Goal: Task Accomplishment & Management: Manage account settings

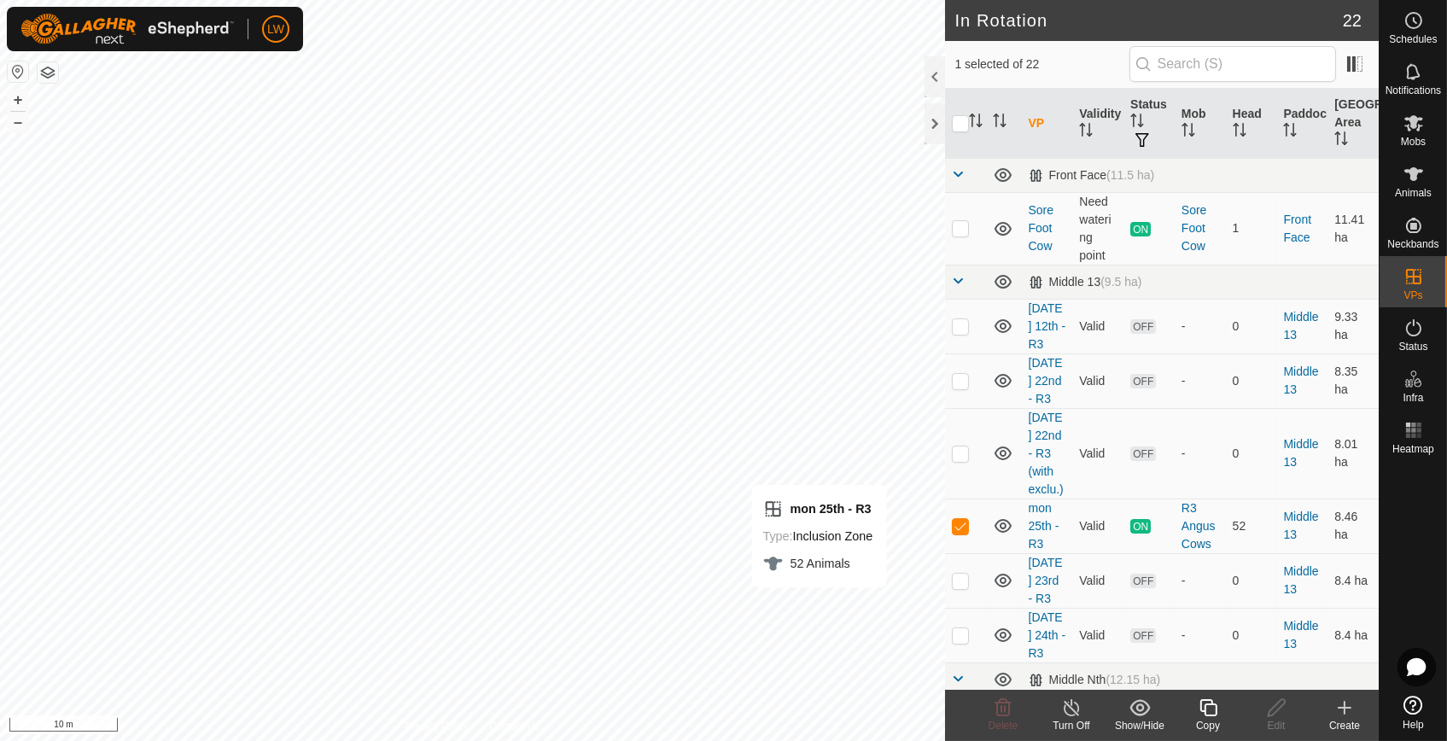
checkbox input "true"
checkbox input "false"
checkbox input "true"
click at [1347, 718] on div "Create" at bounding box center [1345, 725] width 68 height 15
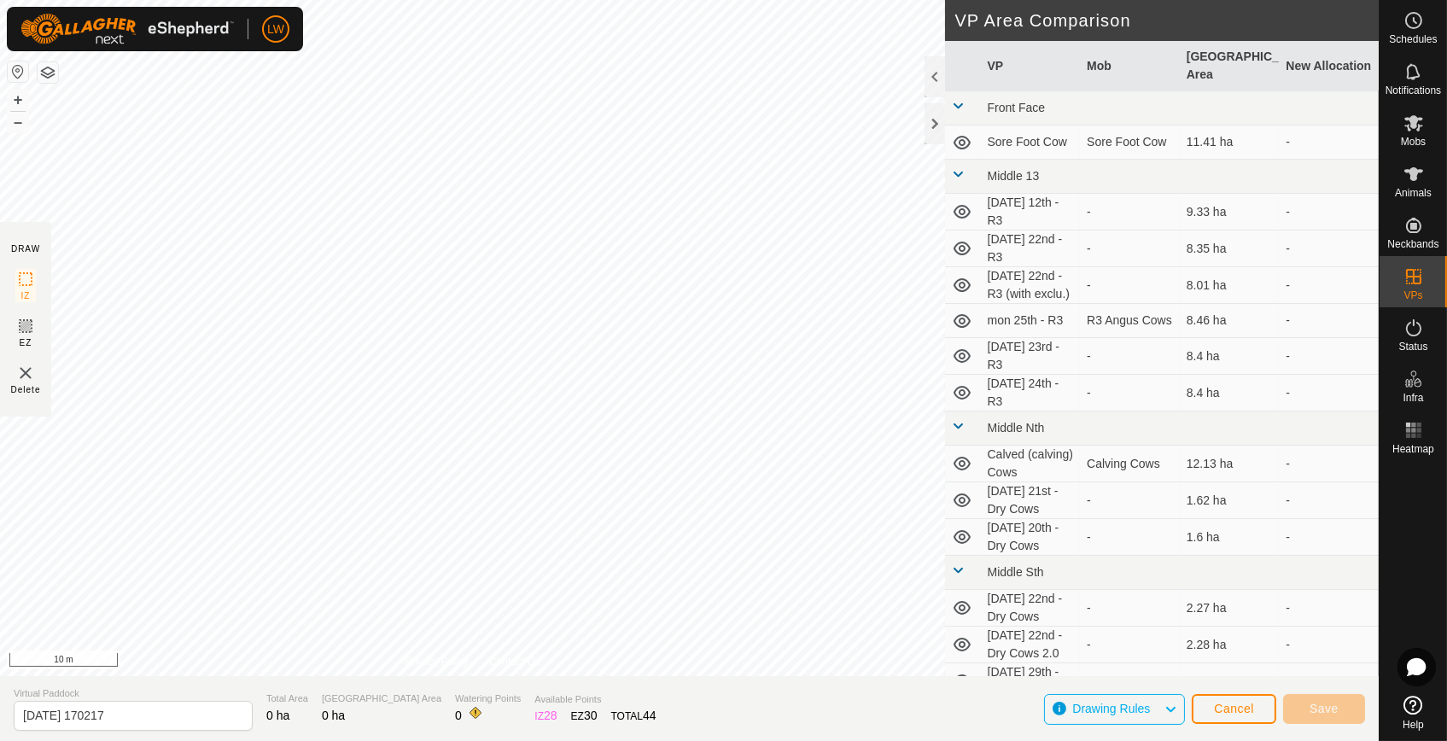
click at [22, 367] on img at bounding box center [25, 373] width 20 height 20
click at [23, 375] on img at bounding box center [25, 373] width 20 height 20
click at [1235, 707] on span "Cancel" at bounding box center [1234, 709] width 40 height 14
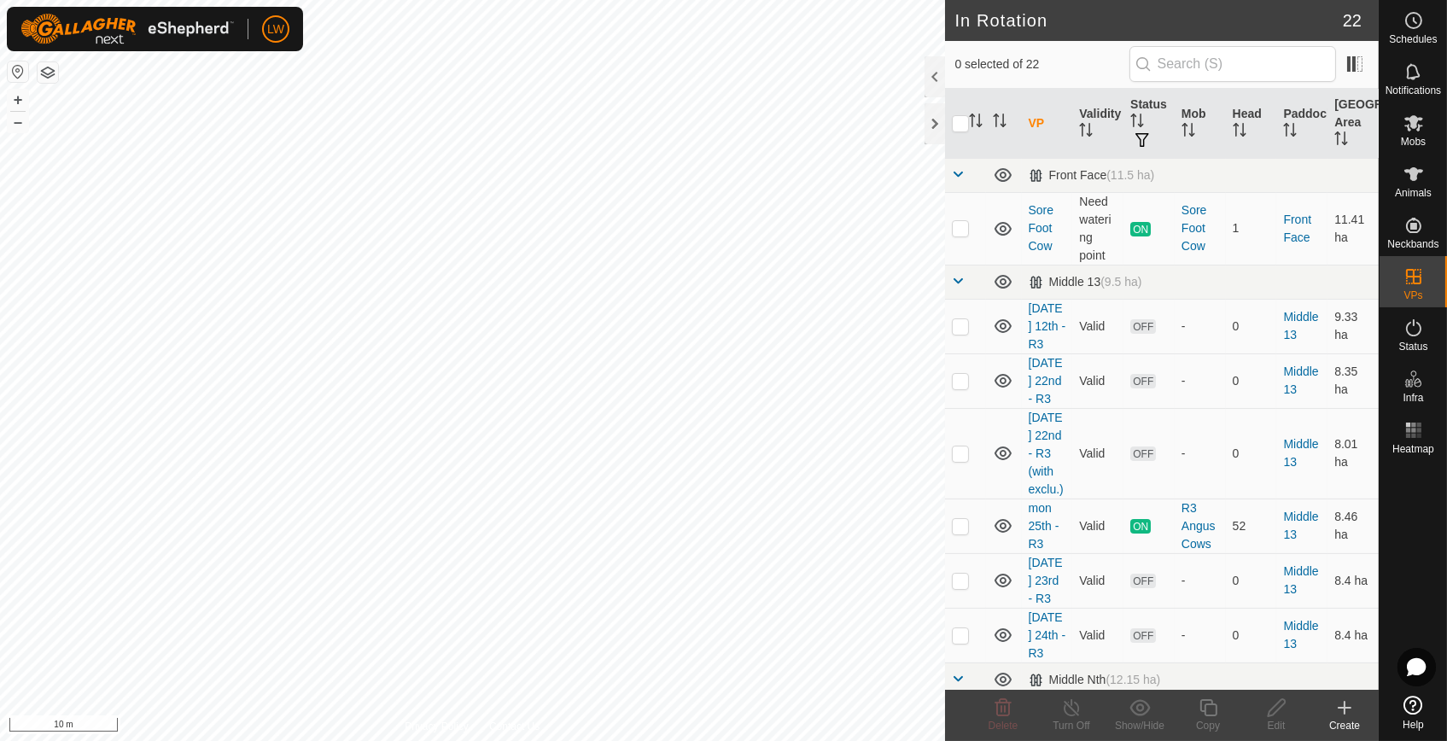
checkbox input "true"
click at [1205, 710] on icon at bounding box center [1208, 707] width 17 height 17
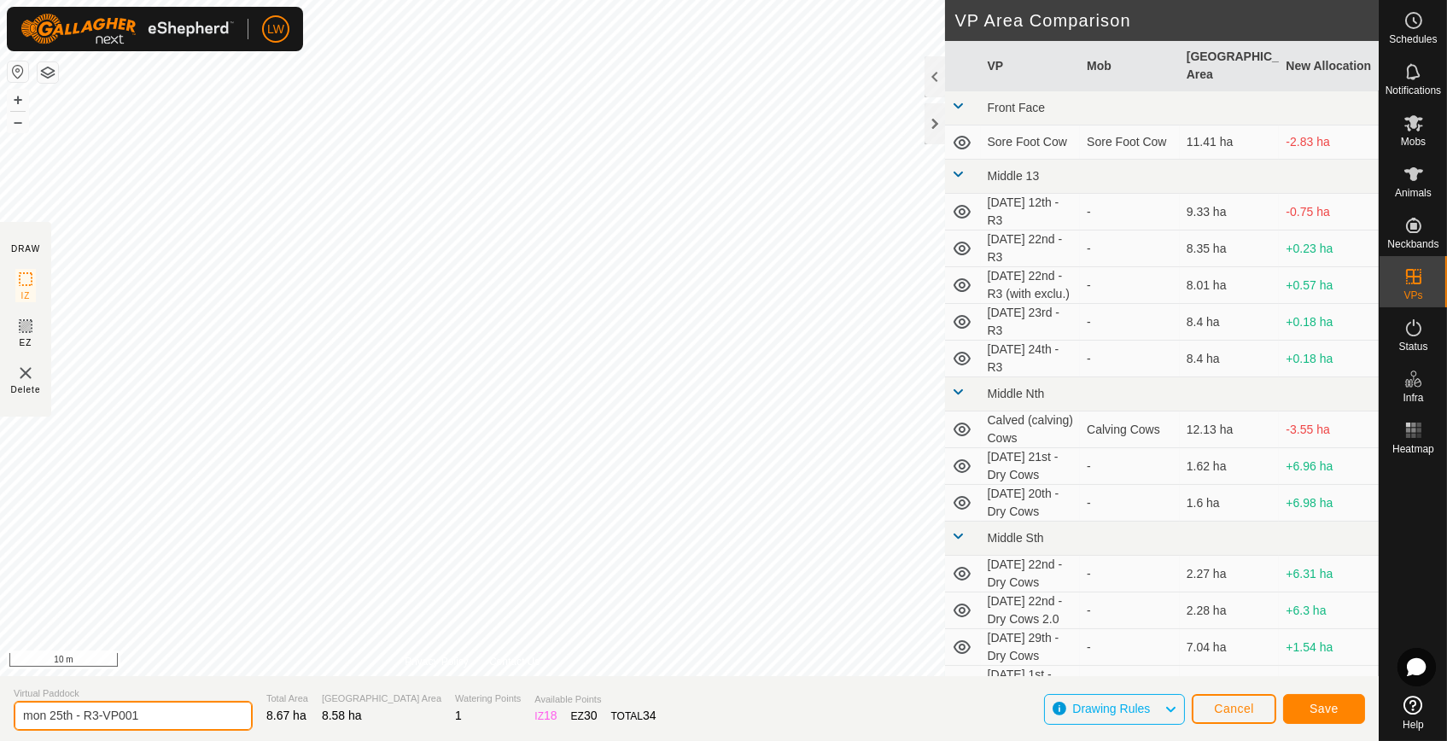
drag, startPoint x: 72, startPoint y: 716, endPoint x: 14, endPoint y: 716, distance: 58.1
click at [14, 716] on input "mon 25th - R3-VP001" at bounding box center [133, 716] width 239 height 30
type input "[DATE] - R3-VP001"
click at [1329, 704] on span "Save" at bounding box center [1324, 709] width 29 height 14
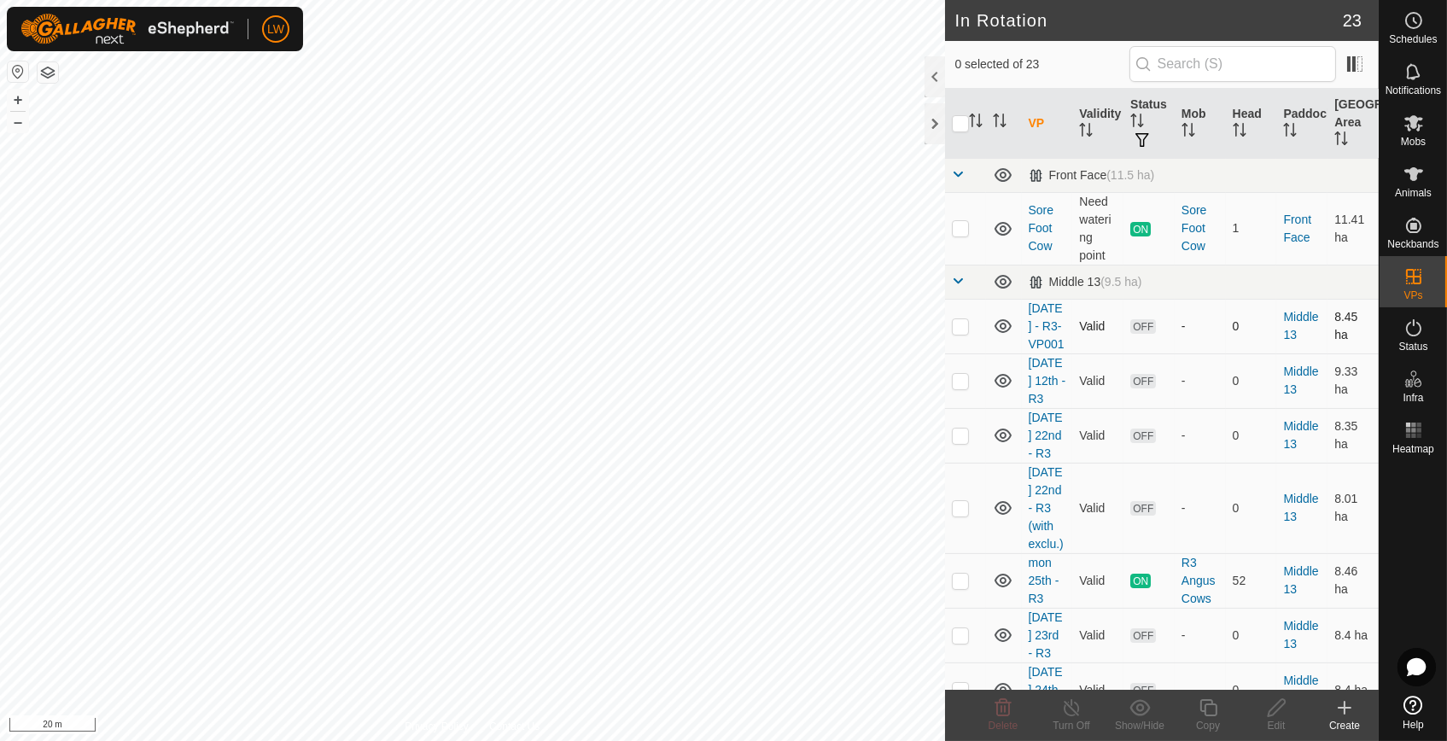
click at [963, 333] on p-checkbox at bounding box center [960, 326] width 17 height 14
checkbox input "true"
click at [1412, 22] on icon at bounding box center [1414, 20] width 20 height 20
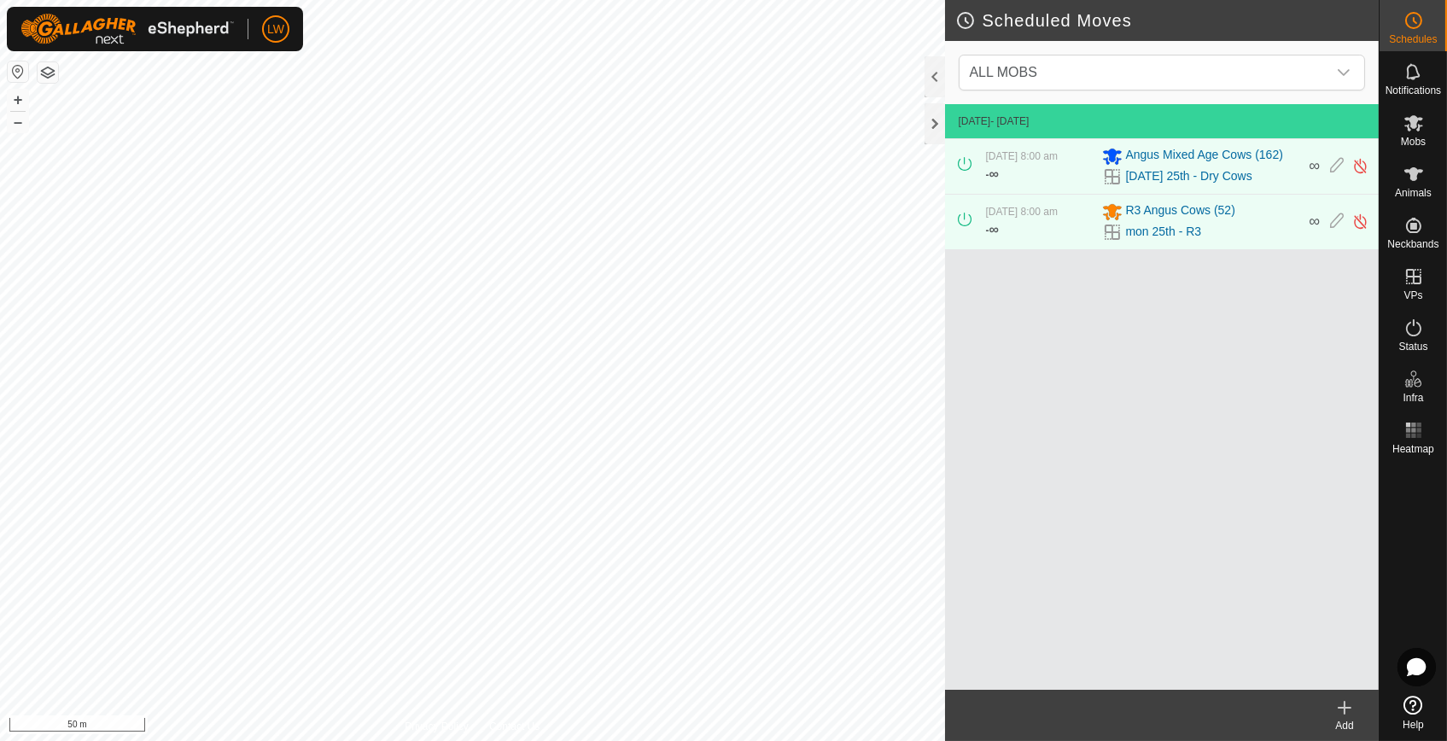
click at [1346, 716] on icon at bounding box center [1345, 708] width 20 height 20
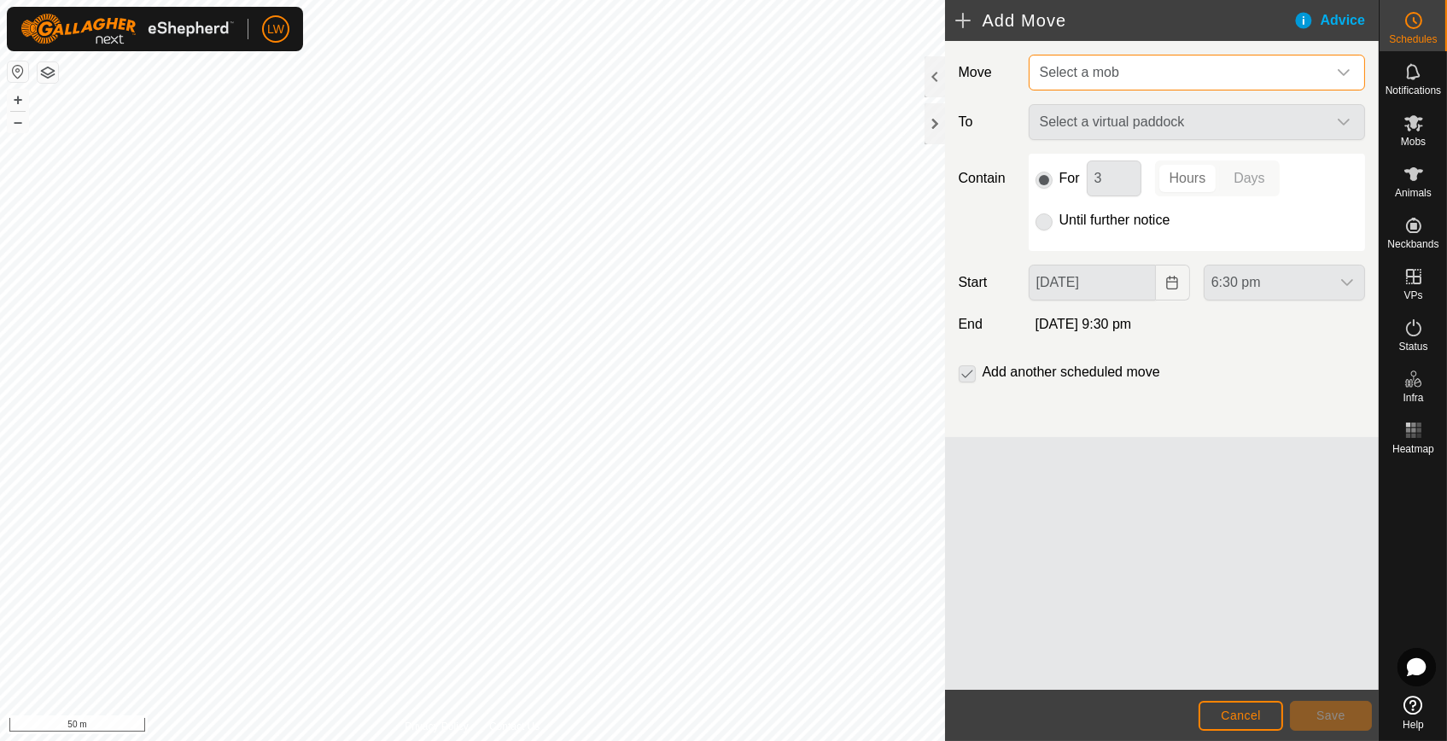
click at [1096, 67] on span "Select a mob" at bounding box center [1079, 72] width 79 height 15
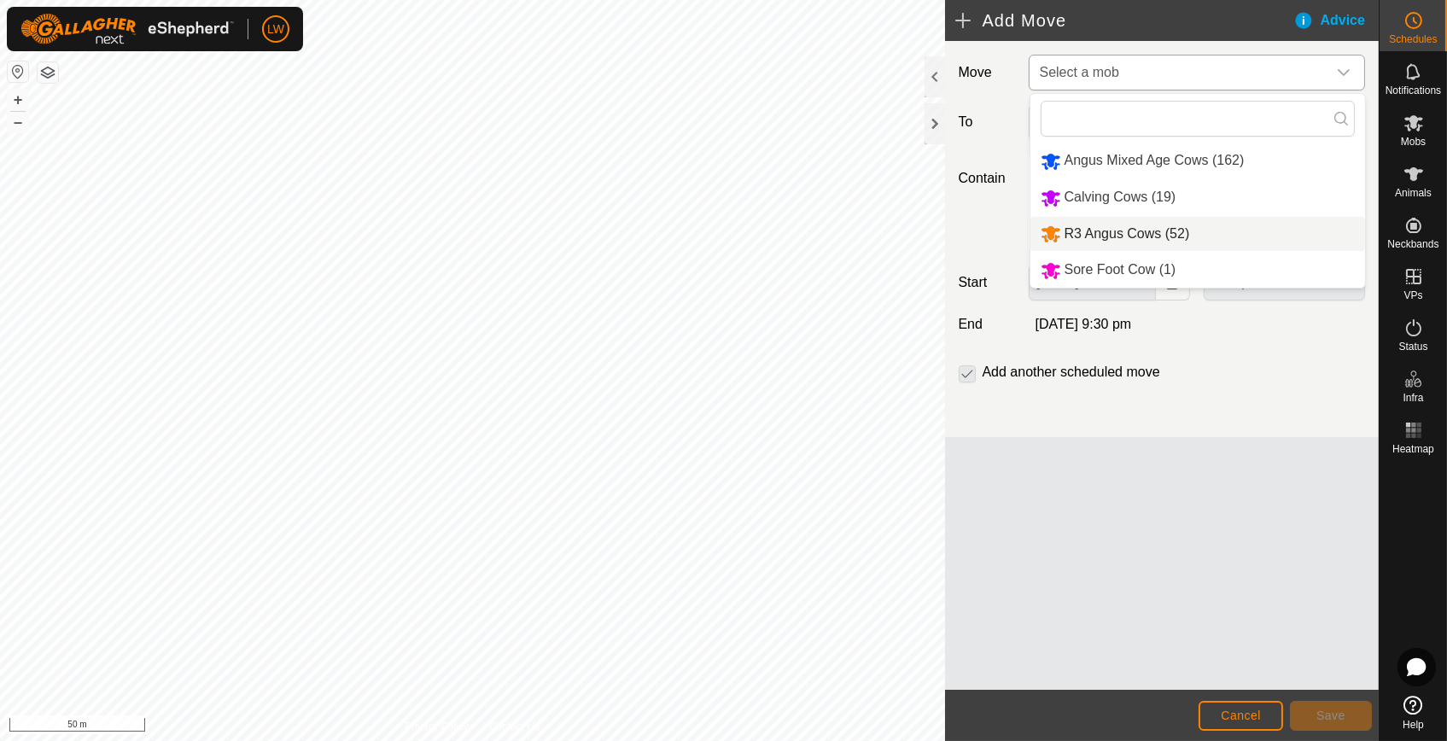
click at [1110, 227] on li "R3 Angus Cows (52)" at bounding box center [1198, 234] width 335 height 35
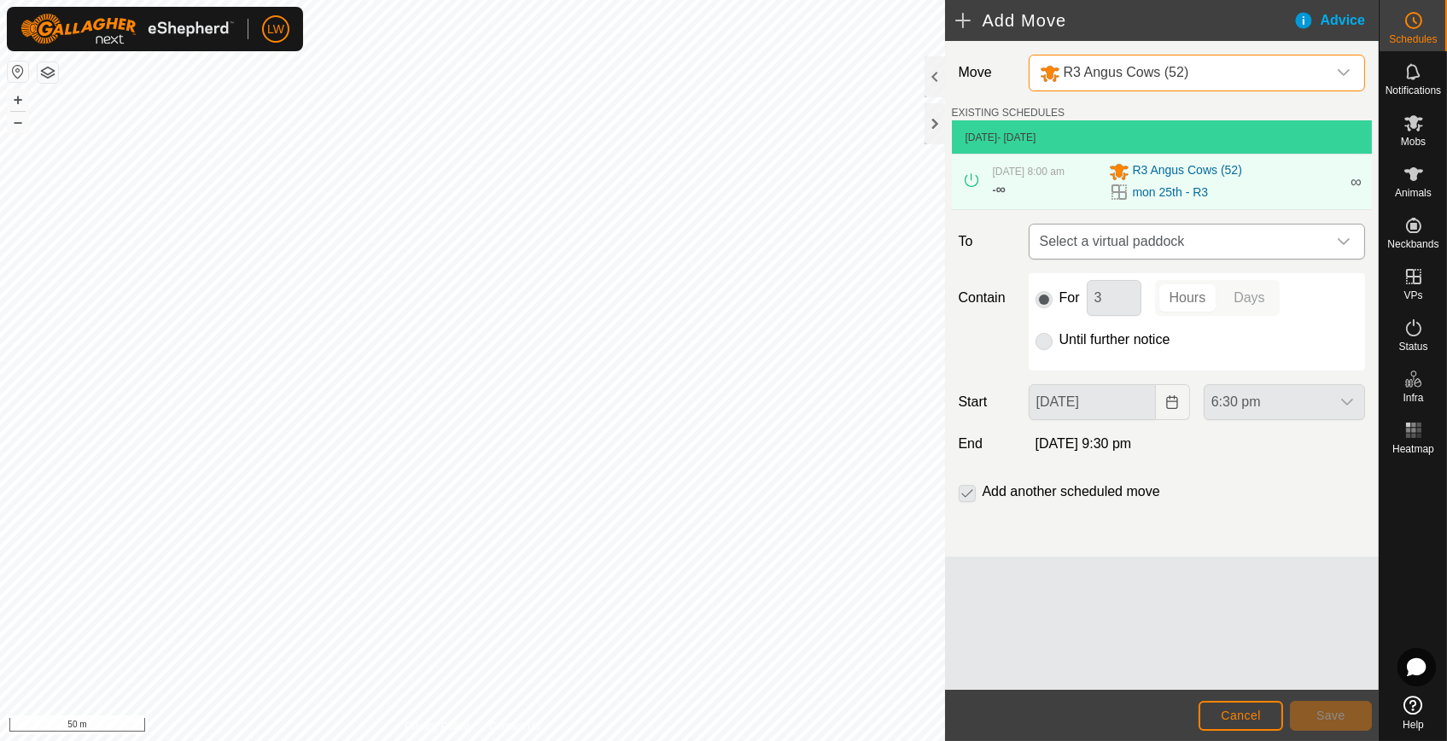
click at [1121, 246] on span "Select a virtual paddock" at bounding box center [1180, 242] width 294 height 34
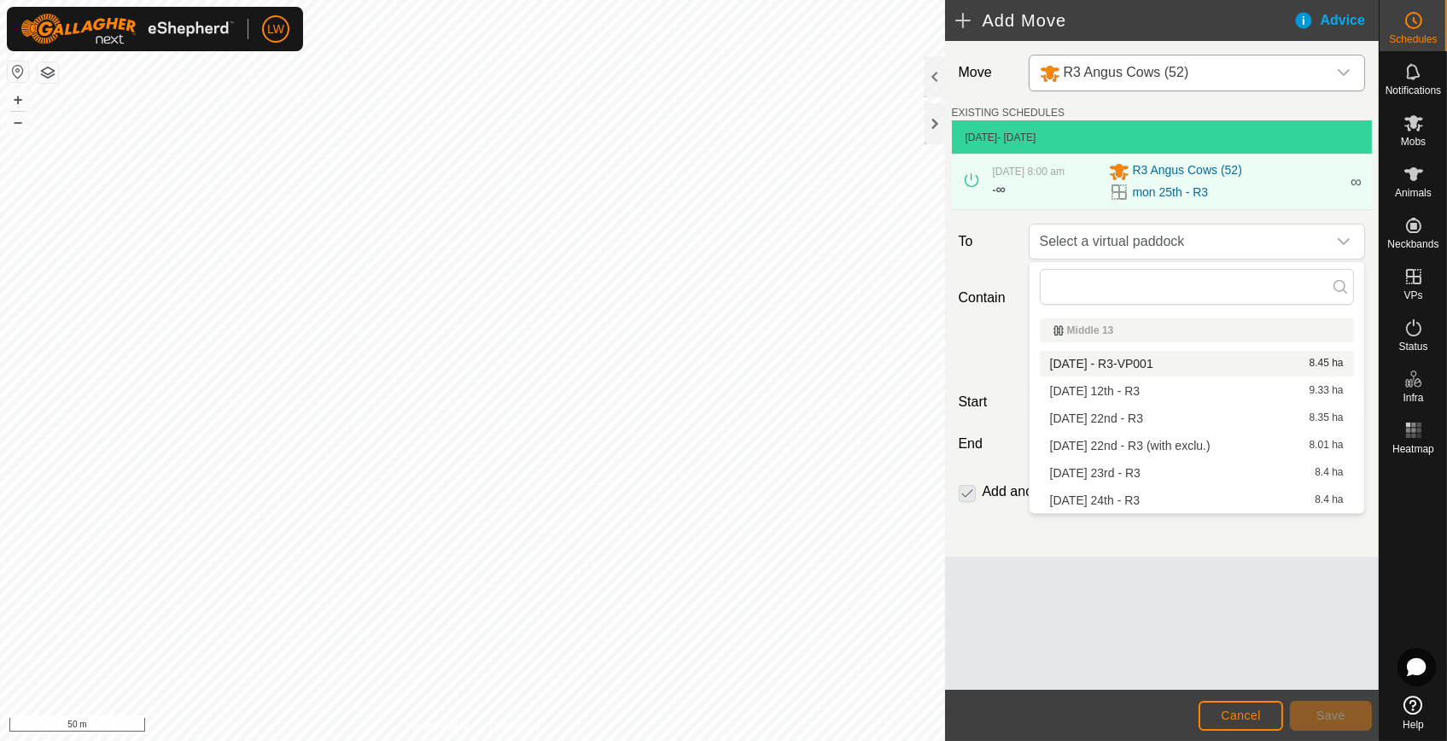
click at [1127, 359] on li "[DATE] - R3-VP001 8.45 ha" at bounding box center [1197, 364] width 314 height 26
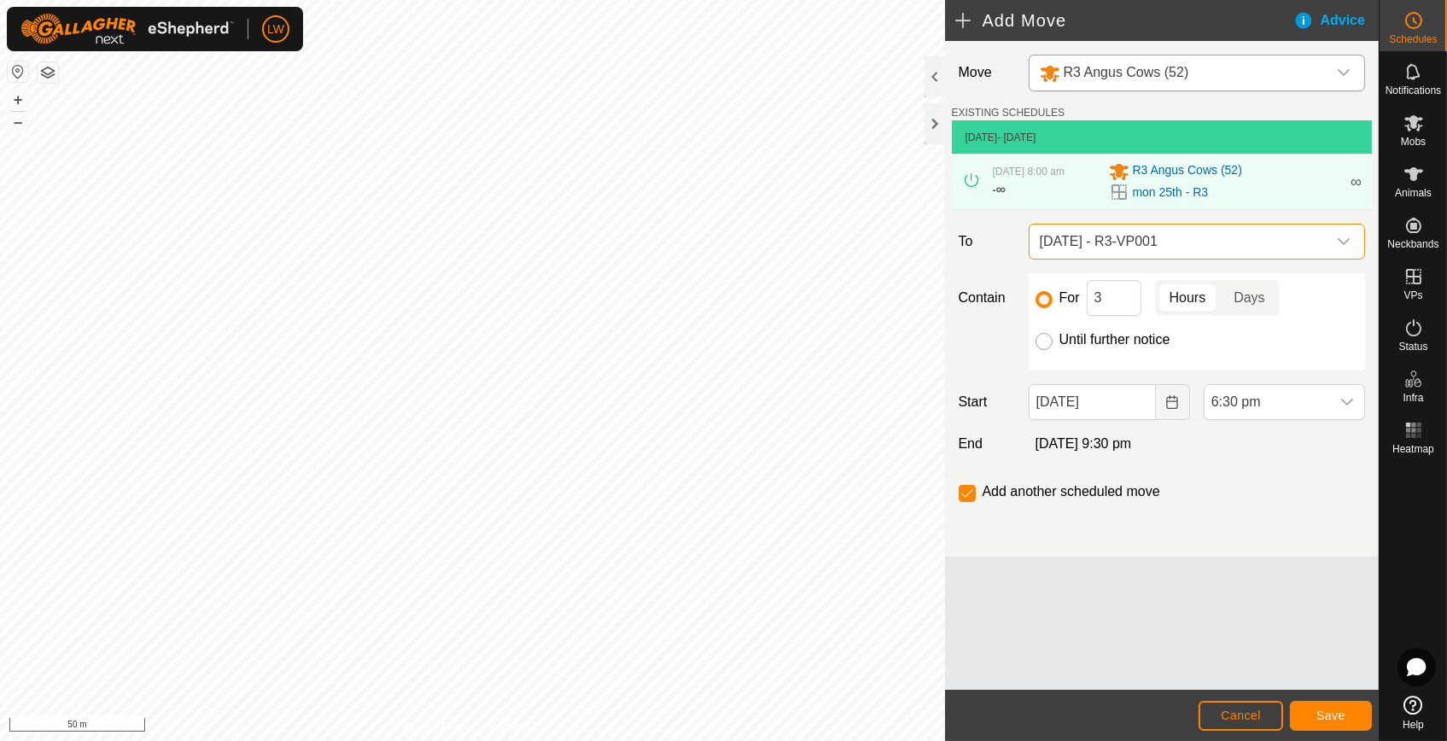
click at [1046, 343] on input "Until further notice" at bounding box center [1044, 341] width 17 height 17
radio input "true"
checkbox input "false"
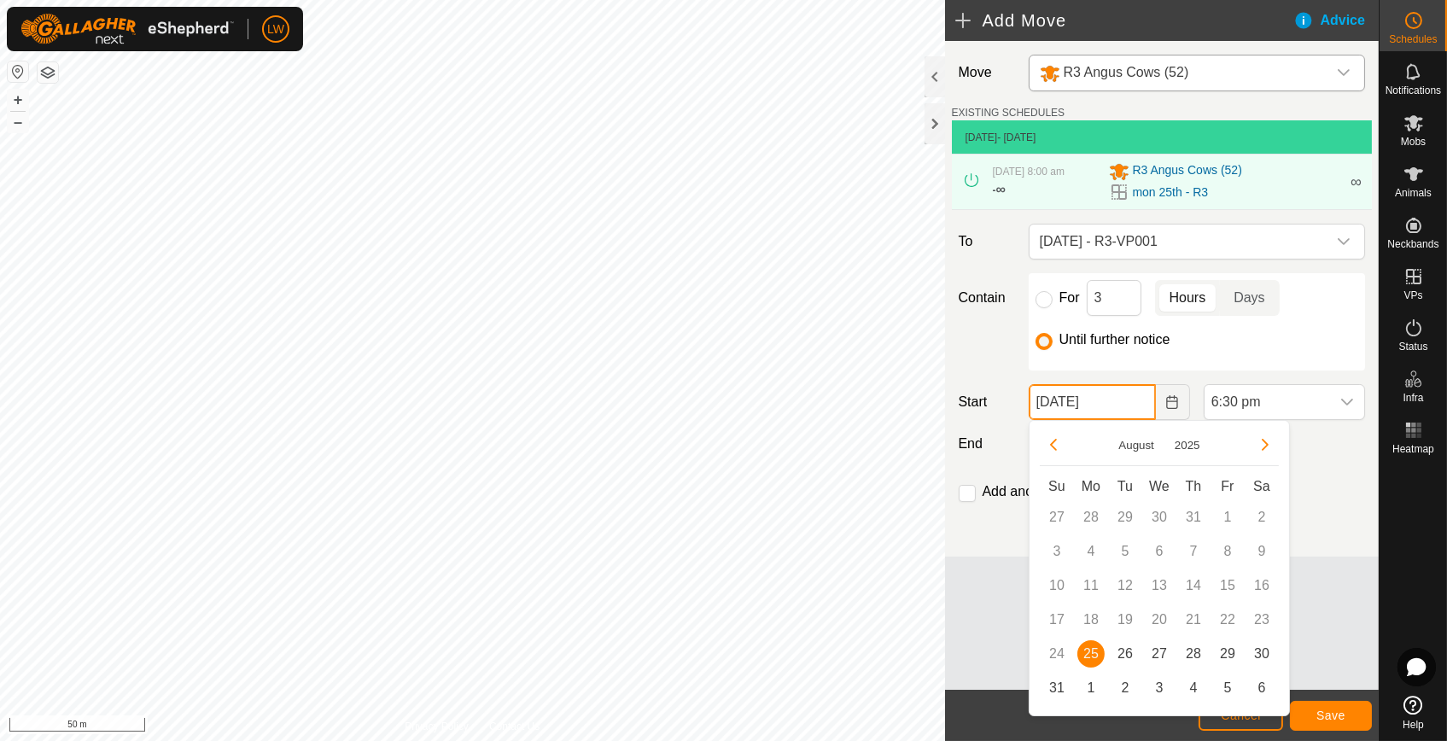
click at [1084, 405] on input "[DATE]" at bounding box center [1092, 402] width 127 height 36
click at [1125, 658] on span "26" at bounding box center [1125, 653] width 27 height 27
type input "[DATE]"
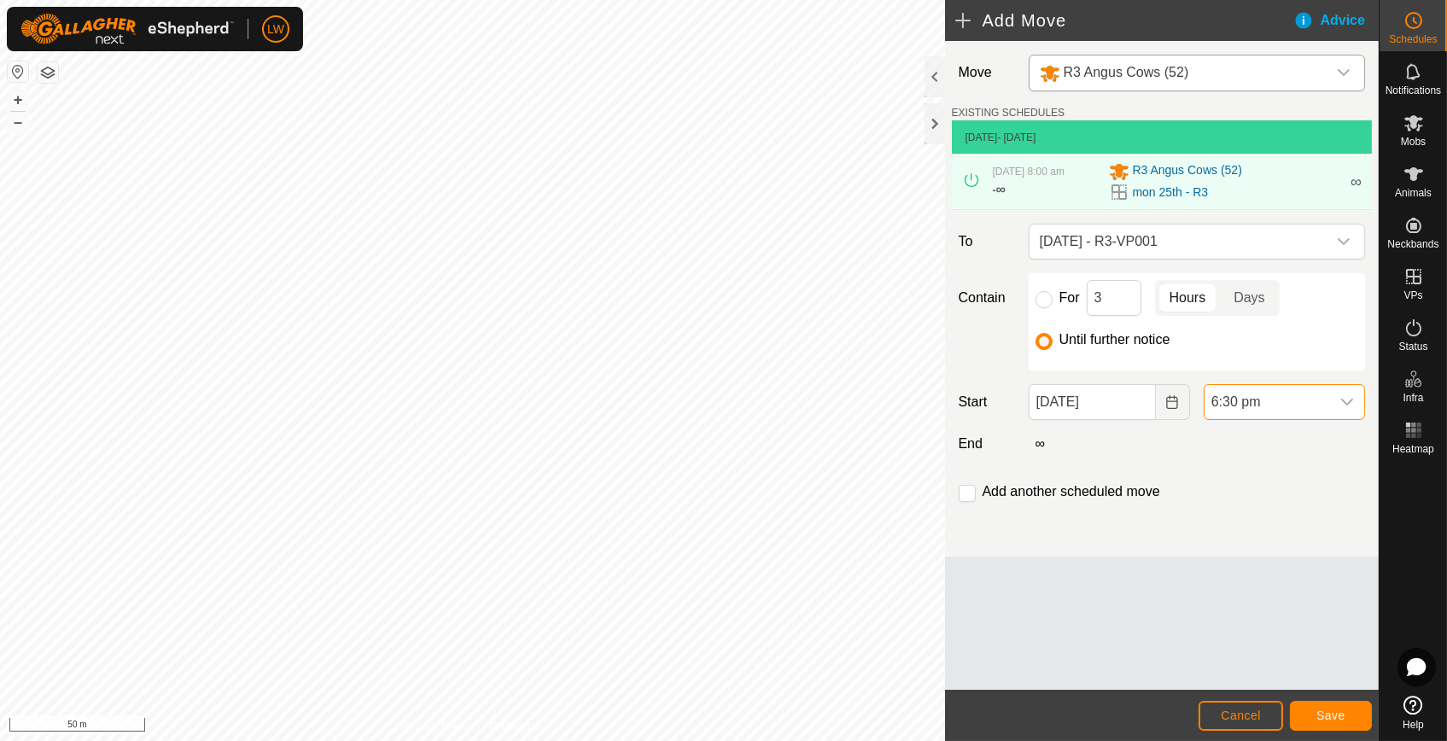
click at [1253, 401] on span "6:30 pm" at bounding box center [1268, 402] width 126 height 34
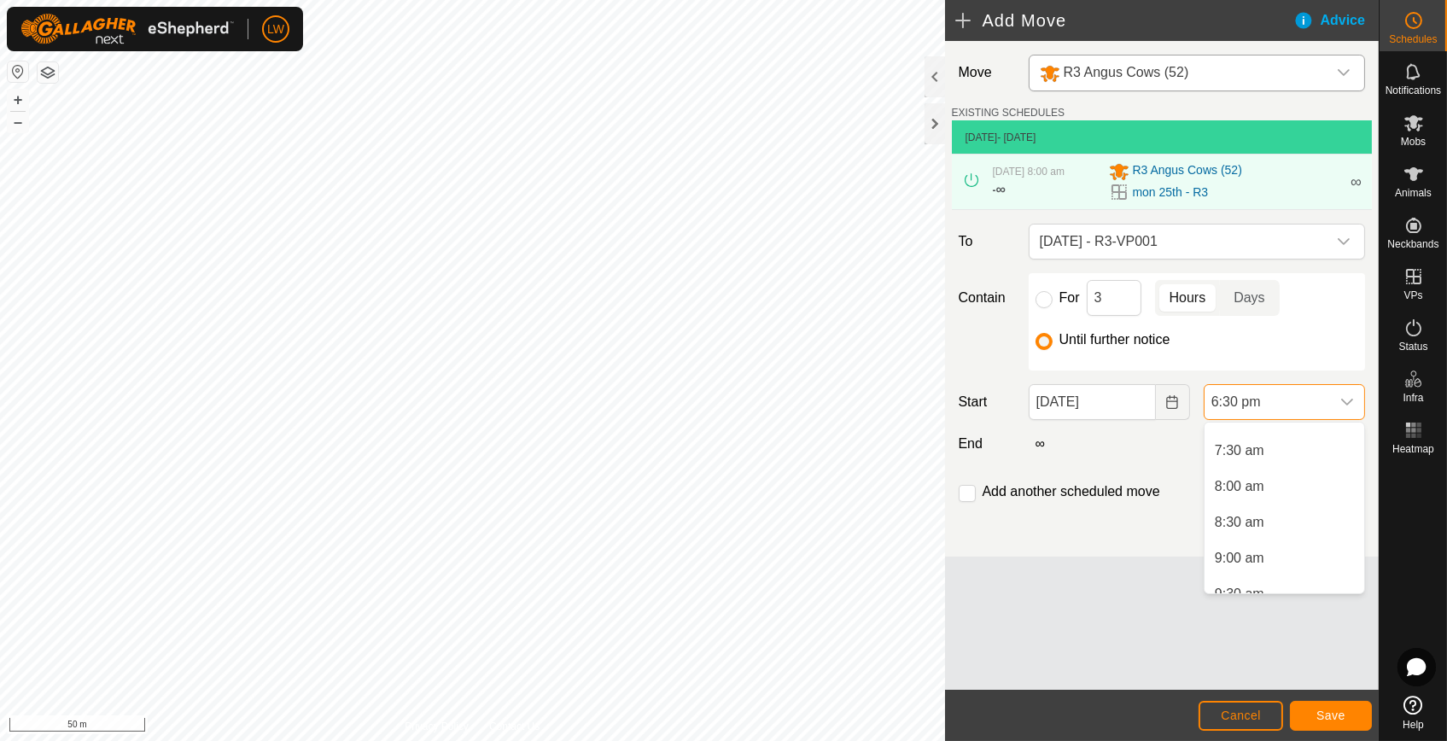
scroll to position [500, 0]
click at [1269, 504] on li "8:00 am" at bounding box center [1285, 513] width 160 height 34
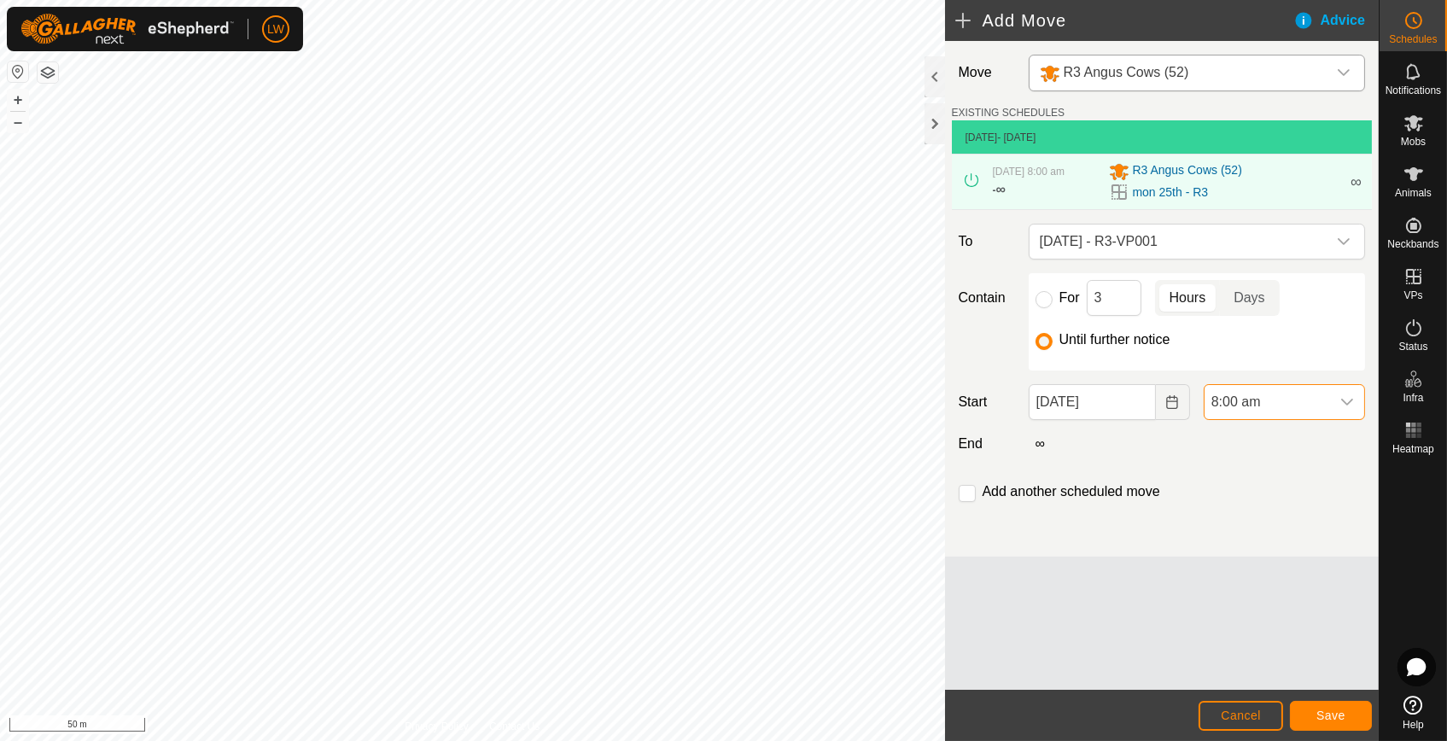
scroll to position [1190, 0]
click at [1326, 713] on span "Save" at bounding box center [1331, 716] width 29 height 14
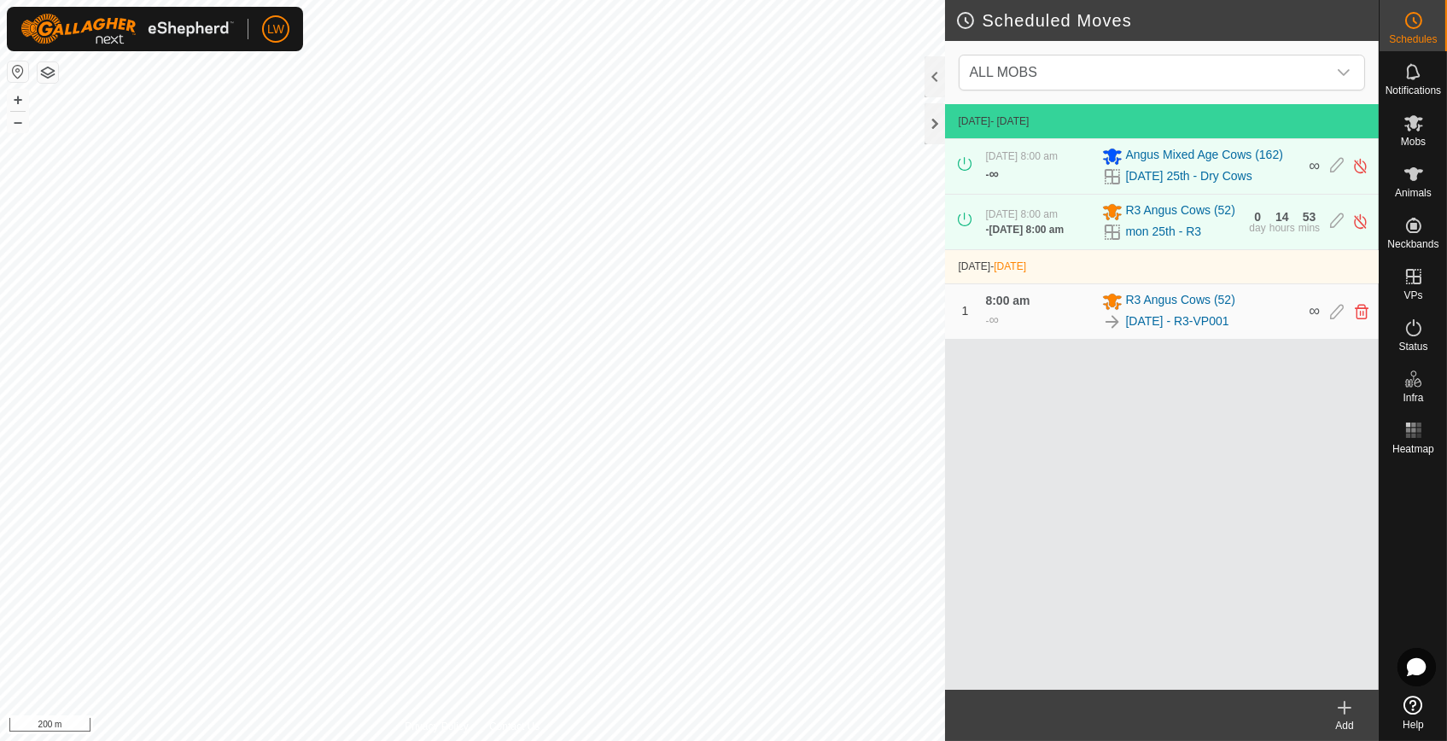
click at [625, 740] on html "LW Schedules Notifications Mobs Animals Neckbands VPs Status Infra Heatmap Help…" at bounding box center [723, 370] width 1447 height 741
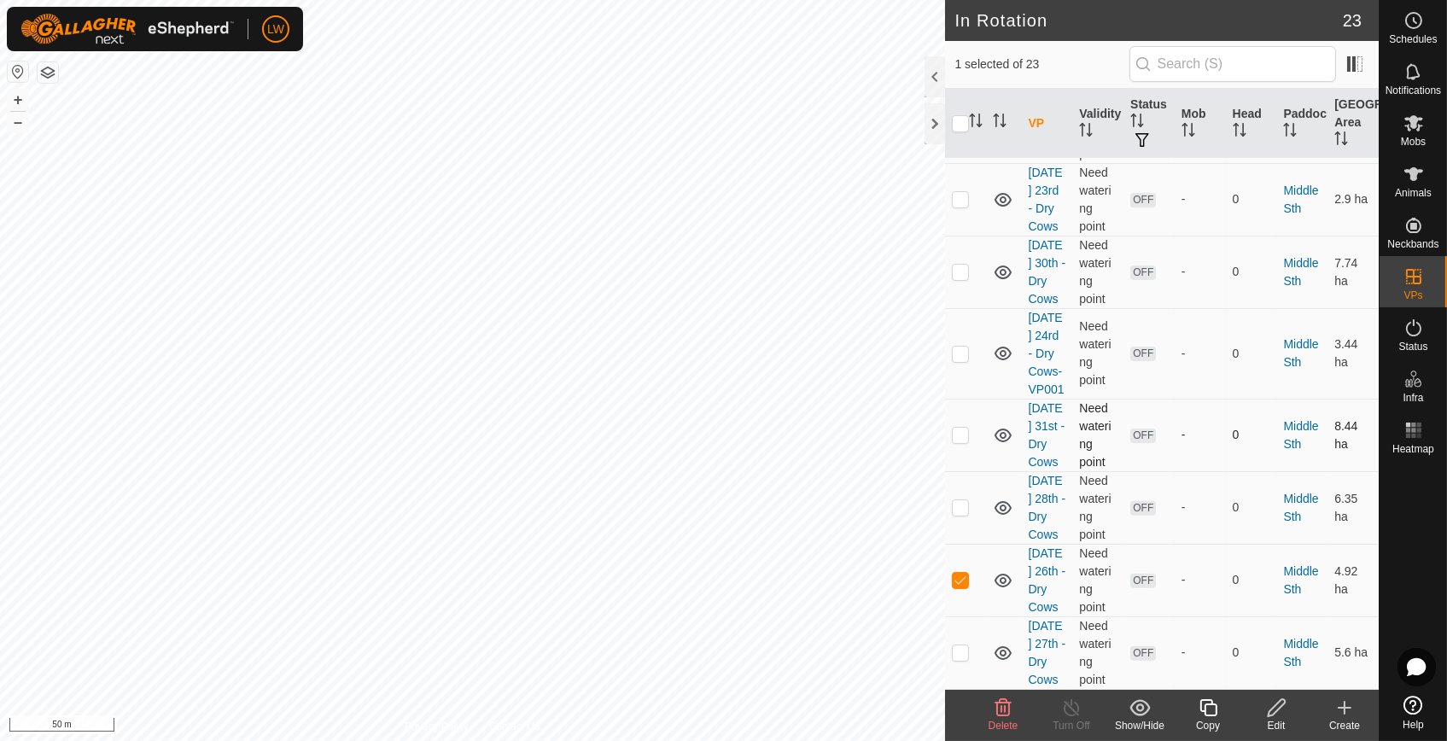
scroll to position [1451, 0]
click at [1270, 711] on icon at bounding box center [1276, 707] width 17 height 17
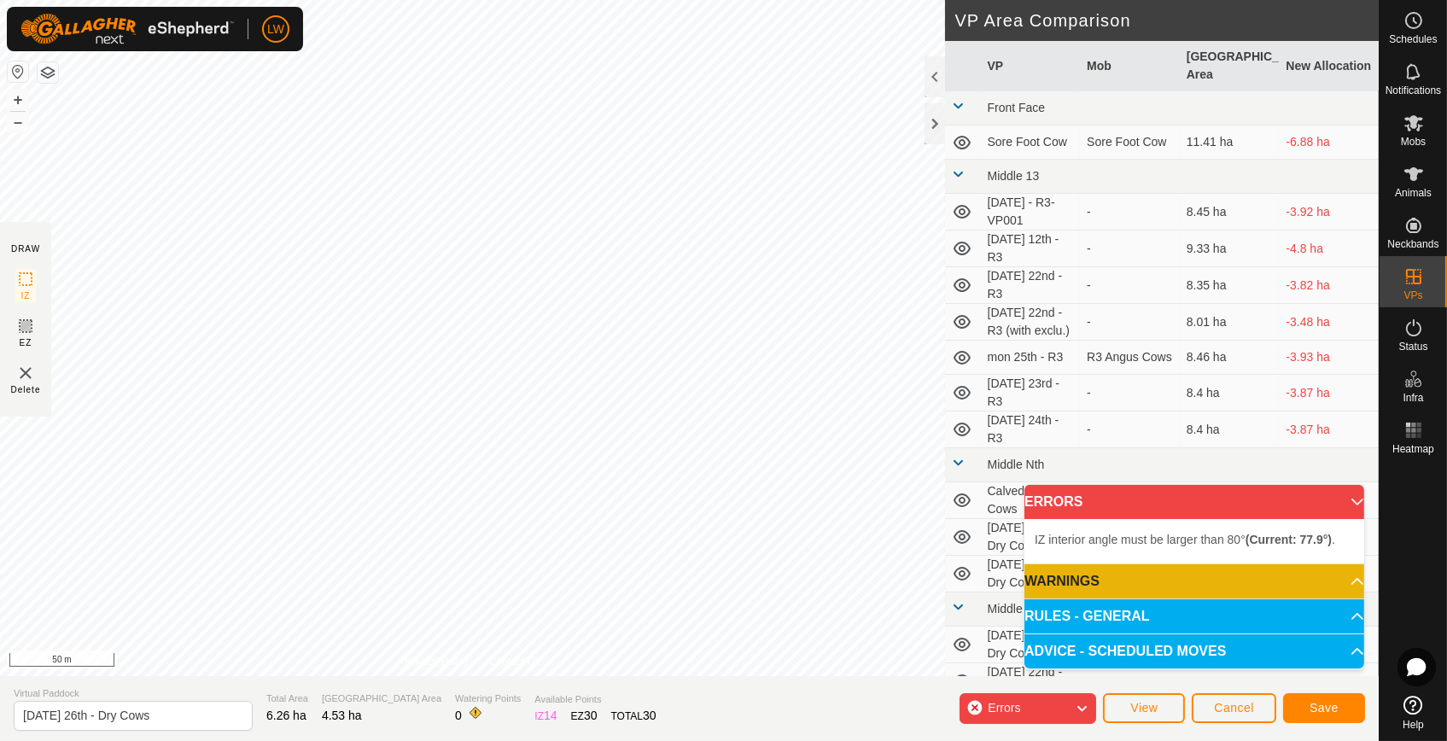
click at [473, 492] on div "IZ interior angle must be larger than 80° (Current: 77.9°) . + – ⇧ i 50 m" at bounding box center [472, 338] width 945 height 676
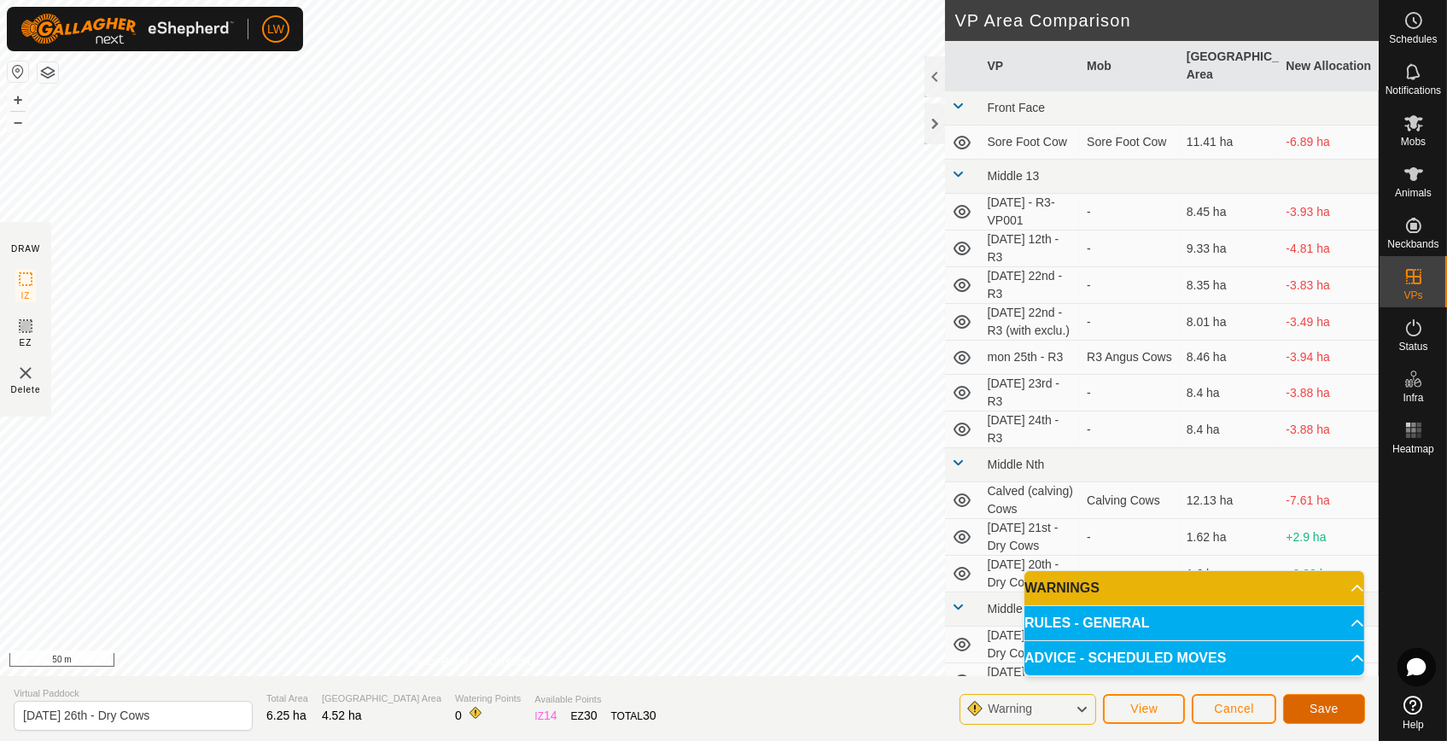
click at [1316, 713] on span "Save" at bounding box center [1324, 709] width 29 height 14
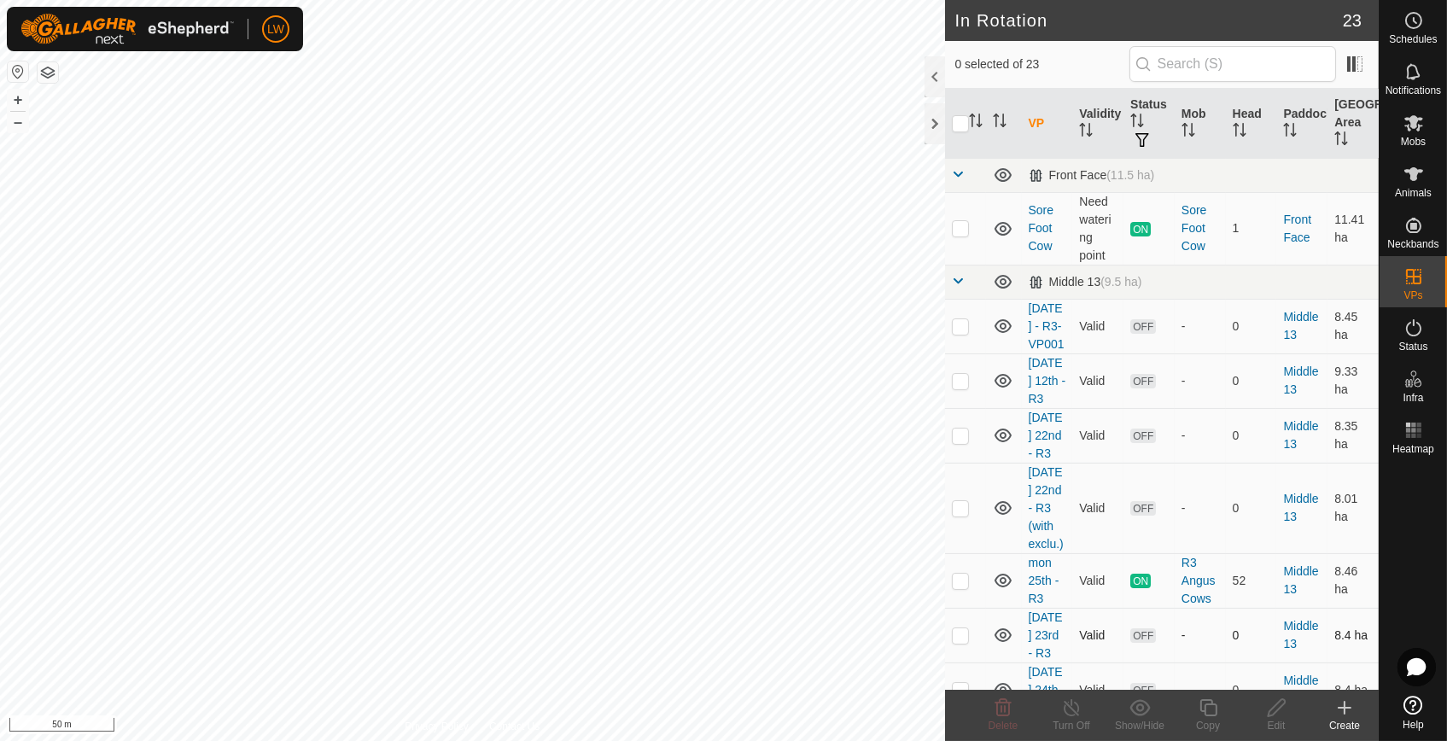
checkbox input "true"
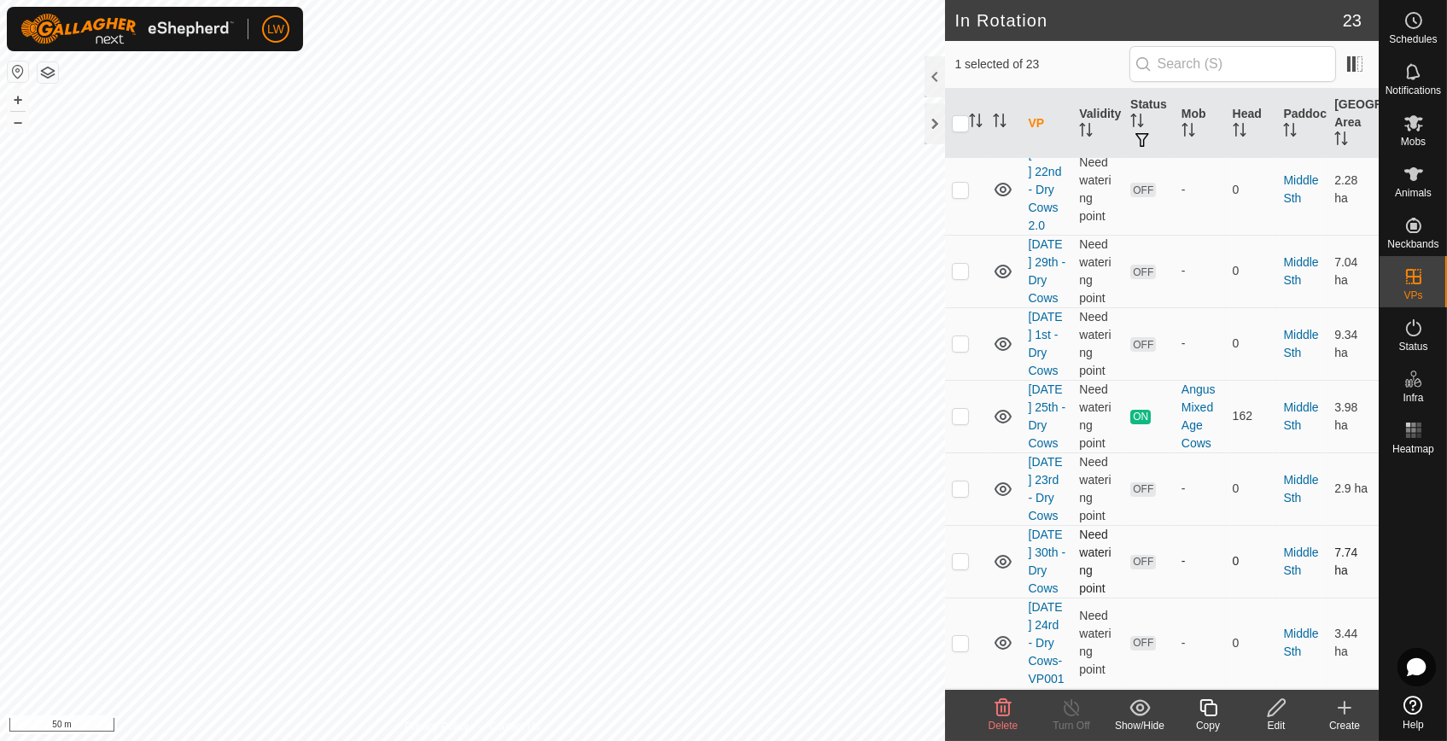
scroll to position [1451, 0]
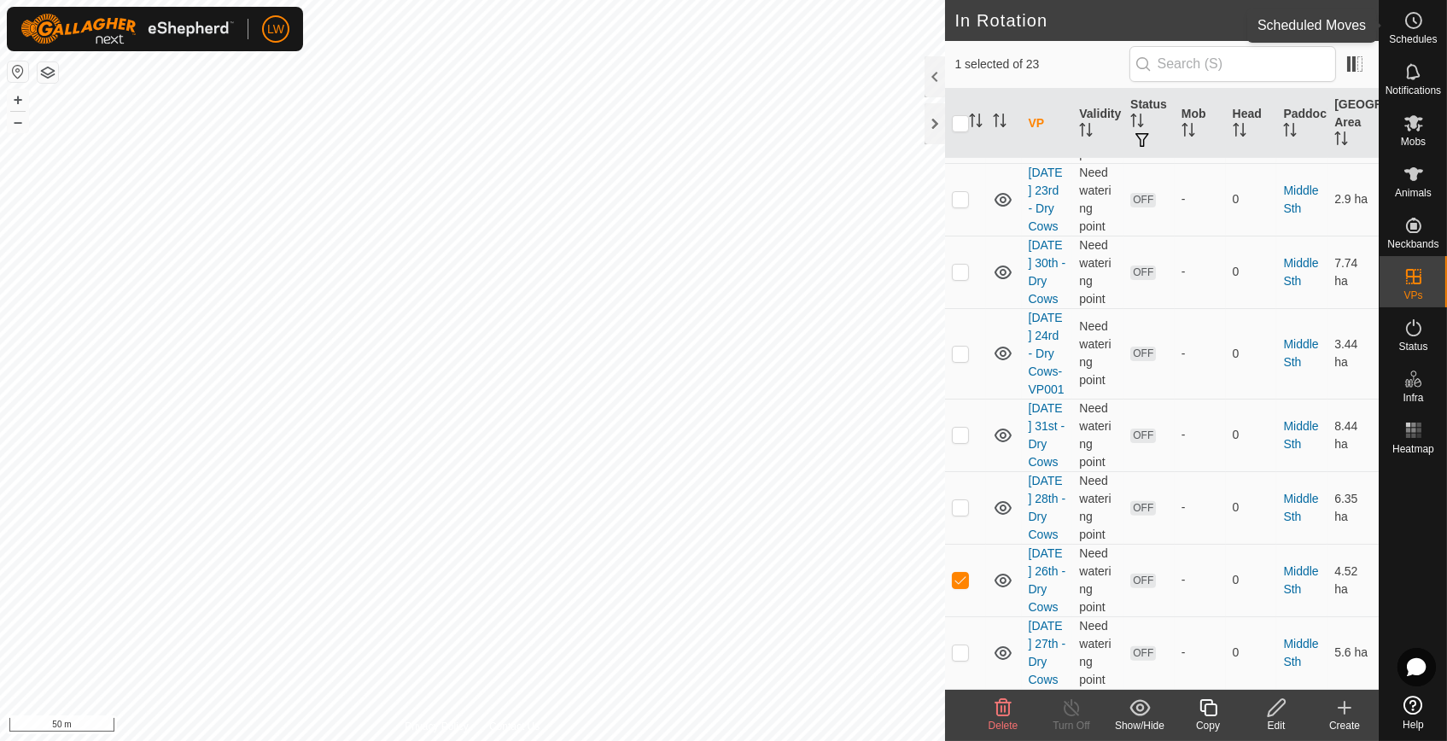
click at [1400, 21] on es-schedule-vp-svg-icon at bounding box center [1414, 20] width 31 height 27
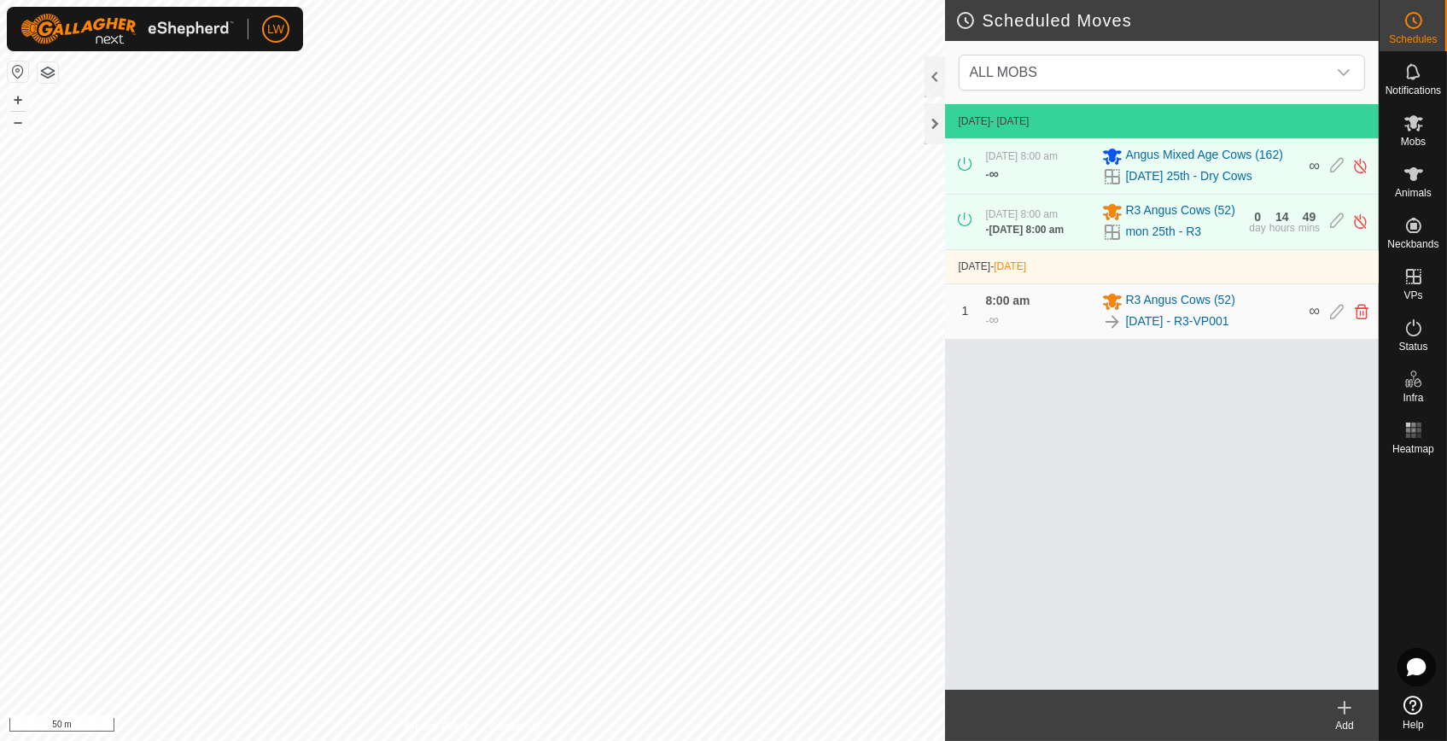
click at [1349, 722] on div "Add" at bounding box center [1345, 725] width 68 height 15
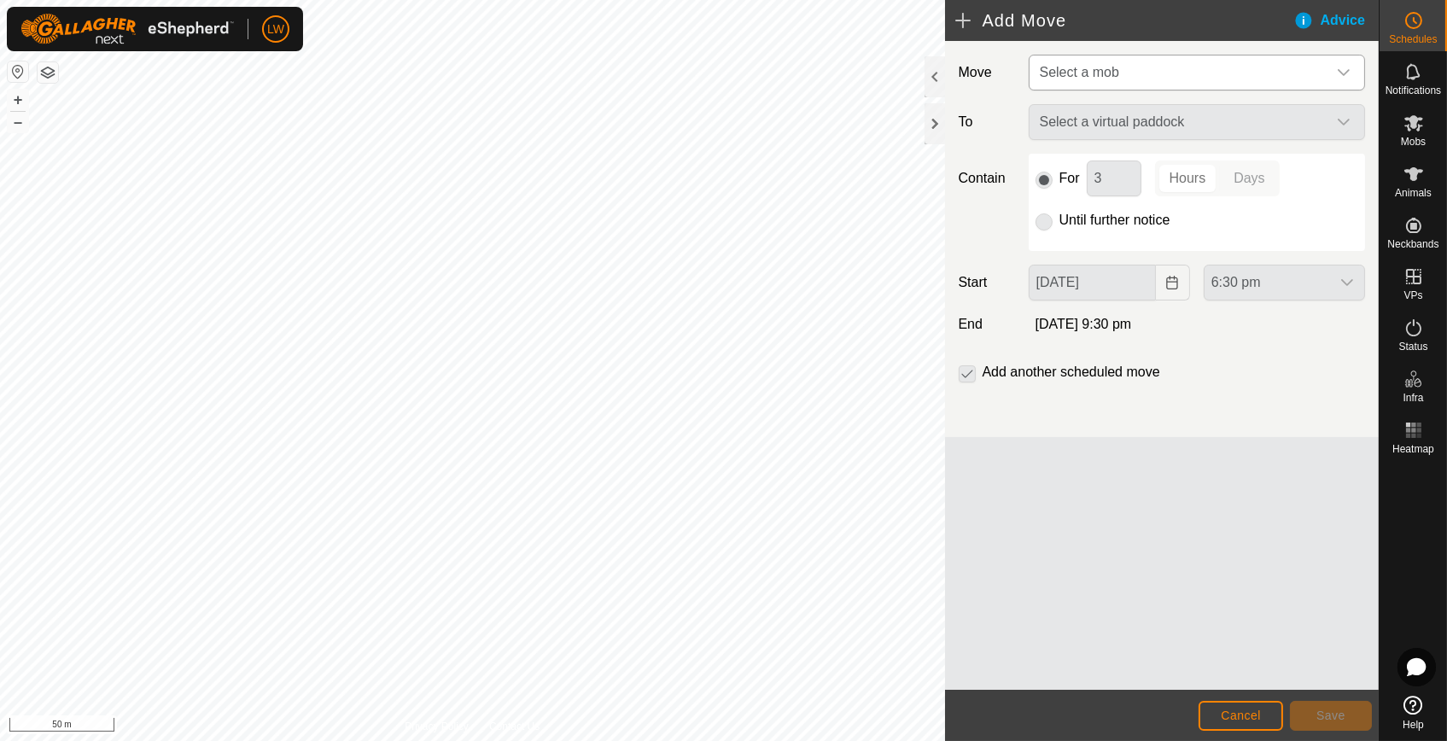
click at [1114, 61] on span "Select a mob" at bounding box center [1180, 73] width 294 height 34
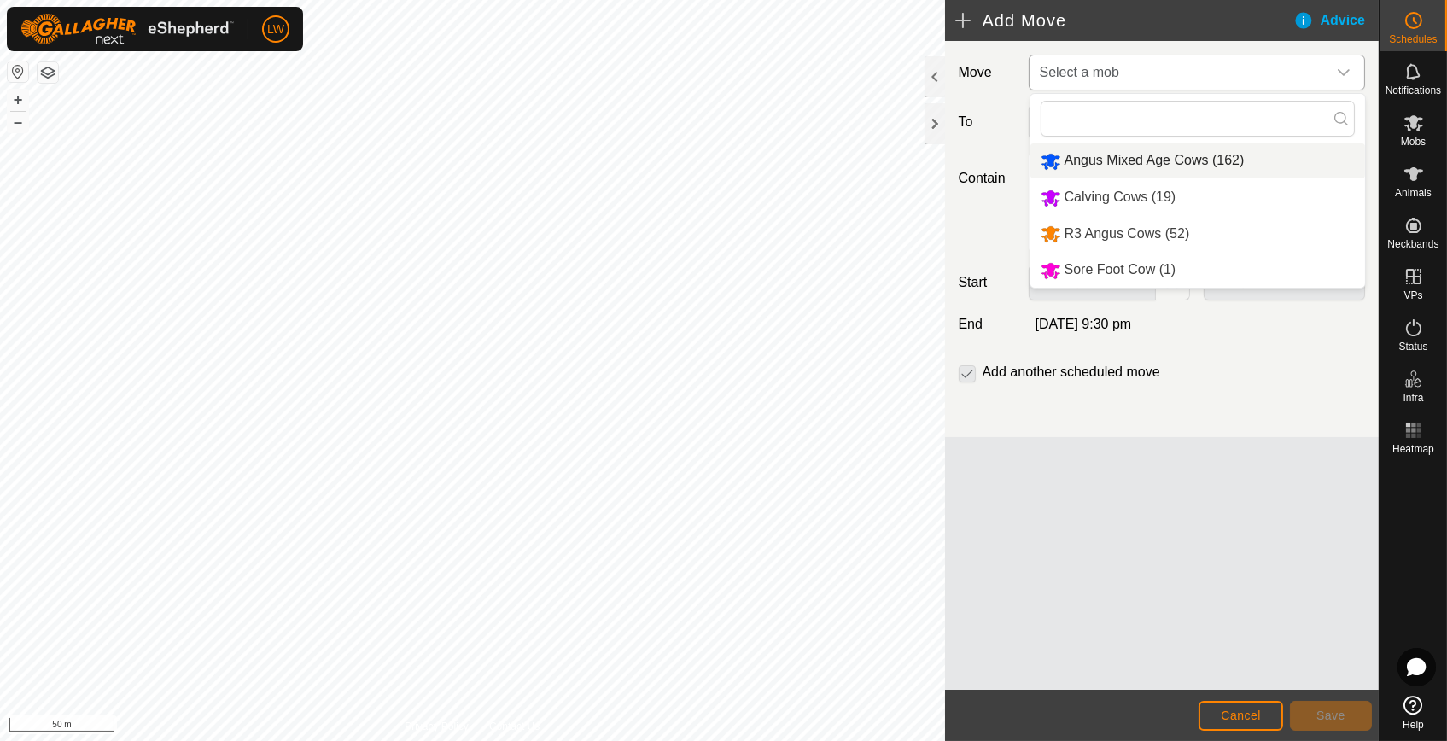
click at [1096, 152] on li "Angus Mixed Age Cows (162)" at bounding box center [1198, 160] width 335 height 35
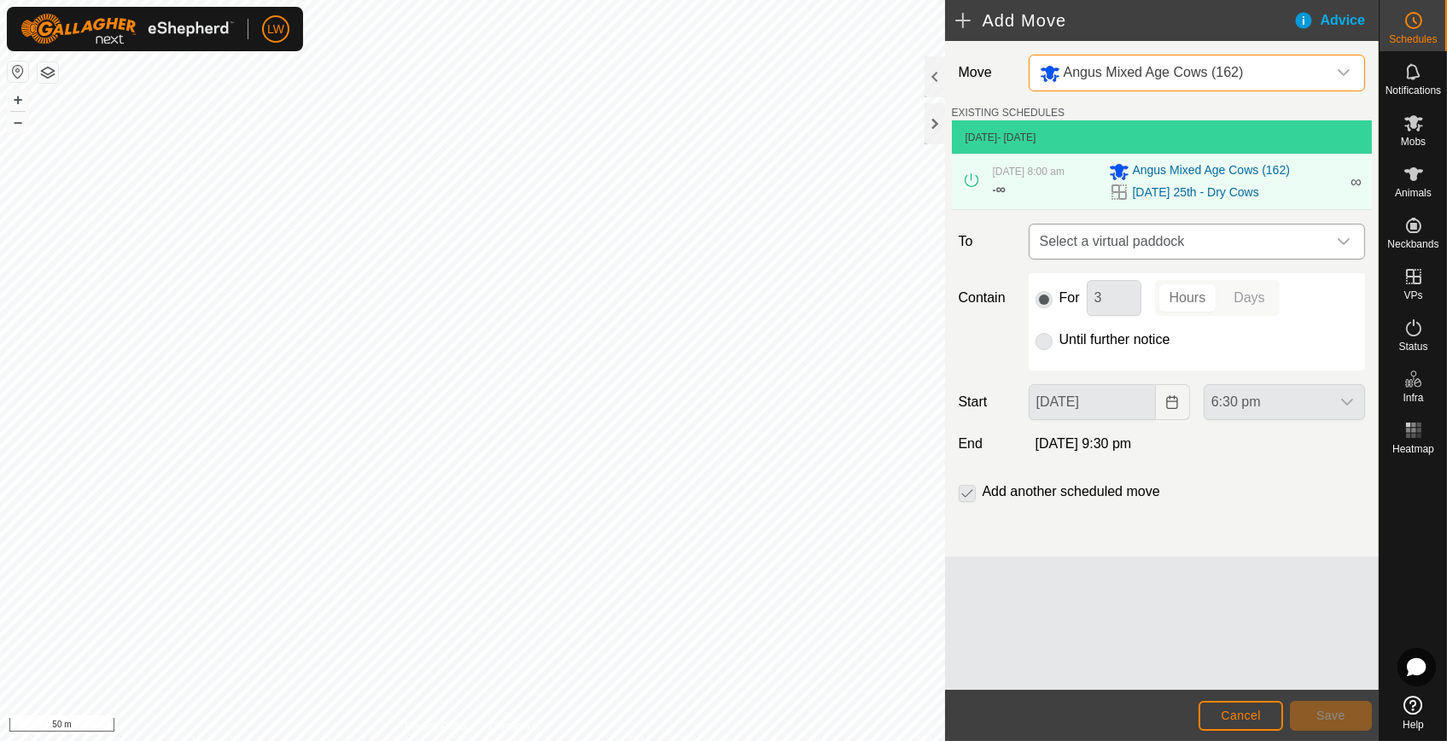
click at [1105, 244] on span "Select a virtual paddock" at bounding box center [1180, 242] width 294 height 34
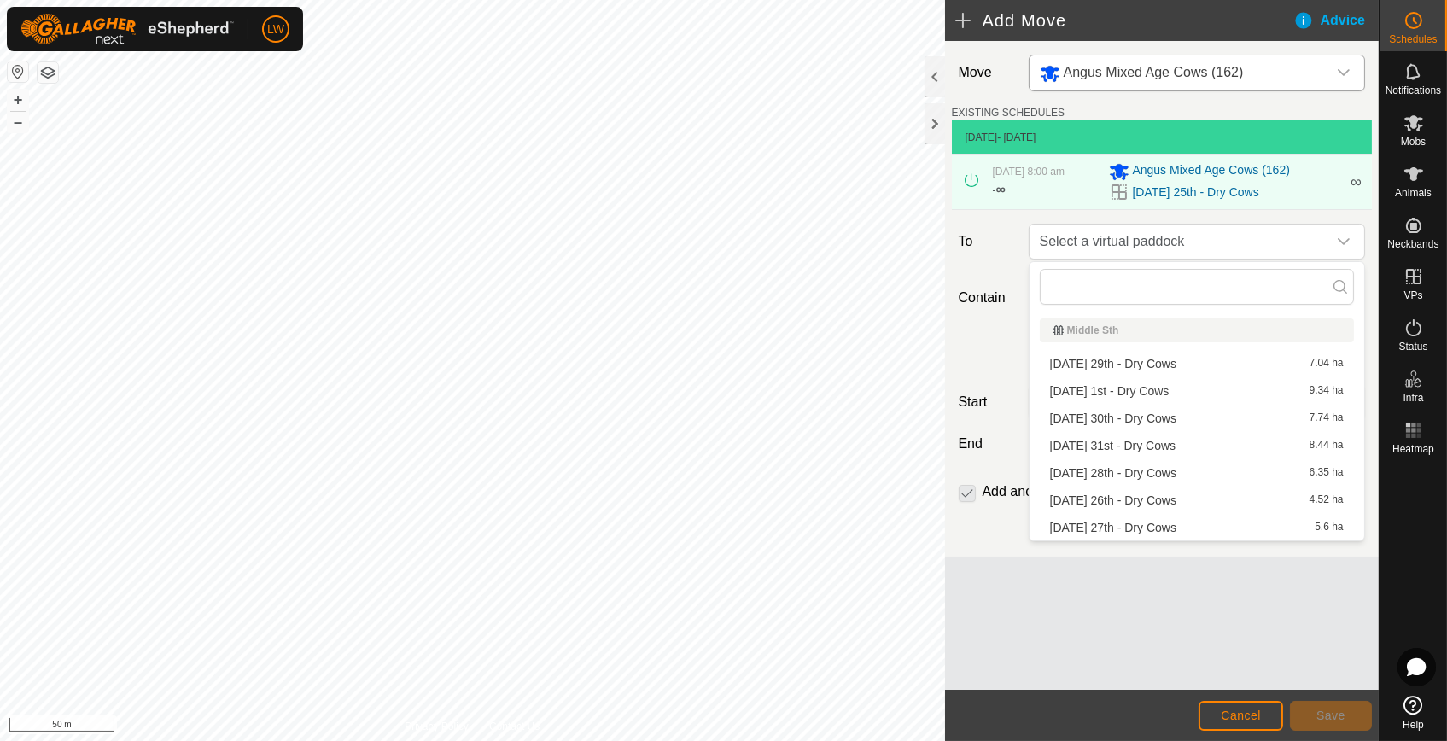
click at [1122, 496] on li "[DATE] 26th - Dry Cows 4.52 ha" at bounding box center [1197, 501] width 314 height 26
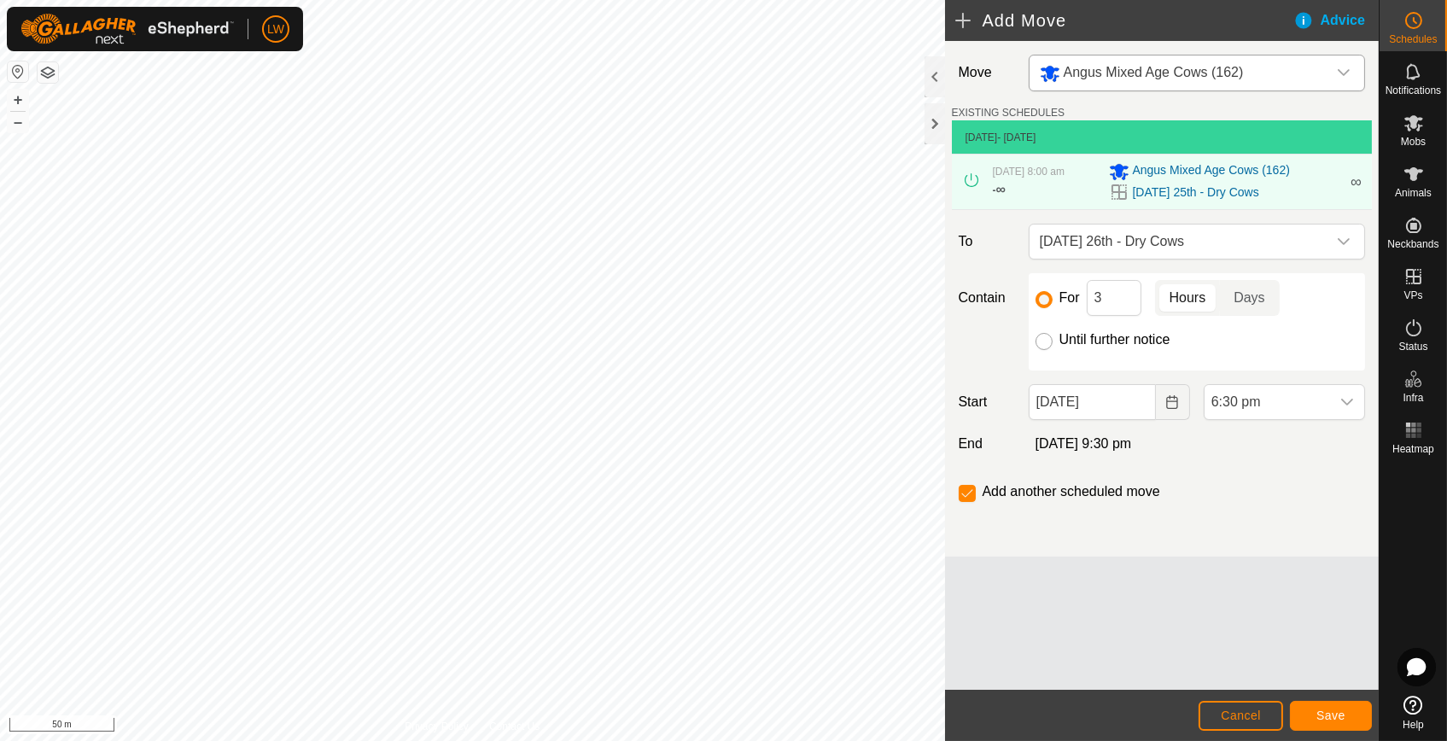
click at [1049, 341] on input "Until further notice" at bounding box center [1044, 341] width 17 height 17
radio input "true"
checkbox input "false"
click at [1248, 400] on span "6:30 pm" at bounding box center [1268, 402] width 126 height 34
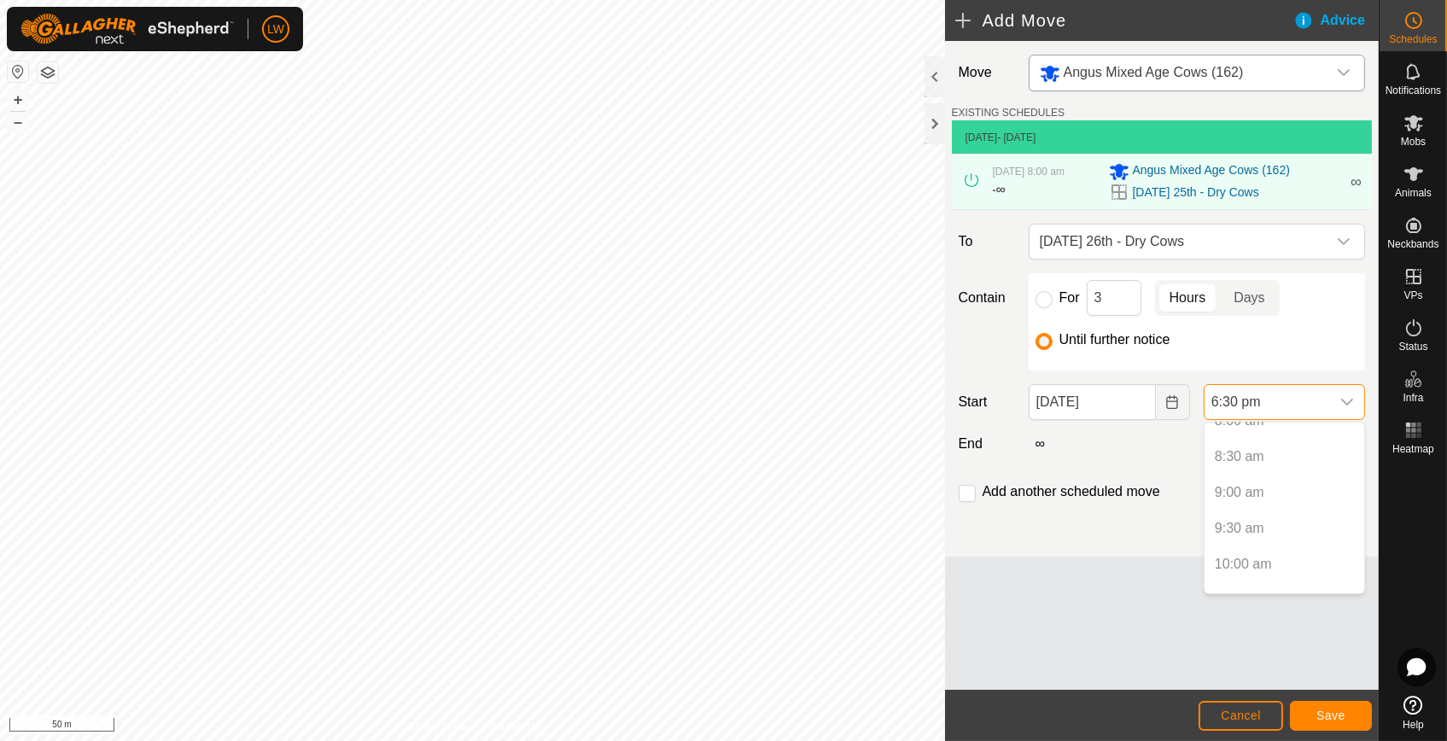
scroll to position [507, 0]
click at [1256, 502] on p-selectitem "8:00 am" at bounding box center [1285, 506] width 160 height 34
click at [1235, 495] on p-selectitem "8:00 am" at bounding box center [1285, 506] width 160 height 34
click at [1235, 505] on p-selectitem "8:00 am" at bounding box center [1285, 506] width 160 height 34
click at [1082, 395] on input "[DATE]" at bounding box center [1092, 402] width 127 height 36
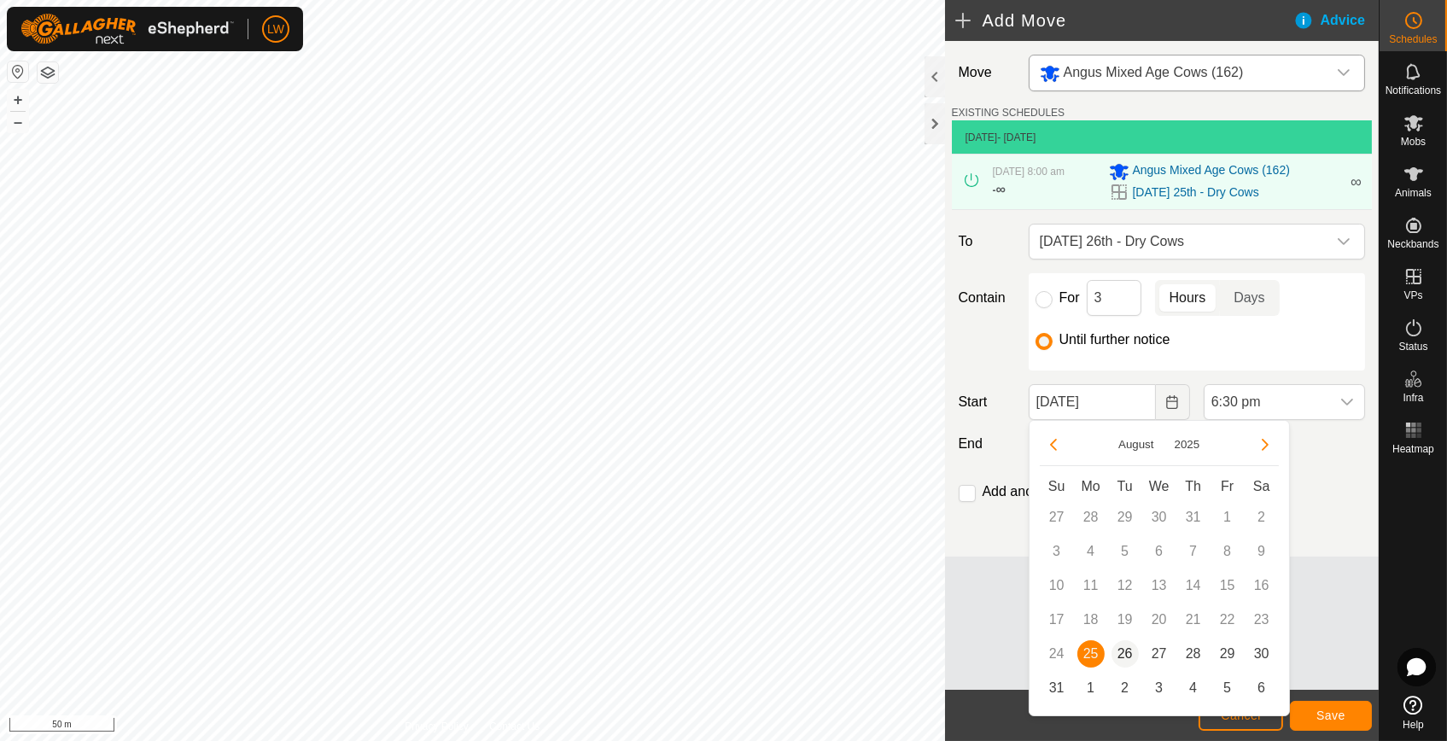
click at [1132, 648] on span "26" at bounding box center [1125, 653] width 27 height 27
type input "[DATE]"
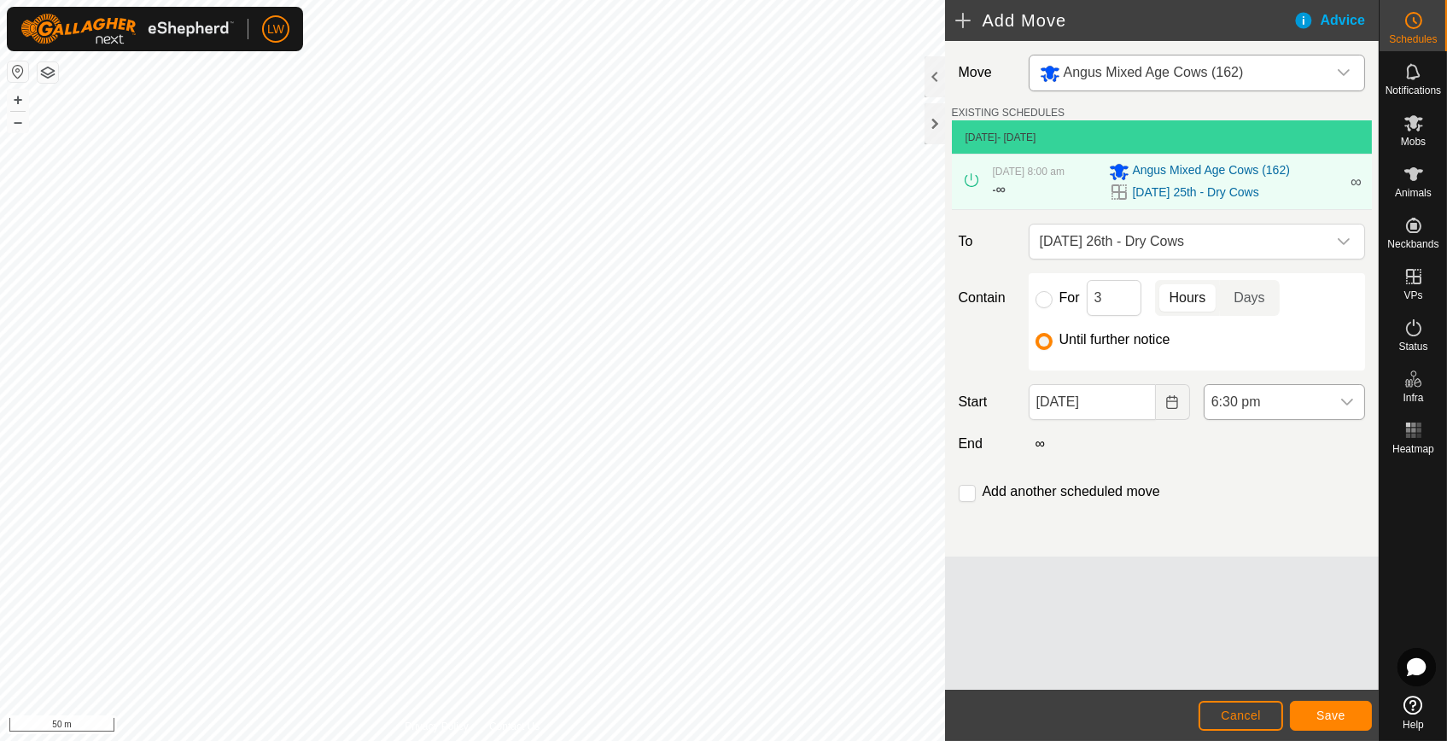
click at [1266, 400] on span "6:30 pm" at bounding box center [1268, 402] width 126 height 34
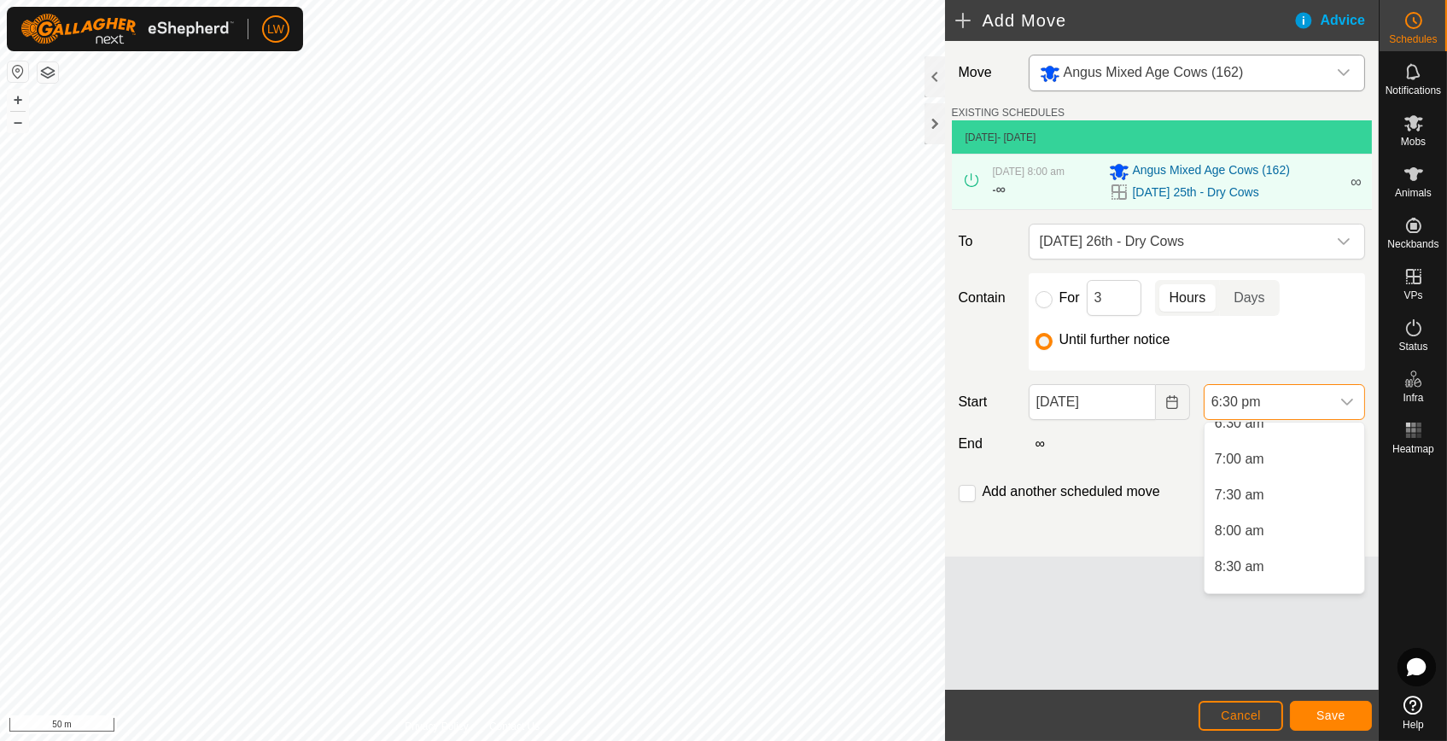
scroll to position [500, 0]
click at [1274, 504] on li "8:00 am" at bounding box center [1285, 513] width 160 height 34
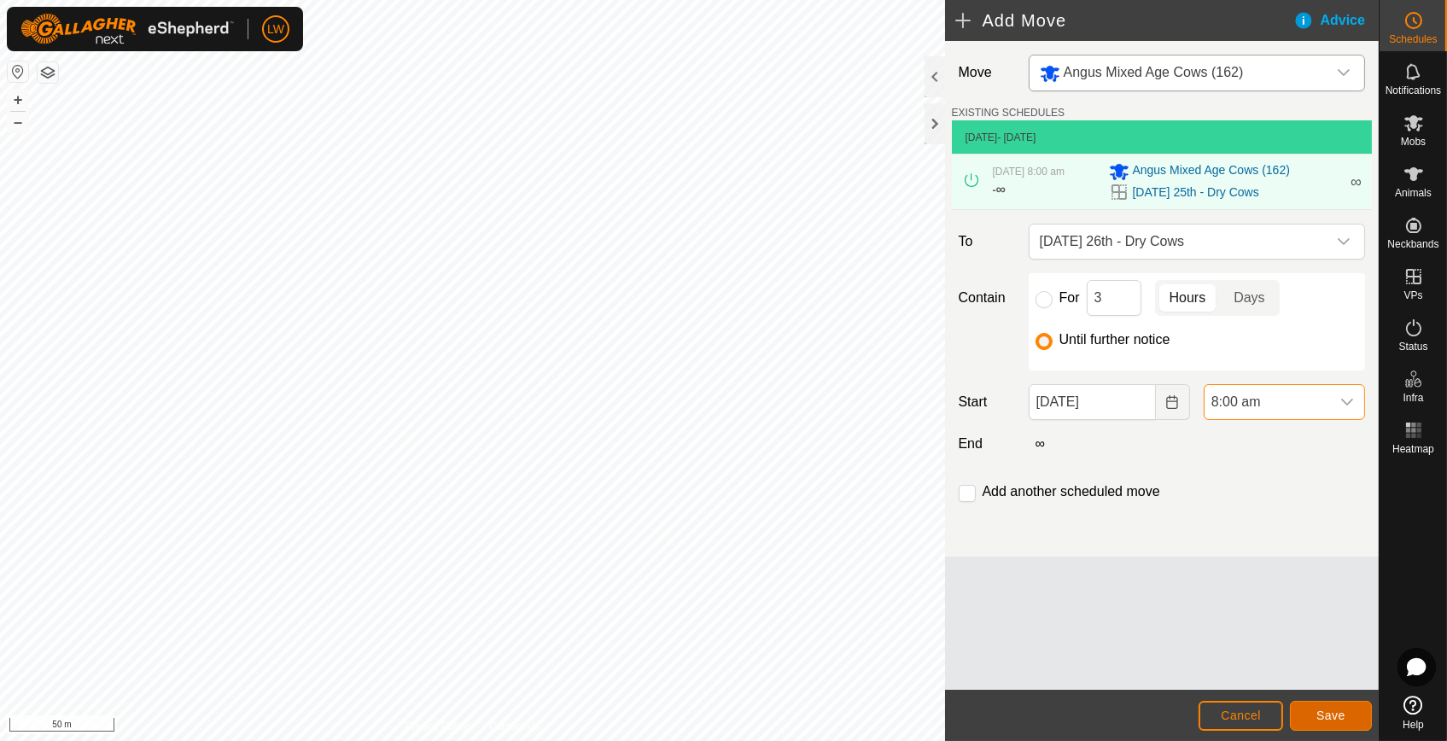
click at [1324, 710] on span "Save" at bounding box center [1331, 716] width 29 height 14
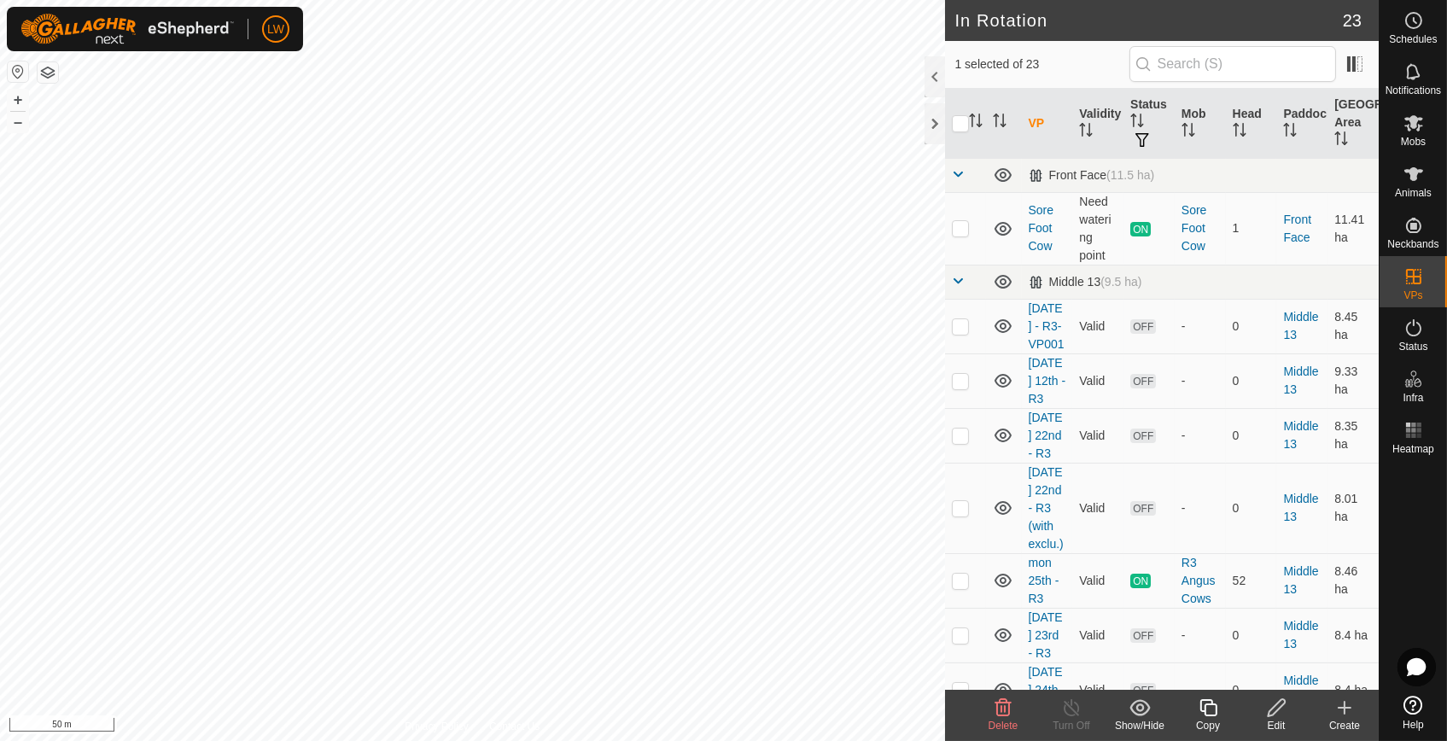
checkbox input "true"
checkbox input "false"
checkbox input "true"
checkbox input "false"
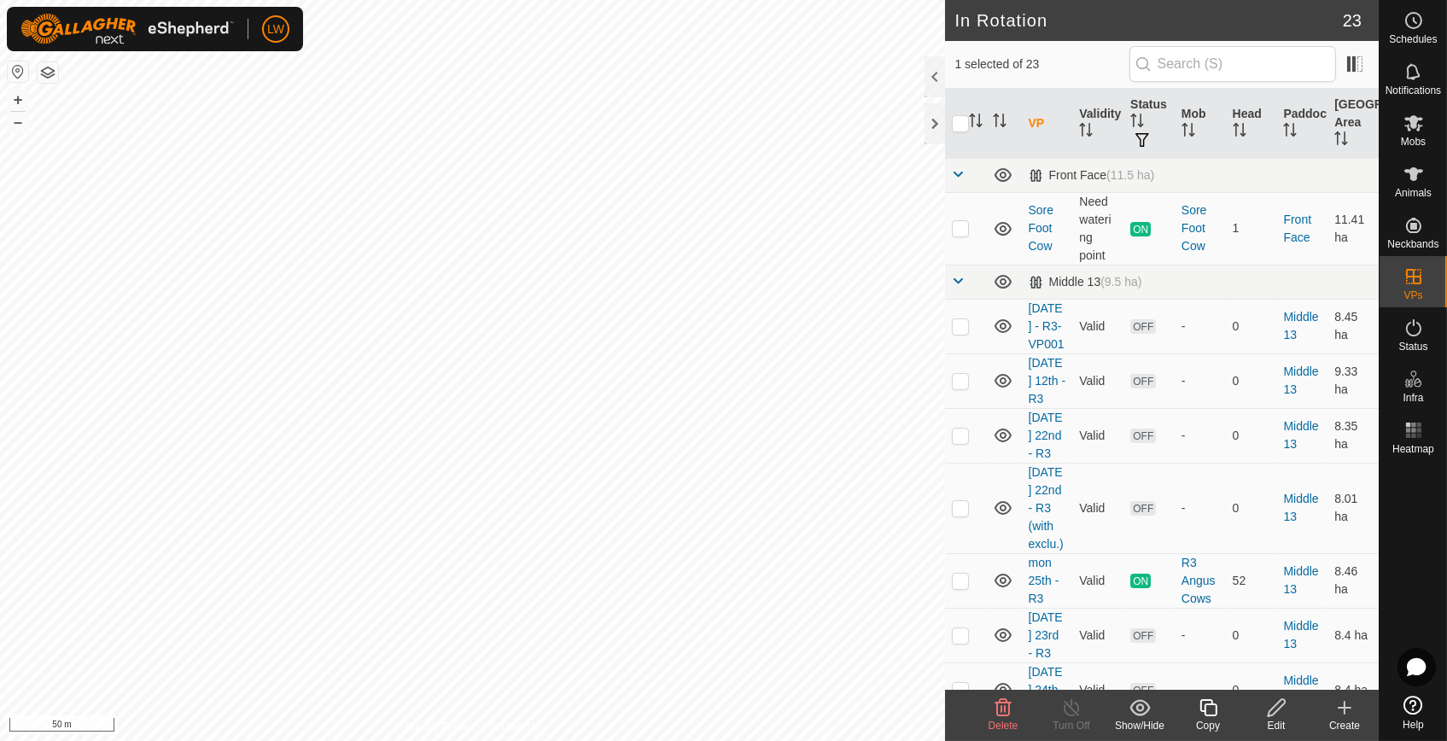
checkbox input "false"
checkbox input "true"
click at [1277, 713] on icon at bounding box center [1276, 708] width 21 height 20
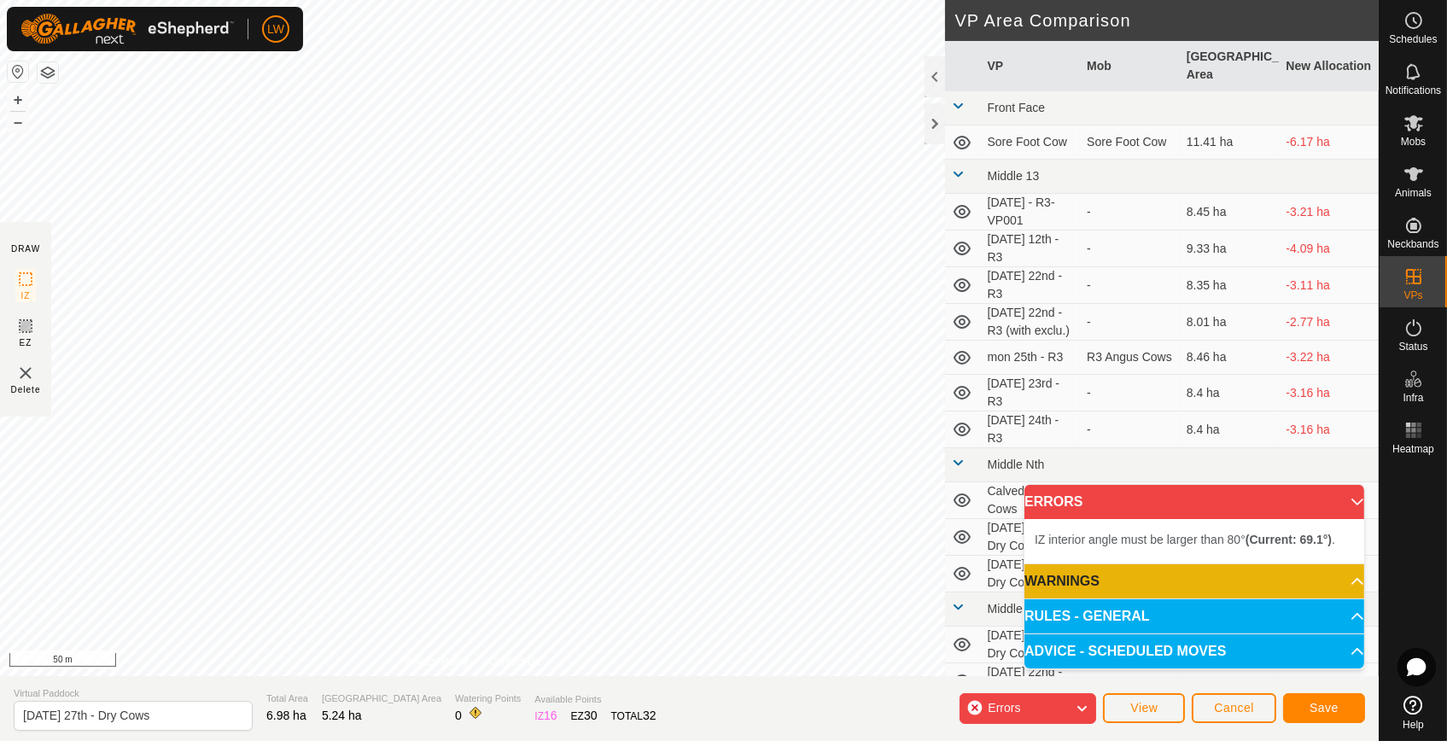
click at [26, 376] on img at bounding box center [25, 373] width 20 height 20
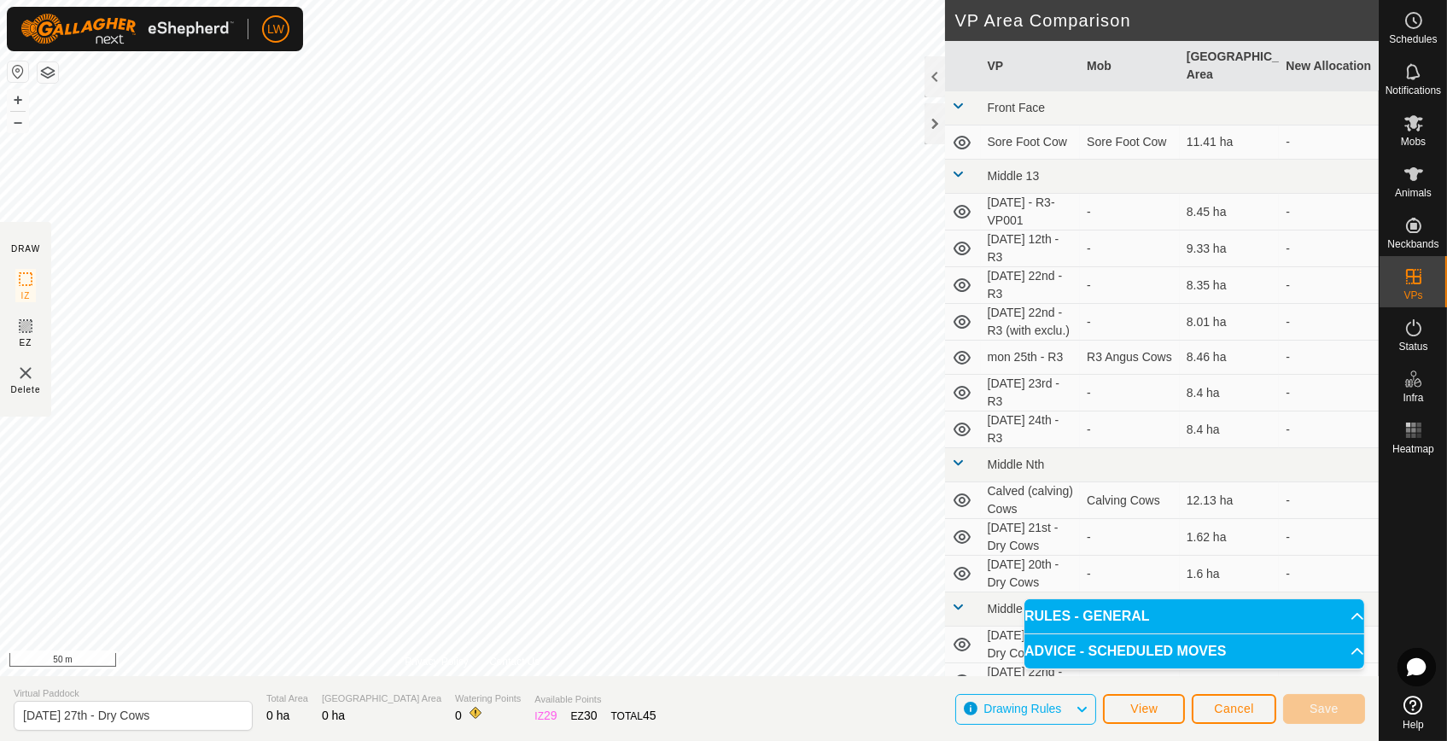
click at [22, 377] on img at bounding box center [25, 373] width 20 height 20
click at [20, 376] on img at bounding box center [25, 373] width 20 height 20
click at [1222, 710] on span "Cancel" at bounding box center [1234, 709] width 40 height 14
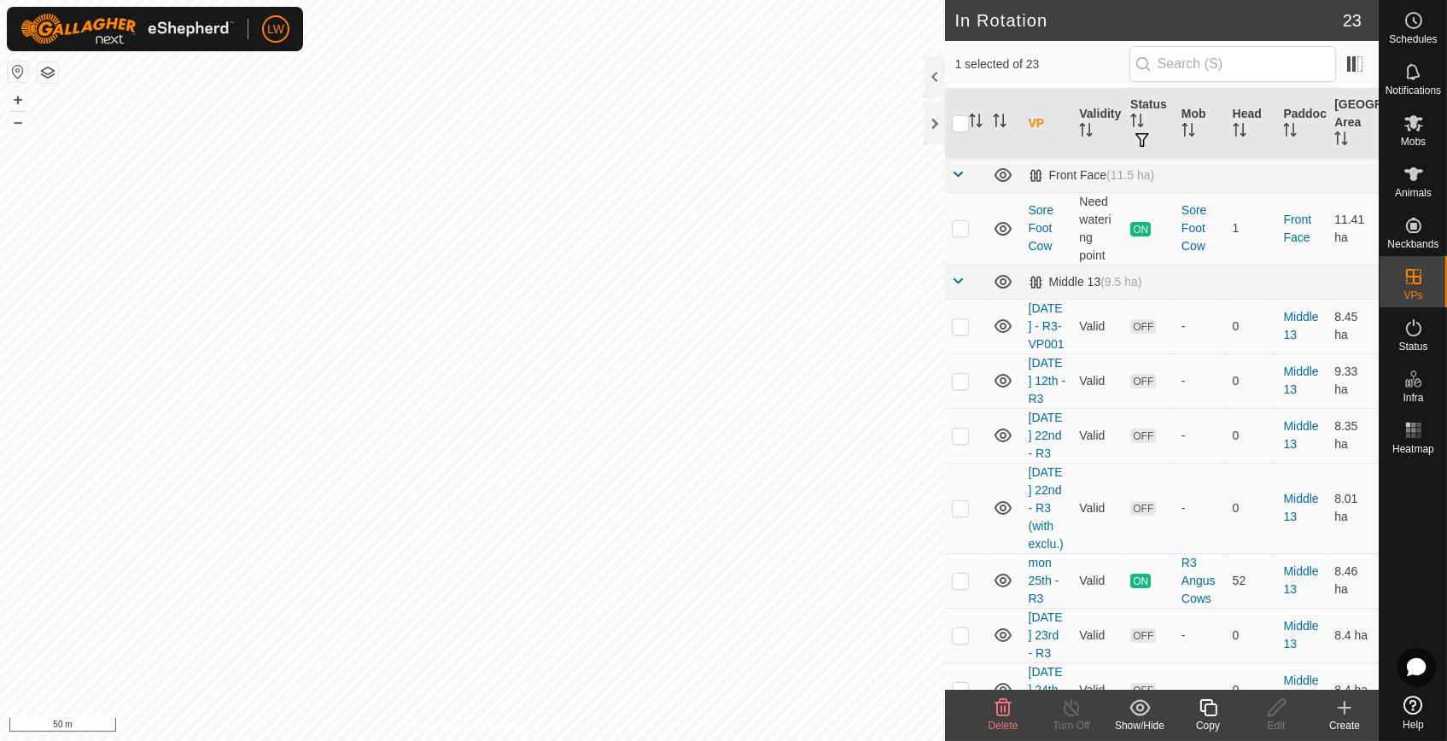
checkbox input "false"
checkbox input "true"
click at [1346, 718] on div "Create" at bounding box center [1345, 725] width 68 height 15
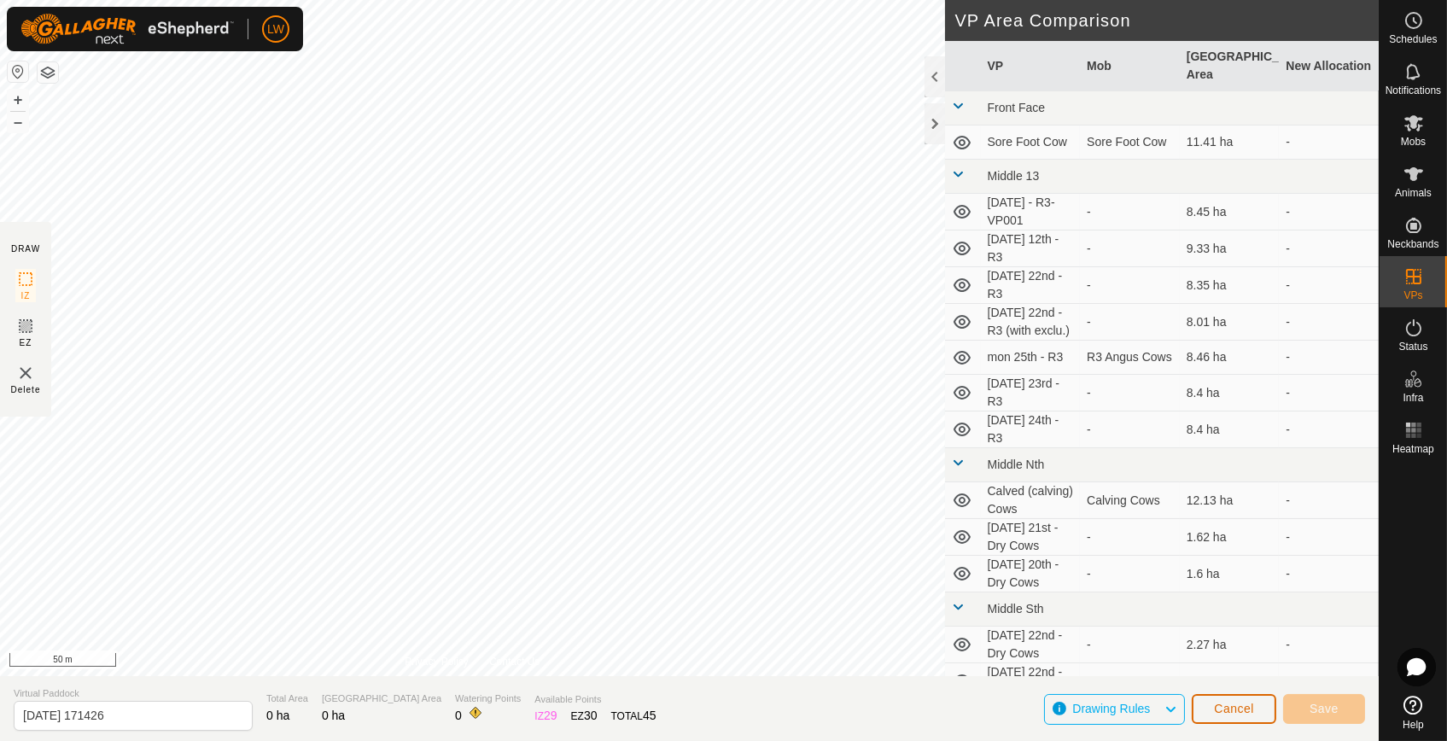
click at [1233, 710] on span "Cancel" at bounding box center [1234, 709] width 40 height 14
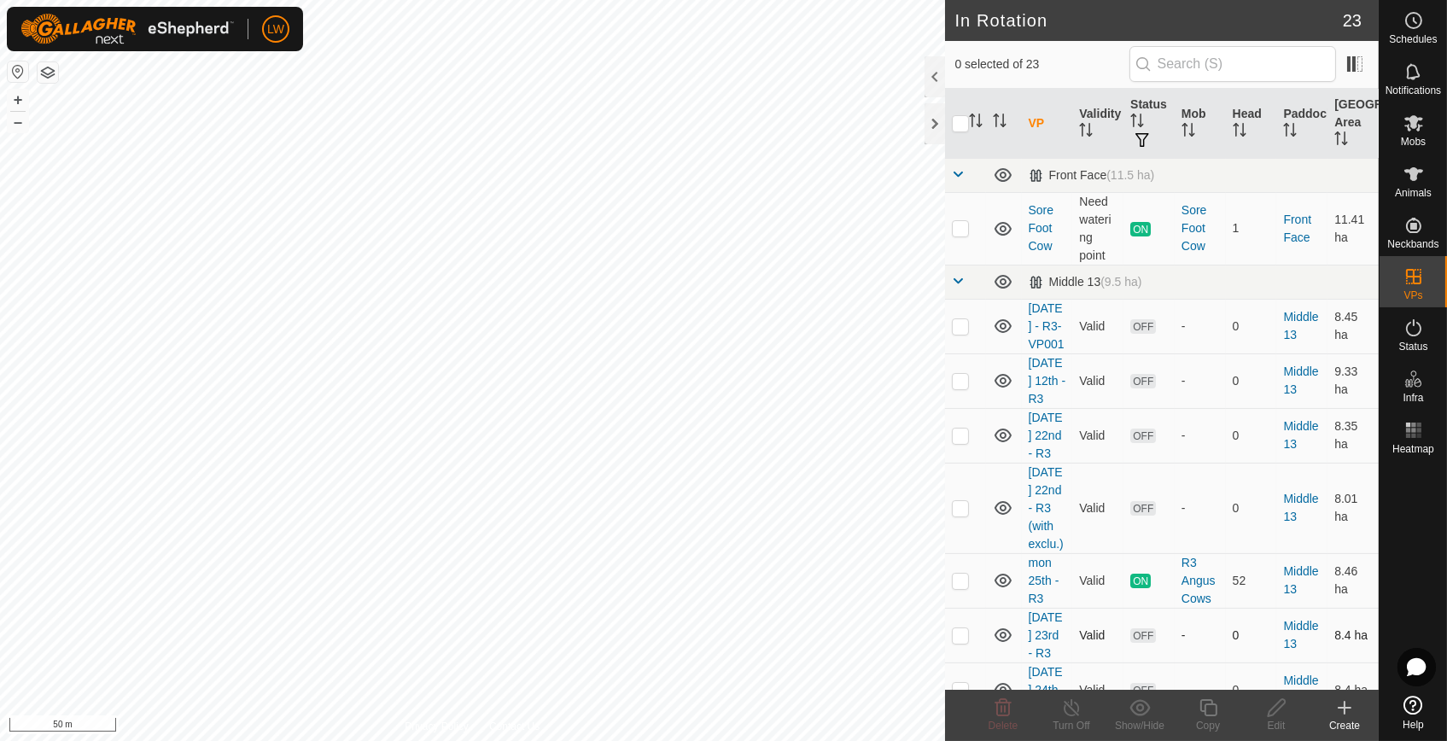
checkbox input "true"
click at [1214, 709] on icon at bounding box center [1208, 708] width 21 height 20
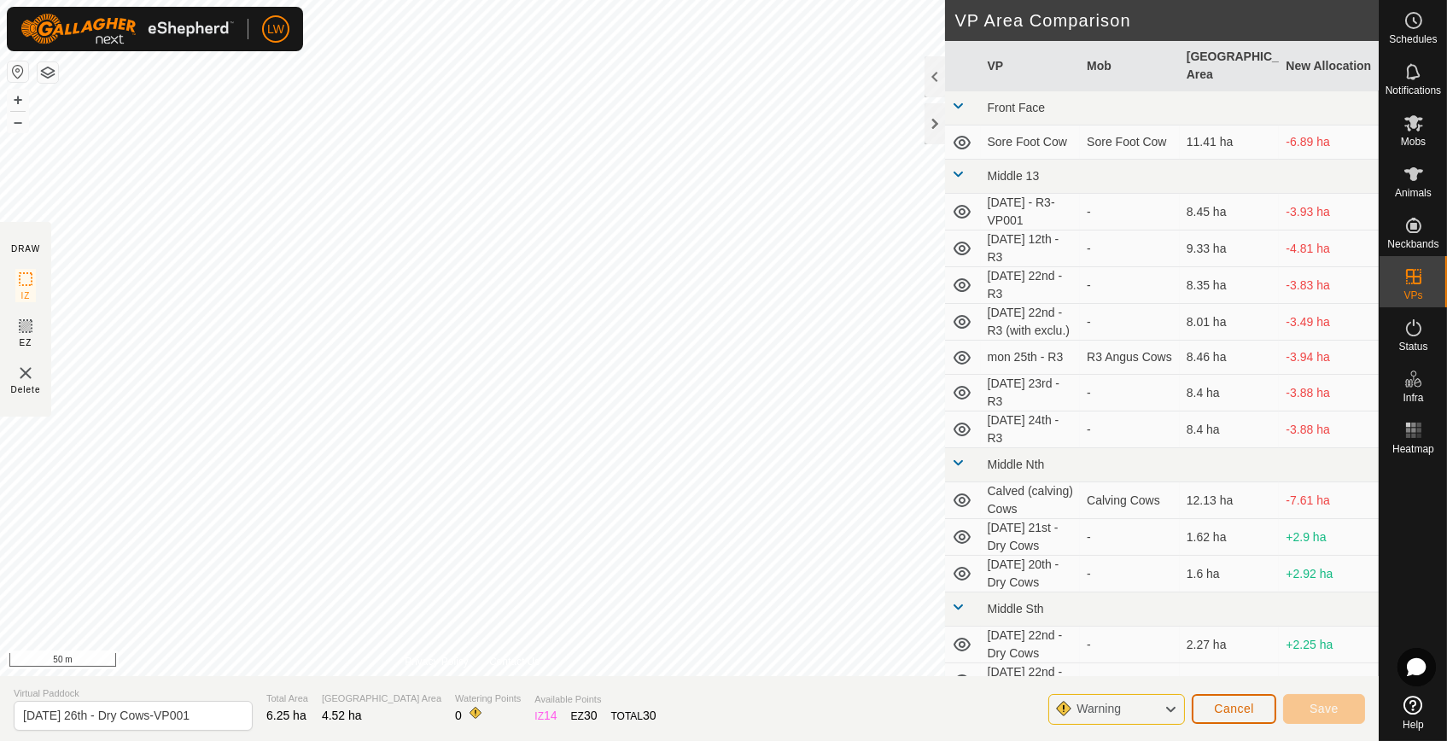
click at [1238, 706] on span "Cancel" at bounding box center [1234, 709] width 40 height 14
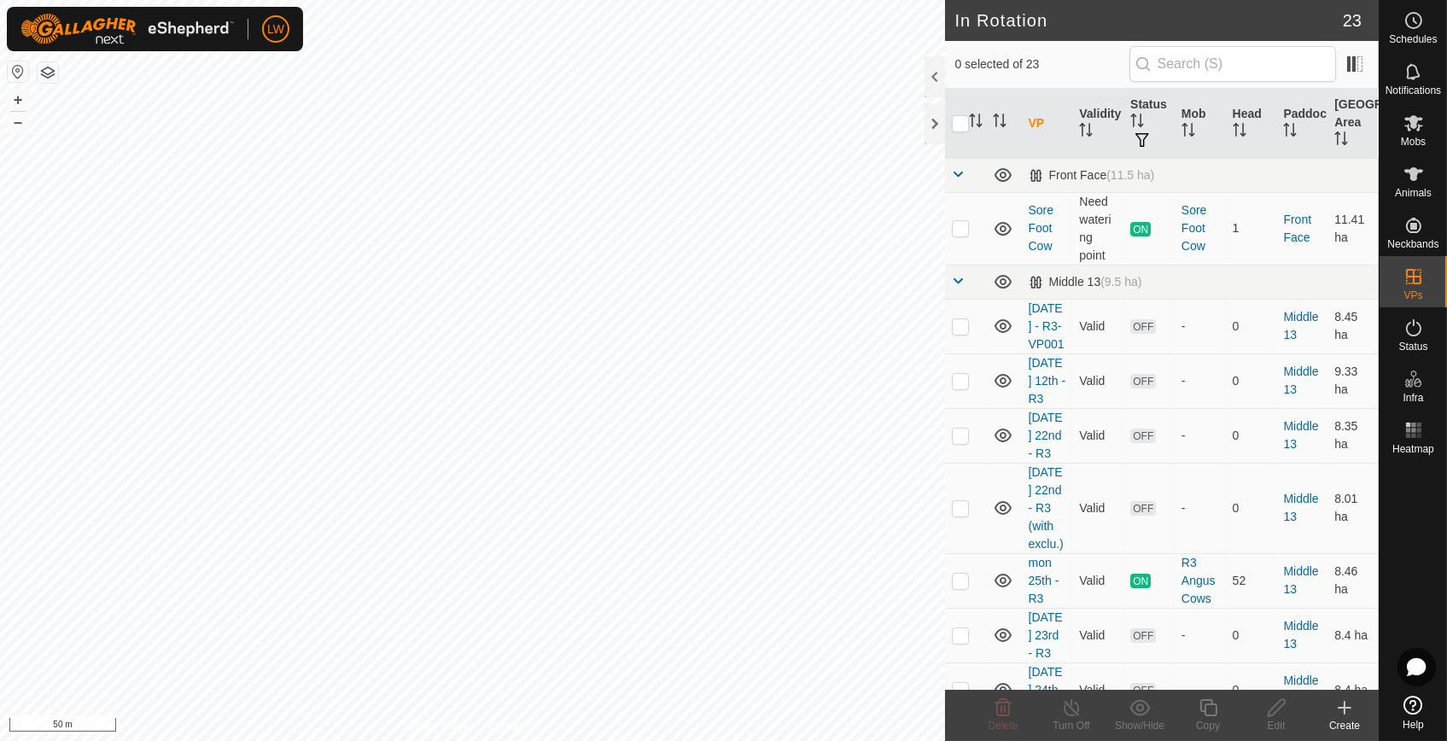
checkbox input "true"
click at [1265, 715] on edit-svg-icon at bounding box center [1276, 708] width 68 height 20
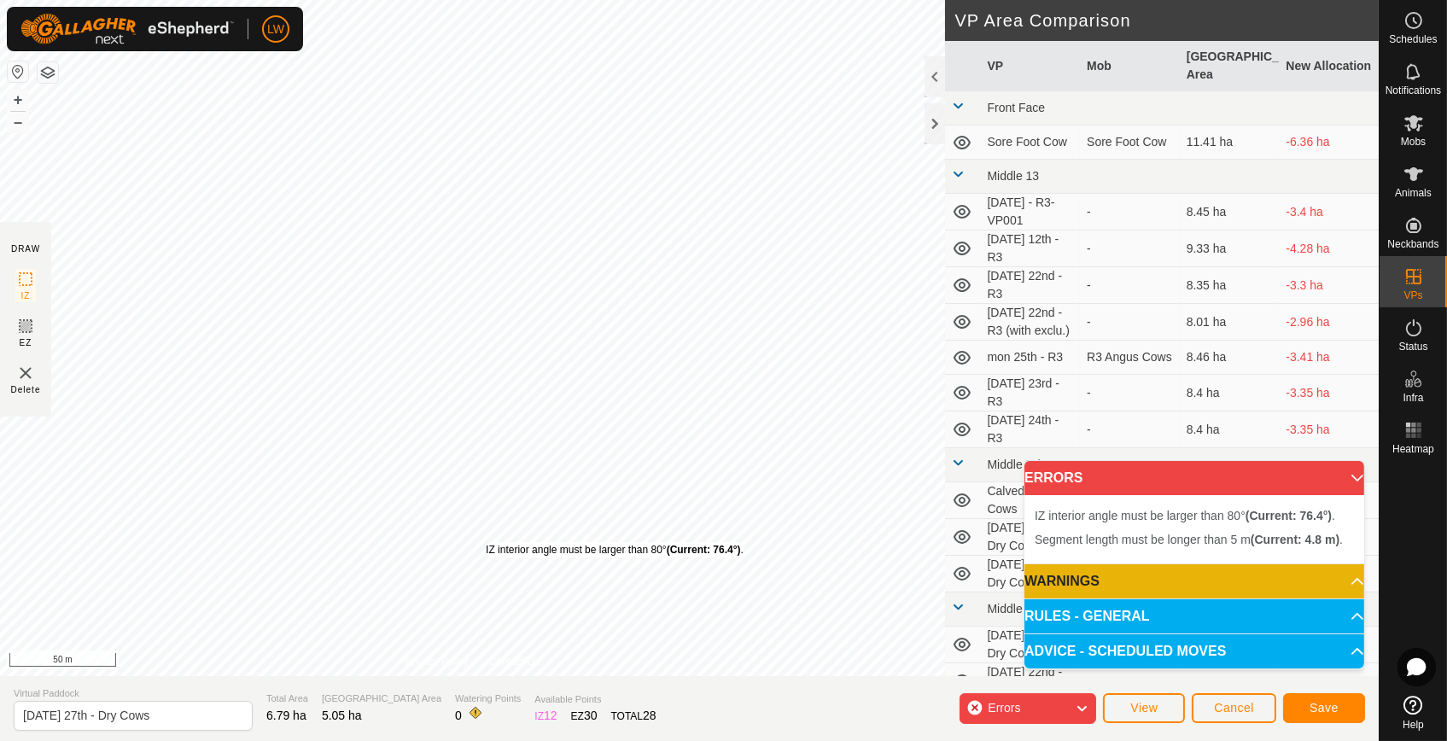
click at [485, 542] on div "IZ interior angle must be larger than 80° (Current: 76.4°) . + – ⇧ i 50 m" at bounding box center [472, 338] width 945 height 676
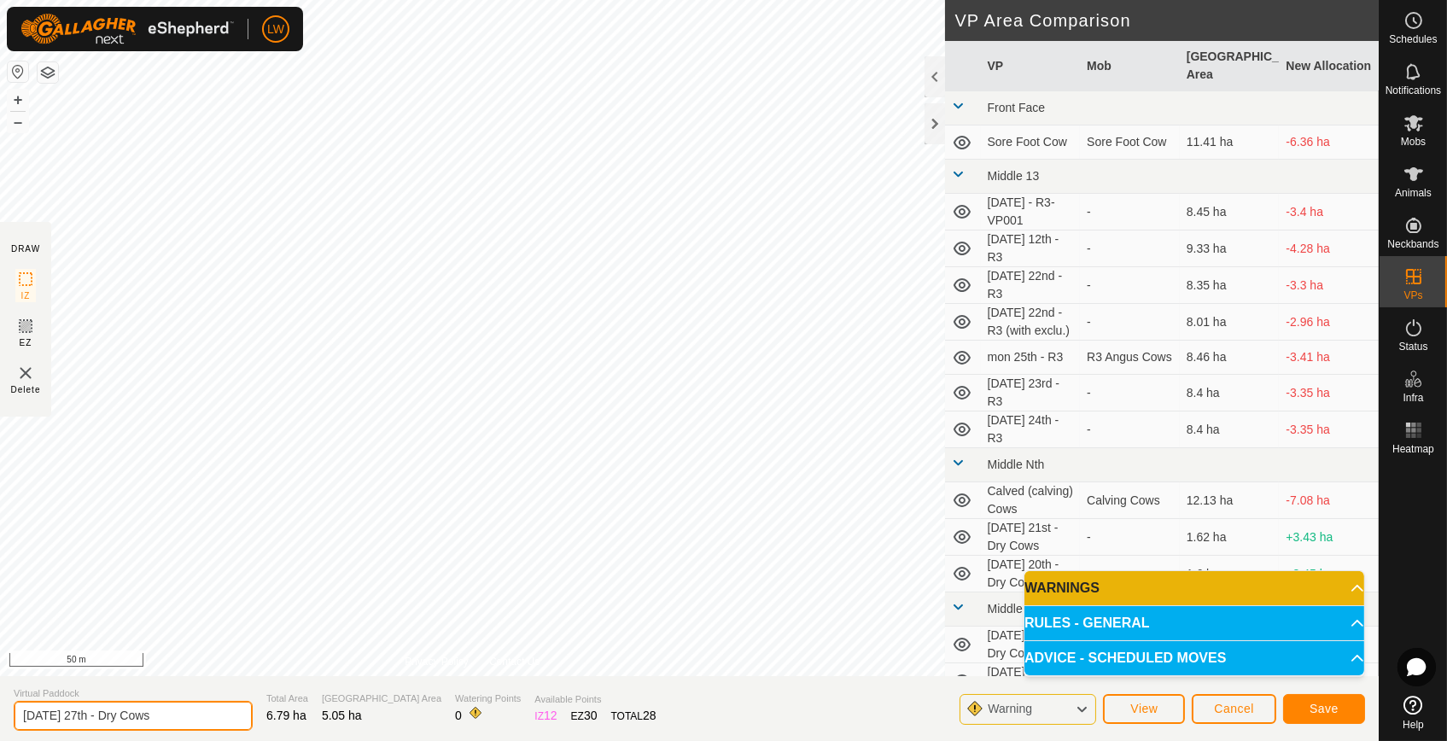
drag, startPoint x: 88, startPoint y: 713, endPoint x: -6, endPoint y: 716, distance: 94.0
click at [0, 716] on html "LW Schedules Notifications Mobs Animals Neckbands VPs Status Infra Heatmap Help…" at bounding box center [723, 370] width 1447 height 741
type input "[DATE] - Dry Cows"
click at [1317, 710] on span "Save" at bounding box center [1324, 709] width 29 height 14
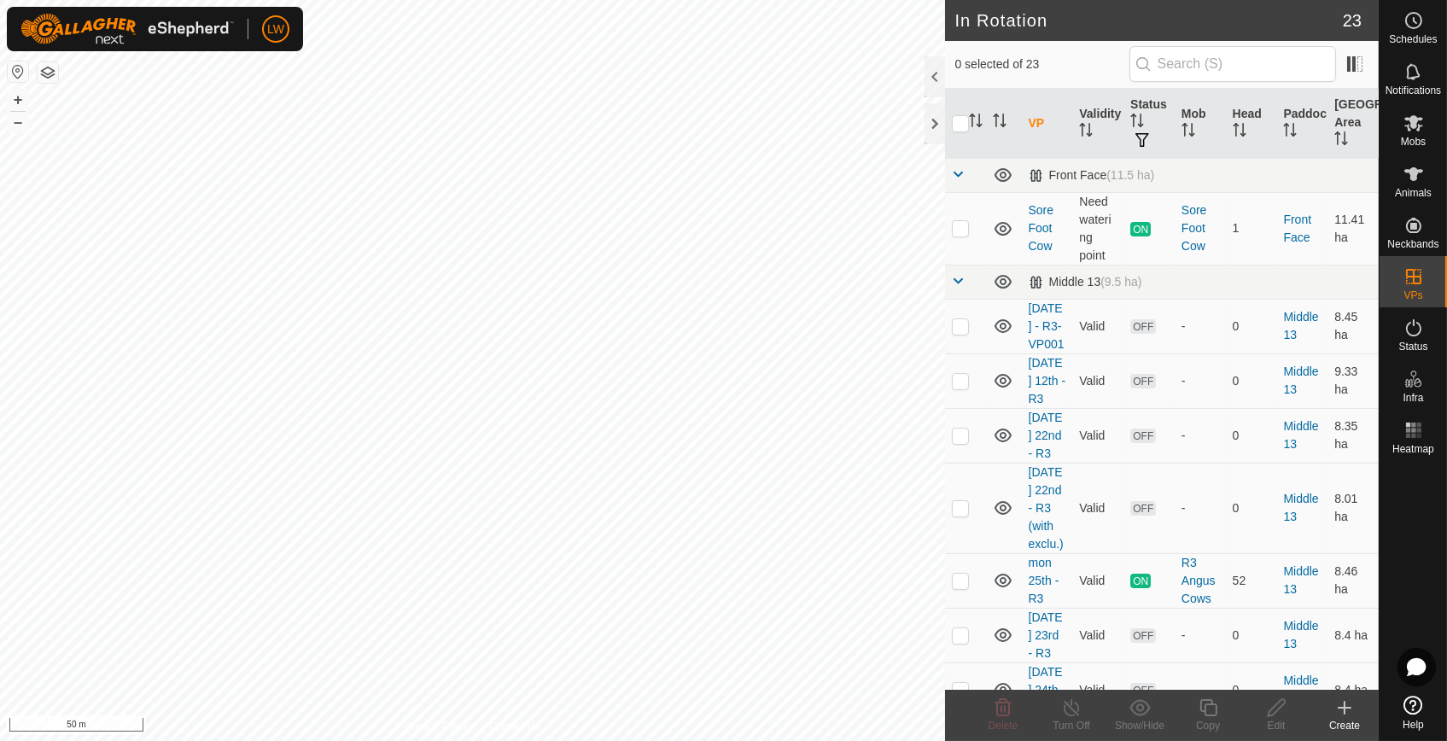
checkbox input "true"
click at [1267, 718] on div "Edit" at bounding box center [1276, 725] width 68 height 15
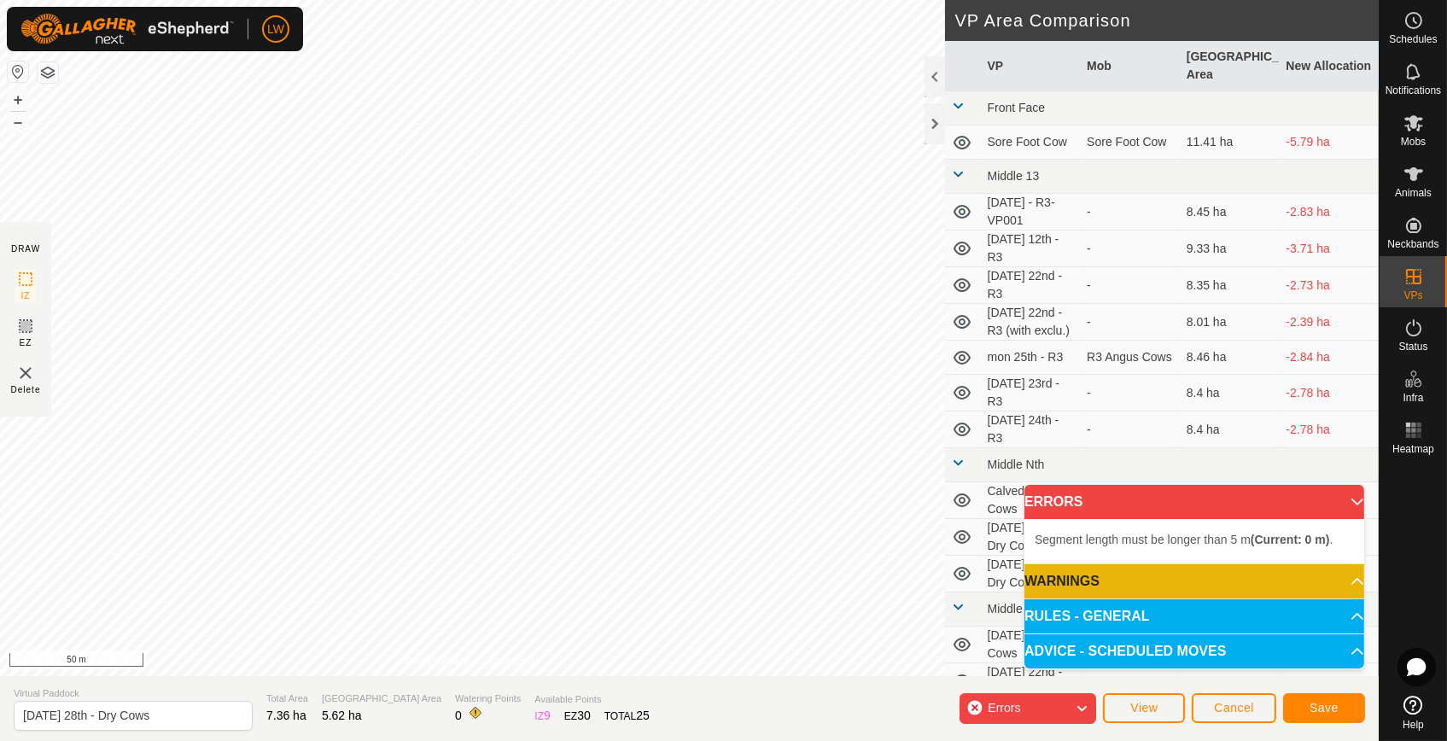
click at [271, 271] on div "Segment length must be longer than 5 m (Current: 0 m) . Segment length must be …" at bounding box center [472, 338] width 945 height 676
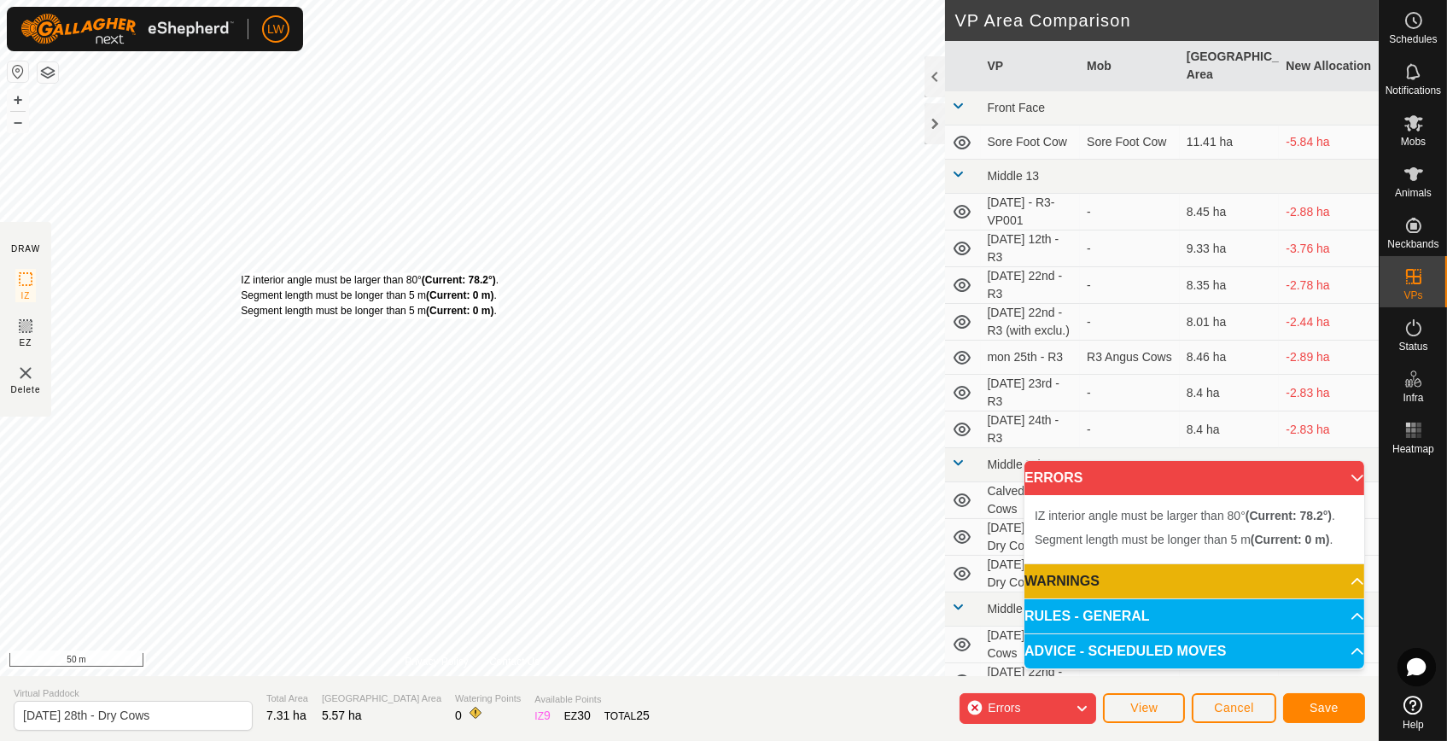
click at [243, 272] on div "IZ interior angle must be larger than 80° (Current: 78.2°) . Segment length mus…" at bounding box center [472, 338] width 945 height 676
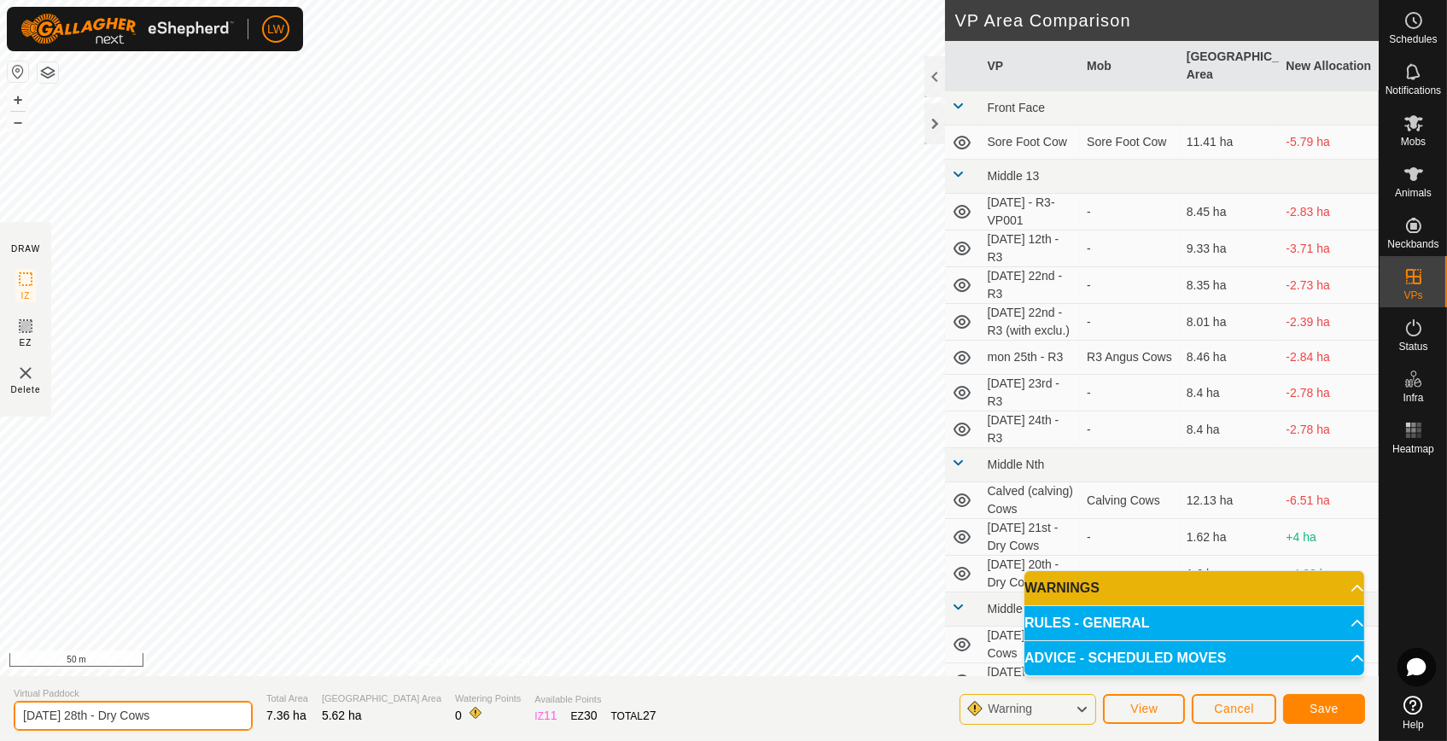
drag, startPoint x: 96, startPoint y: 717, endPoint x: -6, endPoint y: 726, distance: 102.8
click at [0, 726] on html "LW Schedules Notifications Mobs Animals Neckbands VPs Status Infra Heatmap Help…" at bounding box center [723, 370] width 1447 height 741
type input "[DATE] - Dry Cows"
click at [1325, 705] on span "Save" at bounding box center [1324, 709] width 29 height 14
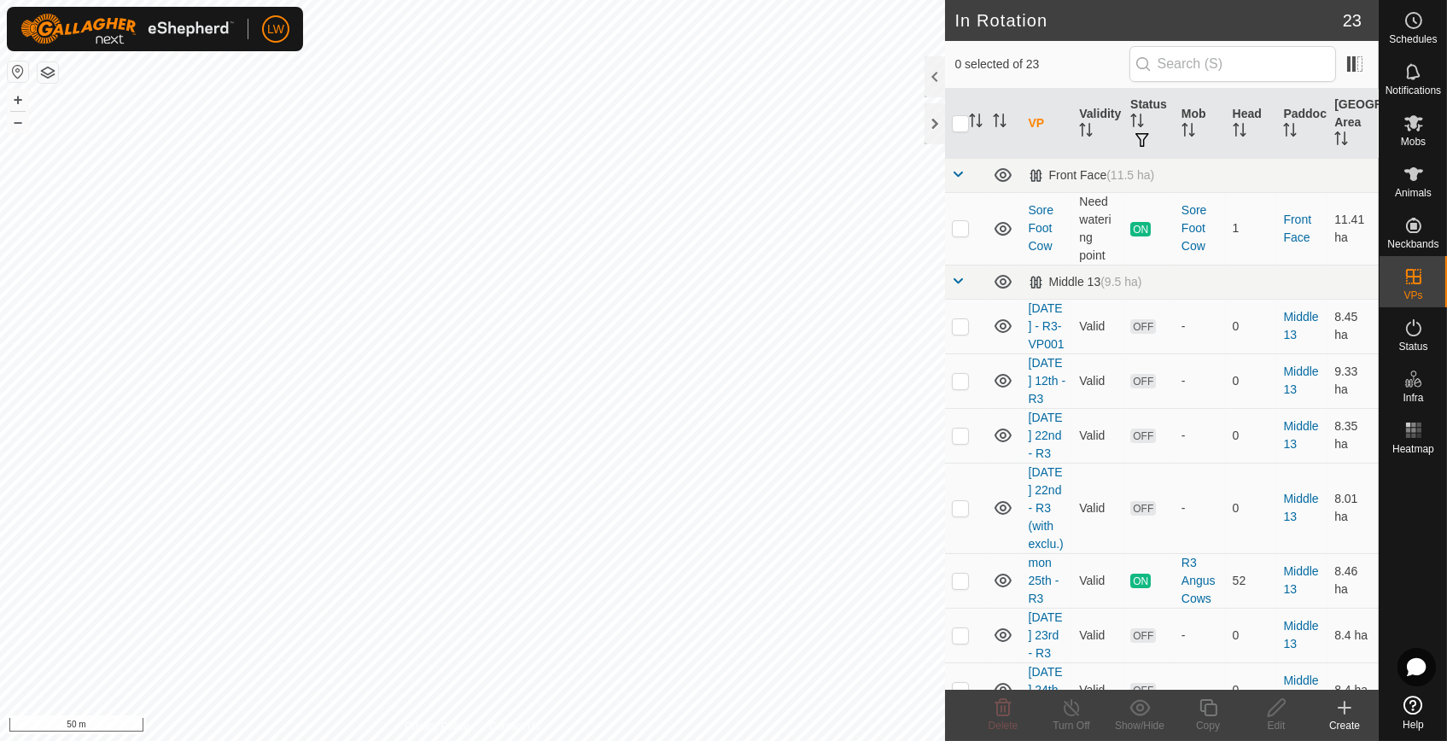
checkbox input "true"
click at [1277, 721] on div "Edit" at bounding box center [1276, 725] width 68 height 15
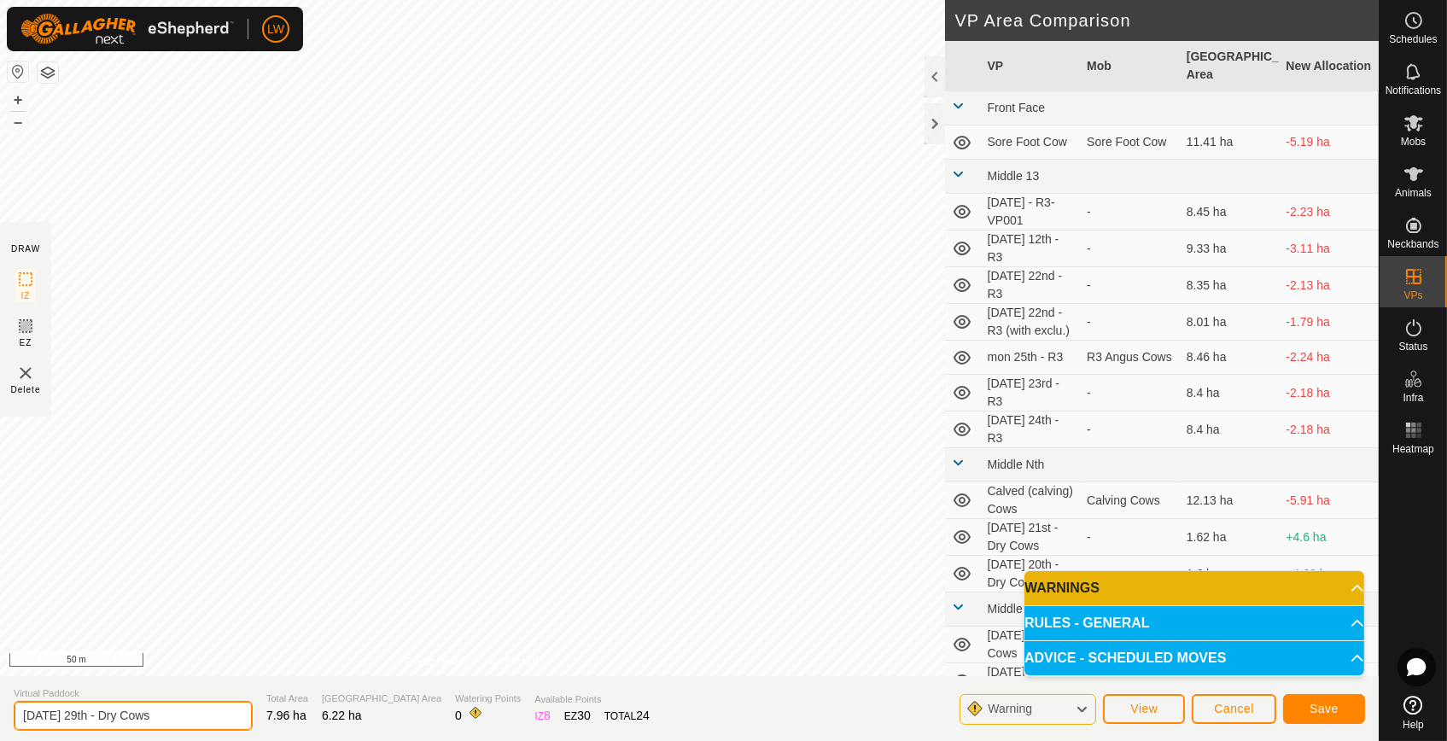
drag, startPoint x: 79, startPoint y: 718, endPoint x: -3, endPoint y: 722, distance: 82.0
click at [0, 722] on html "LW Schedules Notifications Mobs Animals Neckbands VPs Status Infra Heatmap Help…" at bounding box center [723, 370] width 1447 height 741
drag, startPoint x: 80, startPoint y: 712, endPoint x: -5, endPoint y: 719, distance: 85.7
click at [0, 719] on html "LW Schedules Notifications Mobs Animals Neckbands VPs Status Infra Heatmap Help…" at bounding box center [723, 370] width 1447 height 741
type input "[DATE] - Dry Cows"
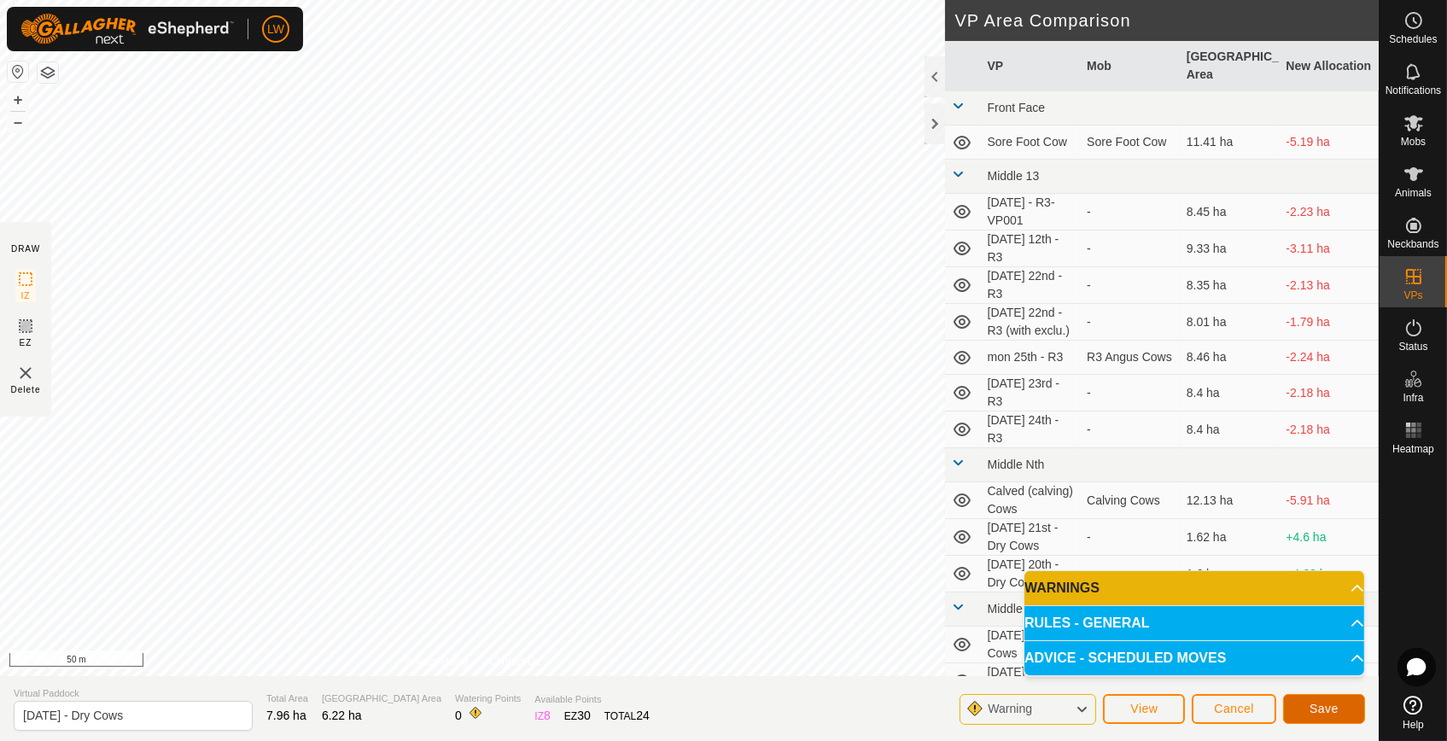
click at [1336, 709] on span "Save" at bounding box center [1324, 709] width 29 height 14
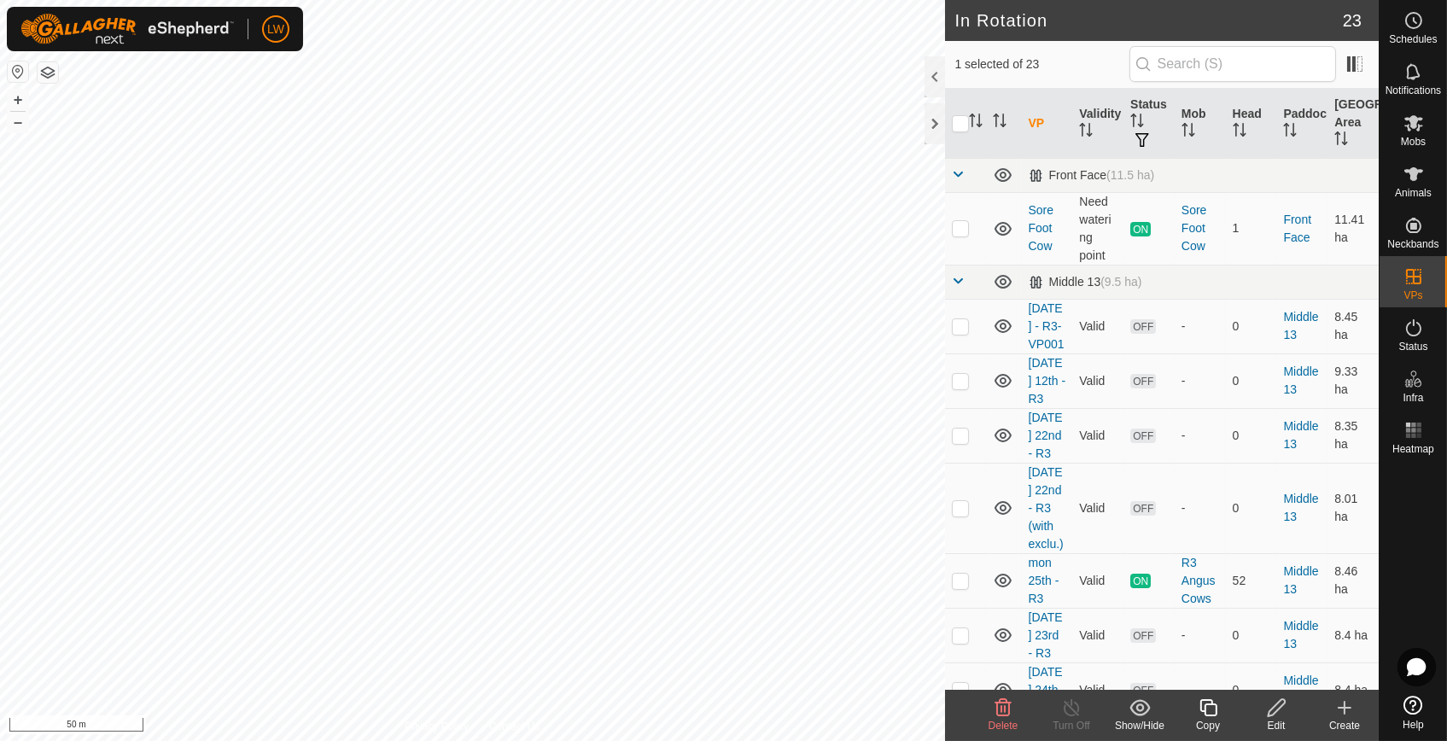
click at [1001, 720] on span "Delete" at bounding box center [1004, 726] width 30 height 12
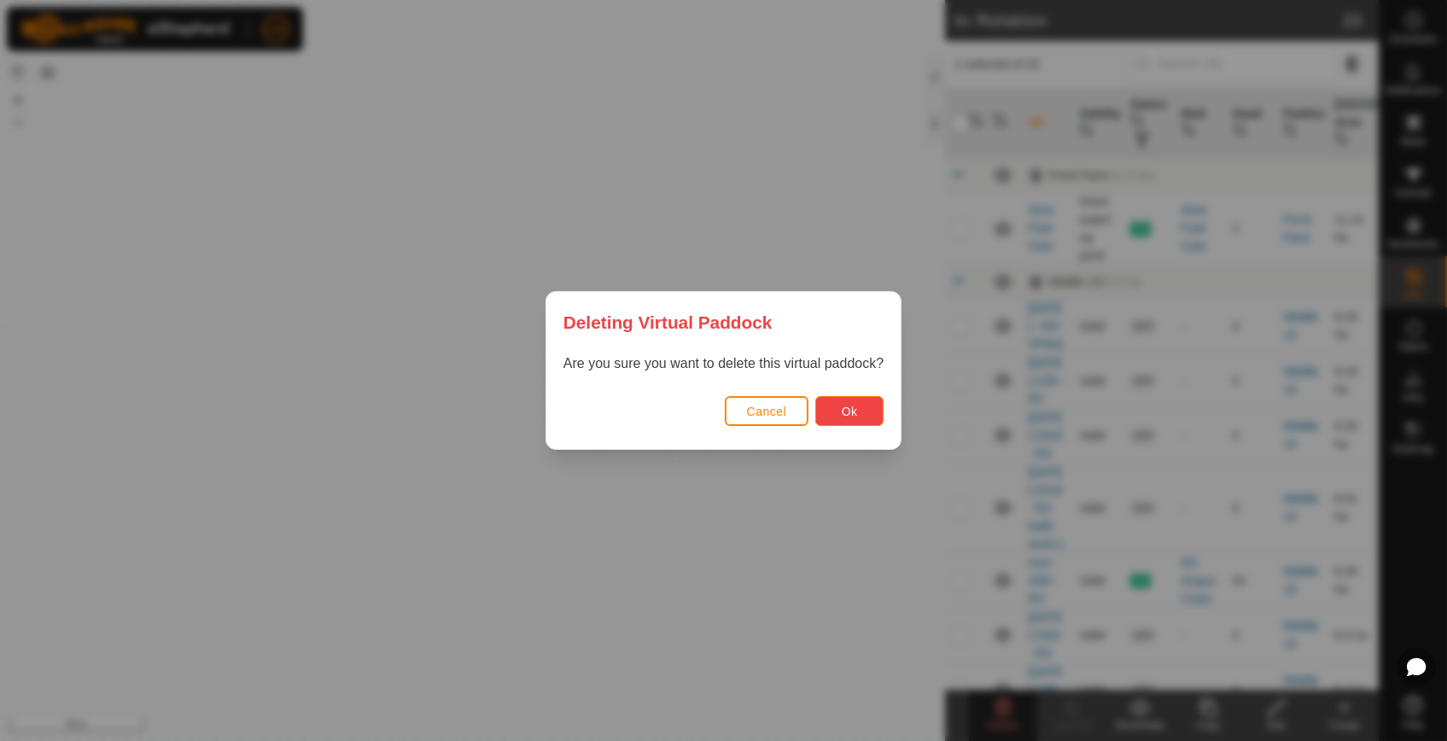
click at [845, 412] on span "Ok" at bounding box center [850, 412] width 16 height 14
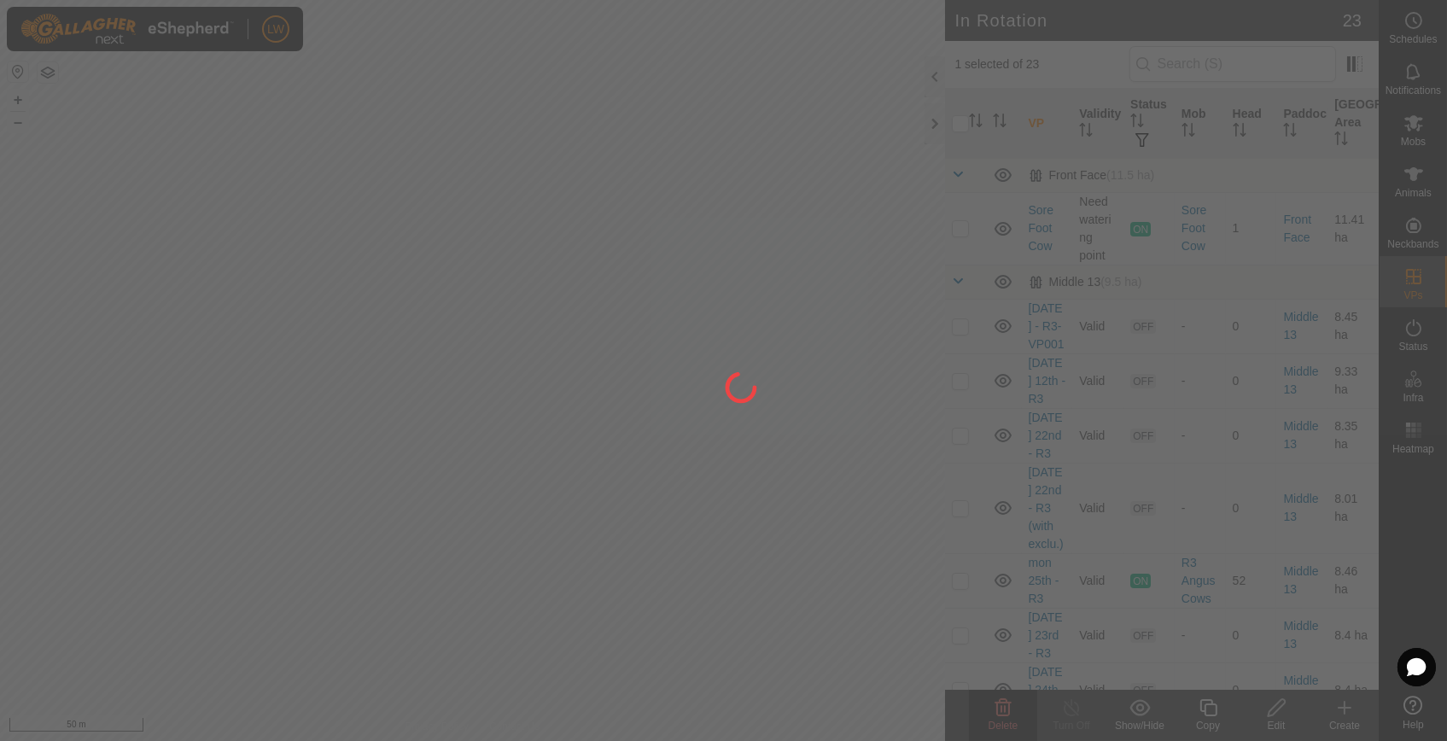
checkbox input "false"
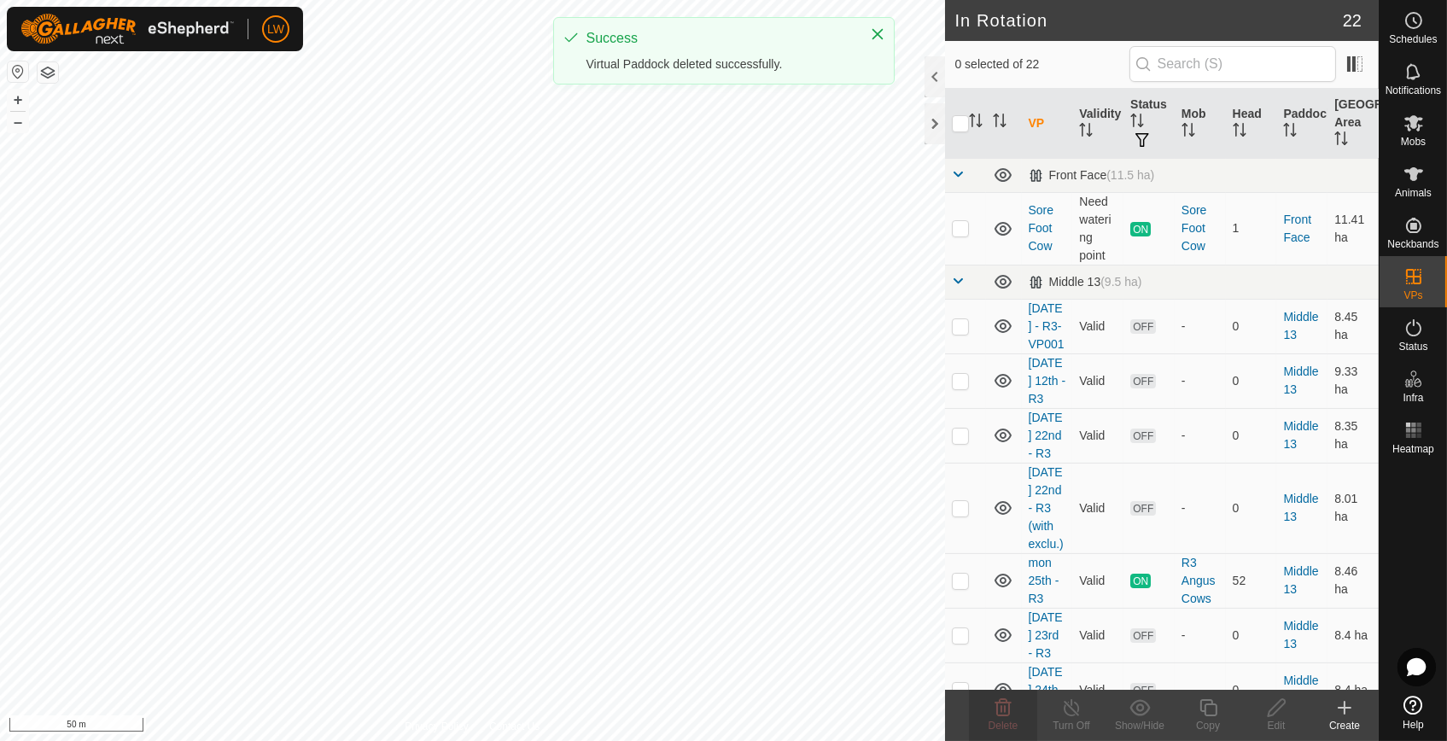
checkbox input "true"
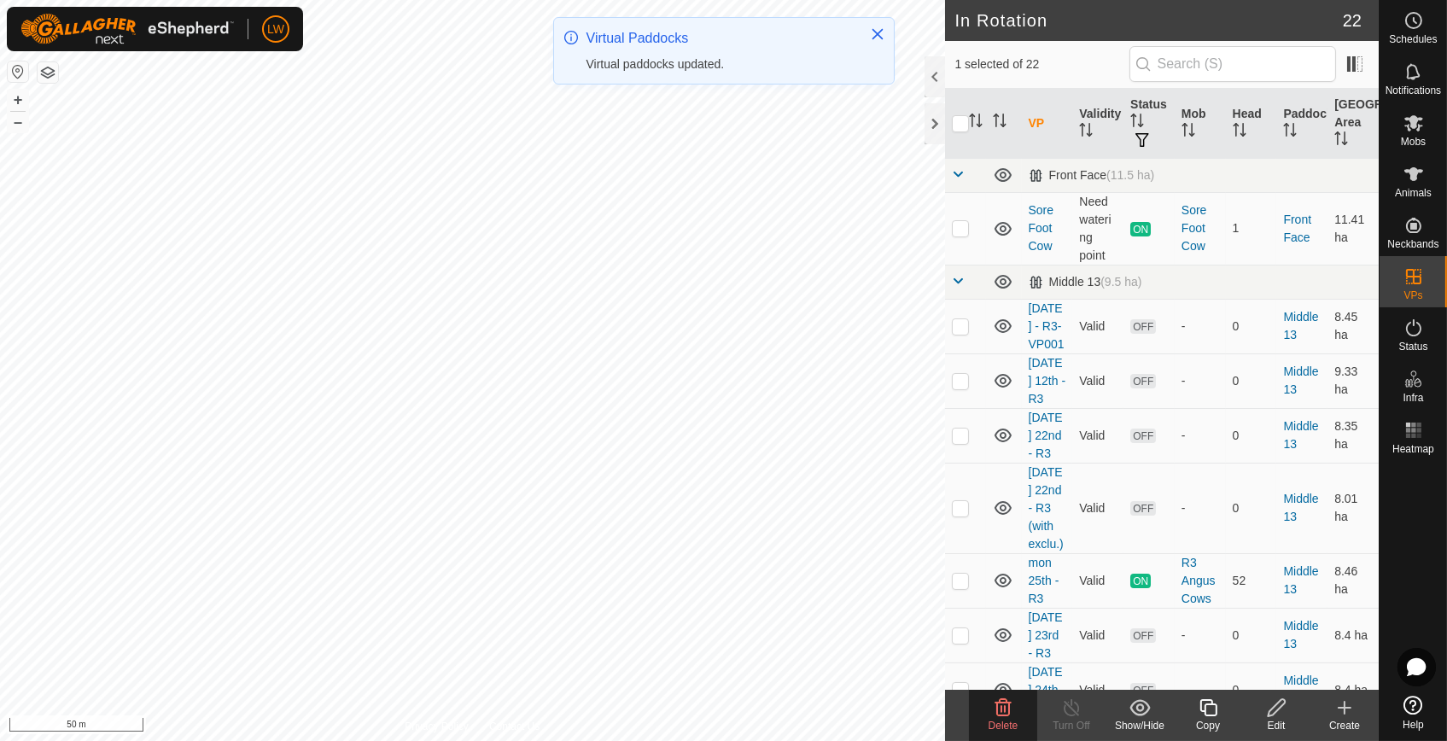
click at [997, 725] on span "Delete" at bounding box center [1004, 726] width 30 height 12
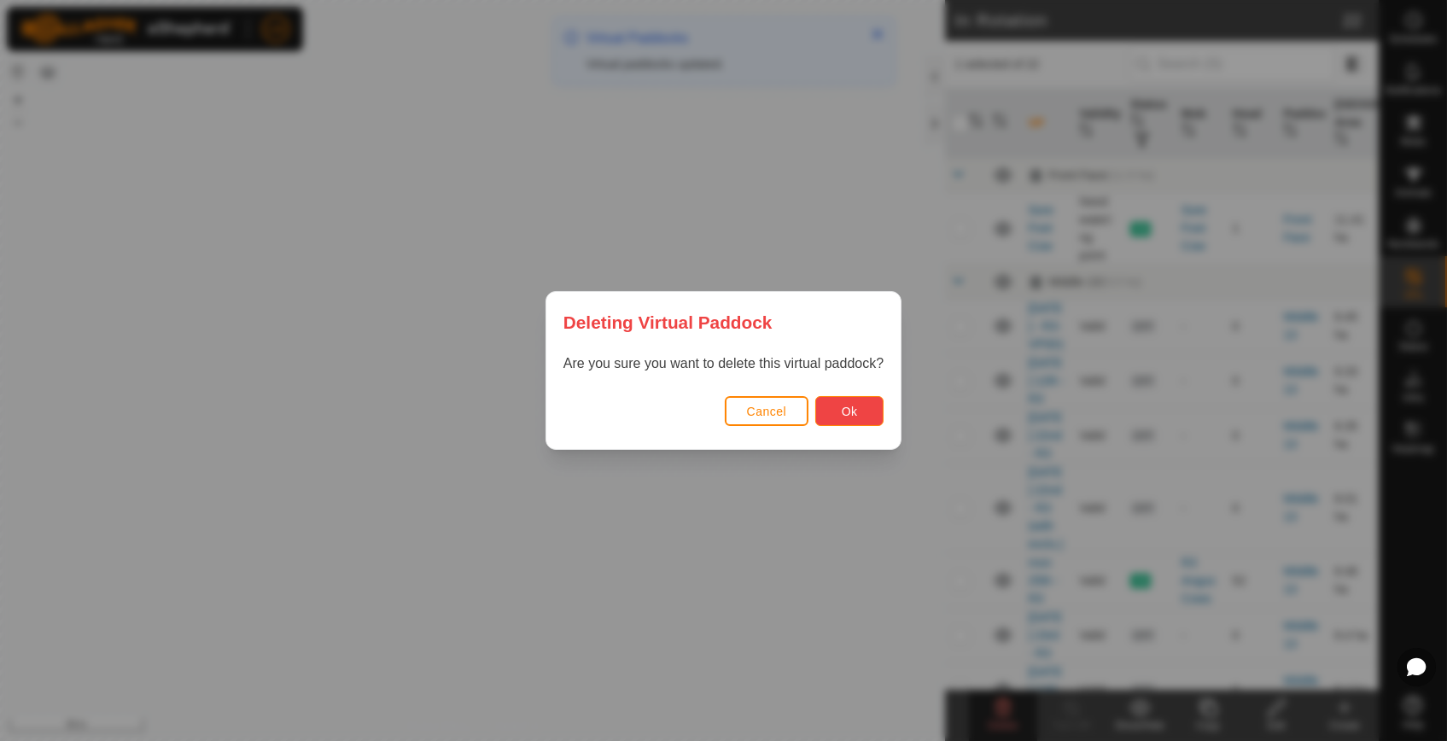
click at [845, 406] on span "Ok" at bounding box center [850, 412] width 16 height 14
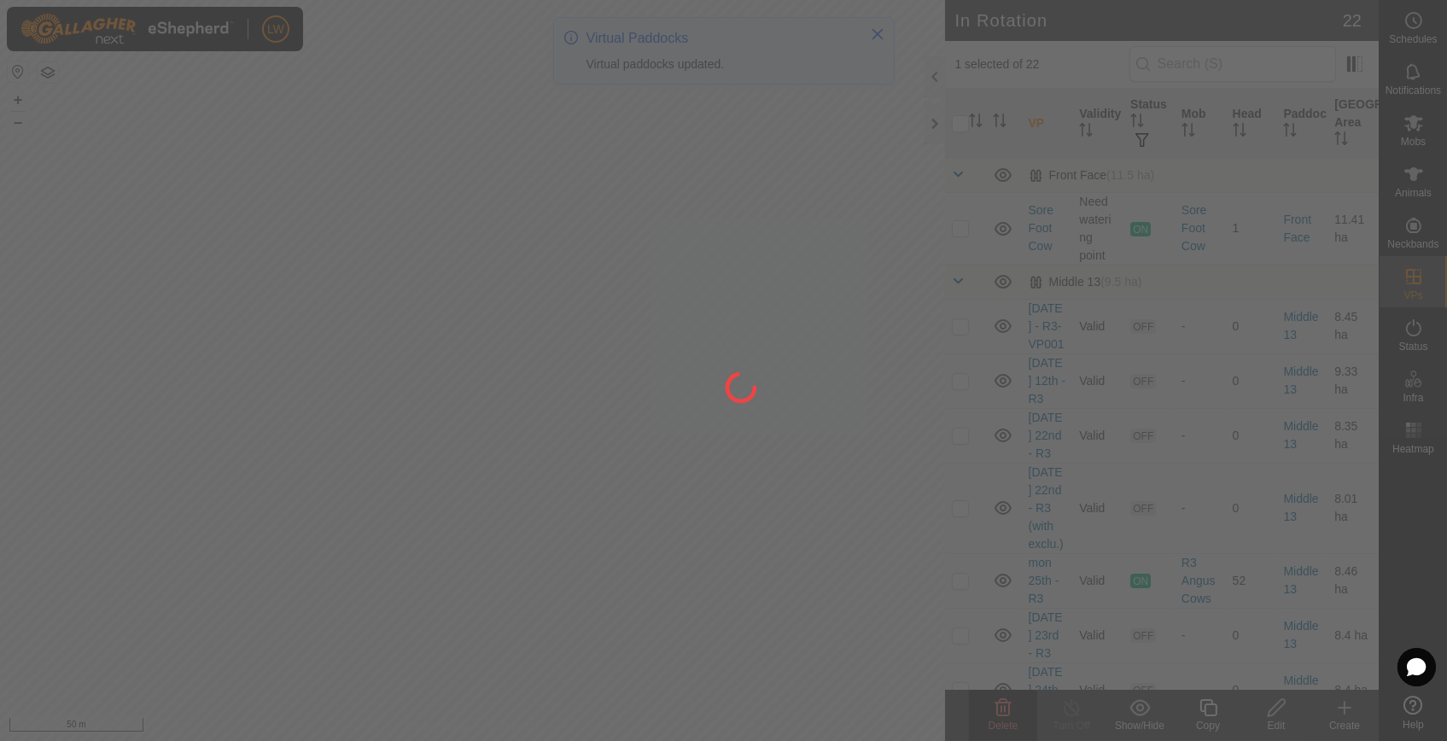
checkbox input "false"
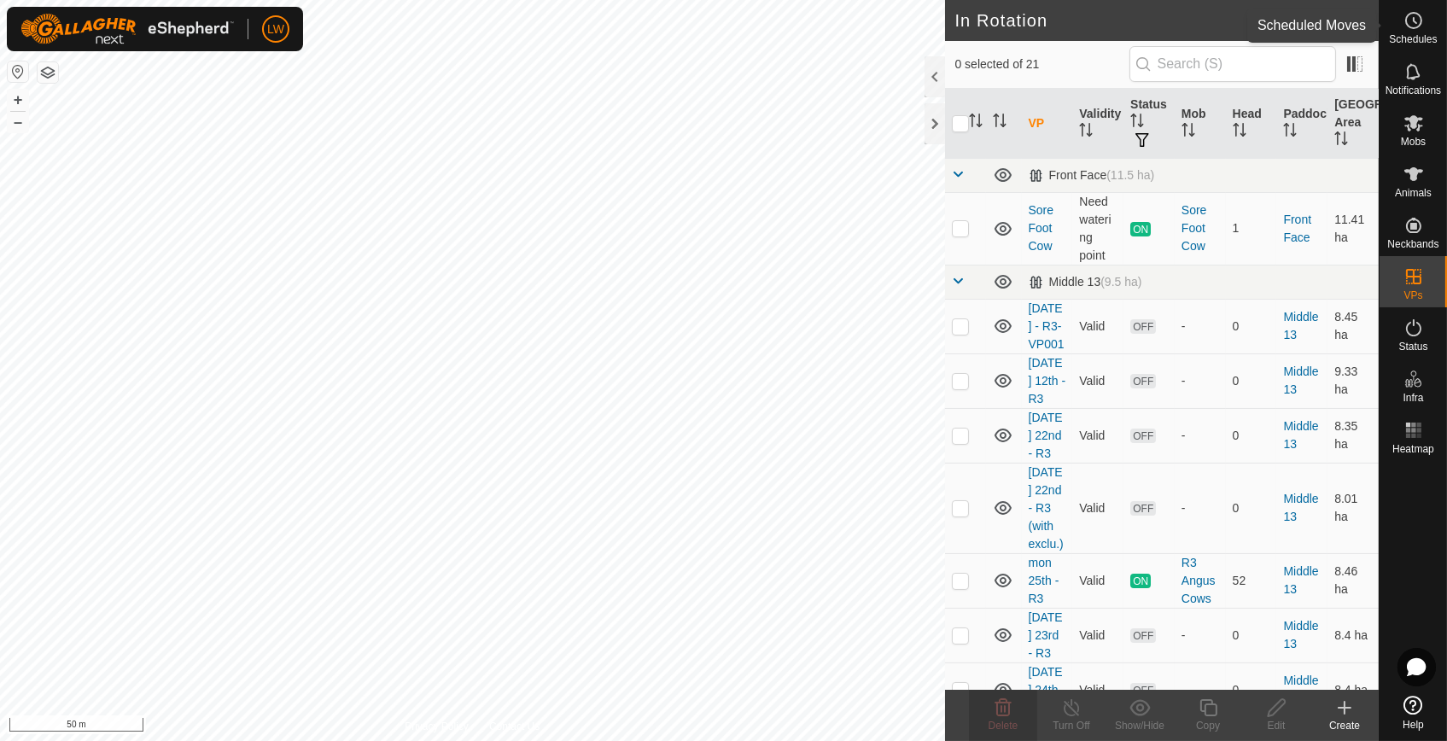
click at [1417, 34] on span "Schedules" at bounding box center [1413, 39] width 48 height 10
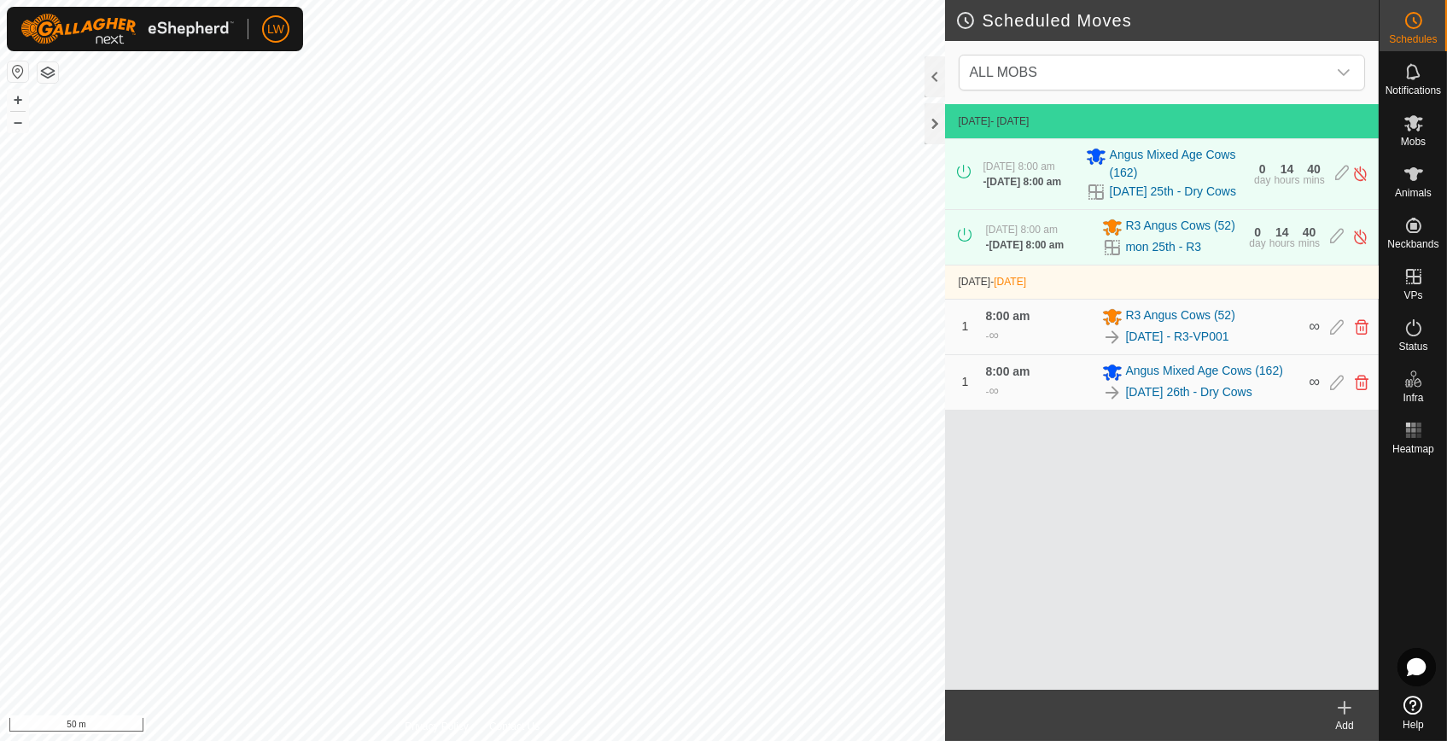
click at [1340, 706] on icon at bounding box center [1345, 708] width 20 height 20
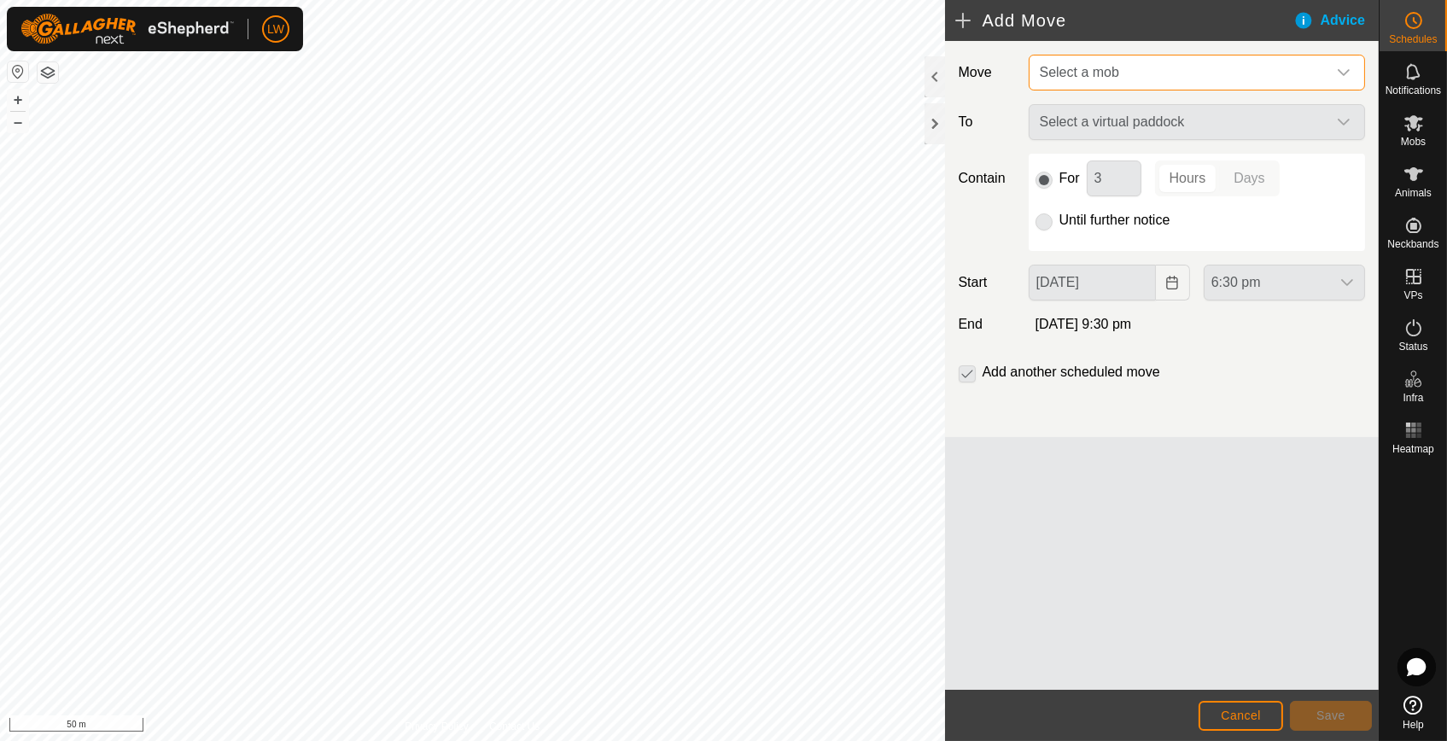
click at [1091, 57] on span "Select a mob" at bounding box center [1180, 73] width 294 height 34
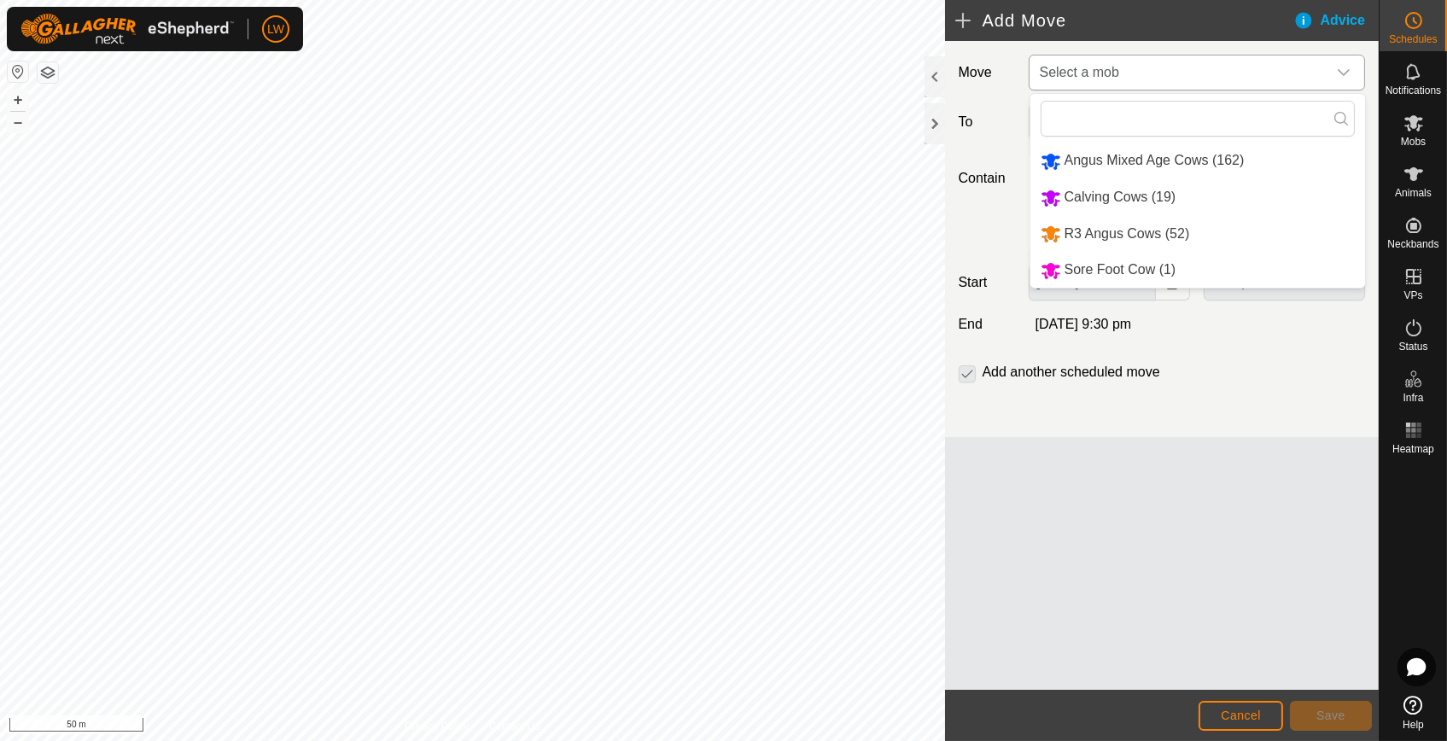
click at [1119, 159] on li "Angus Mixed Age Cows (162)" at bounding box center [1198, 160] width 335 height 35
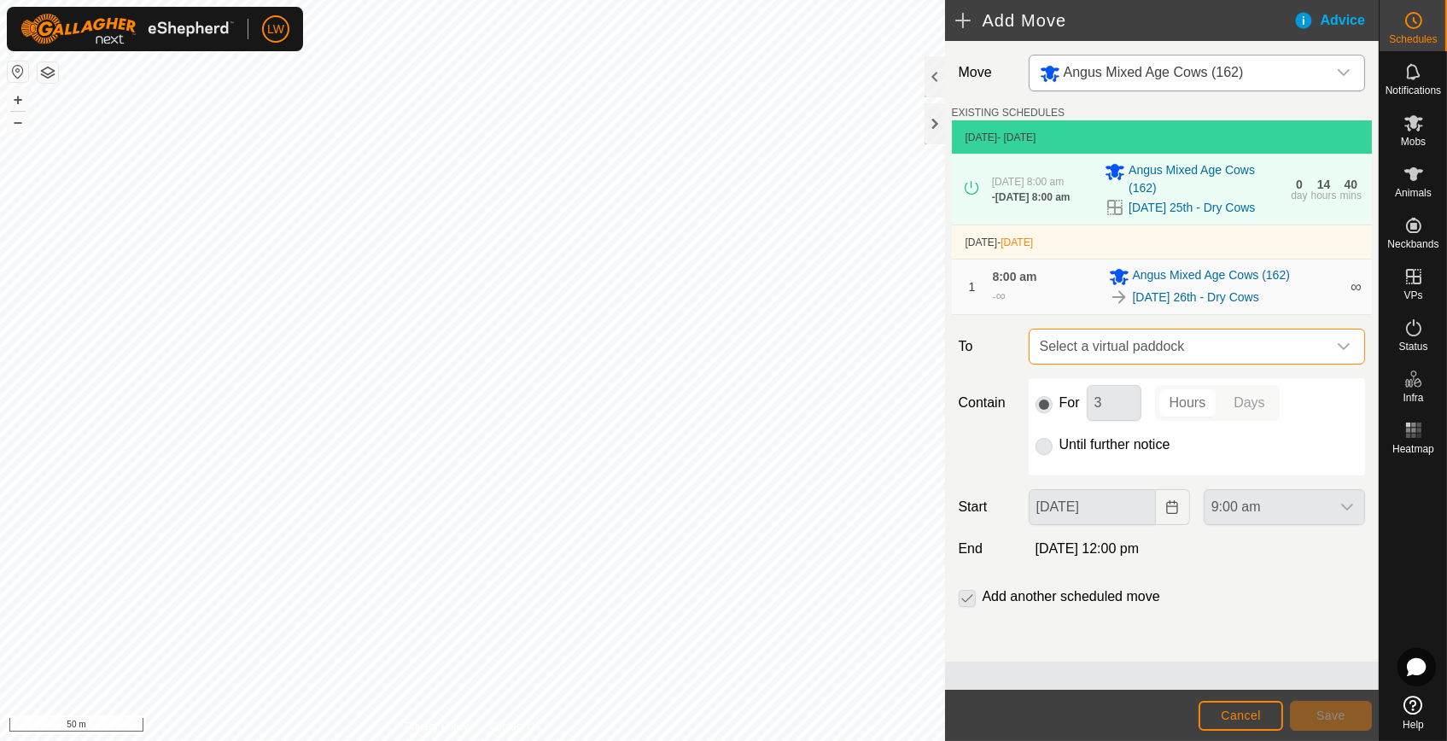
click at [1107, 354] on span "Select a virtual paddock" at bounding box center [1180, 347] width 294 height 34
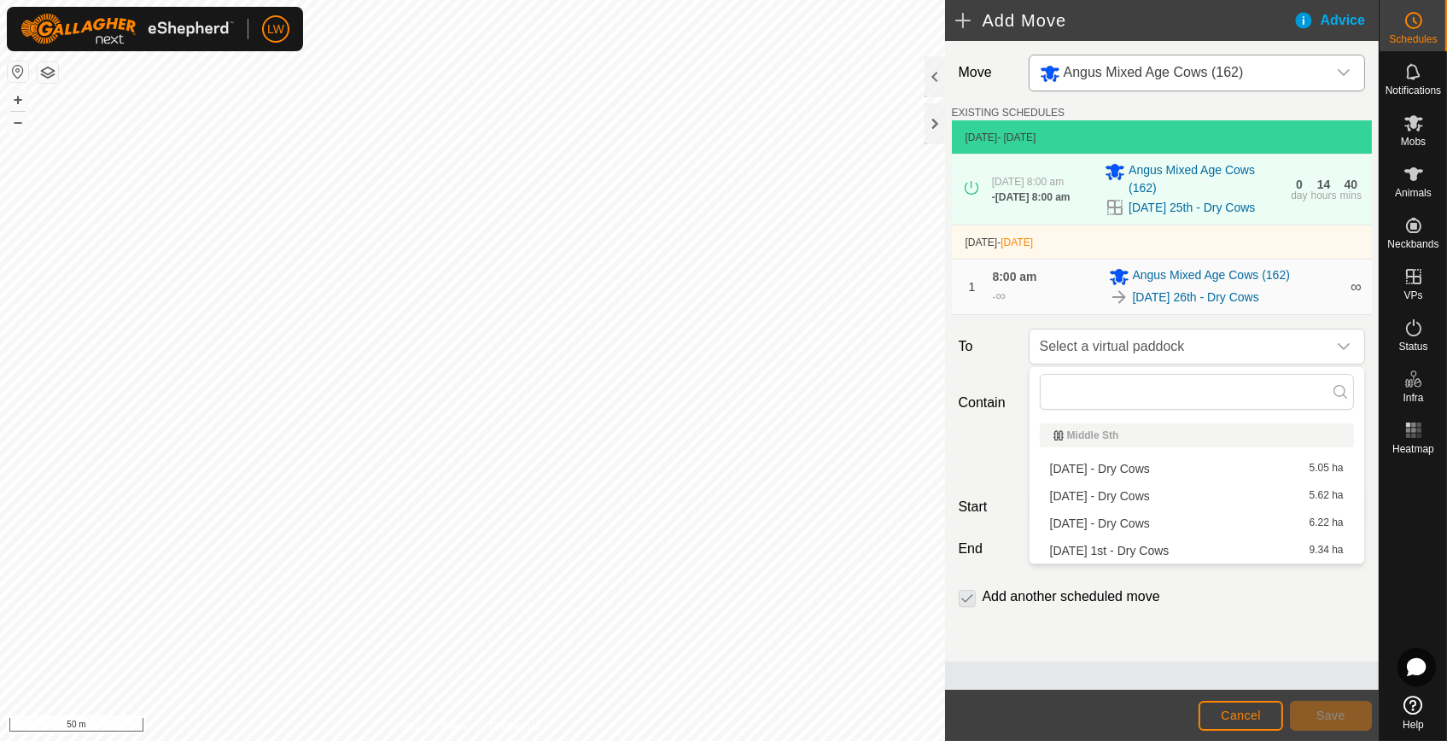
click at [1114, 466] on li "[DATE] - Dry Cows 5.05 ha" at bounding box center [1197, 469] width 314 height 26
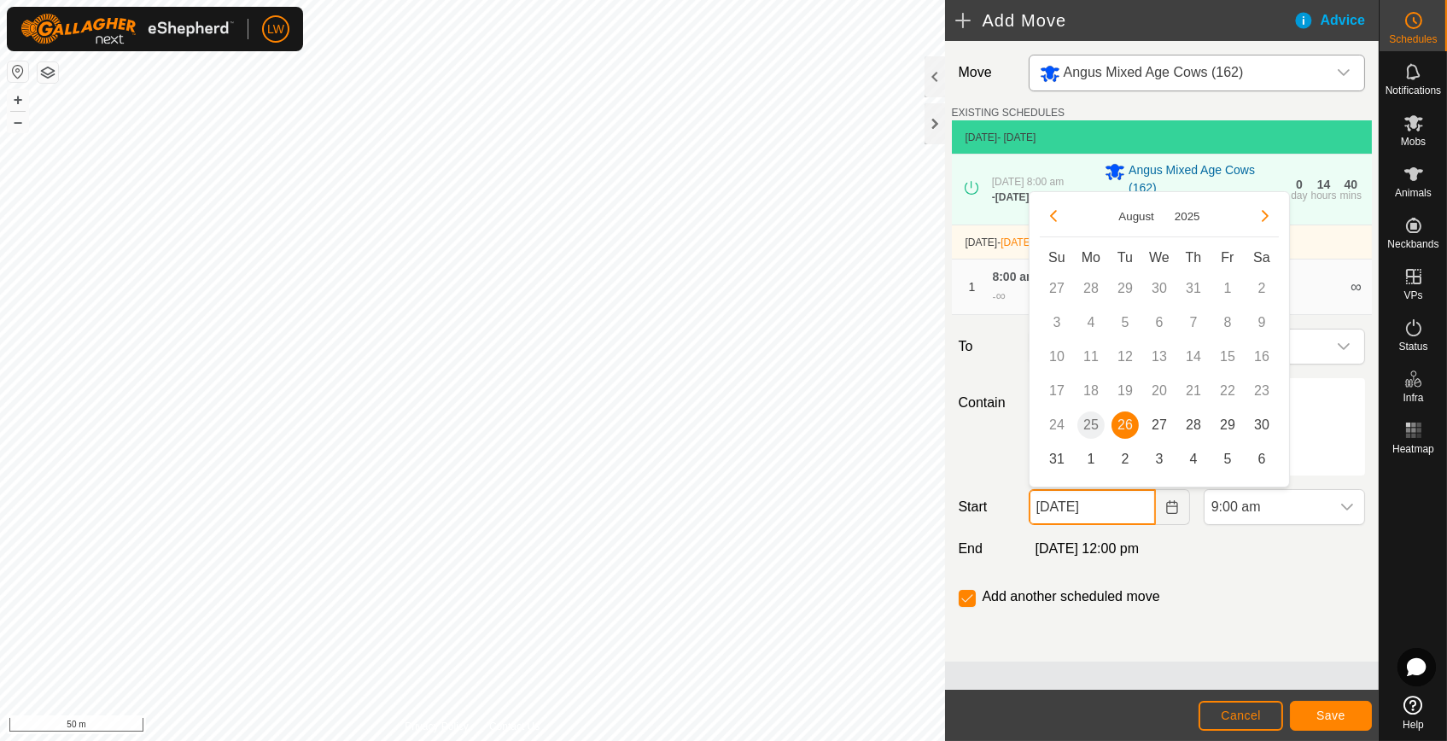
click at [1096, 498] on input "[DATE]" at bounding box center [1092, 507] width 127 height 36
click at [1159, 413] on span "27" at bounding box center [1159, 425] width 27 height 27
type input "[DATE]"
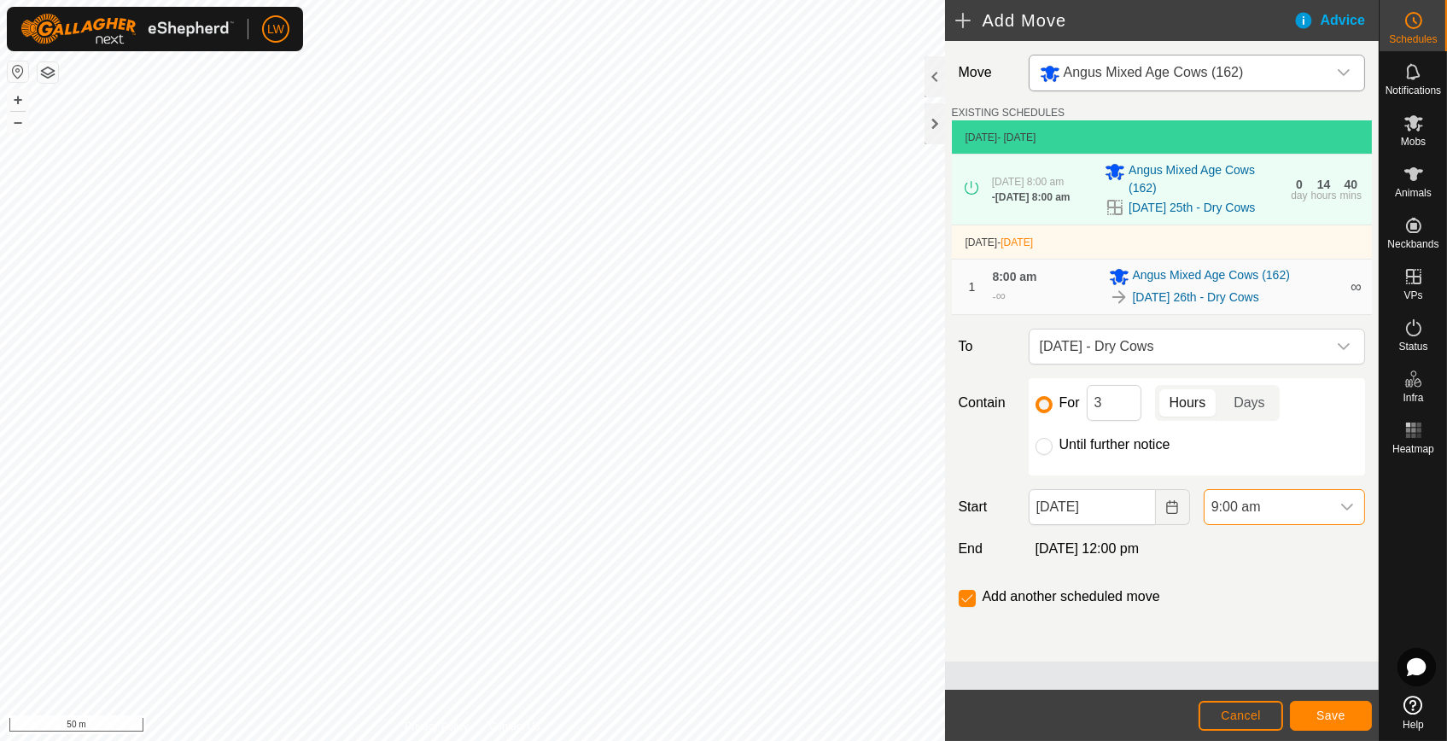
click at [1212, 497] on span "9:00 am" at bounding box center [1268, 507] width 126 height 34
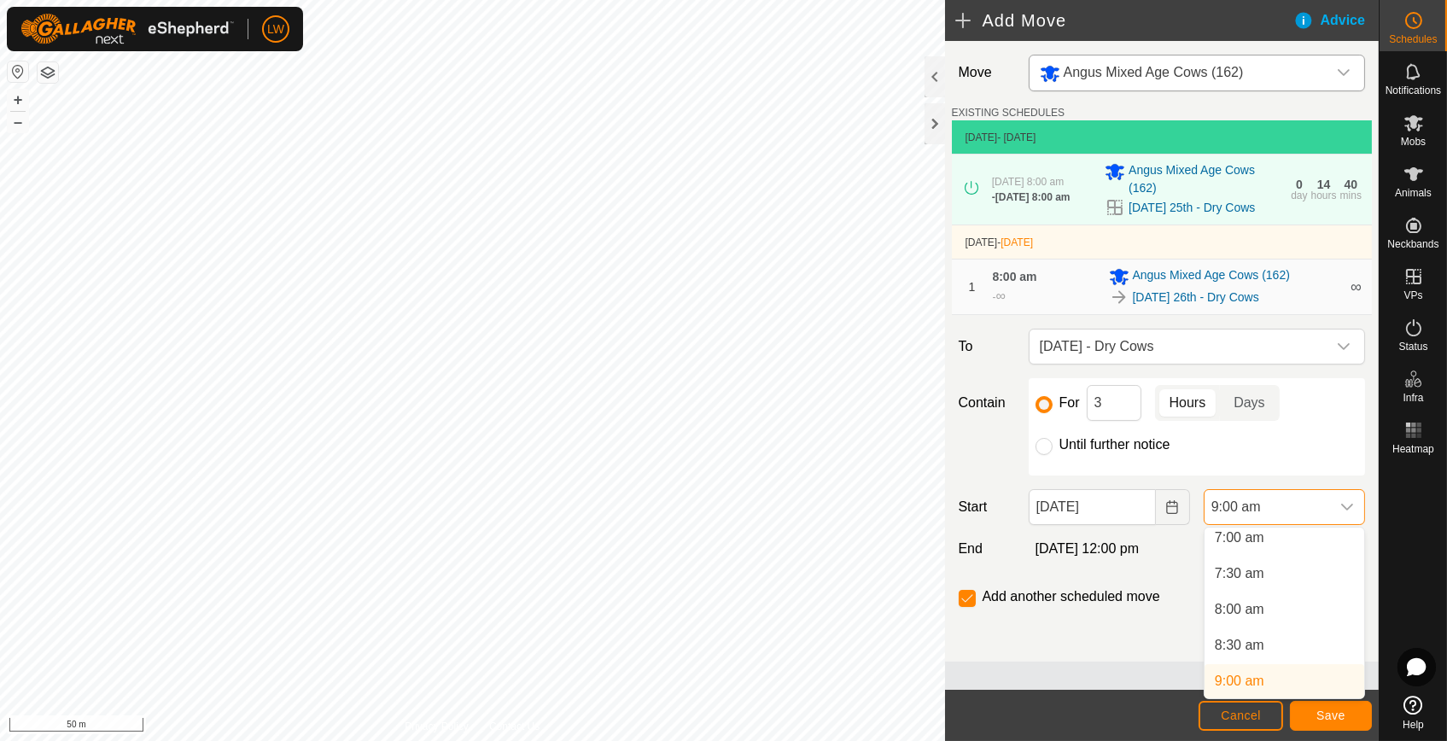
scroll to position [502, 0]
click at [1233, 622] on li "8:00 am" at bounding box center [1285, 616] width 160 height 34
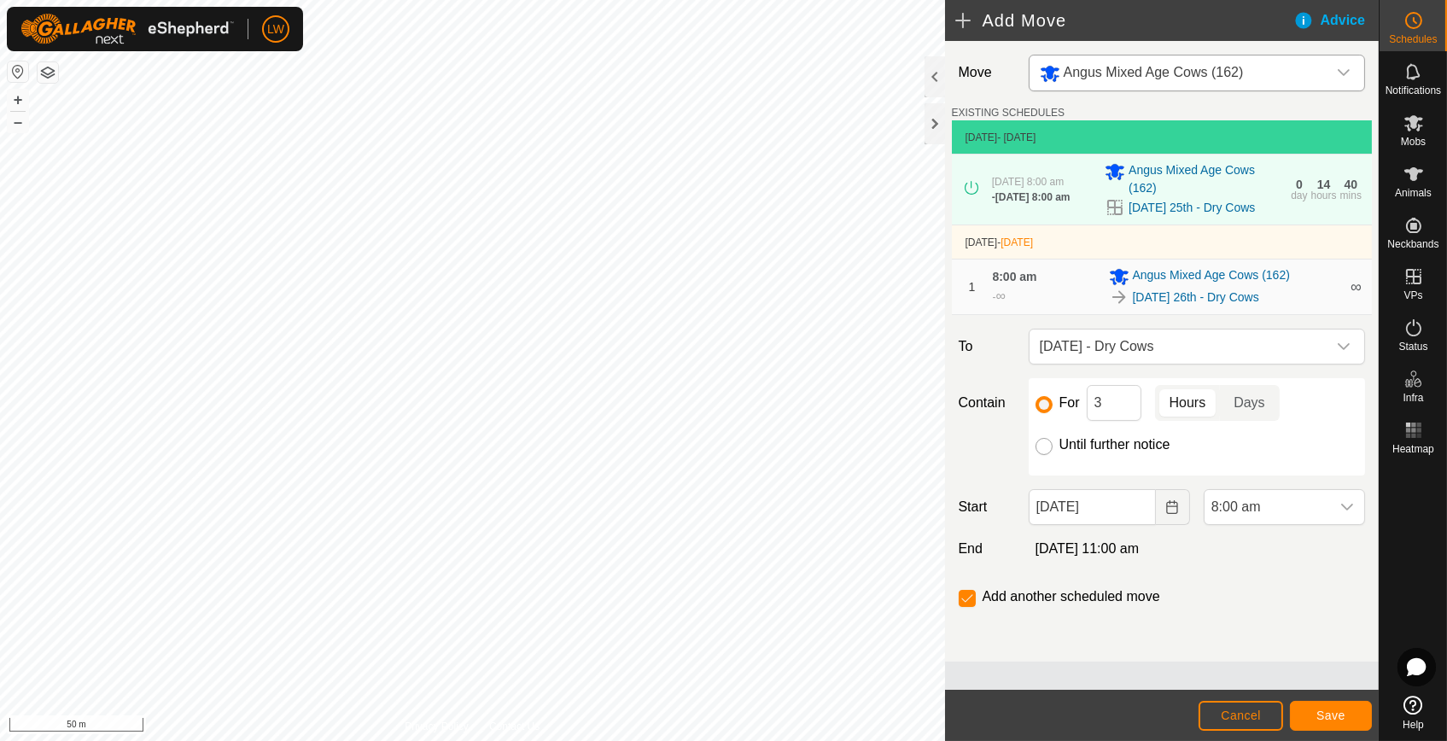
click at [1046, 450] on input "Until further notice" at bounding box center [1044, 446] width 17 height 17
radio input "true"
click at [966, 599] on input "checkbox" at bounding box center [967, 598] width 17 height 17
checkbox input "true"
click at [1325, 710] on span "Save" at bounding box center [1331, 716] width 29 height 14
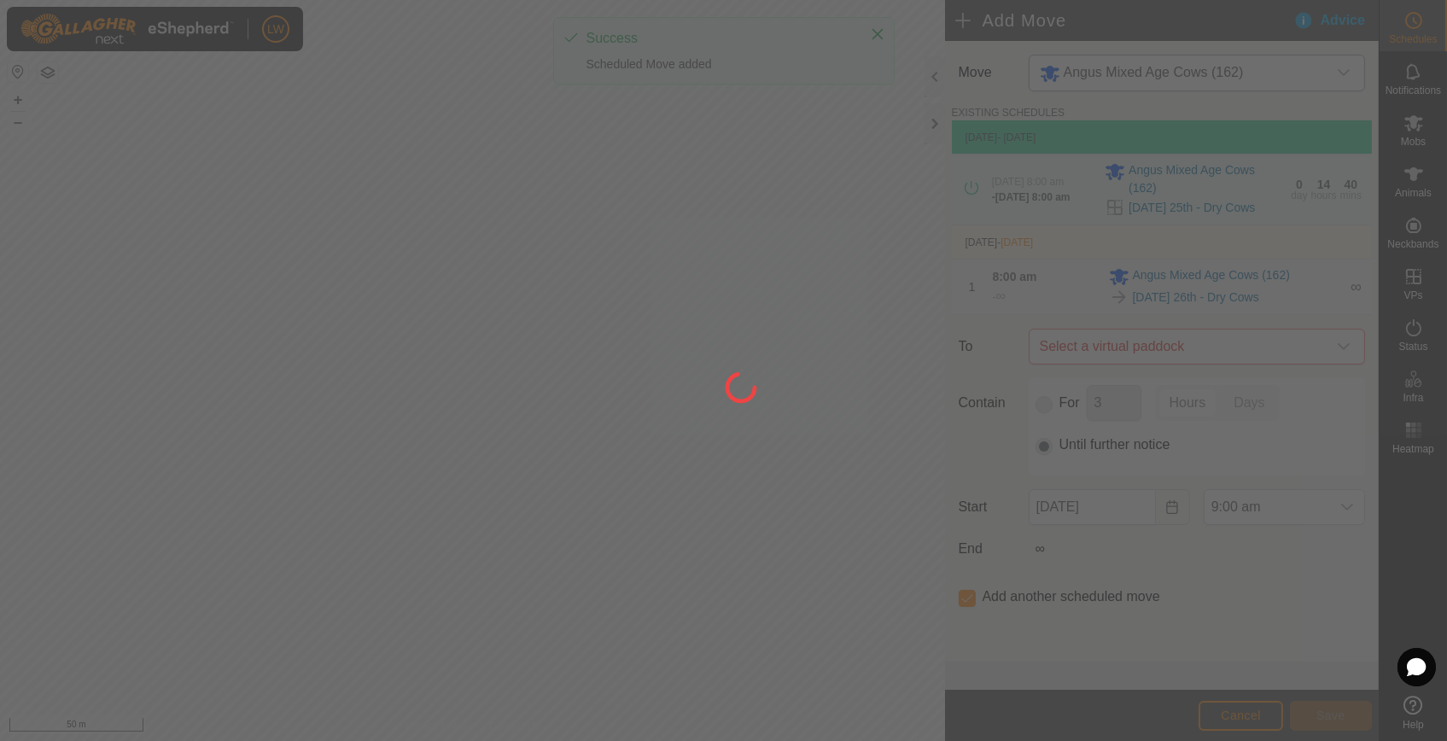
type input "[DATE]"
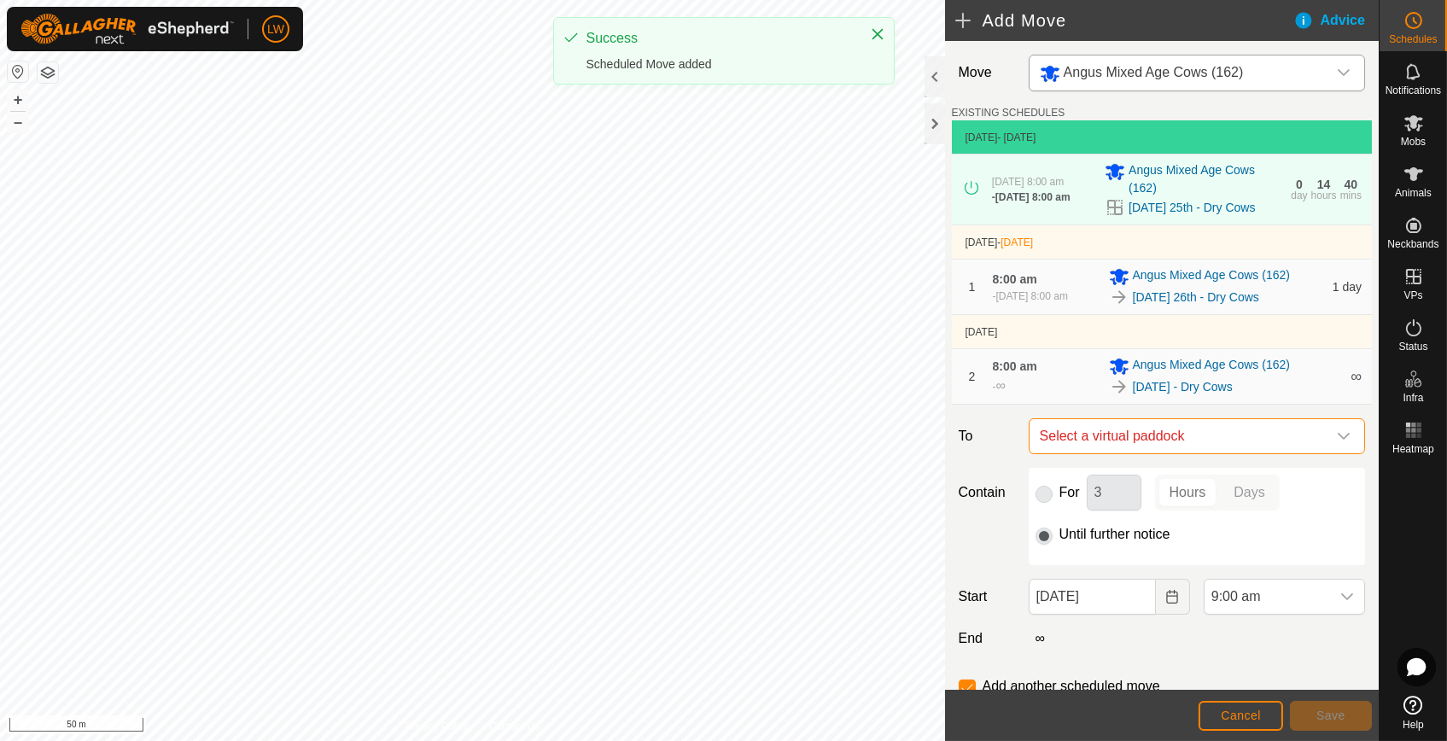
click at [1165, 441] on span "Select a virtual paddock" at bounding box center [1180, 436] width 294 height 34
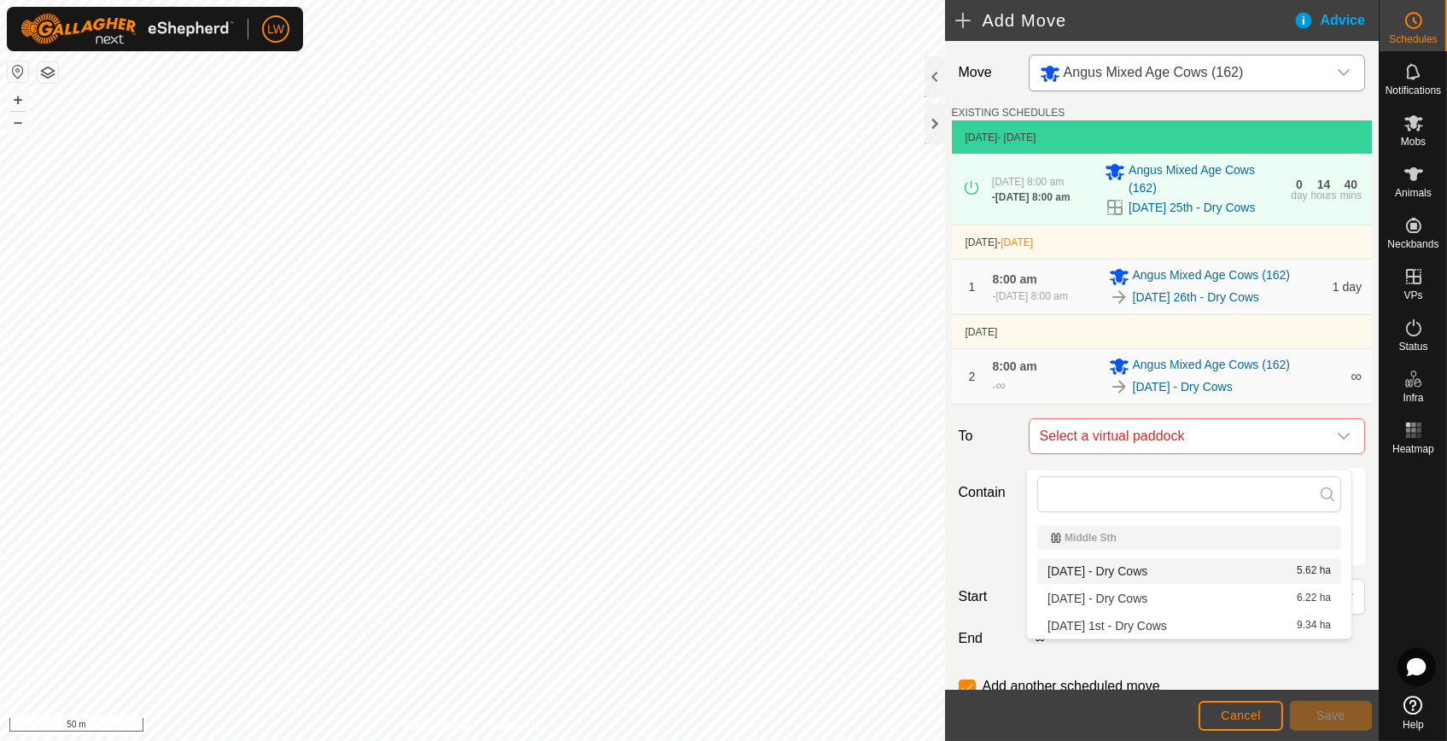
click at [1123, 564] on li "[DATE] - Dry Cows 5.62 ha" at bounding box center [1190, 571] width 304 height 26
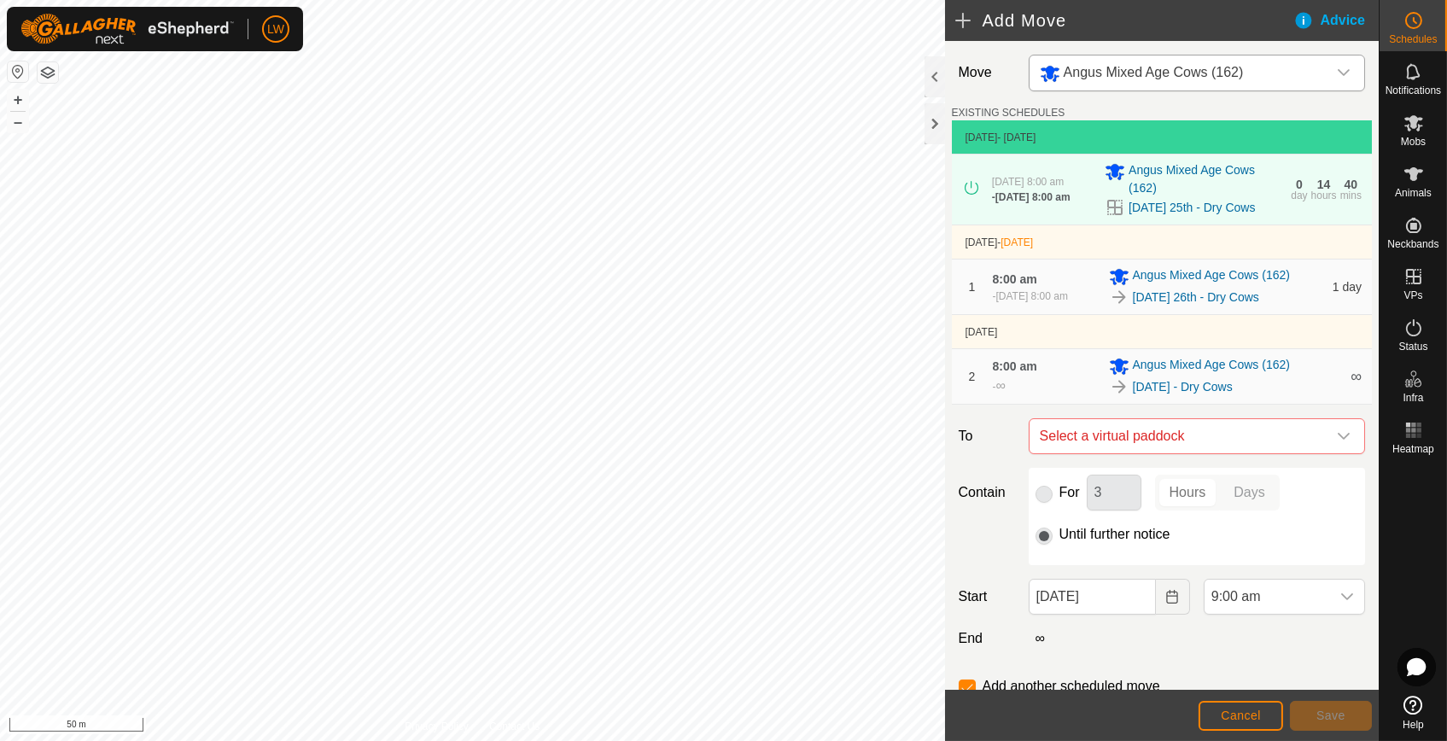
checkbox input "false"
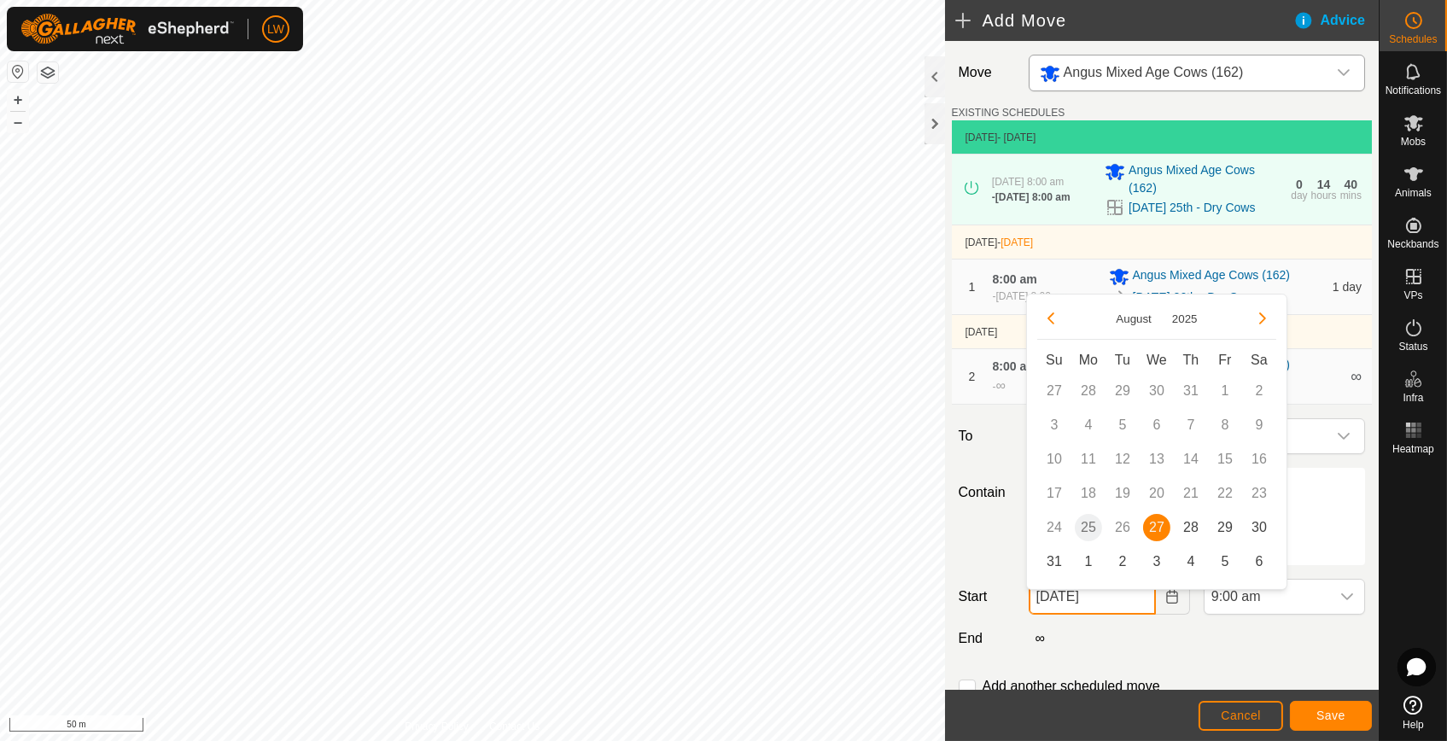
click at [1066, 614] on input "[DATE]" at bounding box center [1092, 597] width 127 height 36
click at [1191, 519] on span "28" at bounding box center [1191, 527] width 27 height 27
type input "[DATE]"
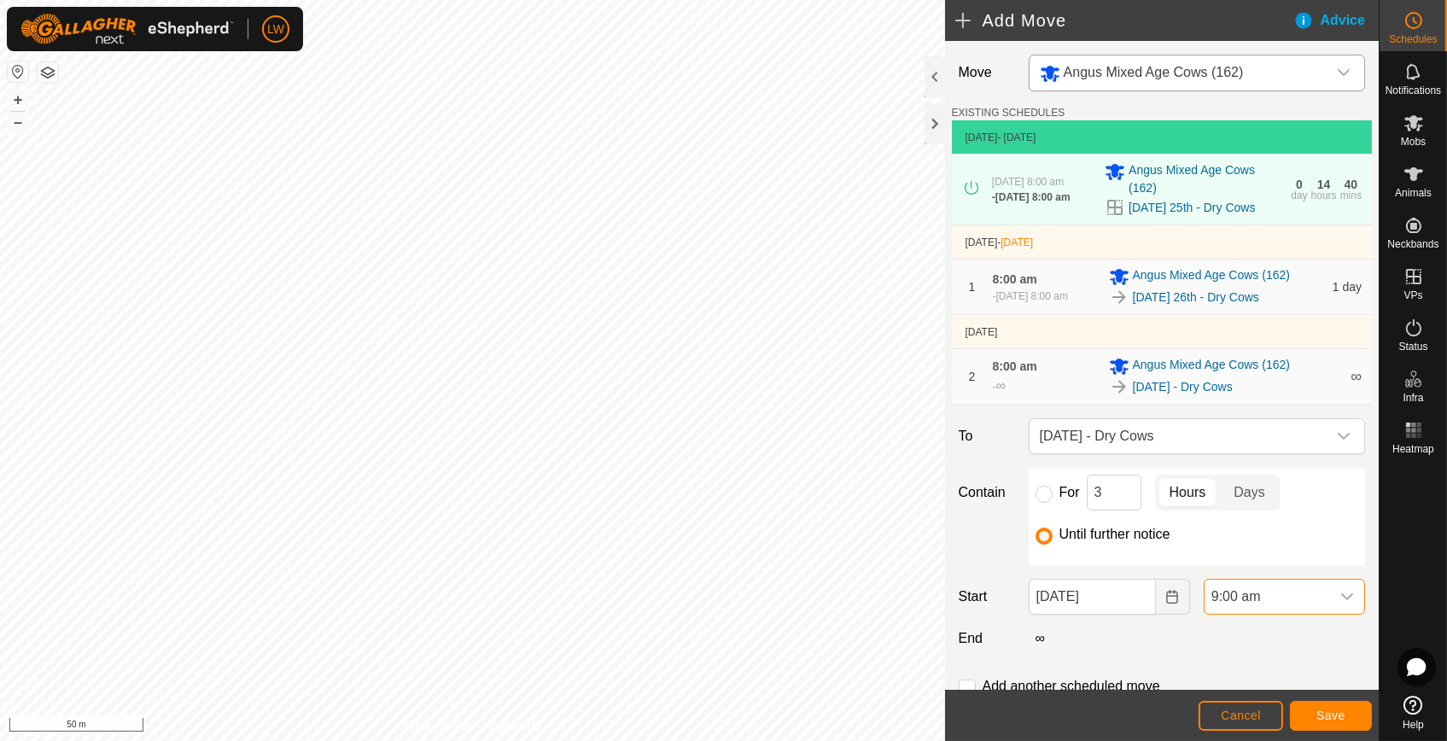
click at [1207, 599] on span "9:00 am" at bounding box center [1268, 597] width 126 height 34
click at [1215, 511] on li "8:00 am" at bounding box center [1274, 504] width 155 height 34
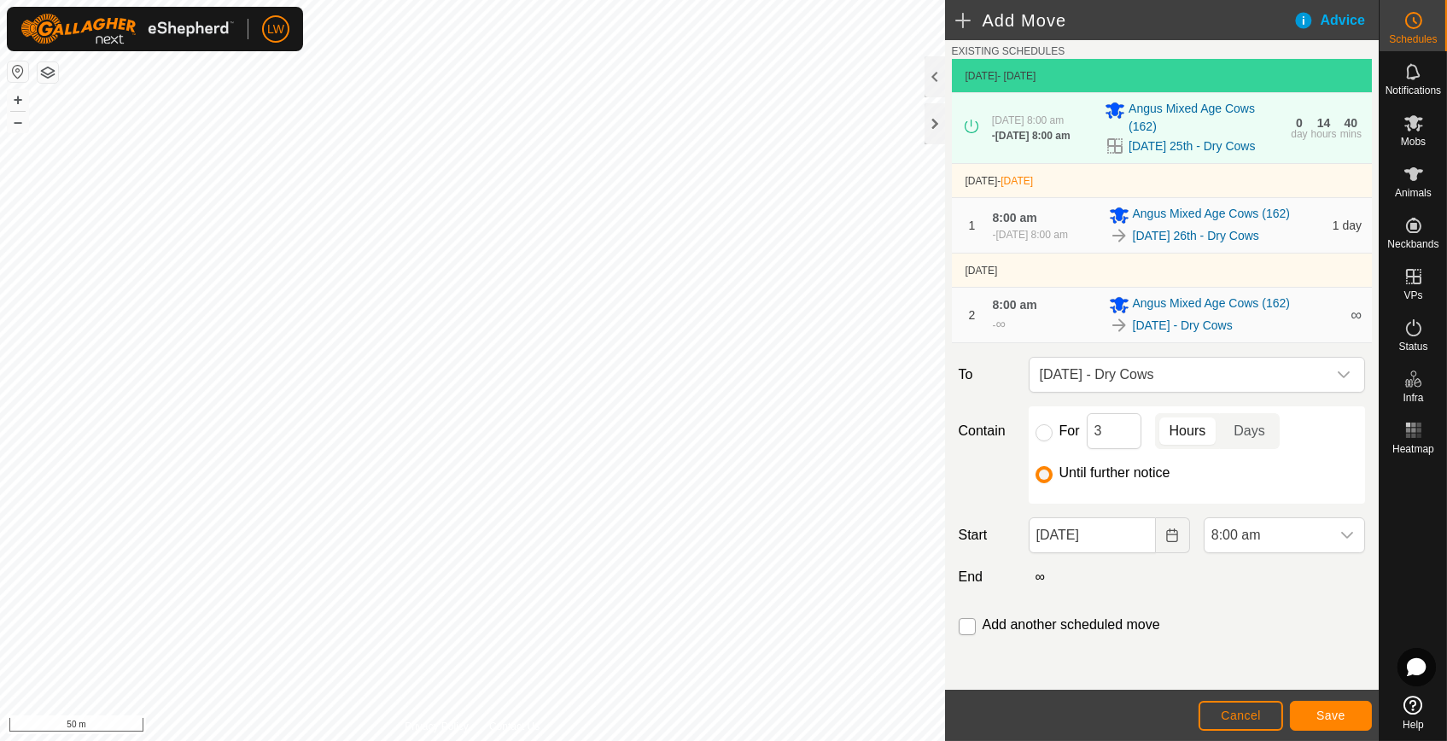
click at [967, 628] on input "checkbox" at bounding box center [967, 626] width 17 height 17
checkbox input "true"
click at [1318, 710] on span "Save" at bounding box center [1331, 716] width 29 height 14
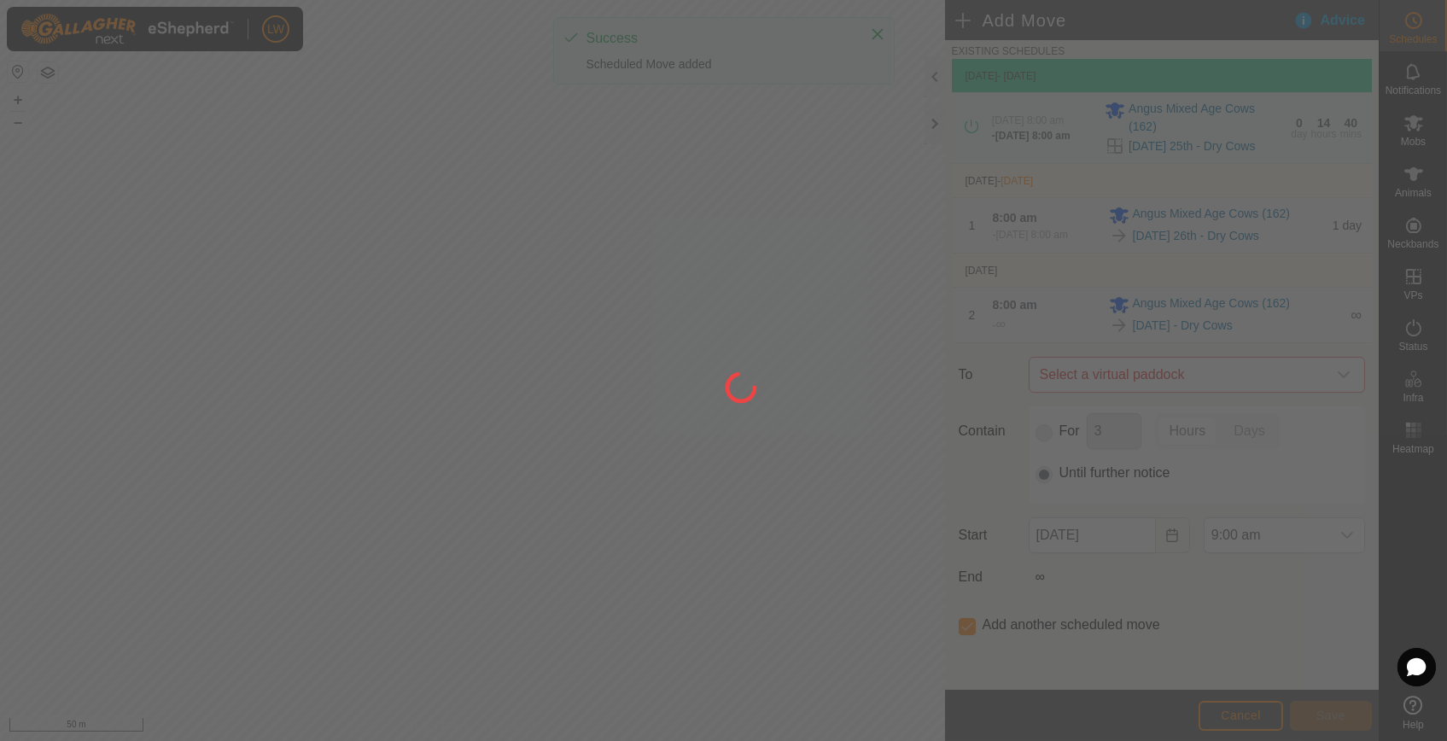
type input "[DATE]"
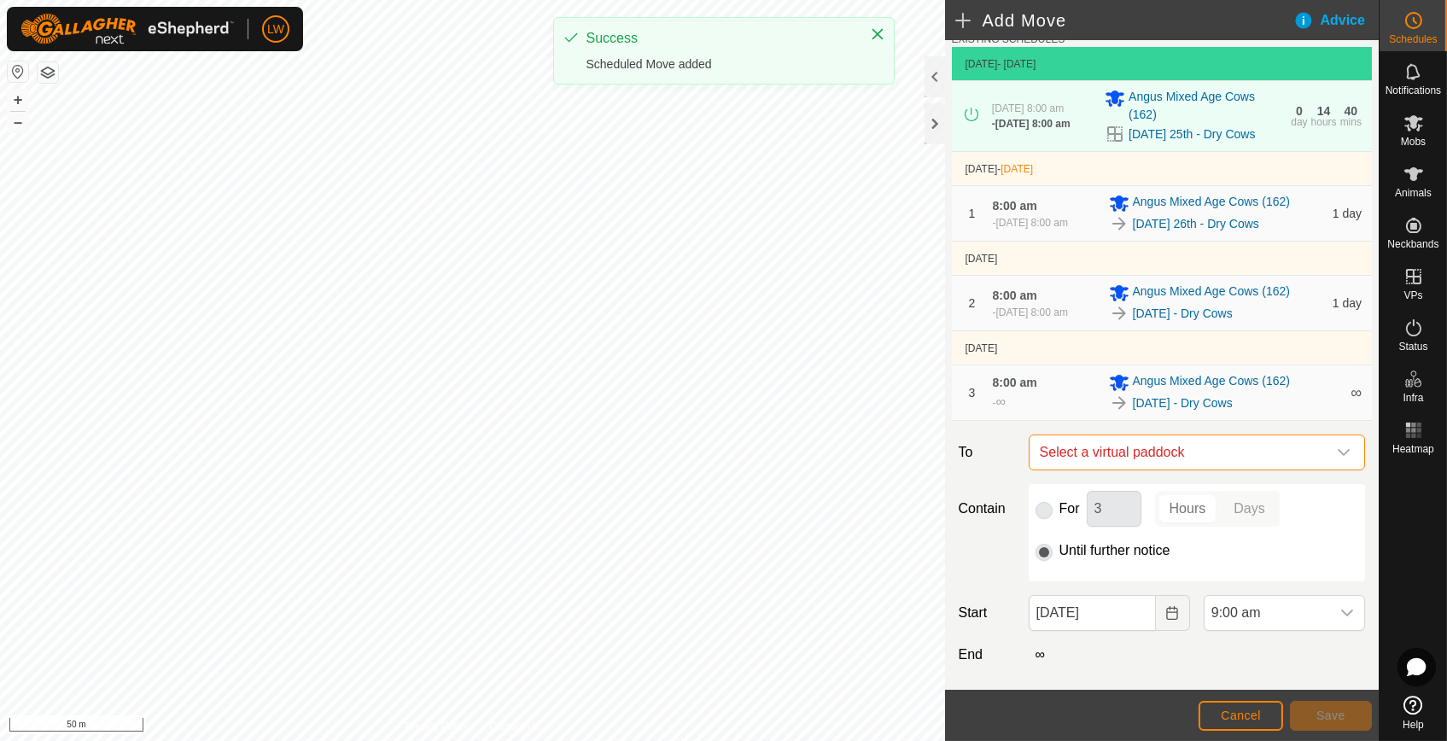
click at [1107, 470] on span "Select a virtual paddock" at bounding box center [1180, 452] width 294 height 34
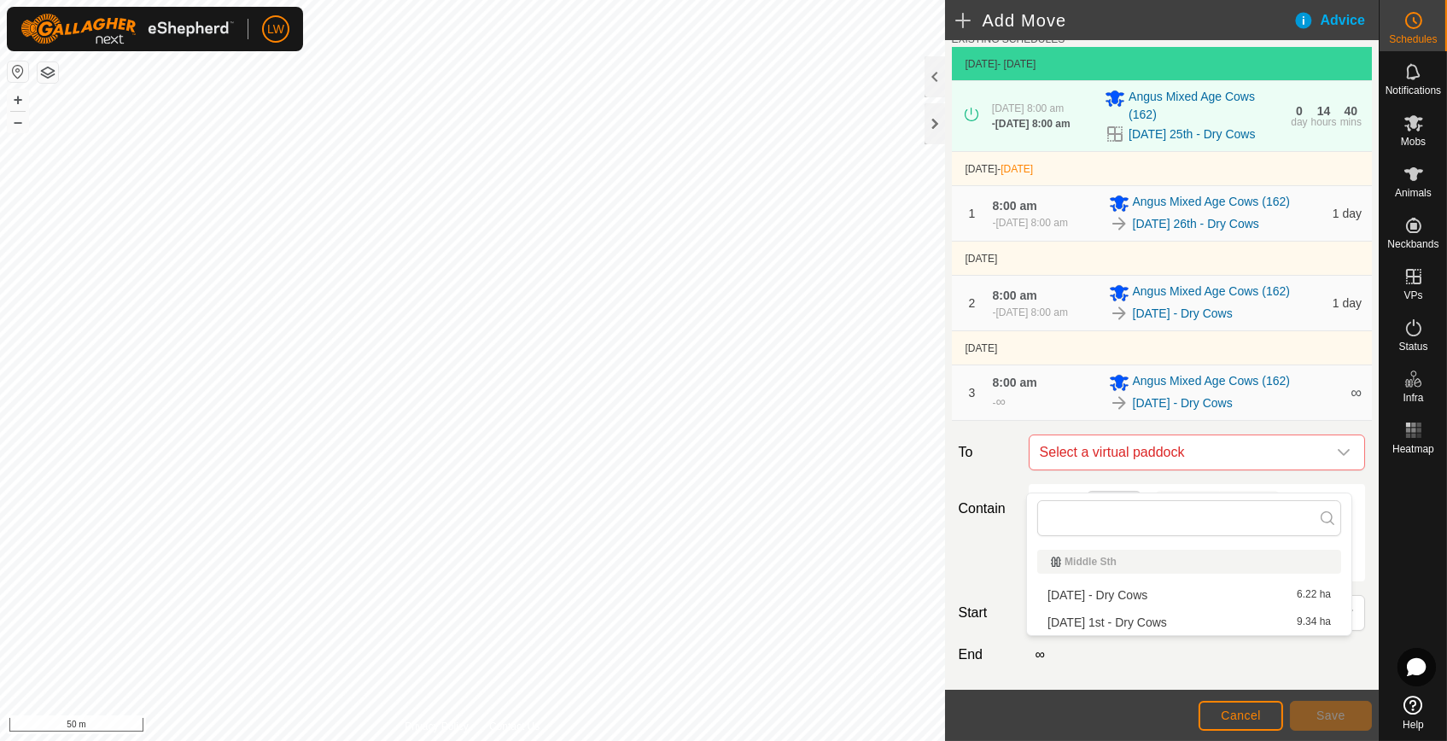
click at [1096, 588] on li "[DATE] - Dry Cows 6.22 ha" at bounding box center [1190, 595] width 304 height 26
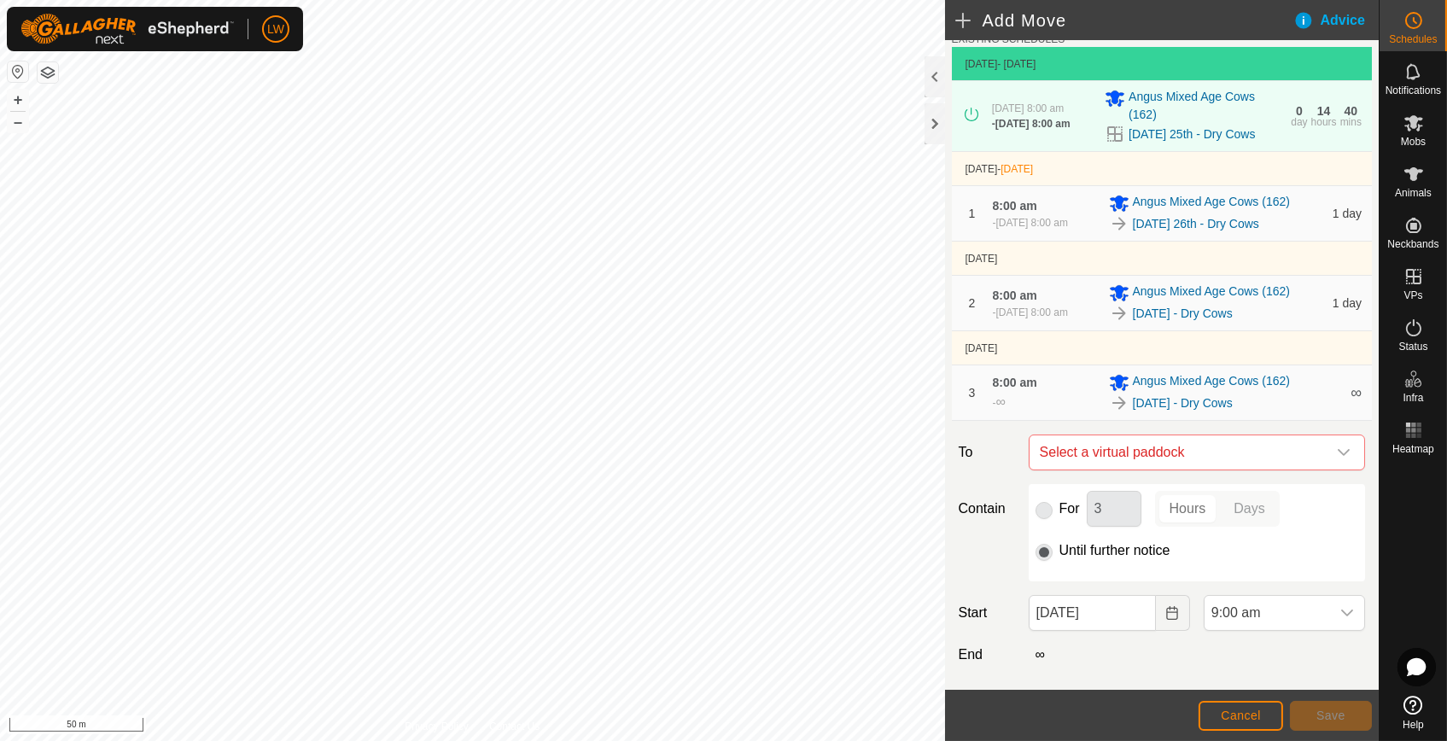
checkbox input "false"
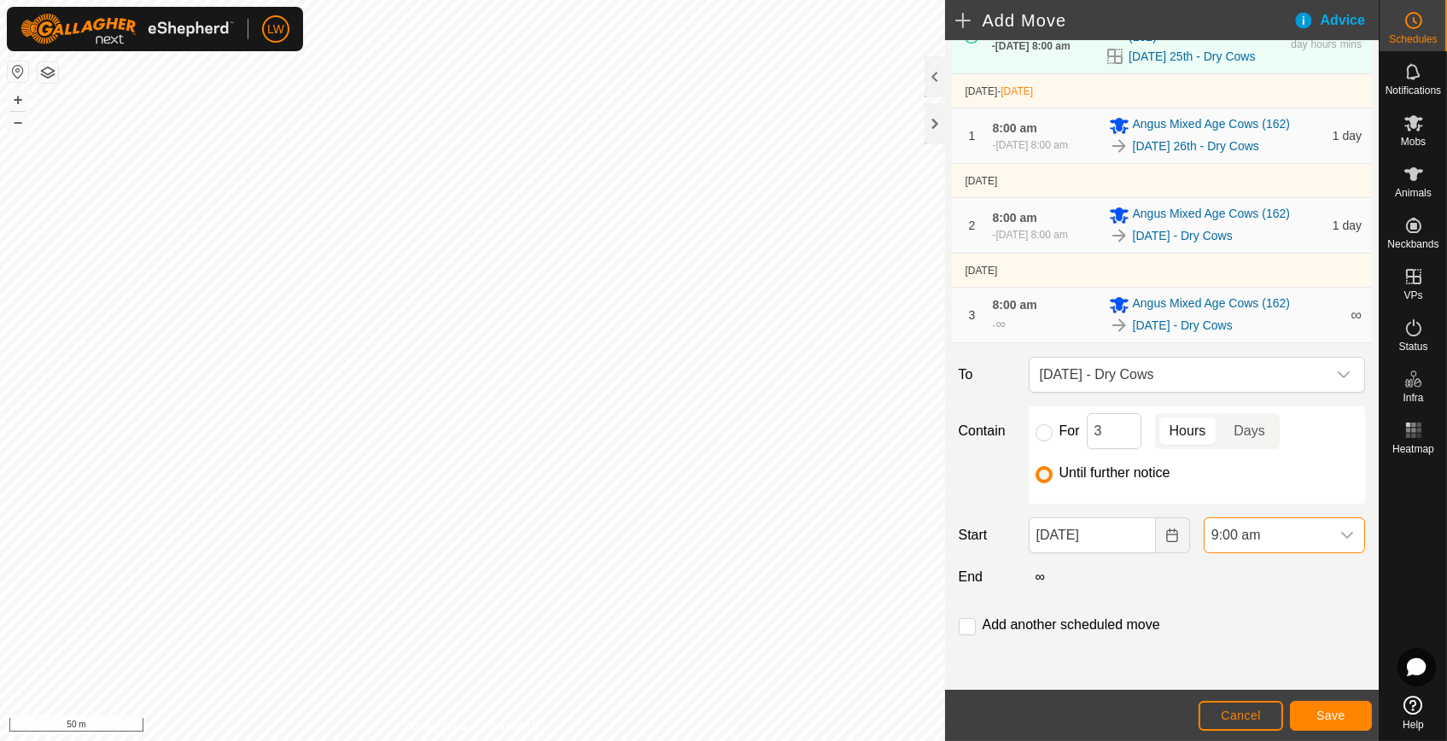
click at [1229, 536] on span "9:00 am" at bounding box center [1268, 535] width 126 height 34
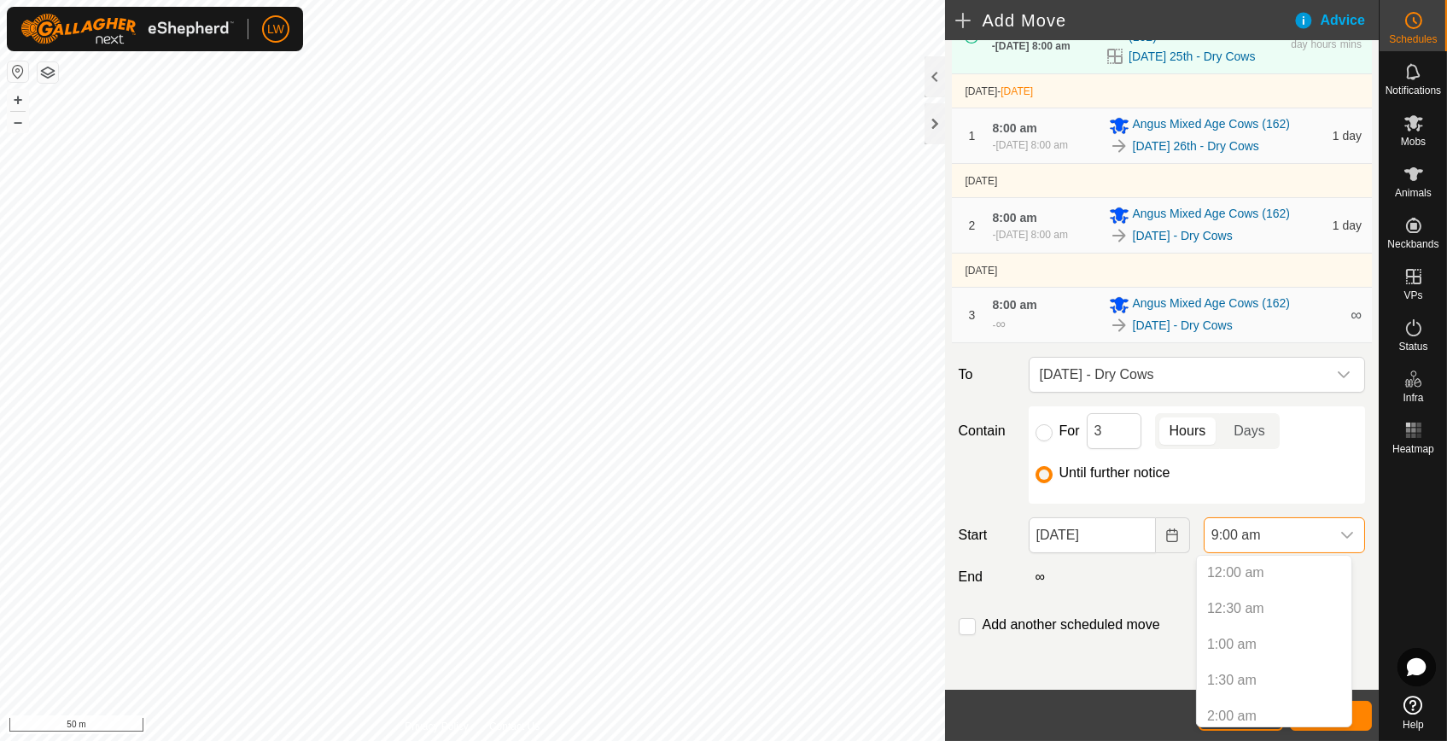
scroll to position [509, 0]
click at [1223, 635] on p-selectitem "8:00 am" at bounding box center [1274, 638] width 155 height 34
click at [1225, 634] on p-selectitem "8:00 am" at bounding box center [1274, 638] width 155 height 34
click at [1142, 597] on div "Move Angus Mixed Age Cows (162) EXISTING SCHEDULES [DATE] - [DATE] [DATE] 8:00 …" at bounding box center [1162, 290] width 435 height 800
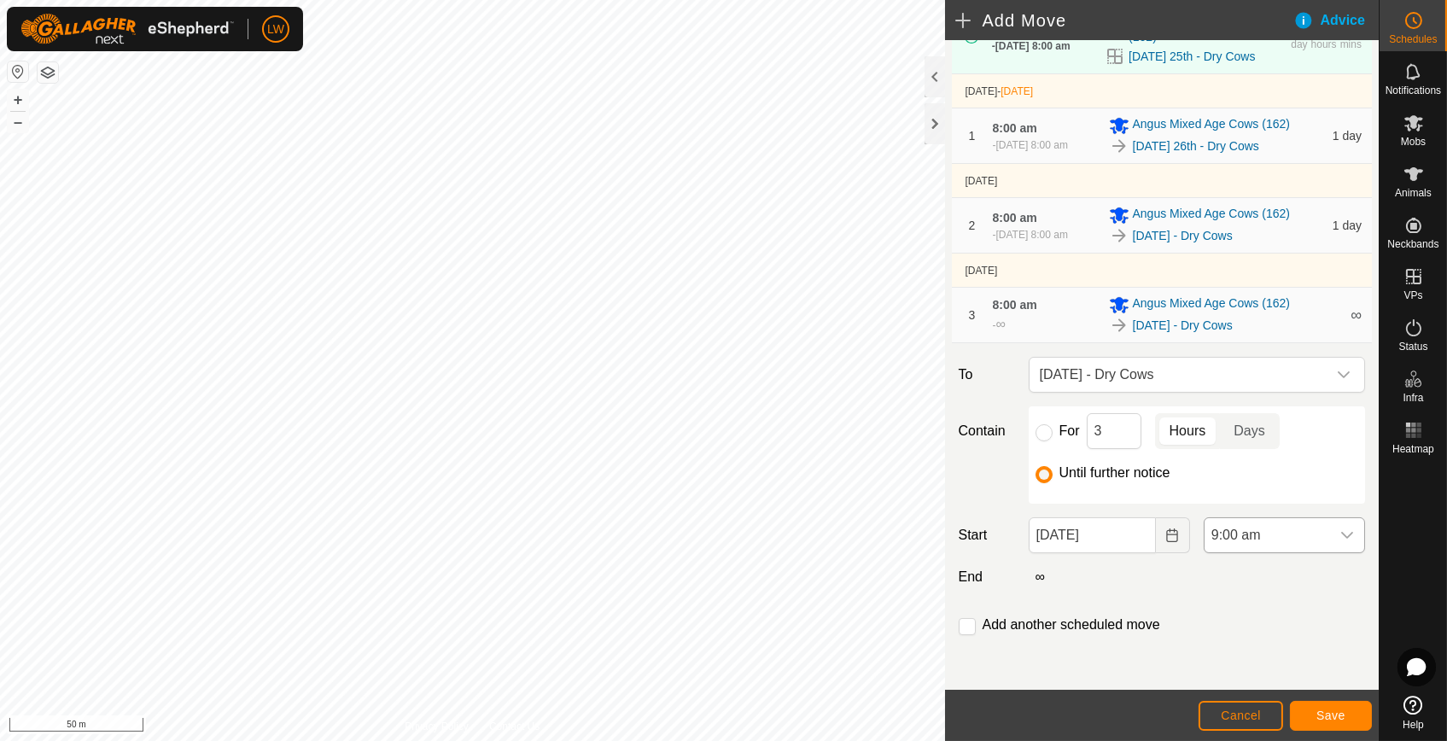
click at [1230, 525] on span "9:00 am" at bounding box center [1268, 535] width 126 height 34
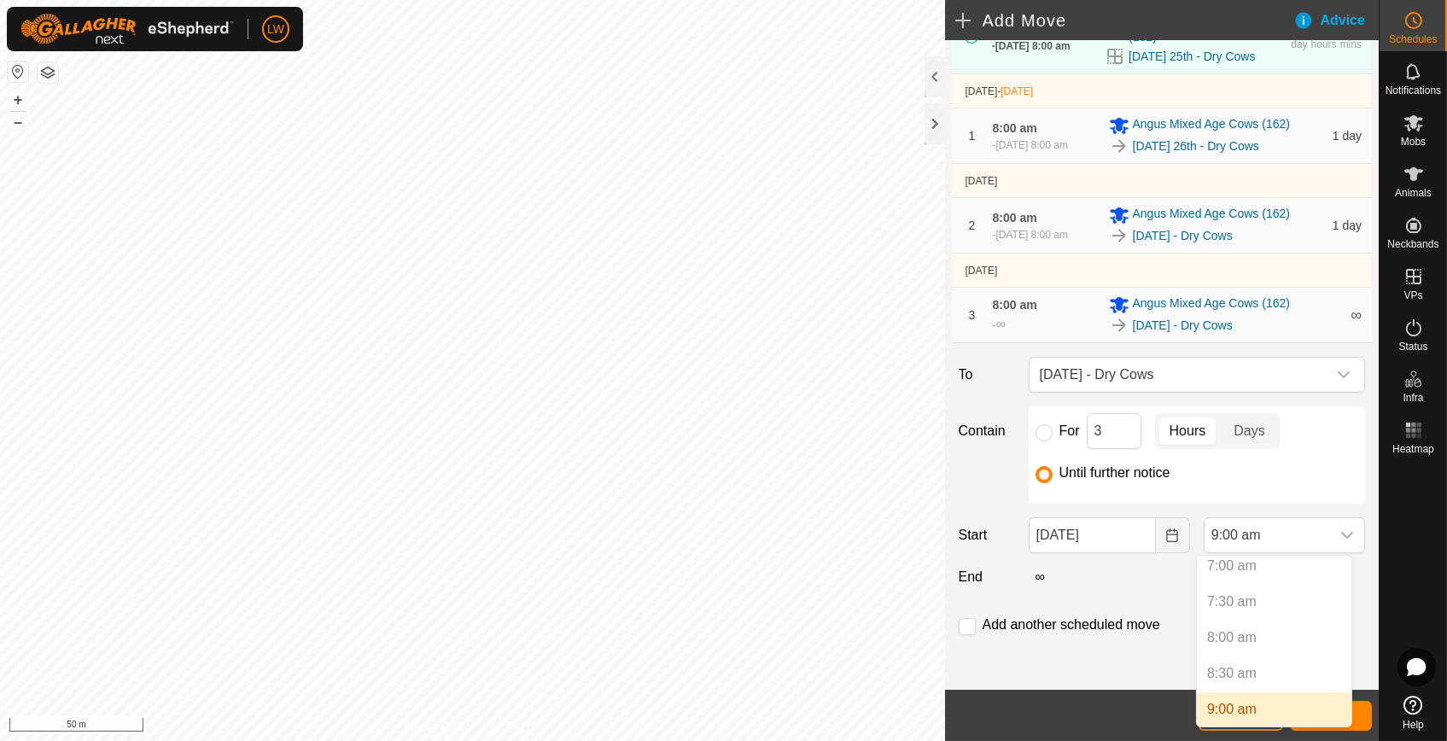
click at [1219, 637] on p-selectitem "8:00 am" at bounding box center [1274, 638] width 155 height 34
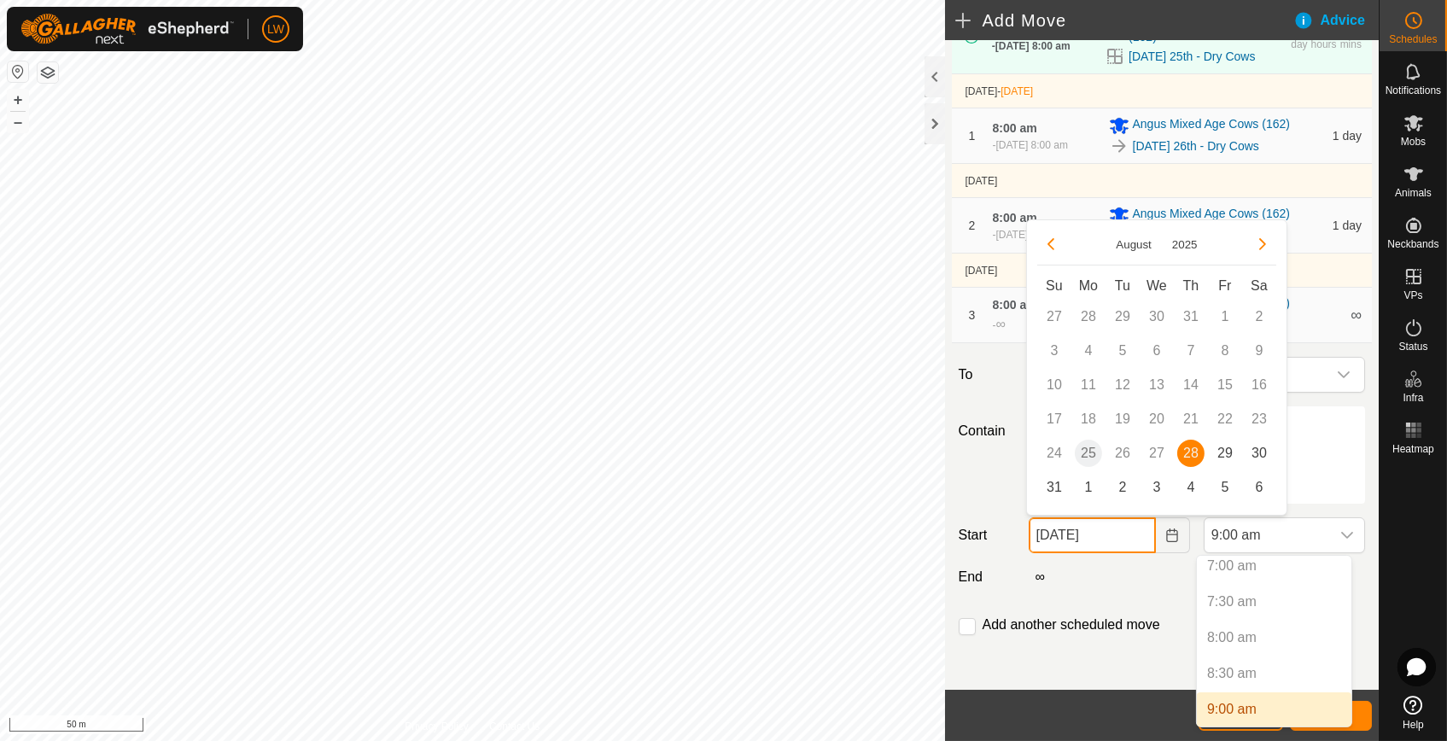
click at [1092, 539] on input "[DATE]" at bounding box center [1092, 535] width 127 height 36
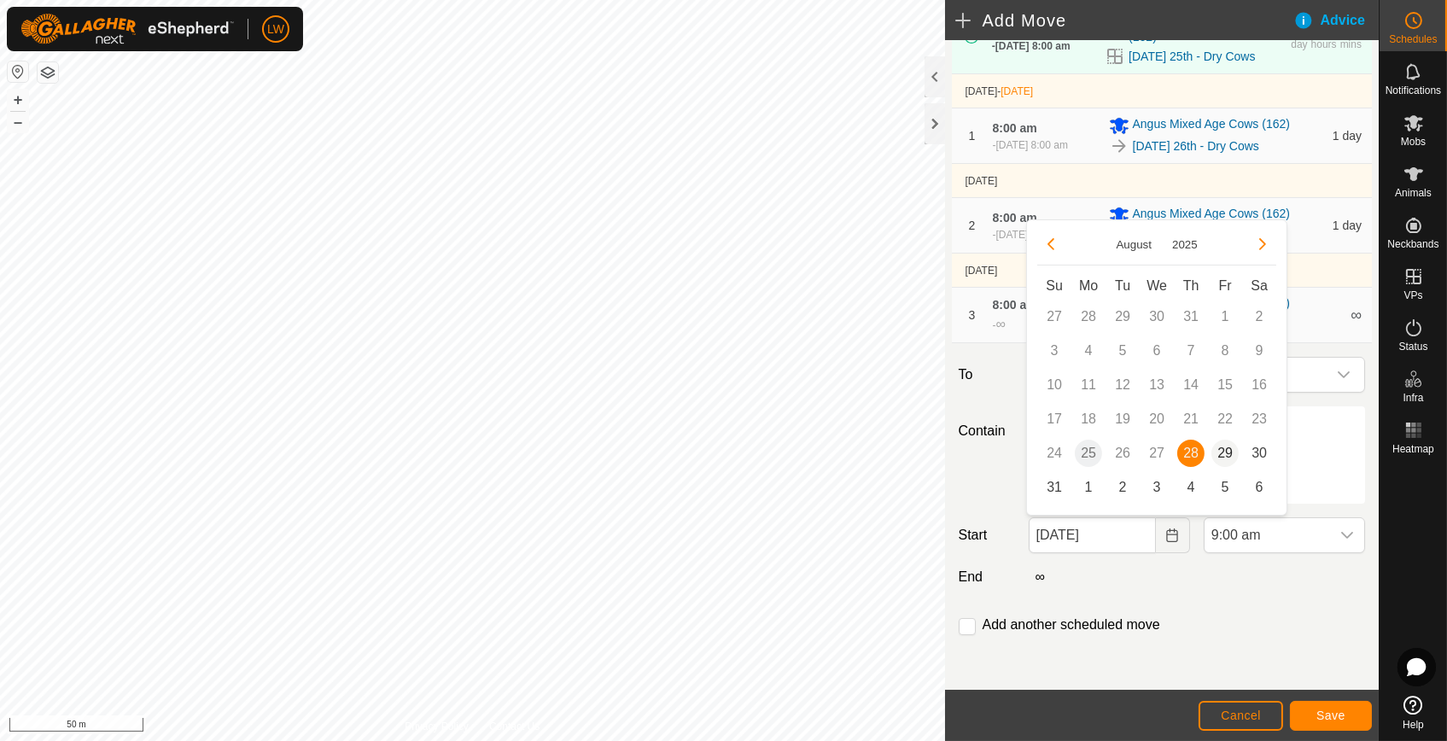
click at [1218, 451] on span "29" at bounding box center [1225, 453] width 27 height 27
type input "[DATE]"
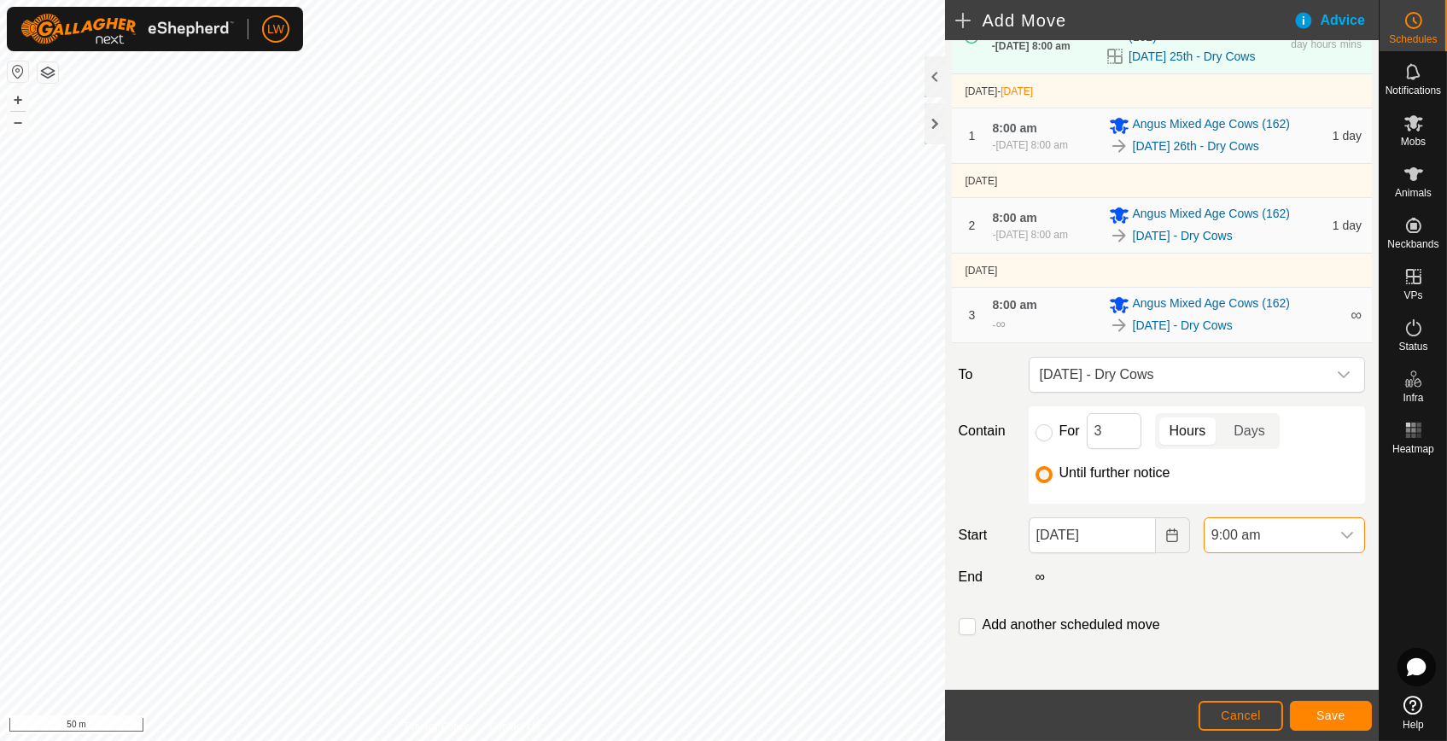
click at [1242, 541] on span "9:00 am" at bounding box center [1268, 535] width 126 height 34
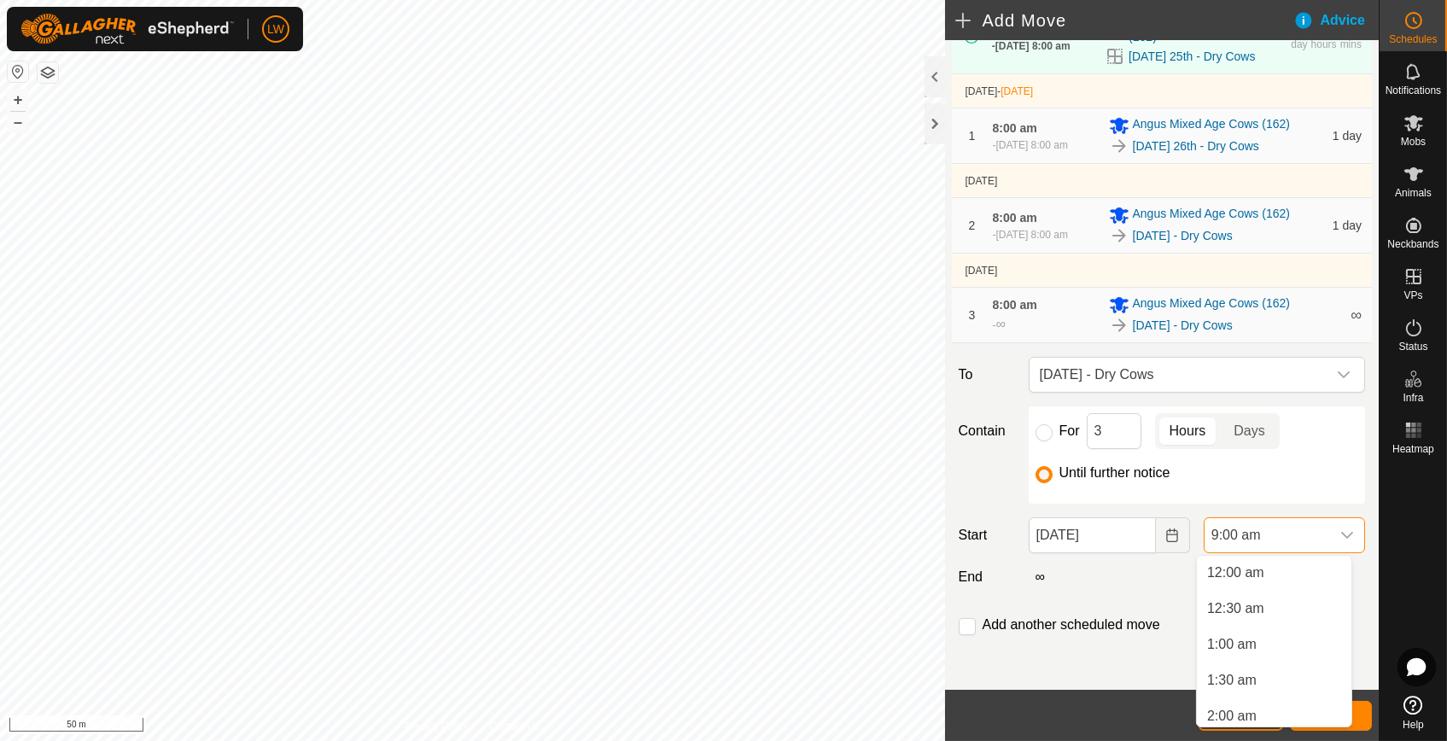
scroll to position [502, 0]
click at [1237, 641] on li "8:00 am" at bounding box center [1274, 645] width 155 height 34
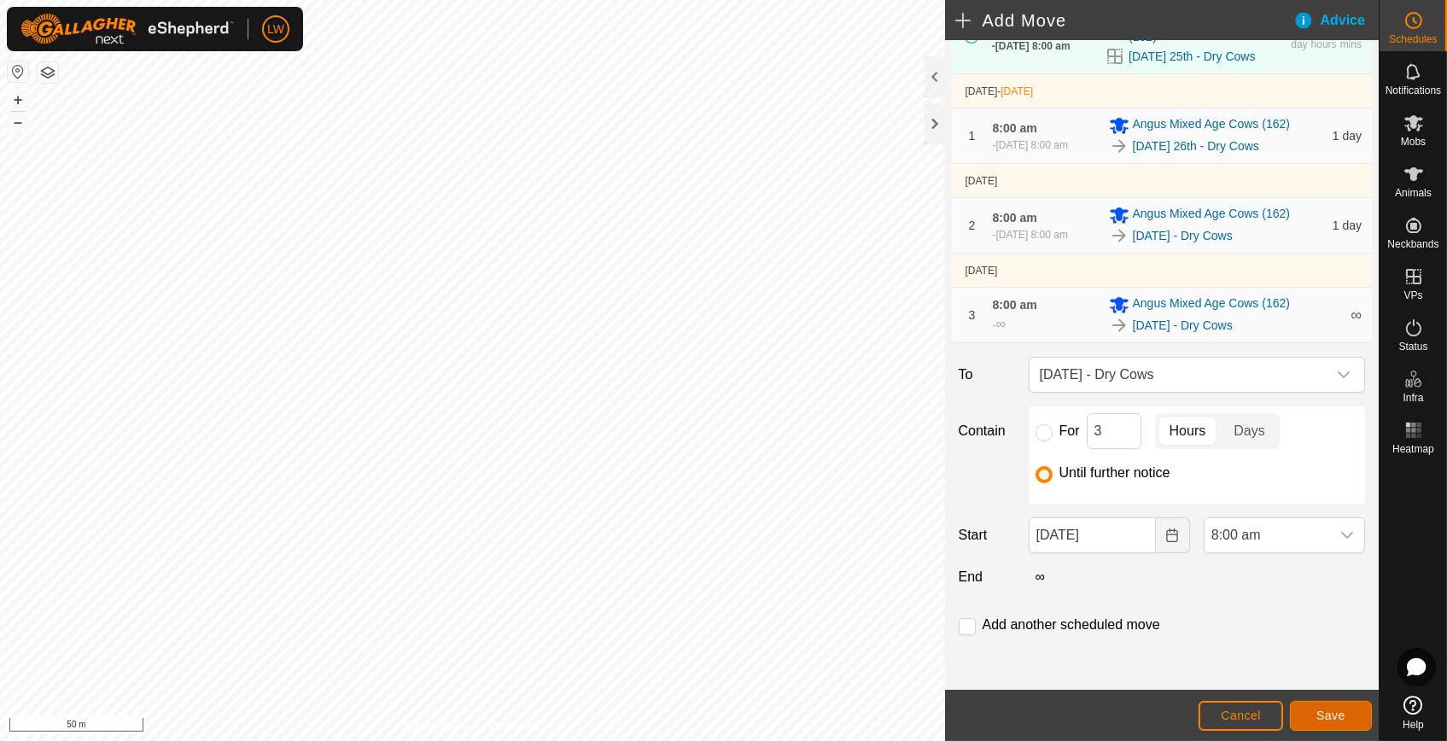
click at [1323, 705] on button "Save" at bounding box center [1331, 716] width 82 height 30
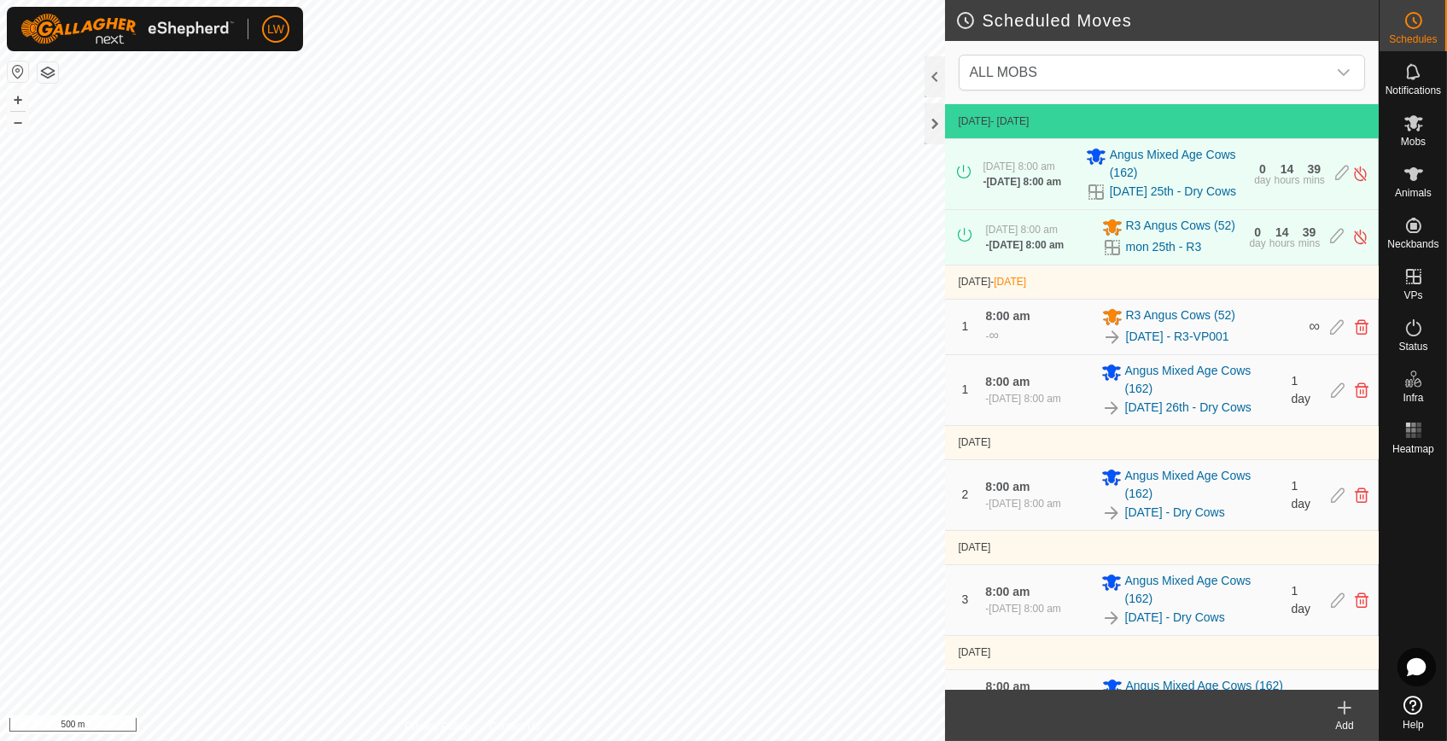
scroll to position [65, 0]
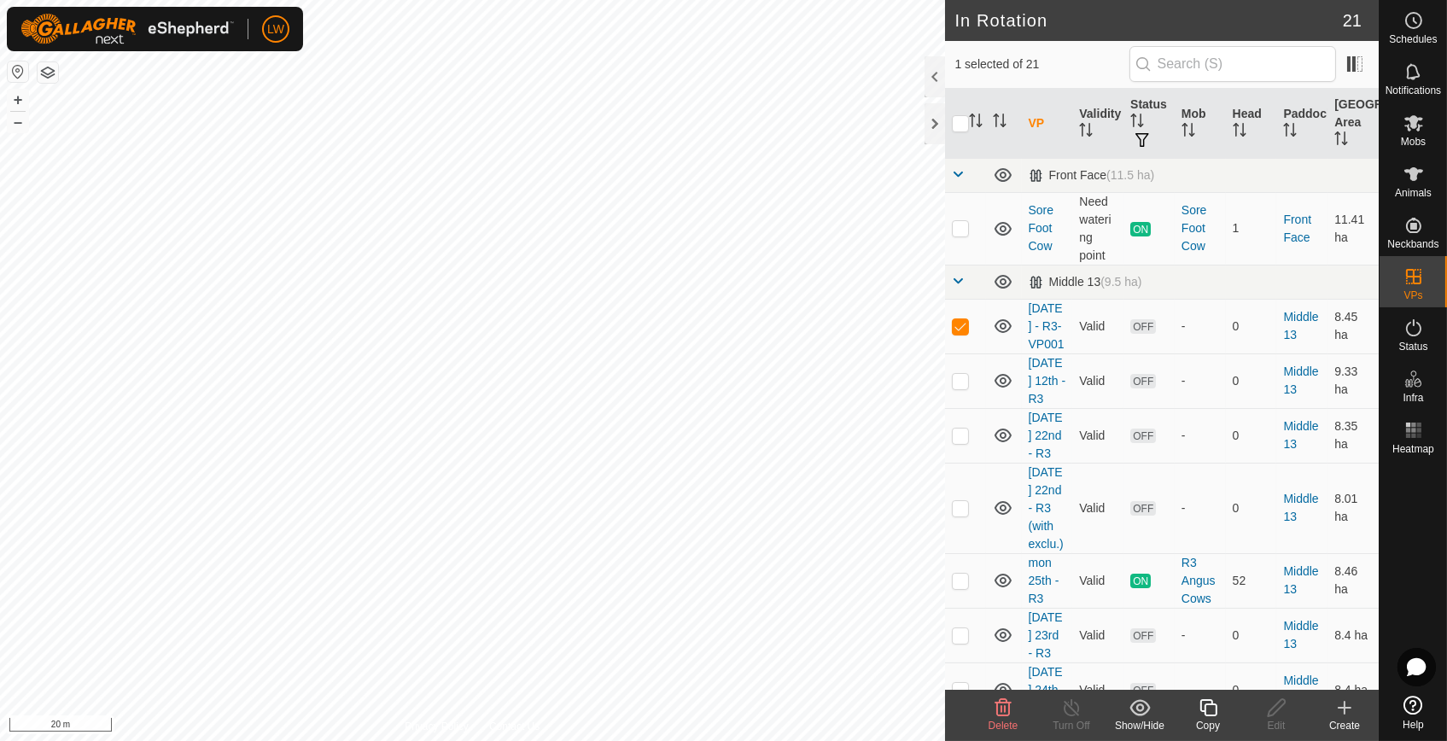
click at [1200, 708] on icon at bounding box center [1208, 707] width 17 height 17
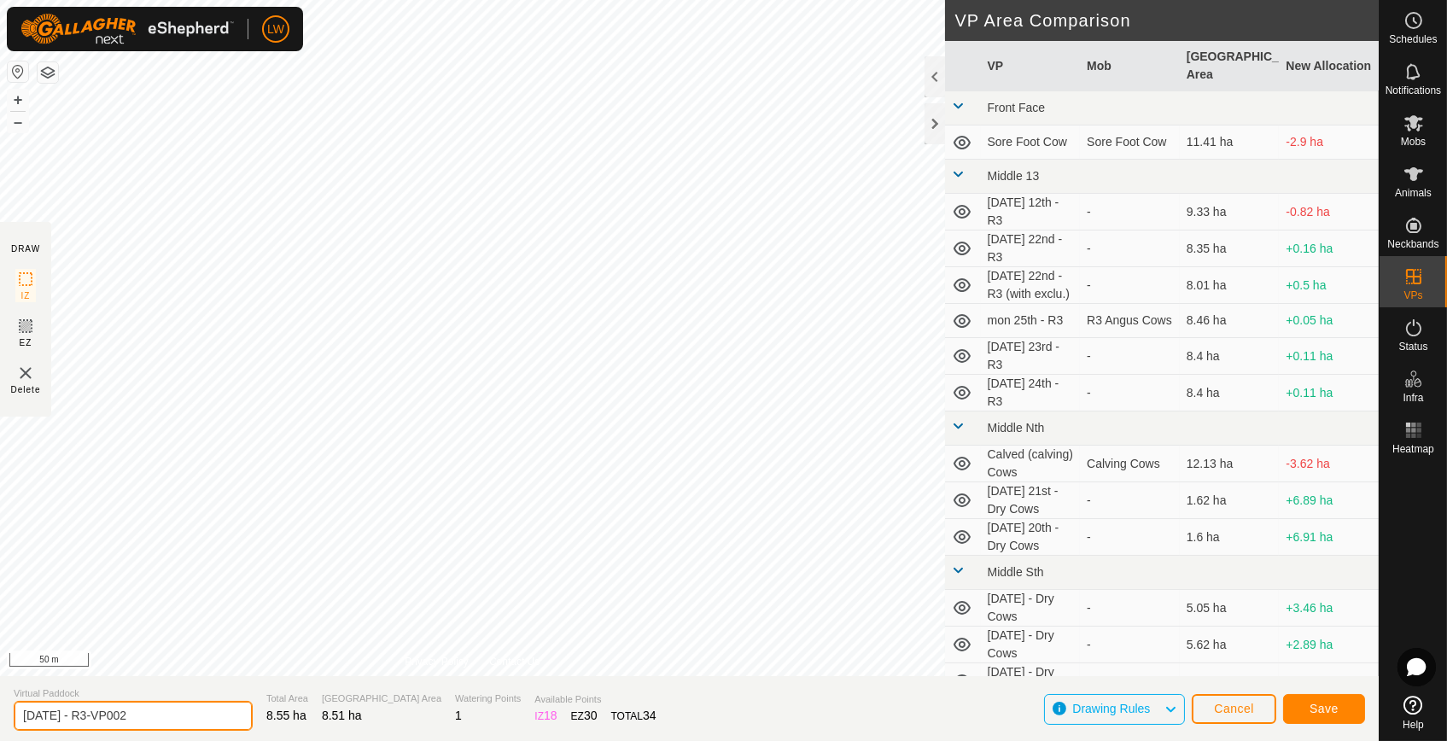
click at [32, 716] on input "[DATE] - R3-VP002" at bounding box center [133, 716] width 239 height 30
type input "[DATE] - R3-VP002"
click at [1313, 703] on span "Save" at bounding box center [1324, 709] width 29 height 14
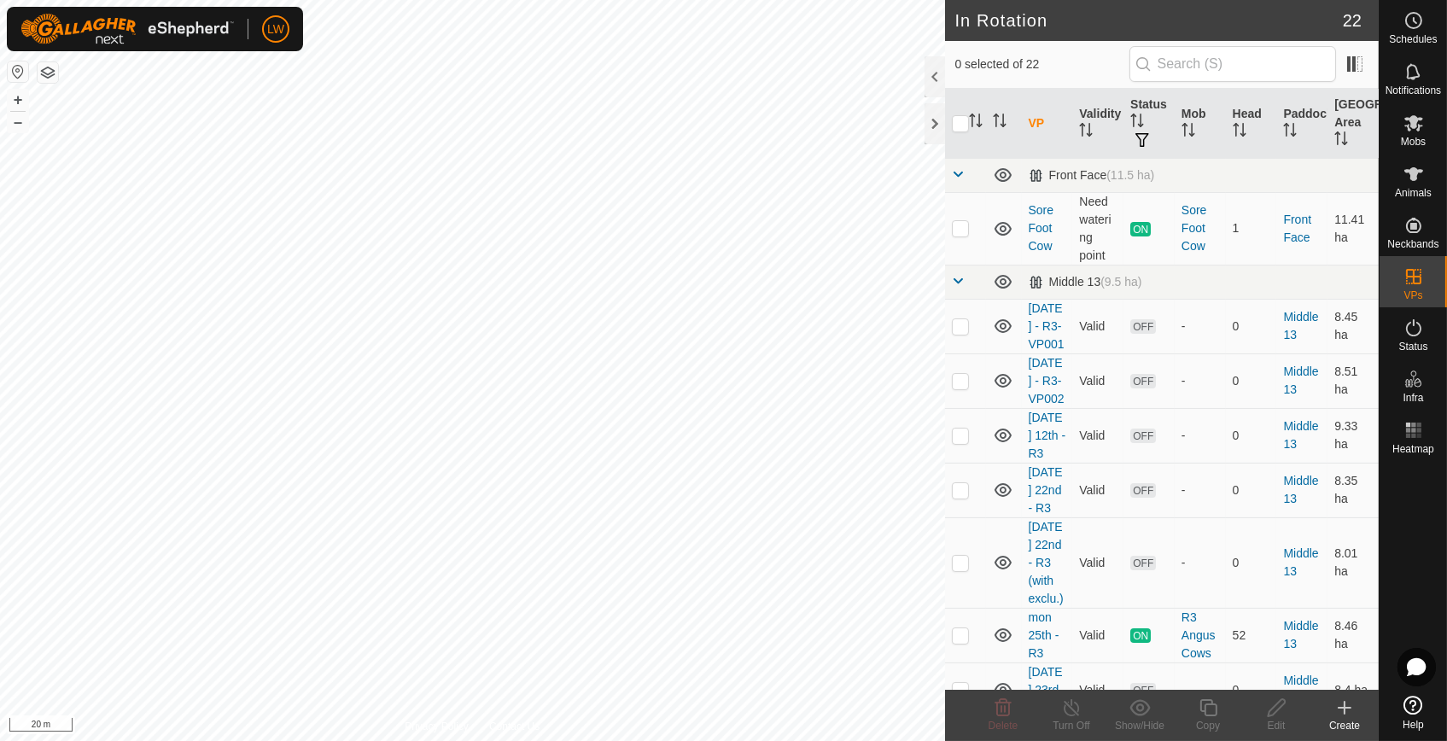
checkbox input "true"
checkbox input "false"
click at [1205, 715] on icon at bounding box center [1208, 707] width 17 height 17
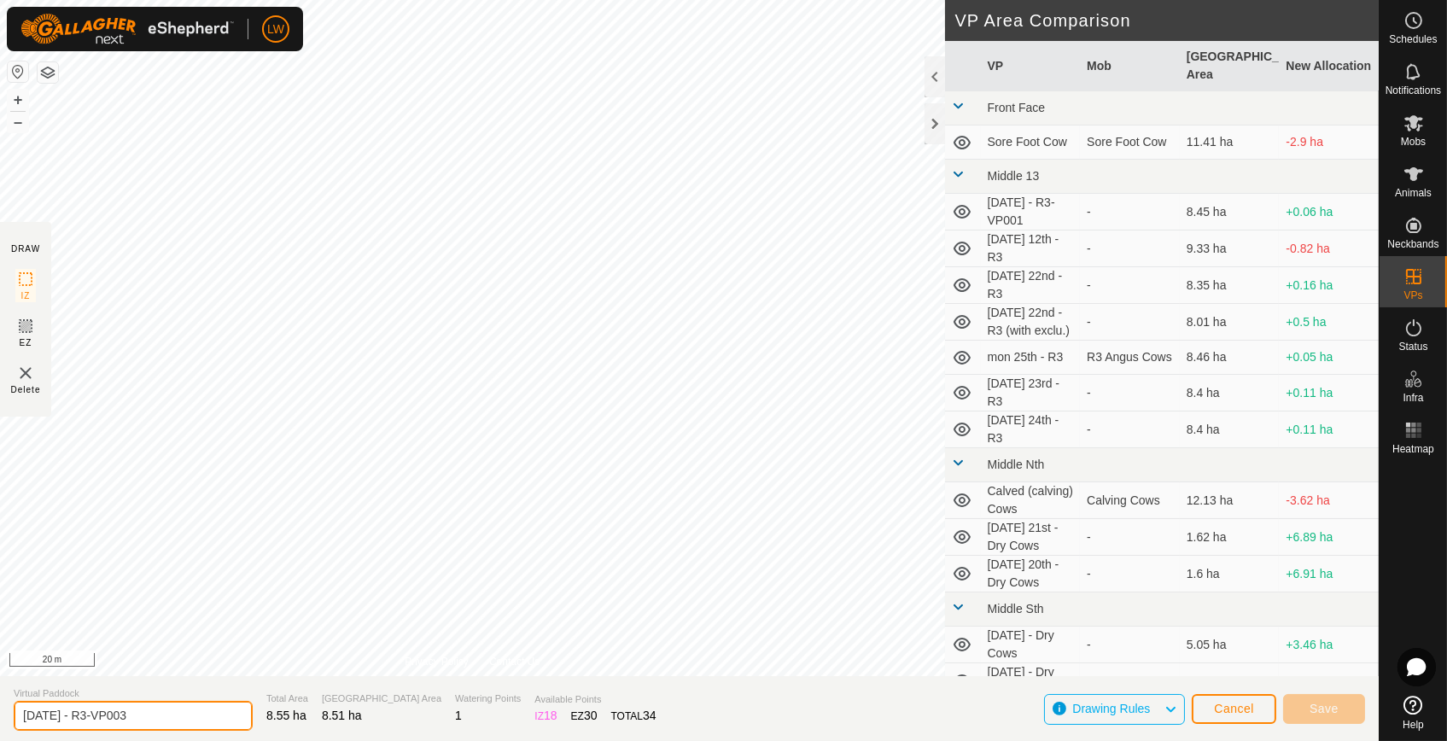
click at [32, 715] on input "[DATE] - R3-VP003" at bounding box center [133, 716] width 239 height 30
click at [35, 715] on input "[DATE] - R3-VP003" at bounding box center [133, 716] width 239 height 30
click at [32, 719] on input "[DATE] - R3-VP003" at bounding box center [133, 716] width 239 height 30
type input "[DATE] - R3-VP003"
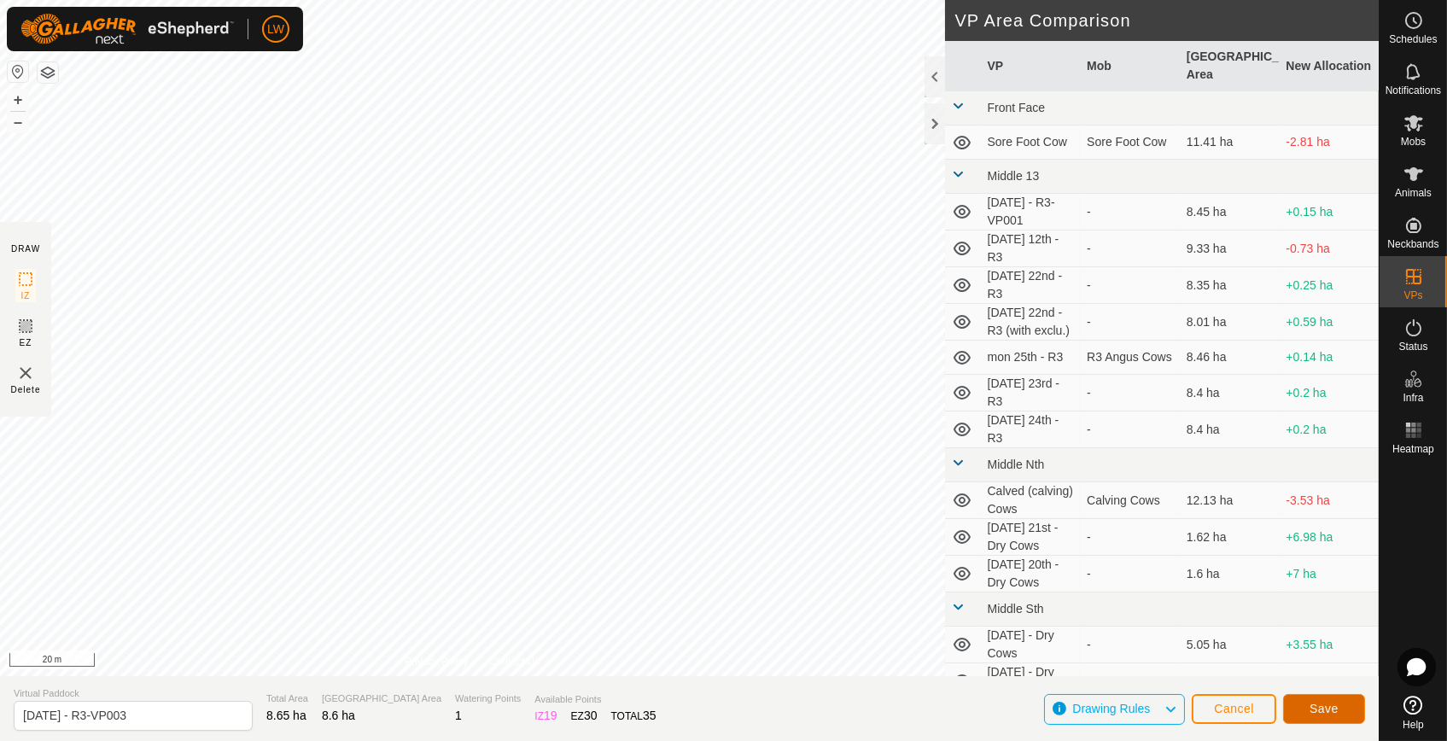
click at [1326, 709] on span "Save" at bounding box center [1324, 709] width 29 height 14
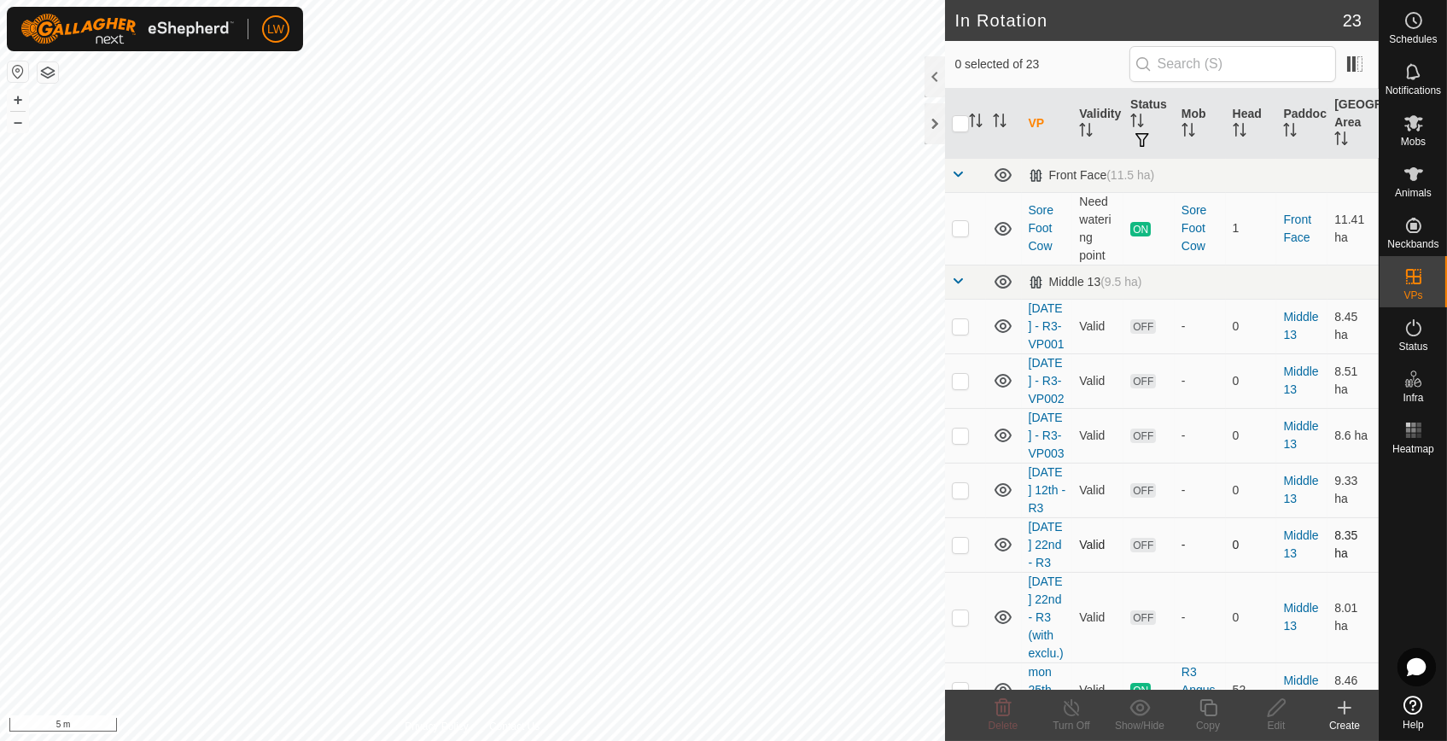
checkbox input "true"
checkbox input "false"
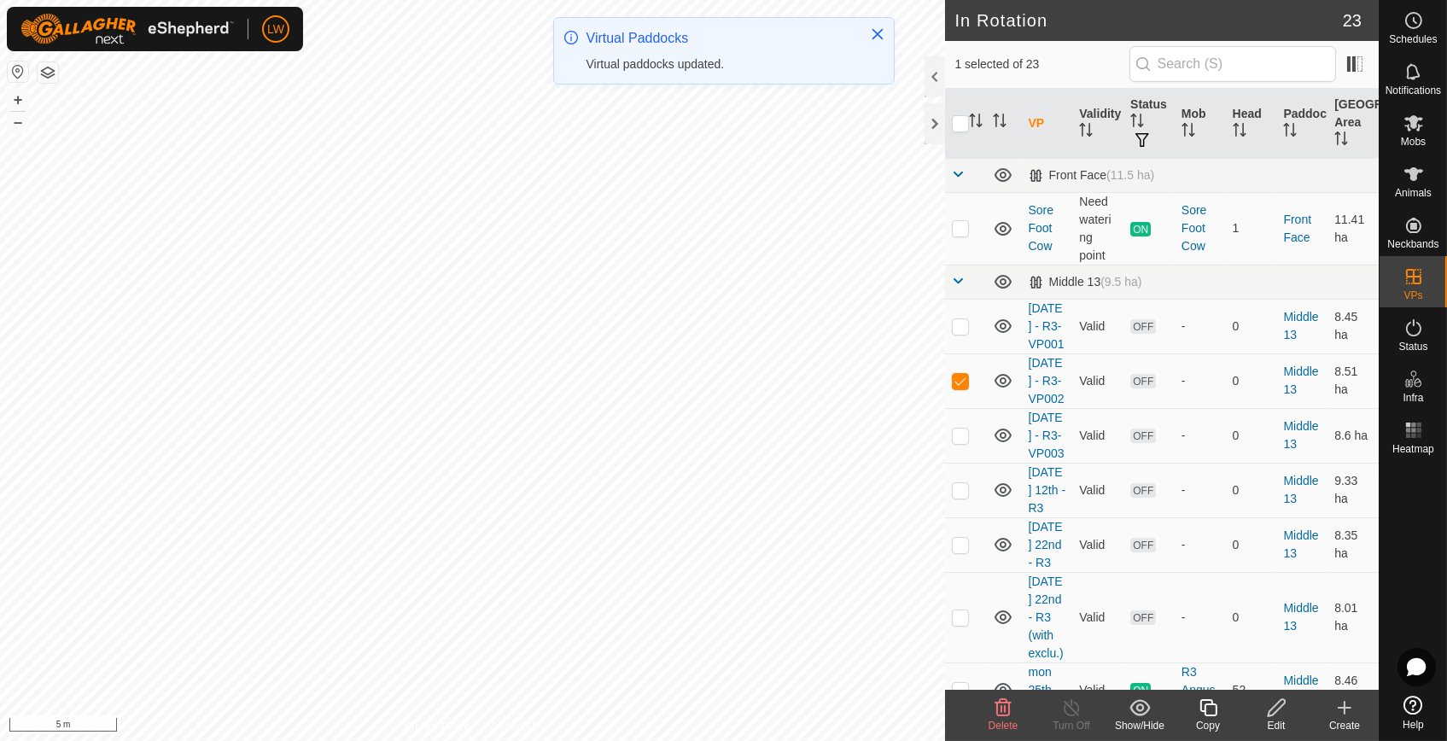
checkbox input "false"
checkbox input "true"
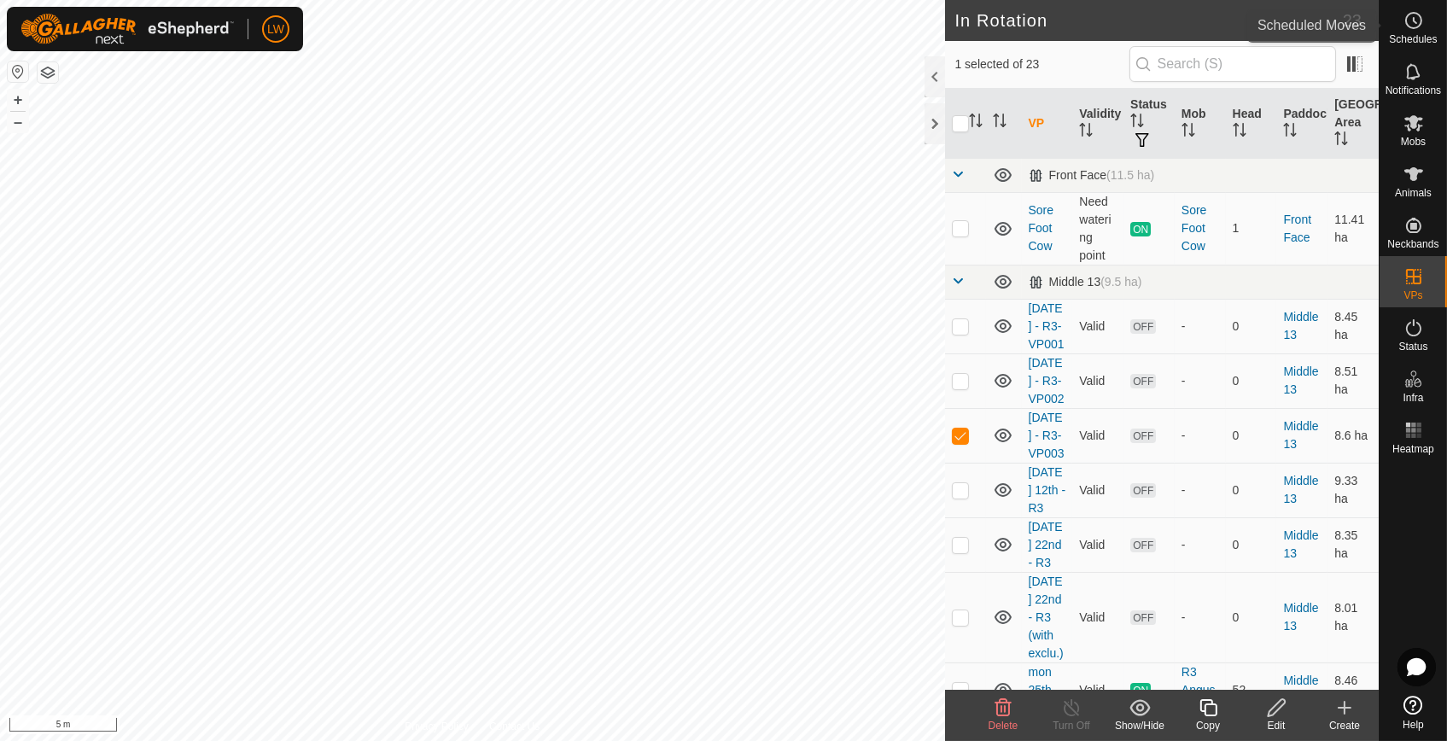
click at [1409, 29] on icon at bounding box center [1414, 20] width 20 height 20
checkbox input "false"
checkbox input "true"
click at [1420, 34] on span "Schedules" at bounding box center [1413, 39] width 48 height 10
click at [1345, 713] on icon at bounding box center [1345, 708] width 0 height 12
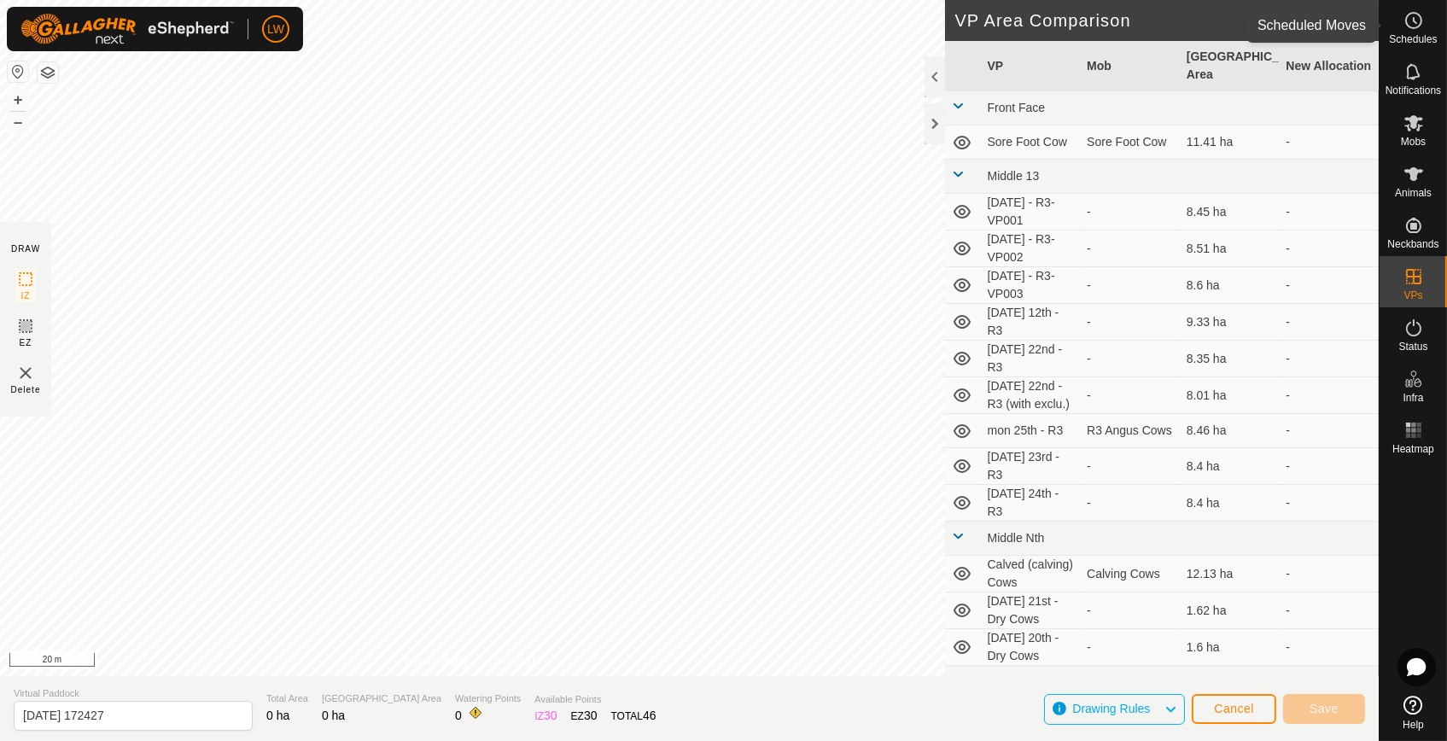
click at [1412, 23] on icon at bounding box center [1414, 20] width 20 height 20
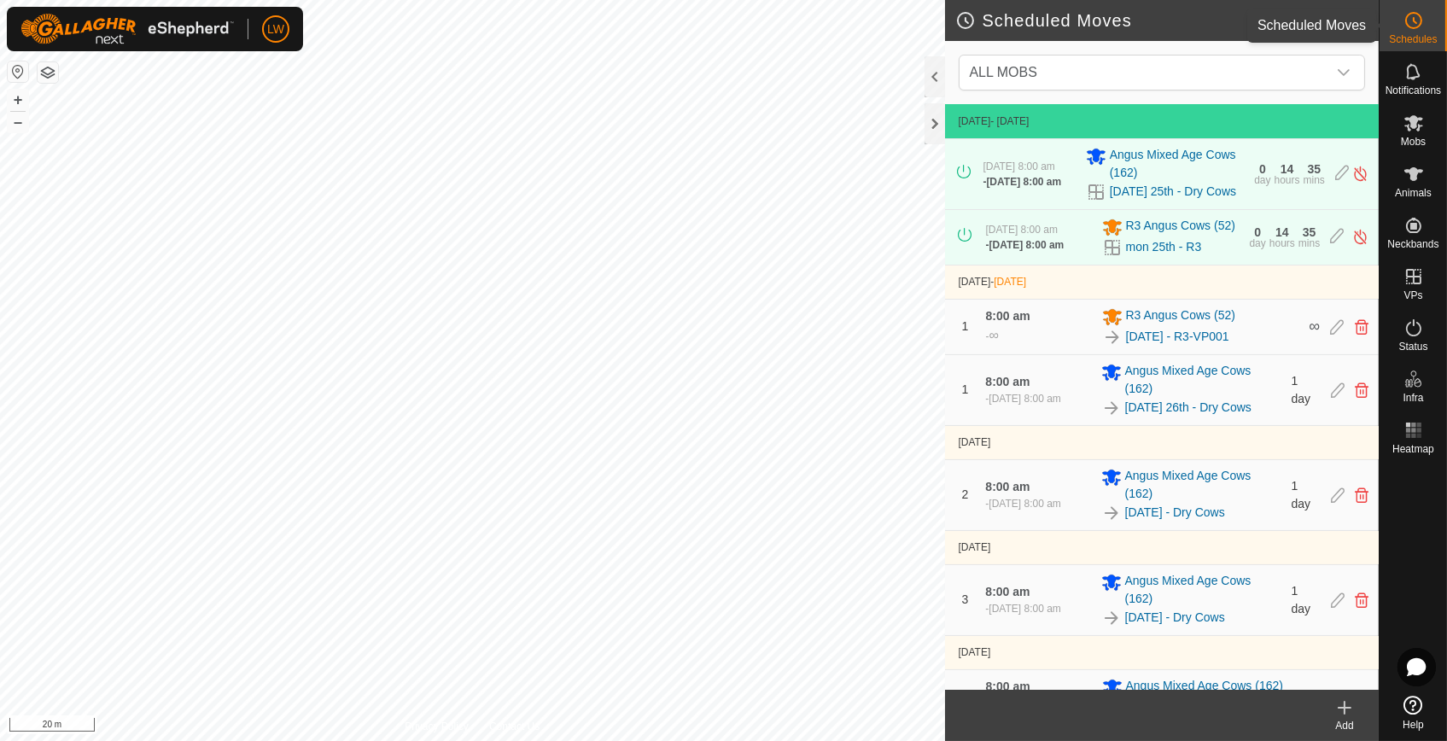
click at [1404, 26] on icon at bounding box center [1414, 20] width 20 height 20
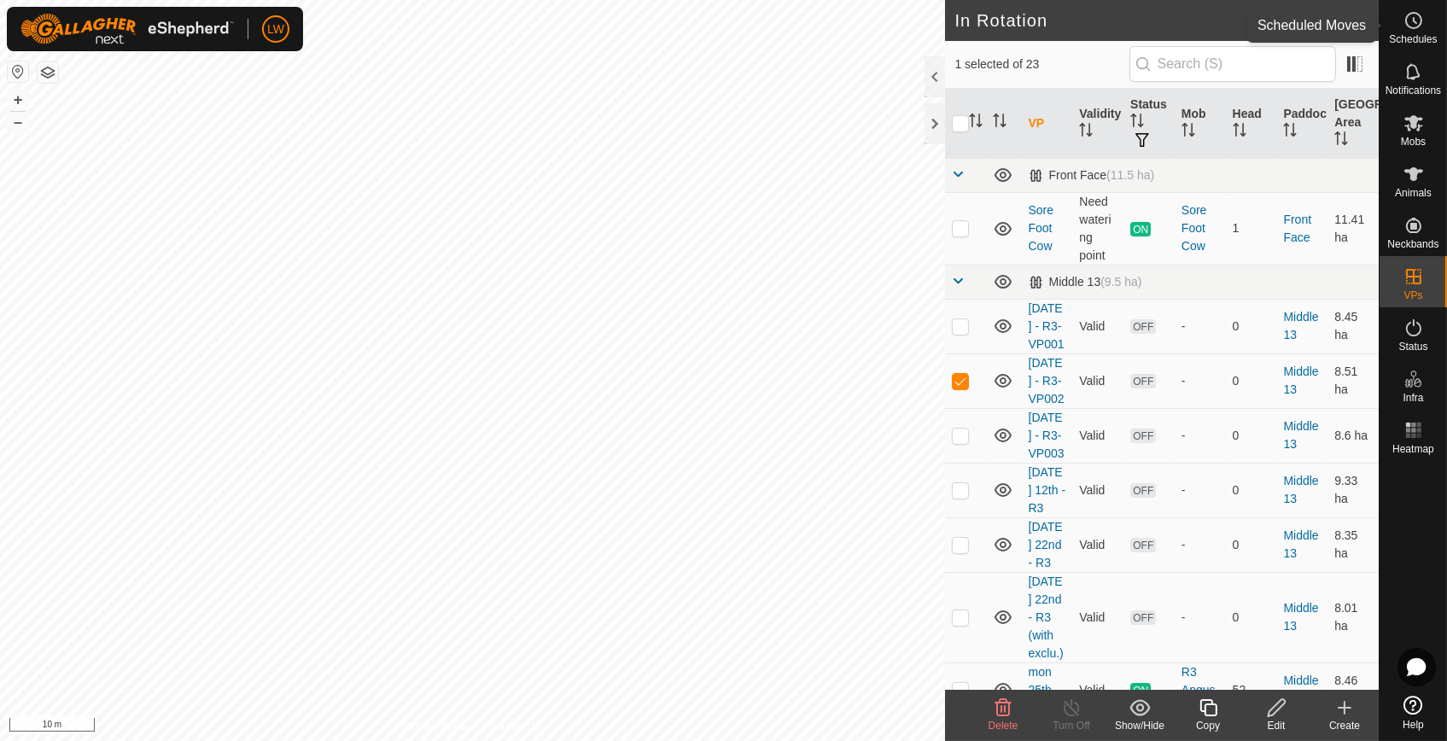
click at [1410, 24] on icon at bounding box center [1414, 20] width 20 height 20
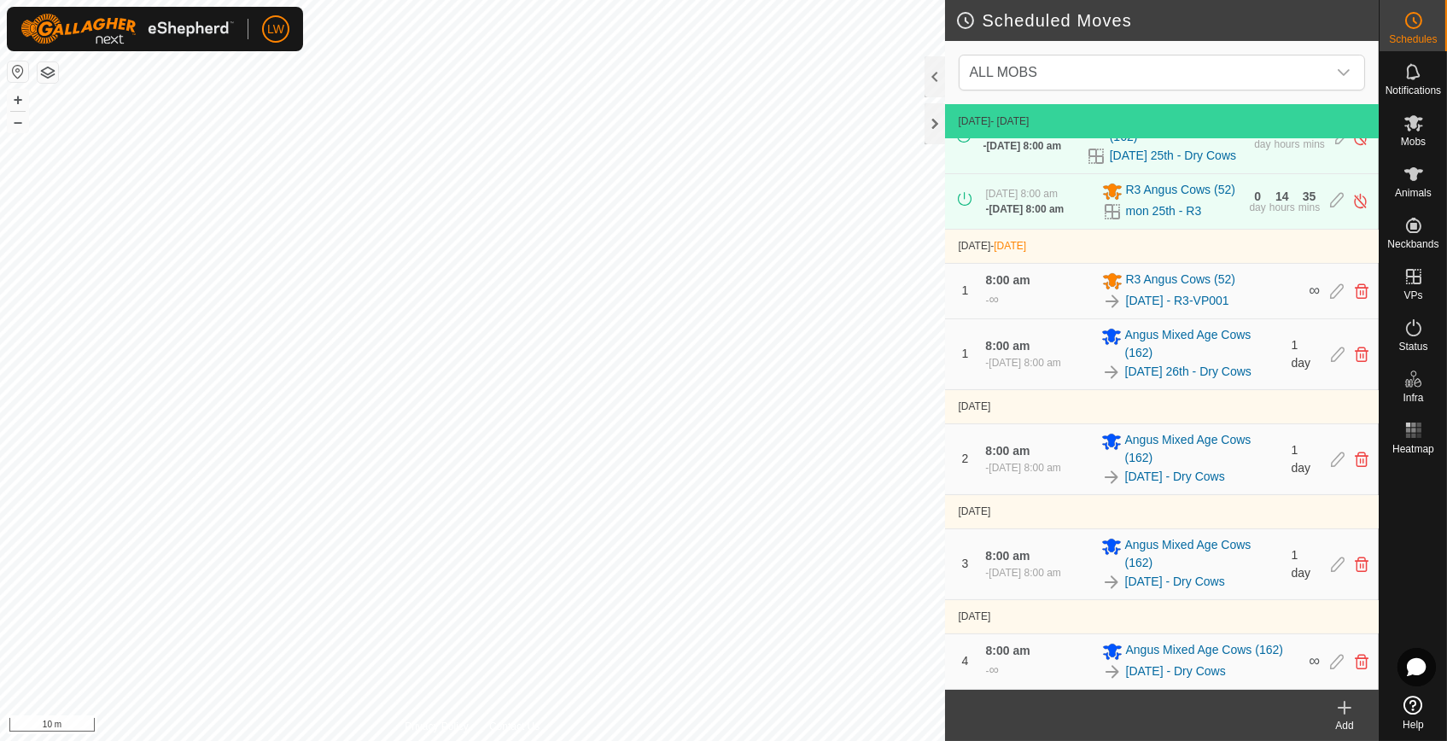
scroll to position [65, 0]
click at [1345, 710] on icon at bounding box center [1345, 708] width 0 height 12
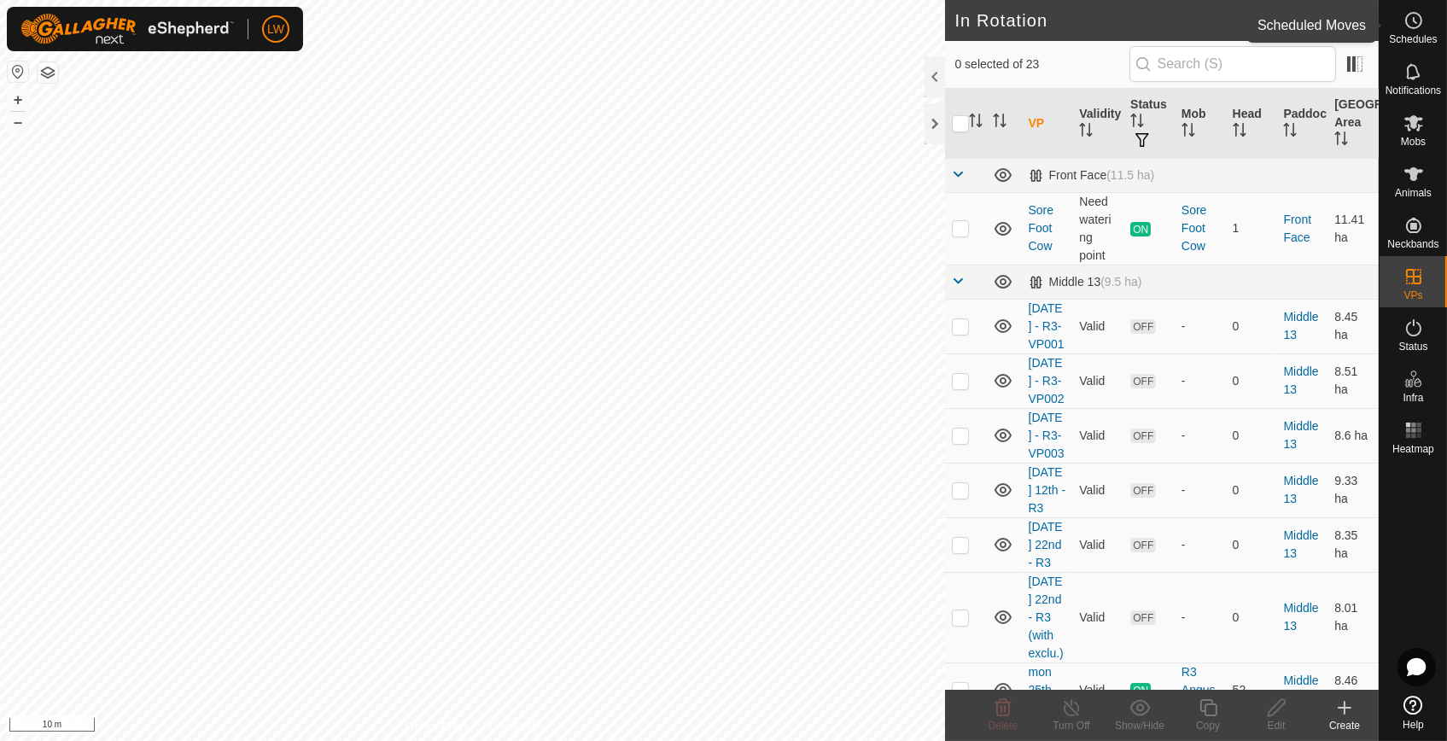
click at [1422, 21] on icon at bounding box center [1414, 20] width 20 height 20
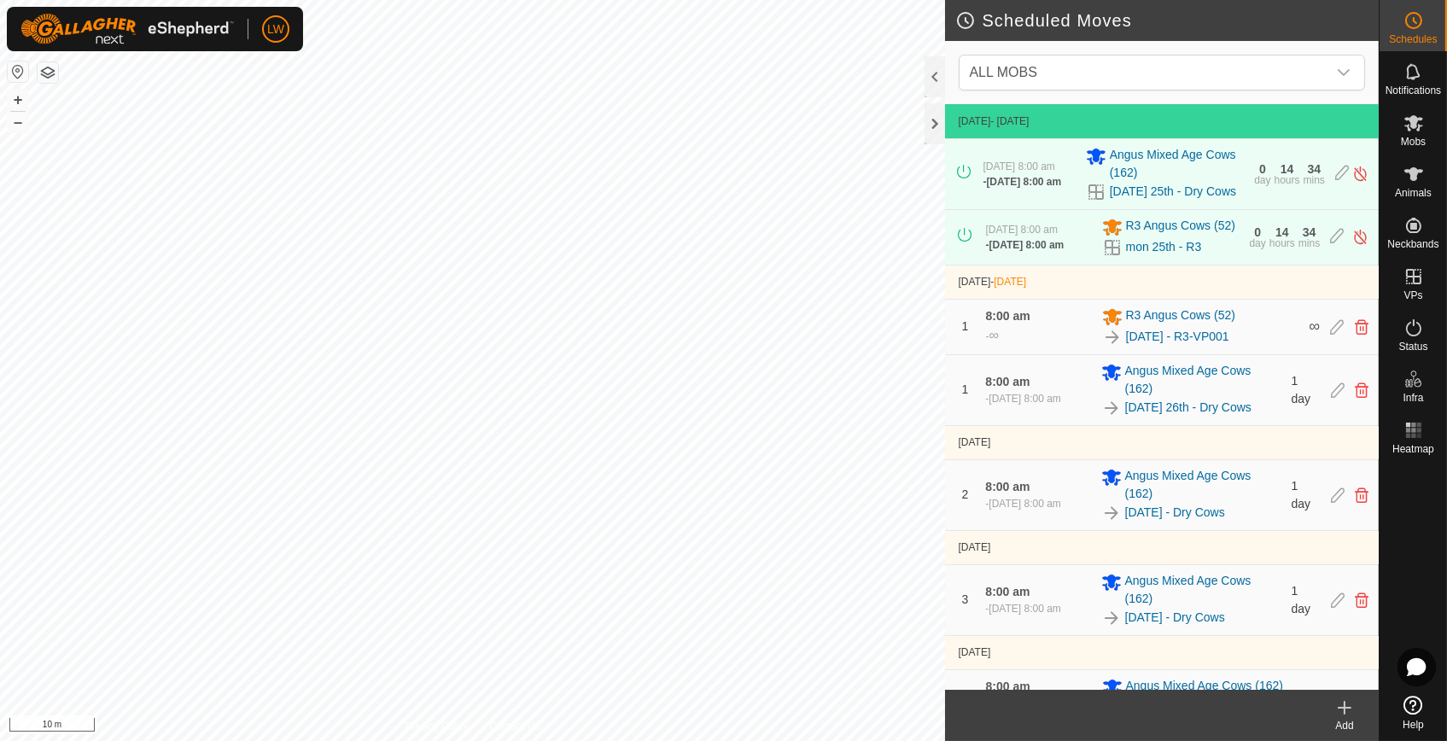
click at [1336, 712] on icon at bounding box center [1345, 708] width 20 height 20
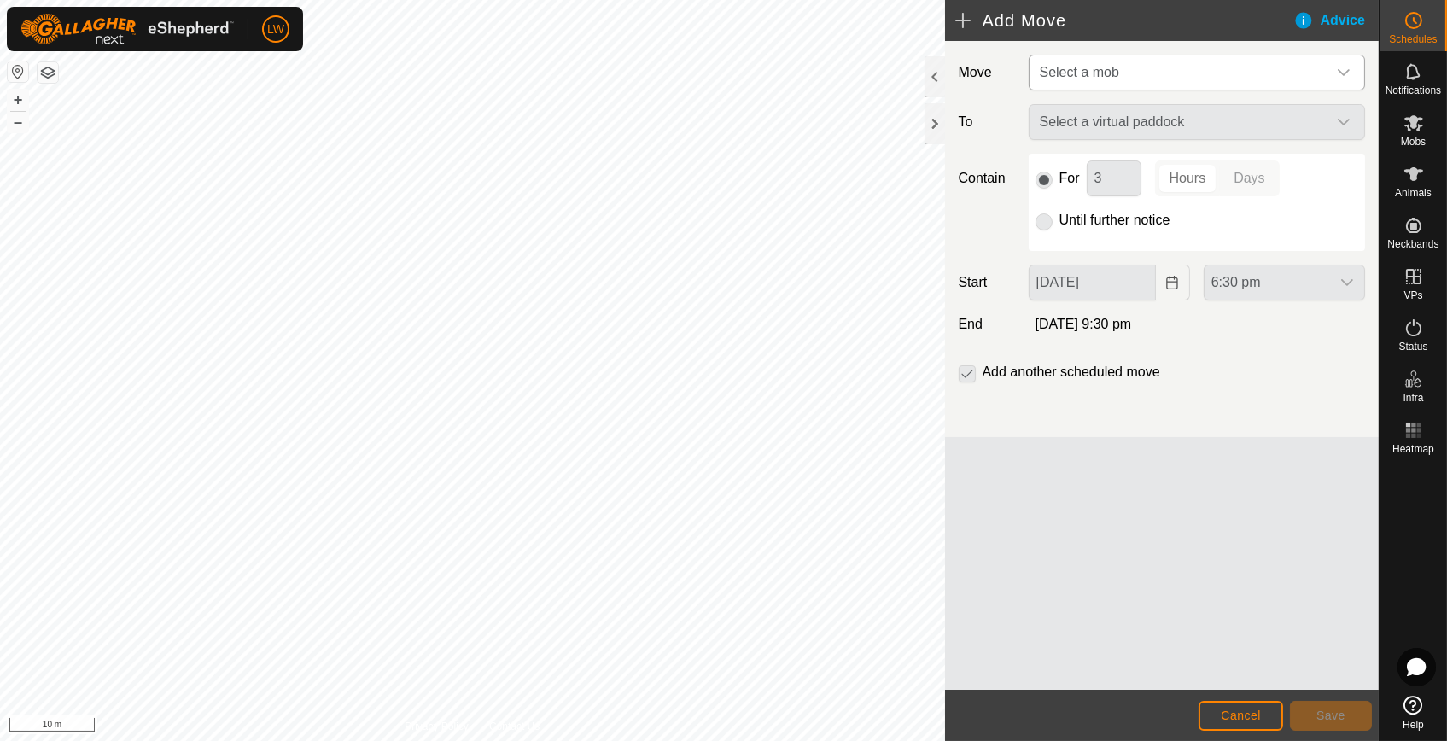
click at [1111, 62] on span "Select a mob" at bounding box center [1180, 73] width 294 height 34
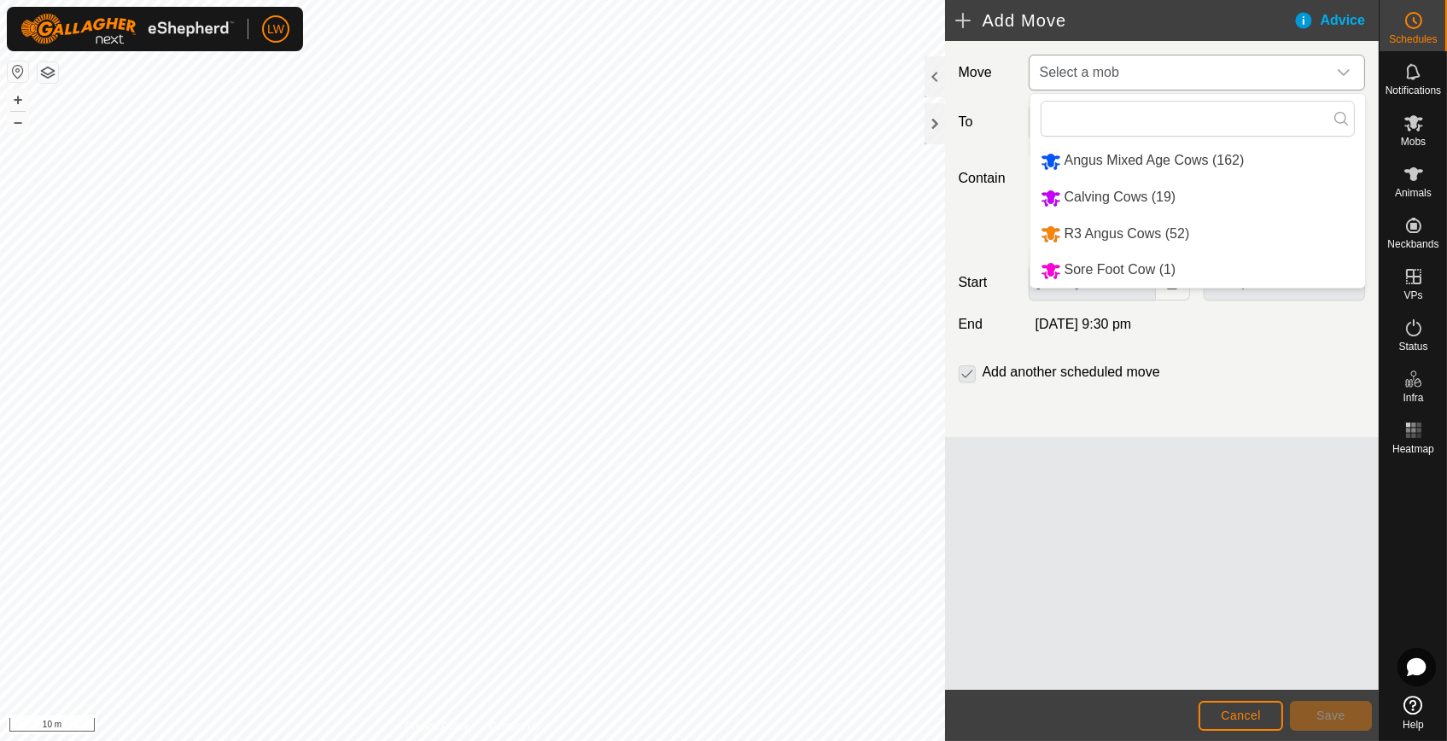
click at [1114, 231] on li "R3 Angus Cows (52)" at bounding box center [1198, 234] width 335 height 35
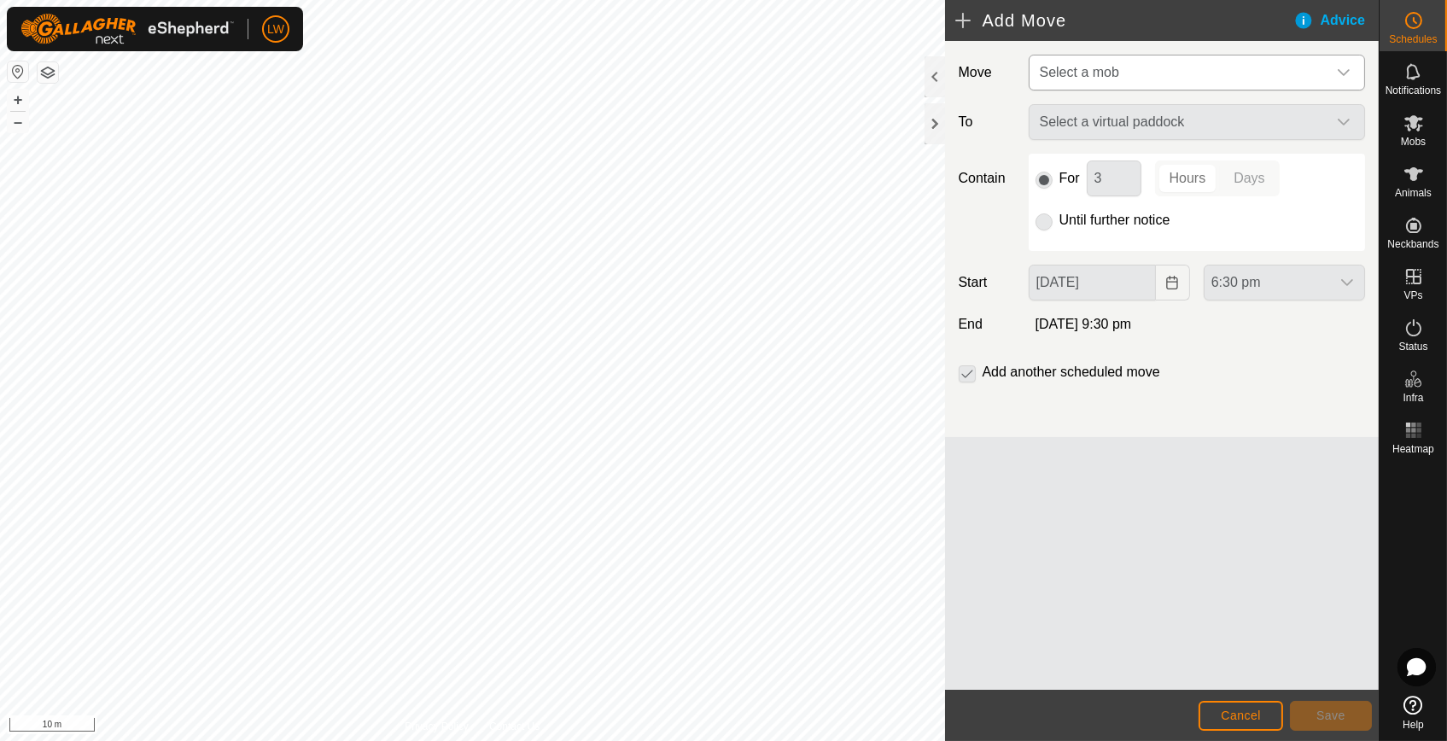
type input "[DATE]"
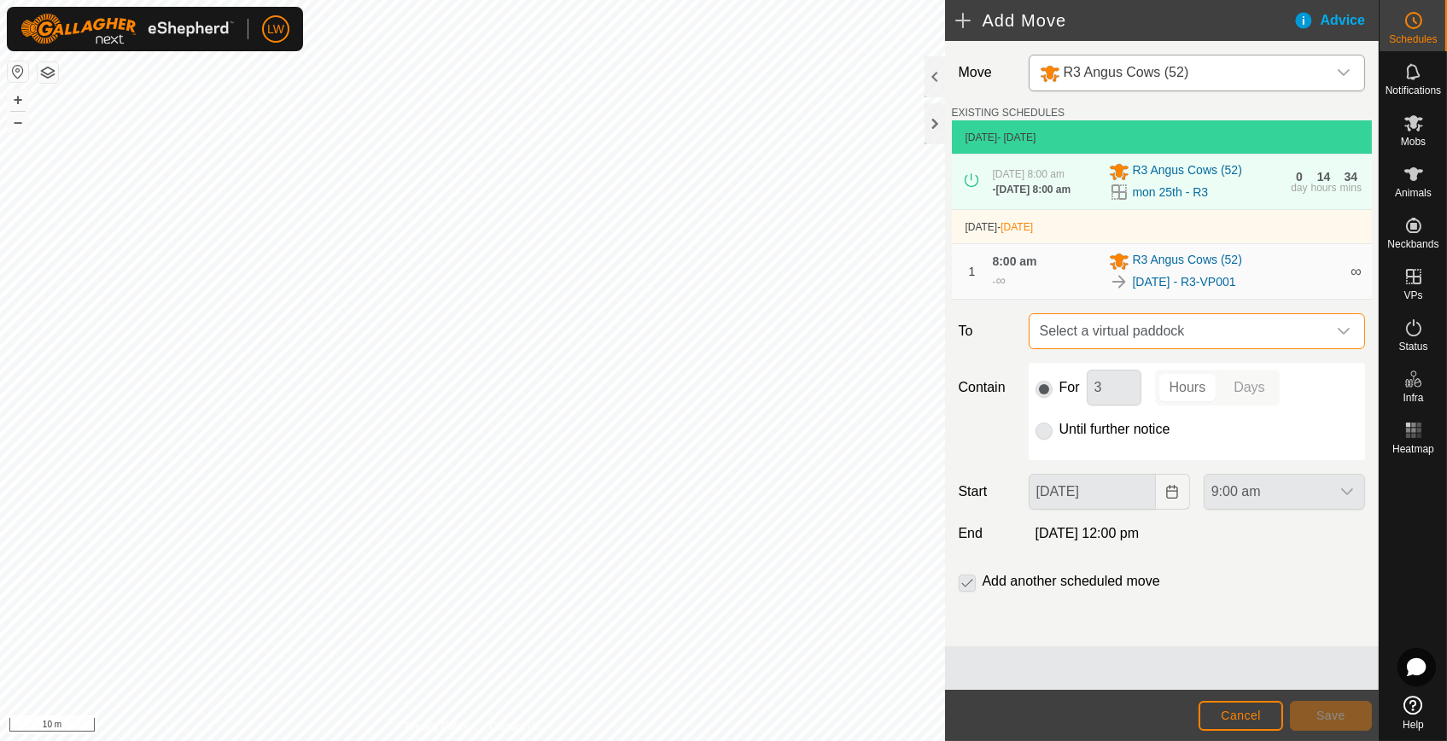
click at [1117, 335] on span "Select a virtual paddock" at bounding box center [1180, 331] width 294 height 34
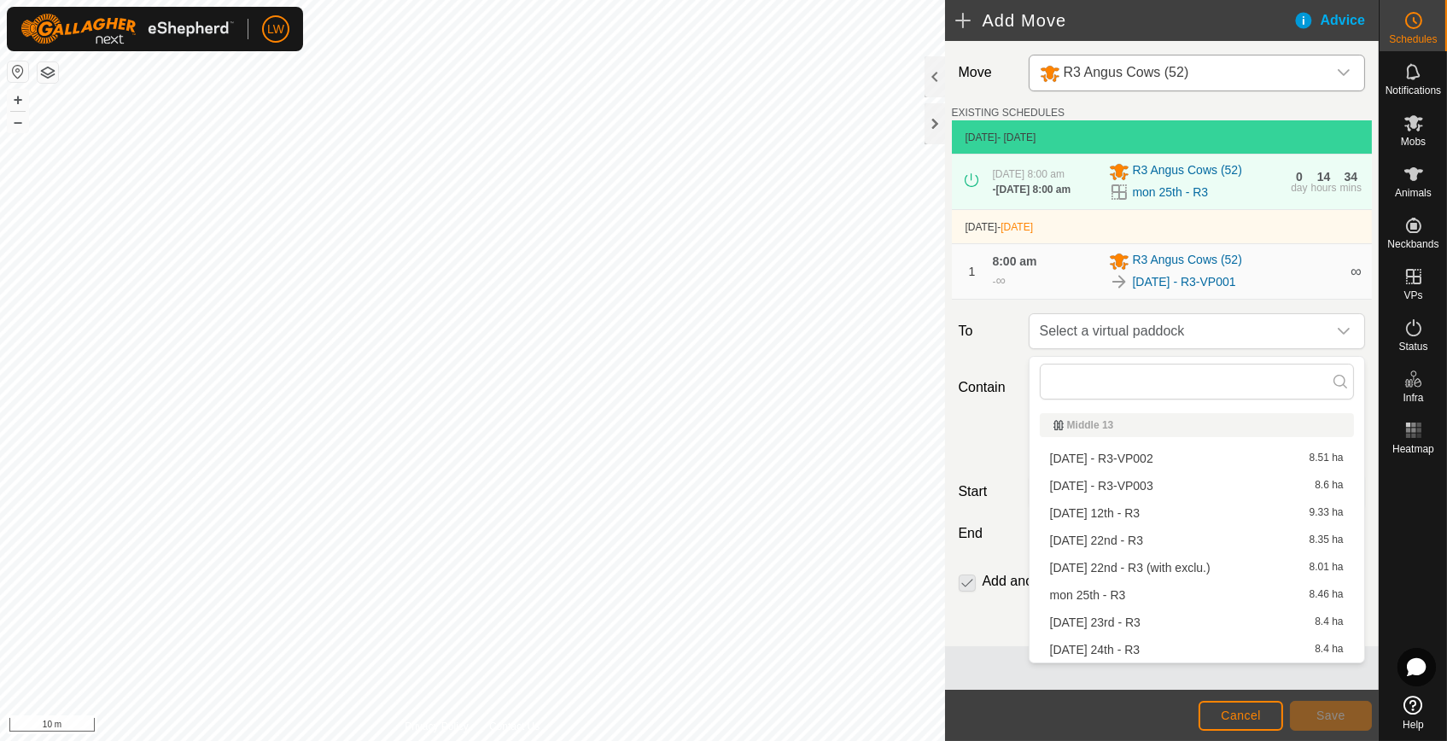
click at [1113, 456] on li "[DATE] - R3-VP002 8.51 ha" at bounding box center [1197, 459] width 314 height 26
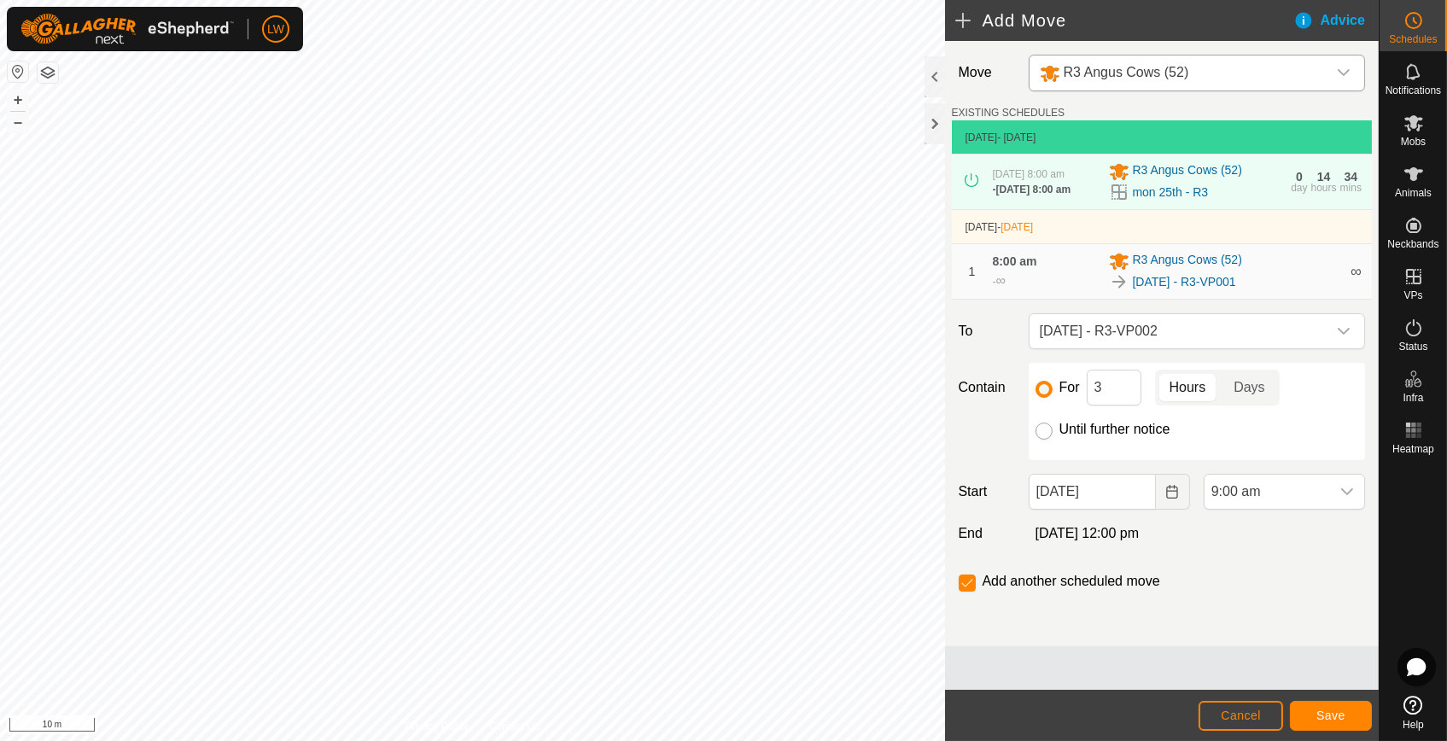
click at [1041, 440] on input "Until further notice" at bounding box center [1044, 431] width 17 height 17
radio input "true"
checkbox input "false"
click at [1217, 493] on span "9:00 am" at bounding box center [1268, 492] width 126 height 34
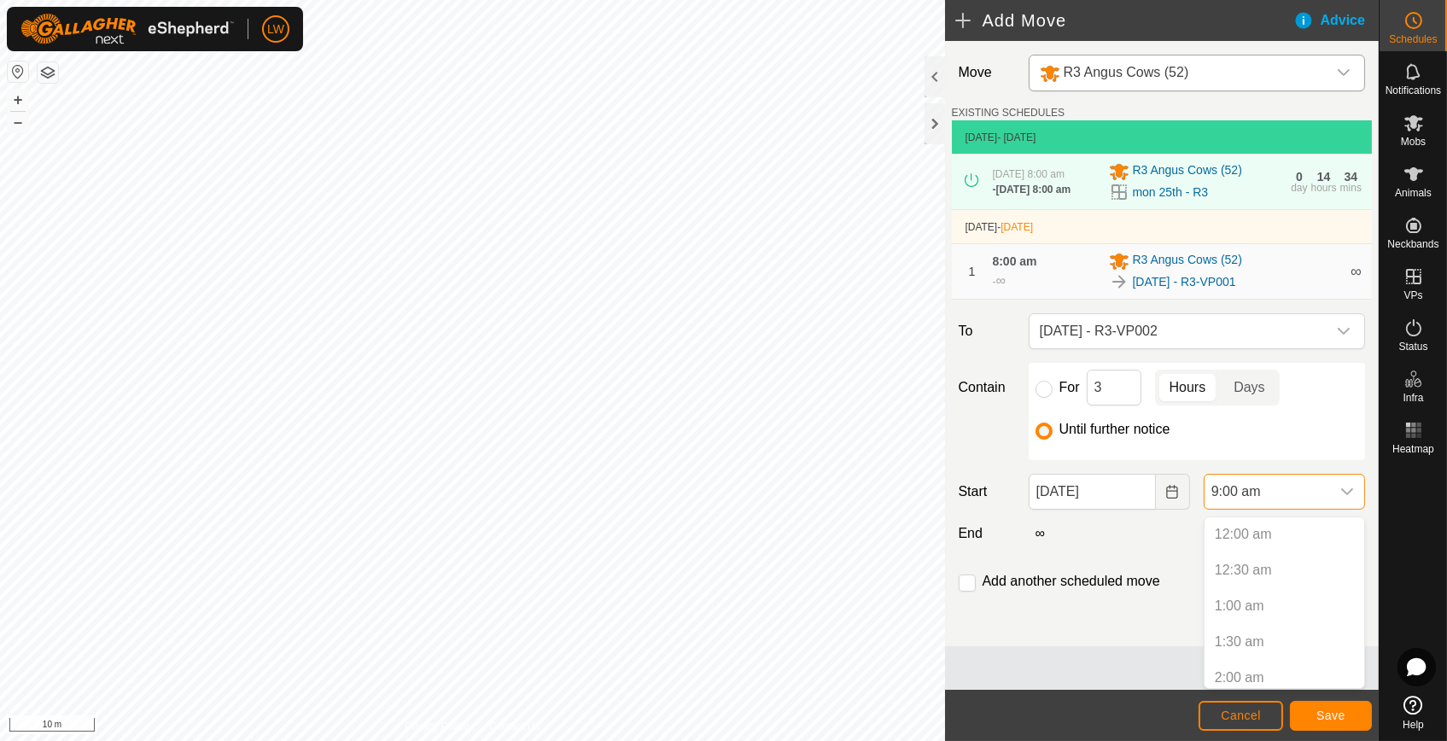
scroll to position [509, 0]
click at [1242, 601] on p-selectitem "8:00 am" at bounding box center [1285, 599] width 160 height 34
click at [1152, 529] on div "∞" at bounding box center [1197, 533] width 350 height 20
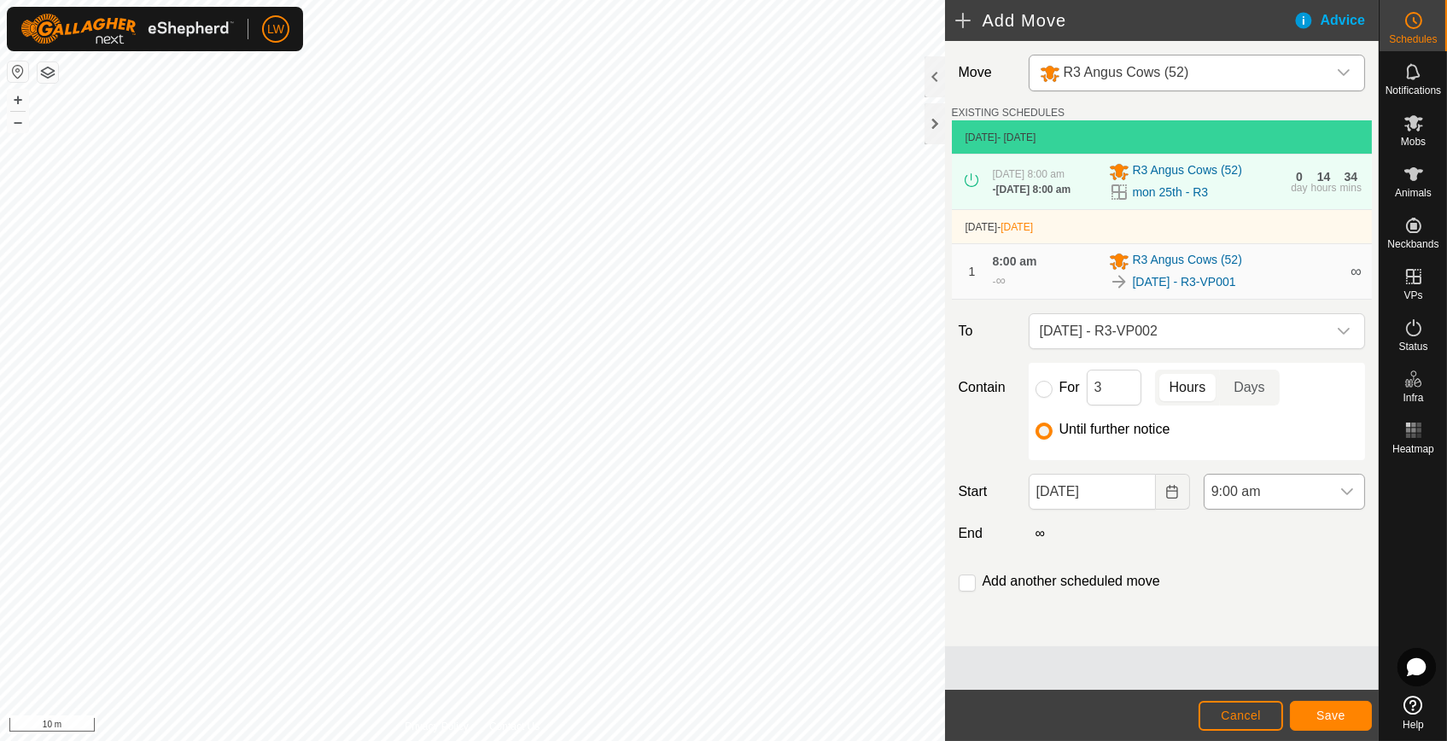
click at [1233, 509] on span "9:00 am" at bounding box center [1268, 492] width 126 height 34
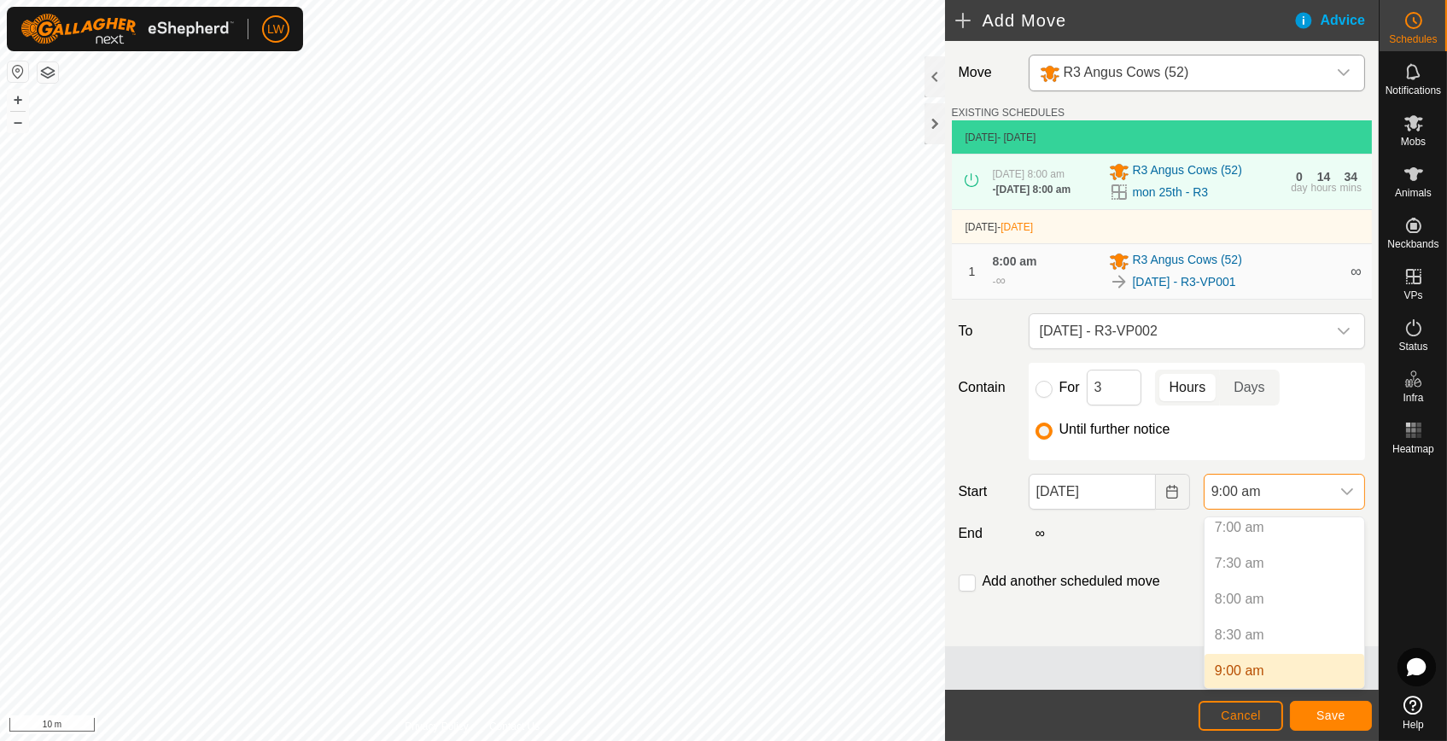
click at [1235, 599] on p-selectitem "8:00 am" at bounding box center [1285, 599] width 160 height 34
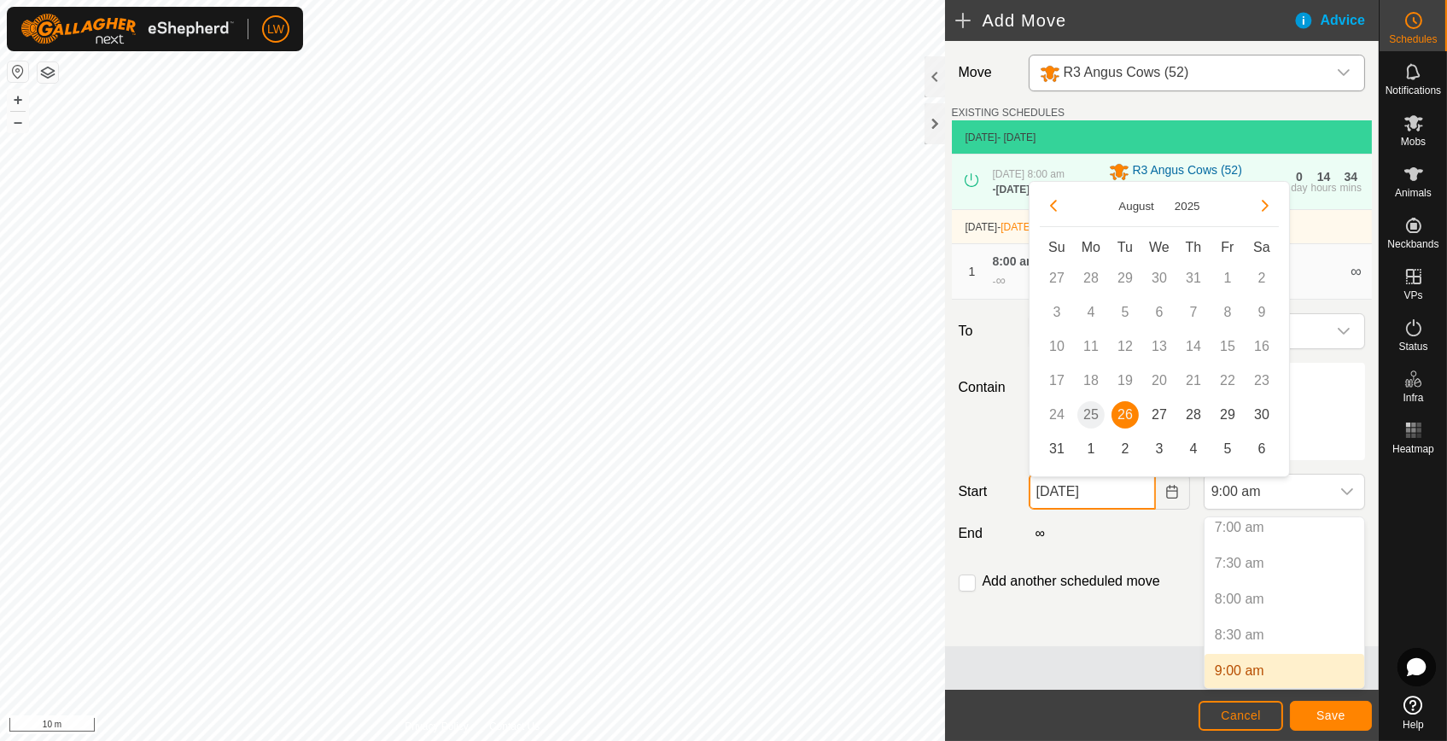
click at [1089, 500] on input "[DATE]" at bounding box center [1092, 492] width 127 height 36
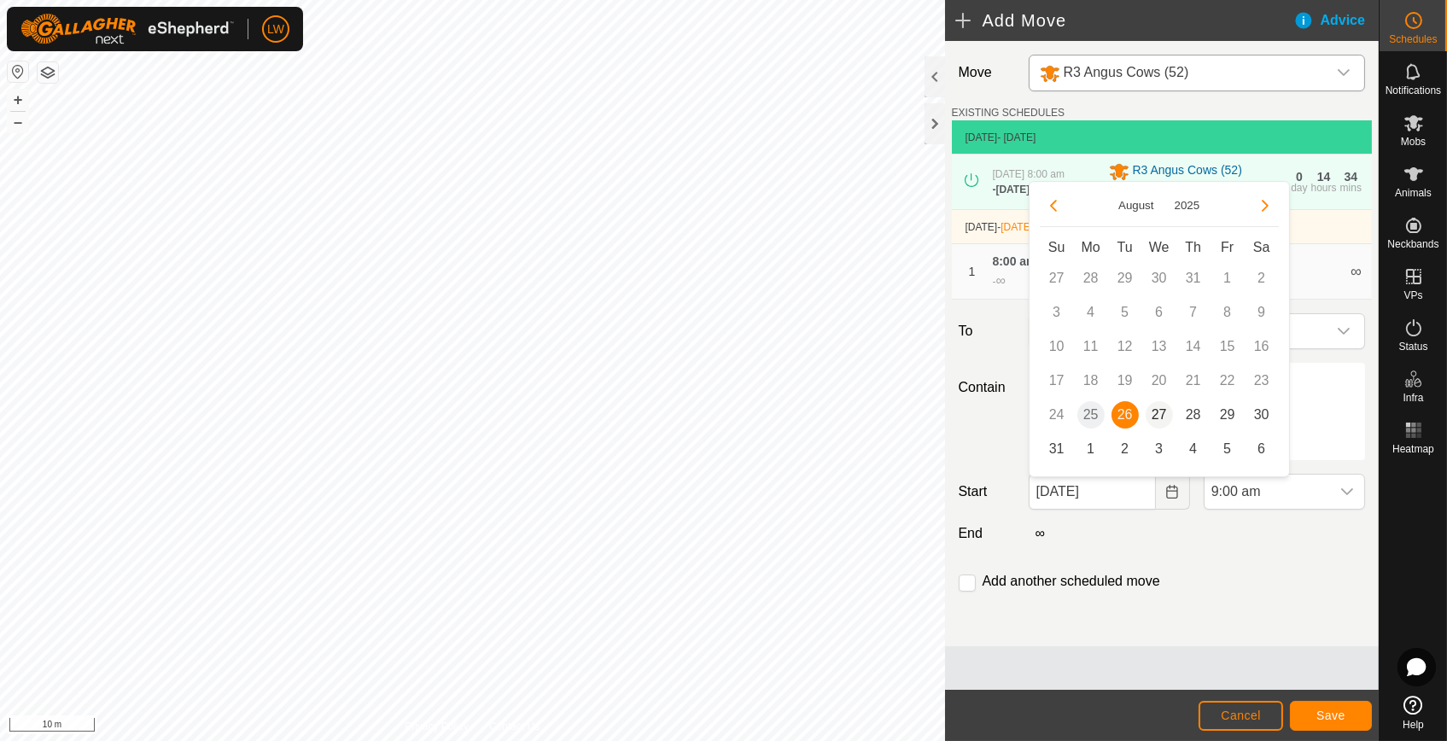
click at [1155, 414] on span "27" at bounding box center [1159, 414] width 27 height 27
type input "[DATE]"
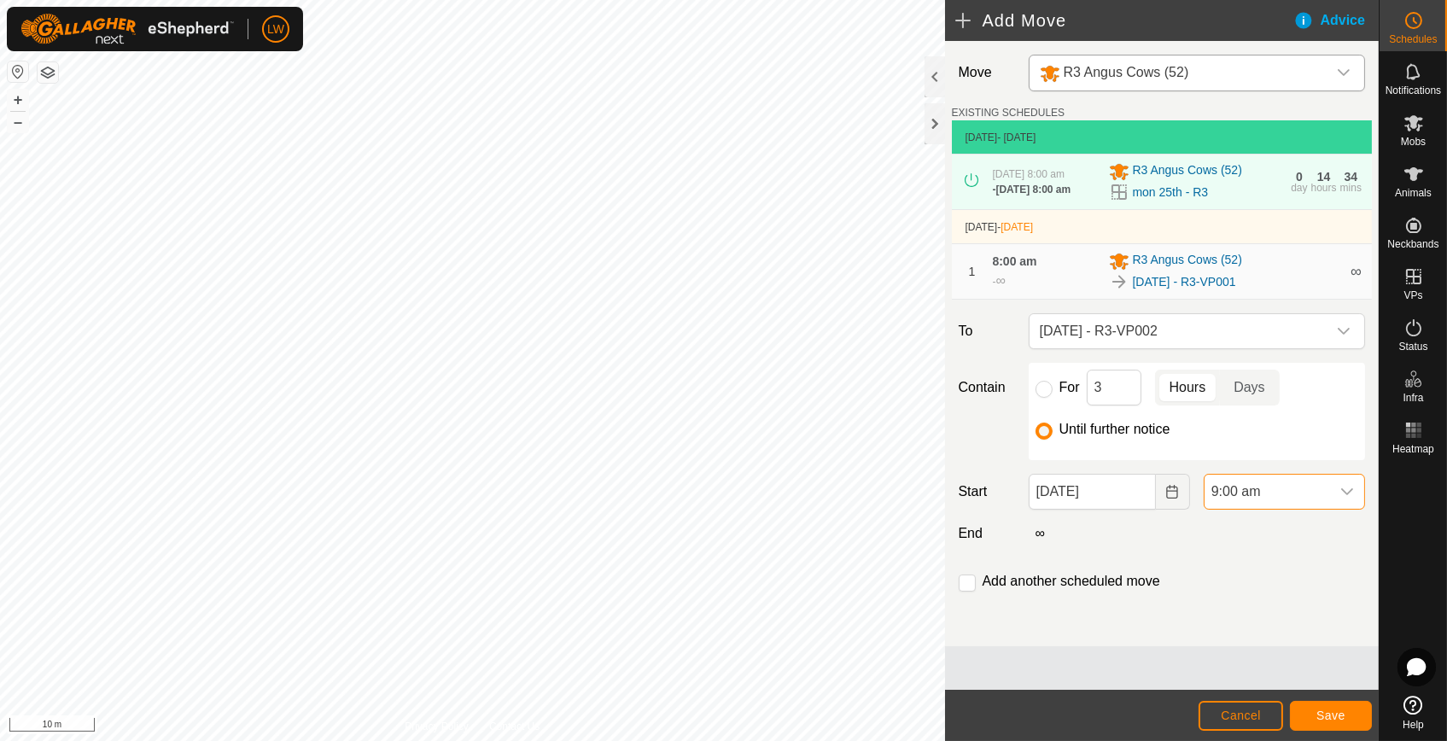
click at [1248, 484] on span "9:00 am" at bounding box center [1268, 492] width 126 height 34
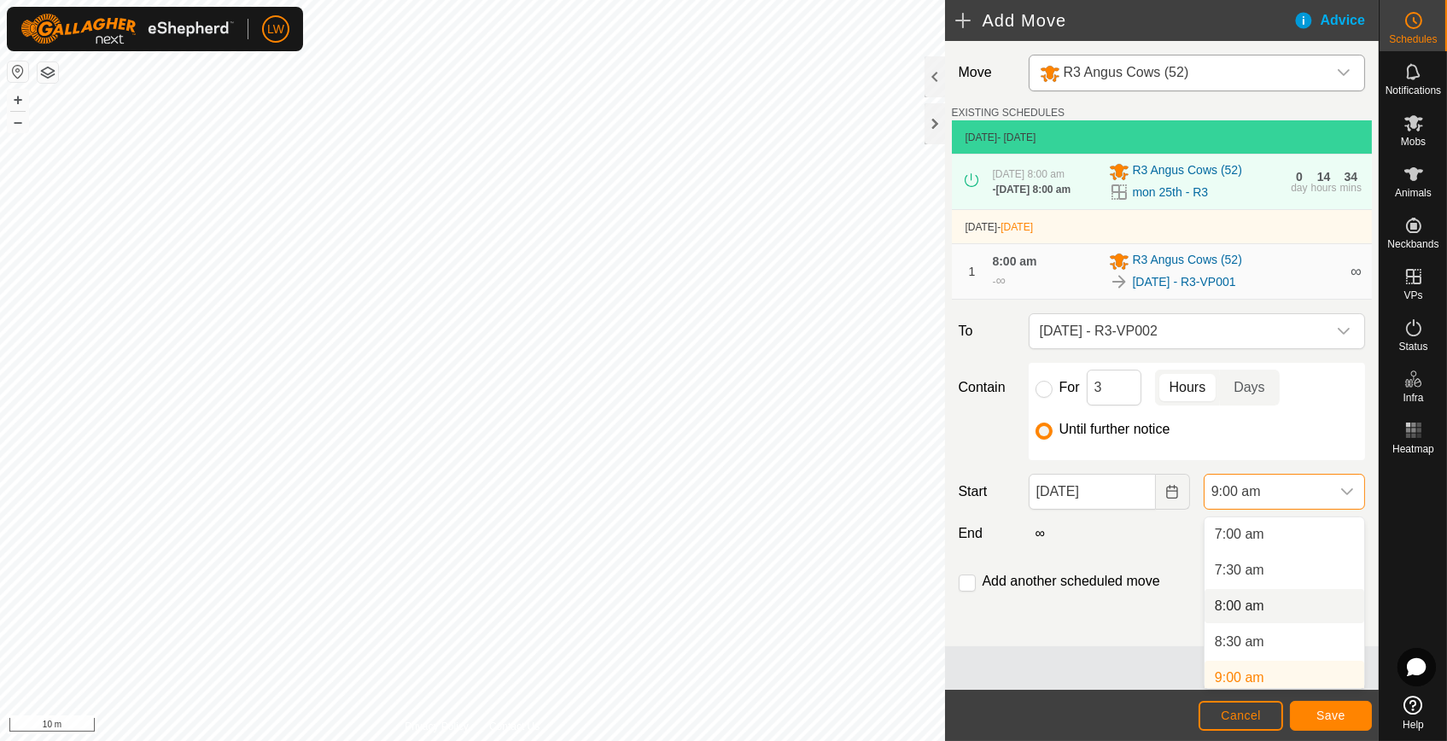
click at [1246, 600] on li "8:00 am" at bounding box center [1285, 606] width 160 height 34
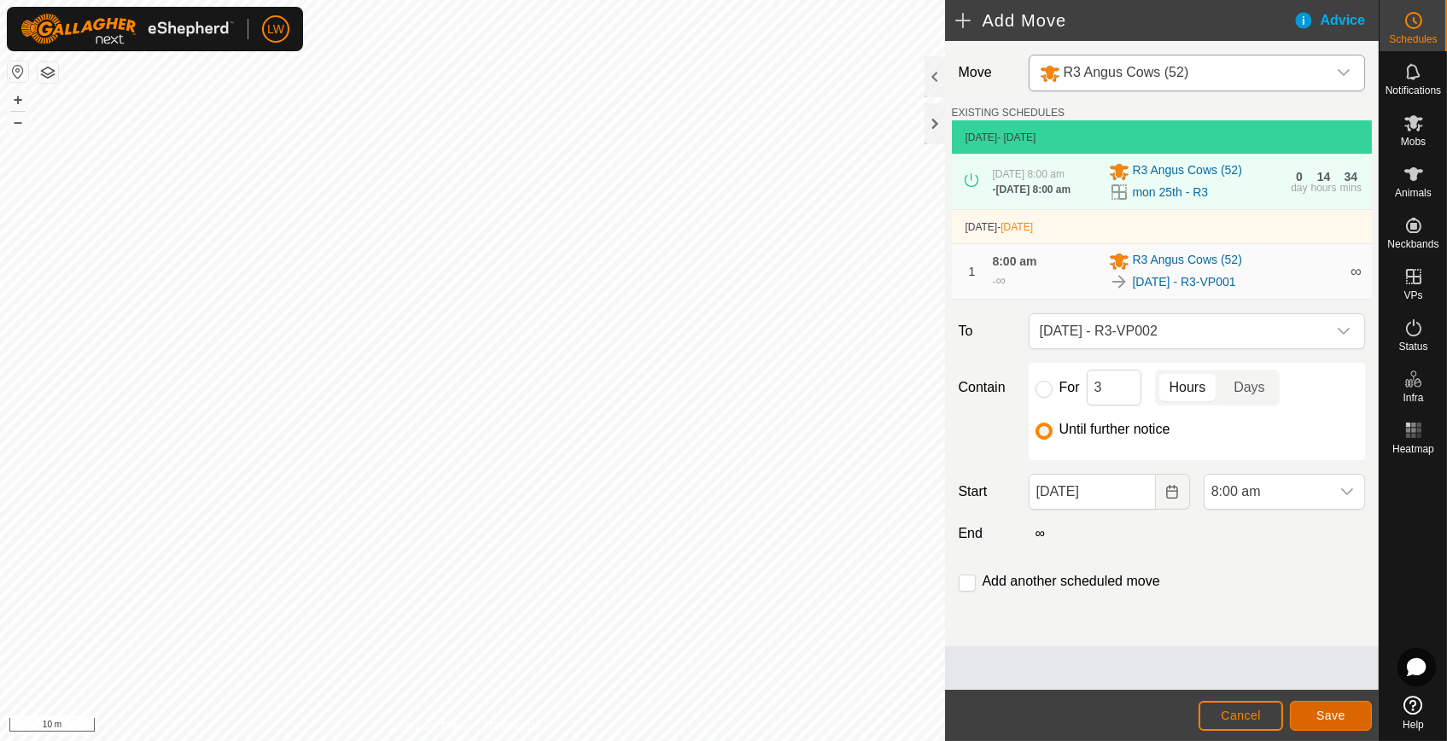
click at [1325, 711] on span "Save" at bounding box center [1331, 716] width 29 height 14
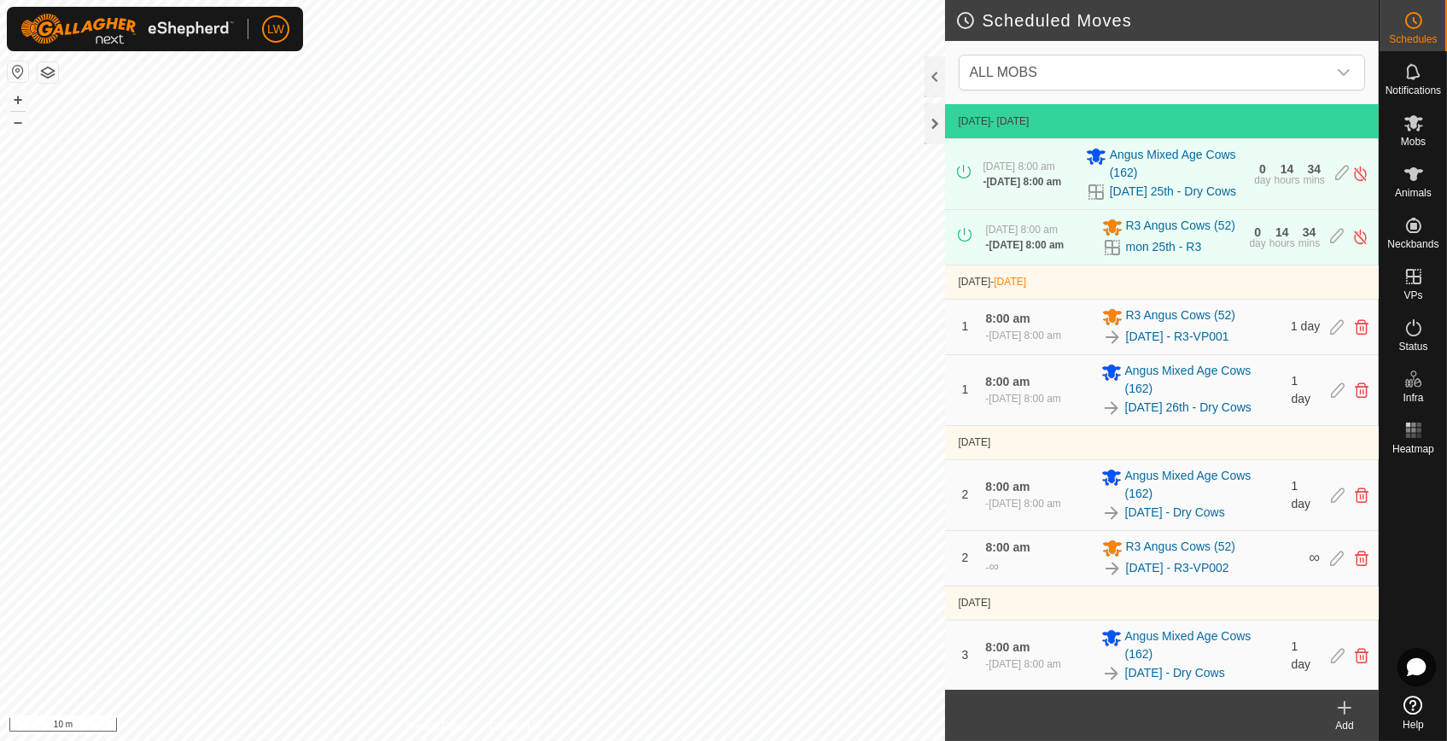
click at [1343, 709] on icon at bounding box center [1345, 708] width 20 height 20
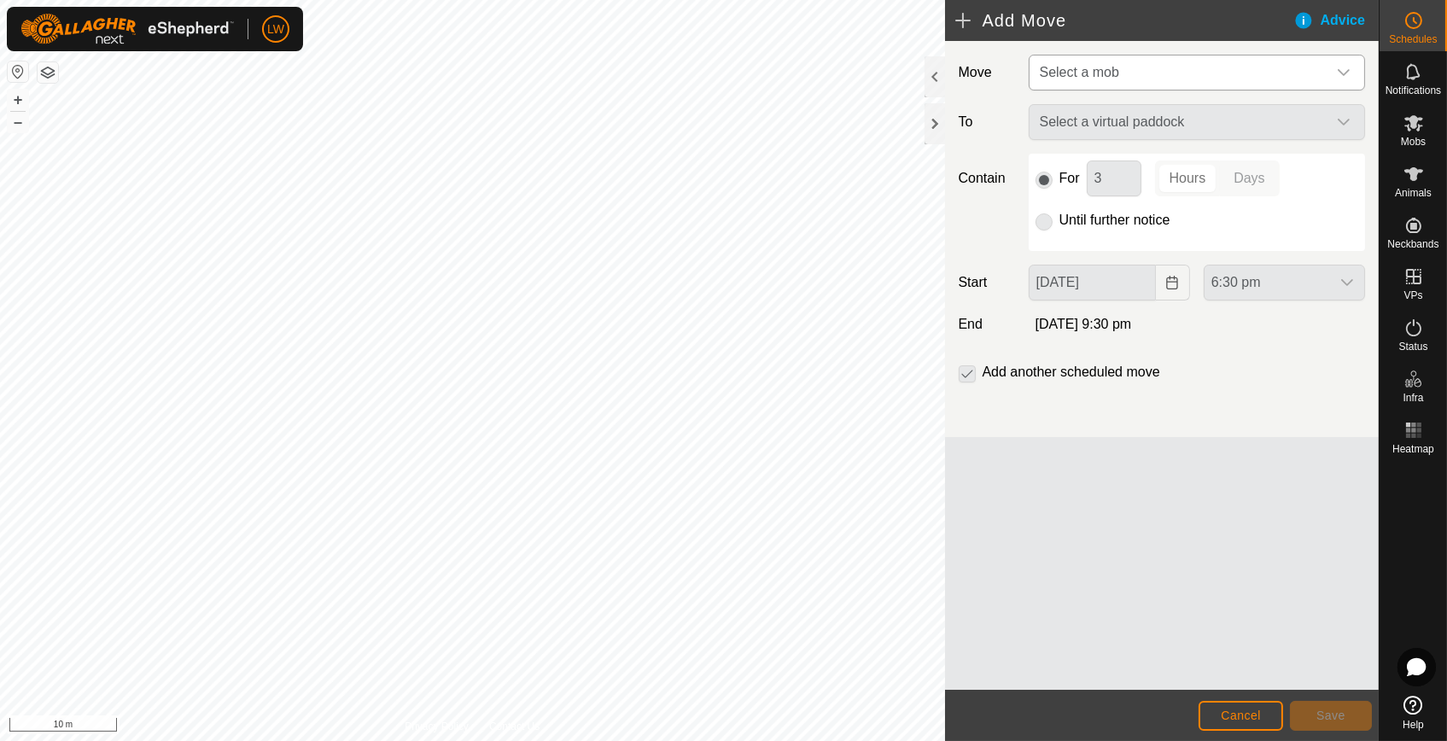
click at [1069, 62] on span "Select a mob" at bounding box center [1180, 73] width 294 height 34
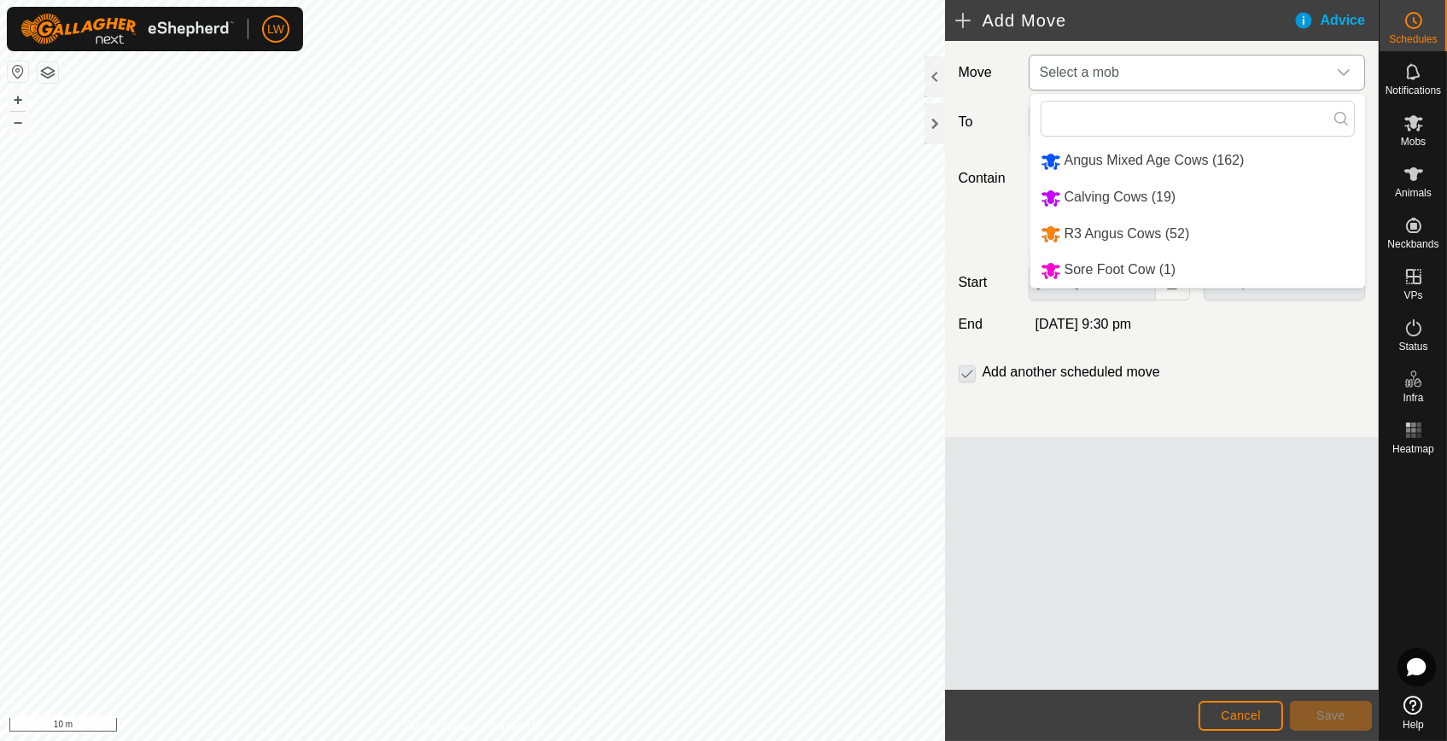
click at [1105, 226] on li "R3 Angus Cows (52)" at bounding box center [1198, 234] width 335 height 35
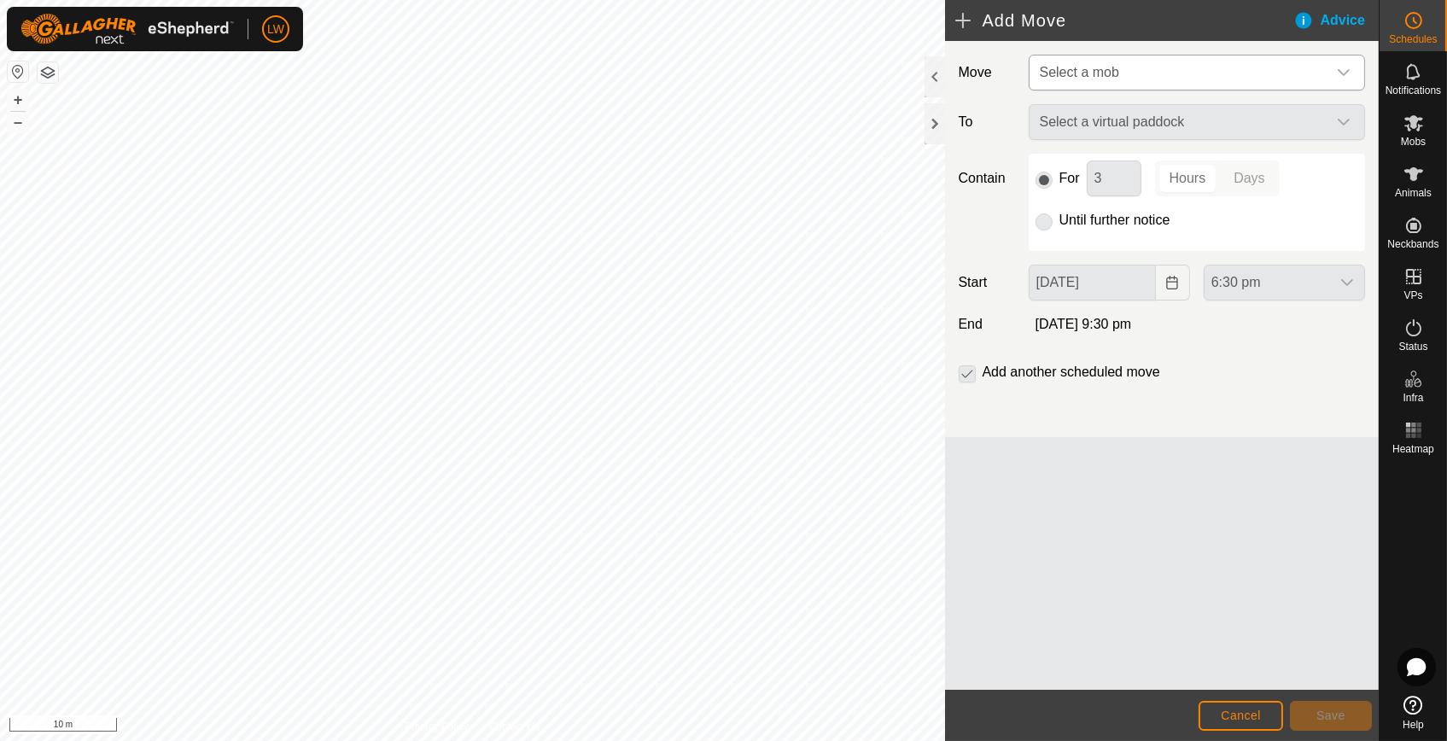
type input "[DATE]"
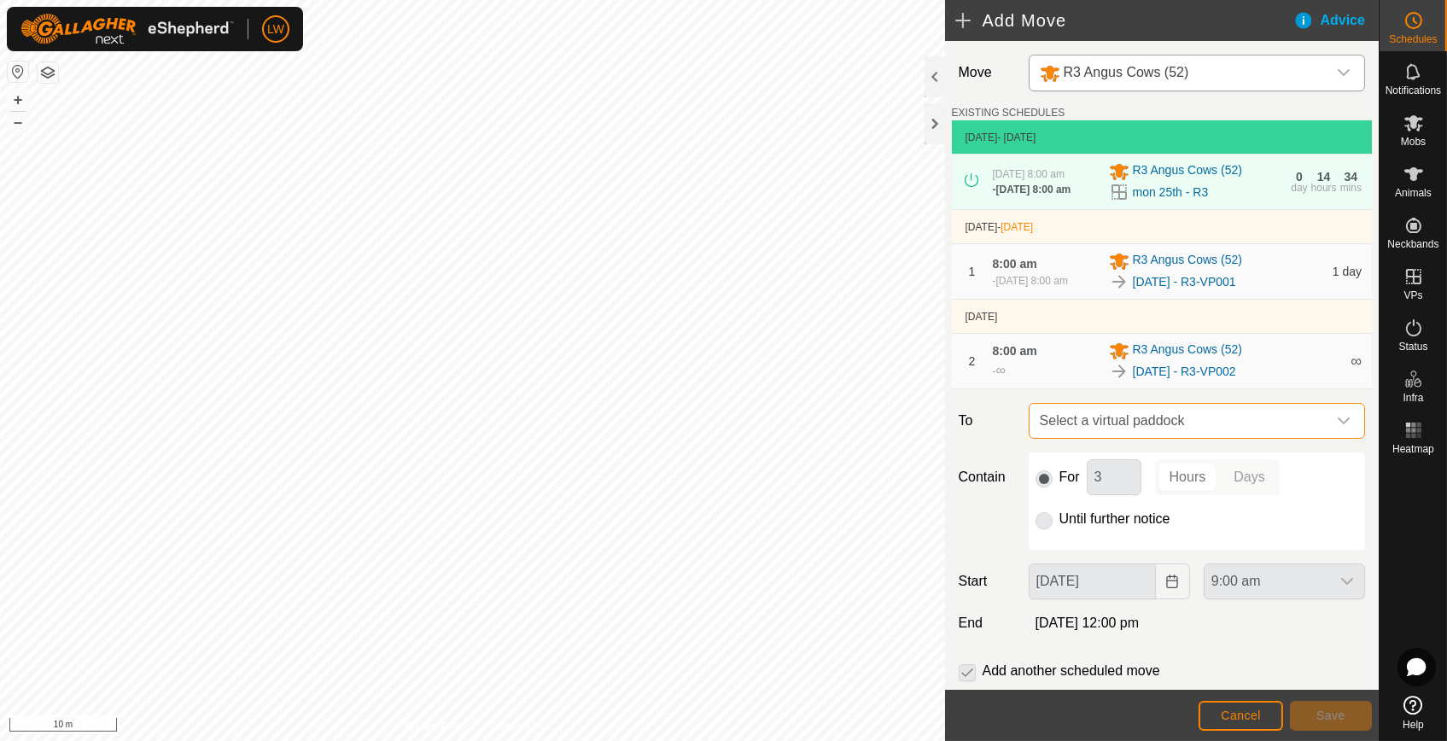
click at [1134, 437] on span "Select a virtual paddock" at bounding box center [1180, 421] width 294 height 34
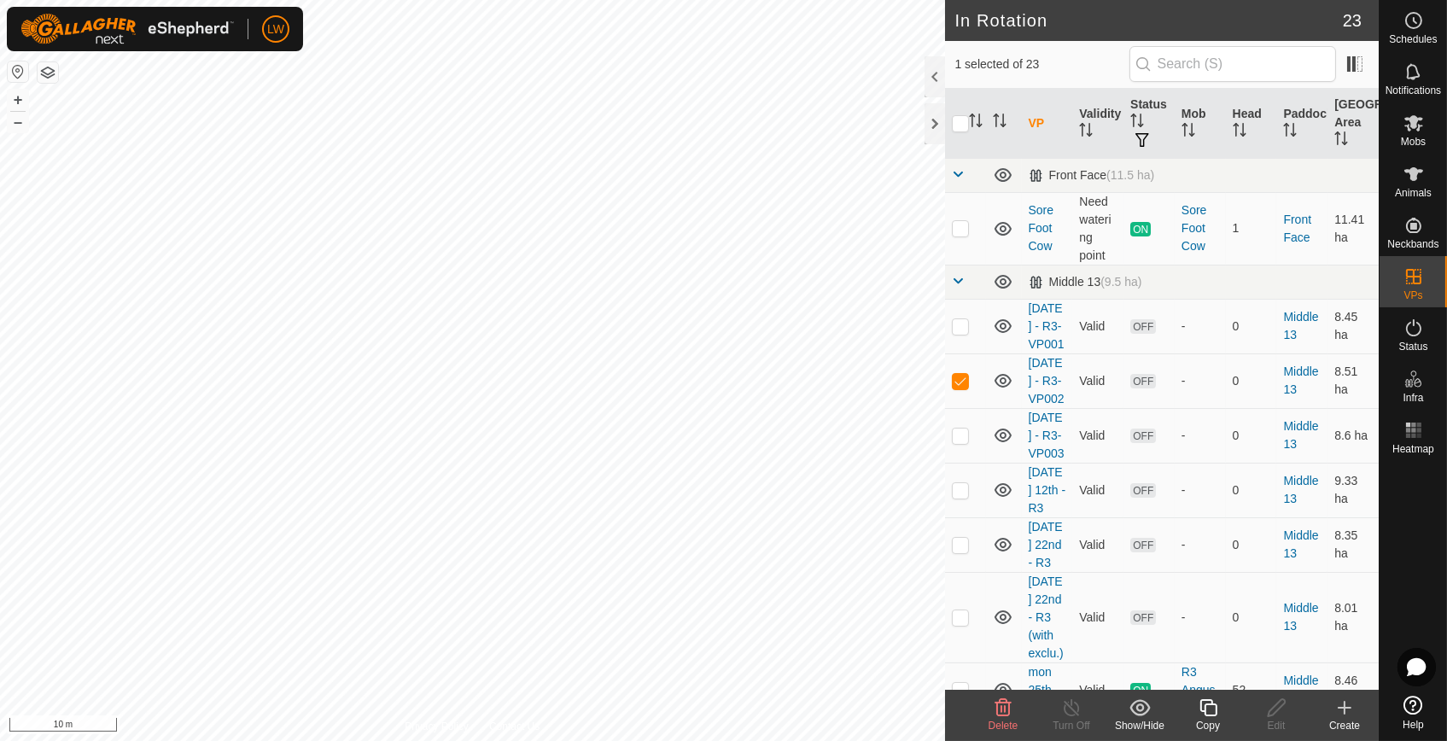
checkbox input "false"
checkbox input "true"
checkbox input "false"
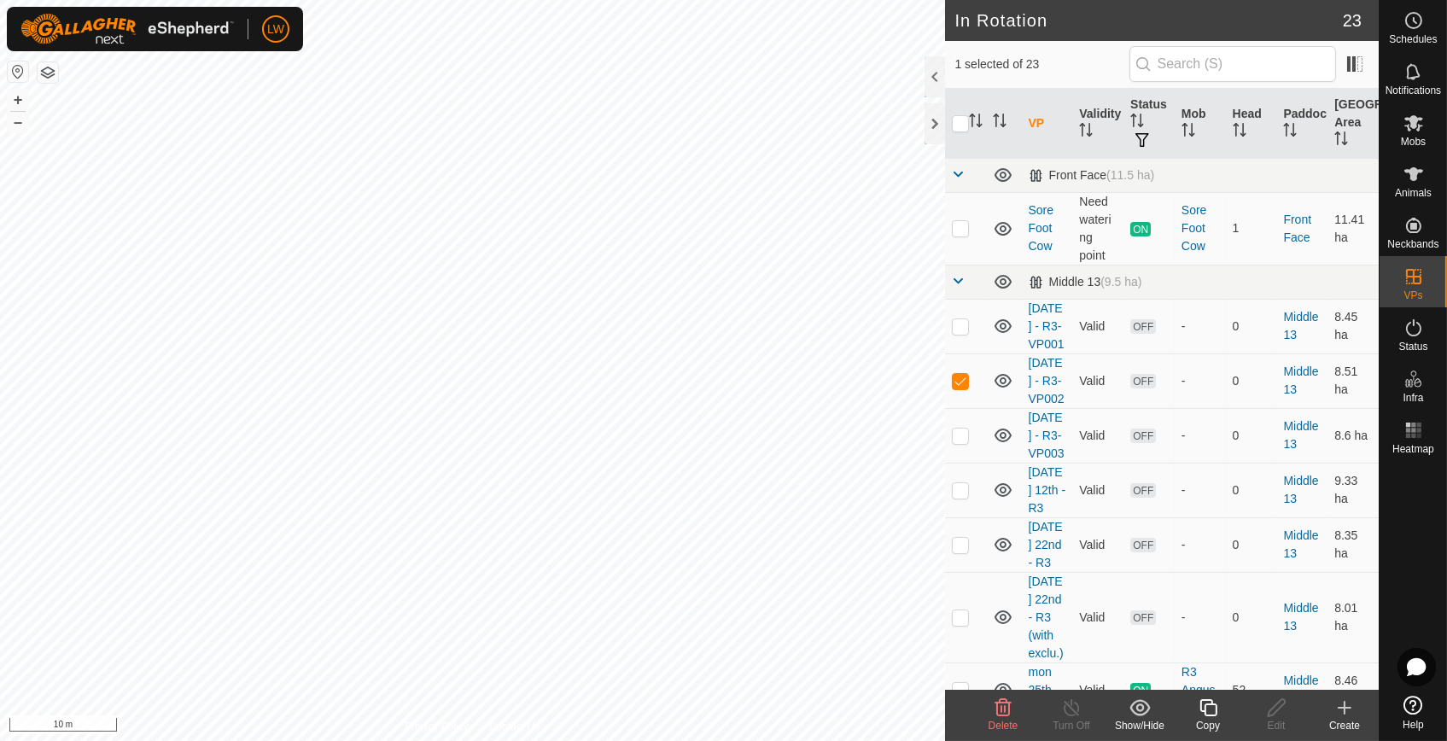
checkbox input "false"
checkbox input "true"
click at [1034, 460] on link "[DATE] - R3-VP003" at bounding box center [1047, 436] width 36 height 50
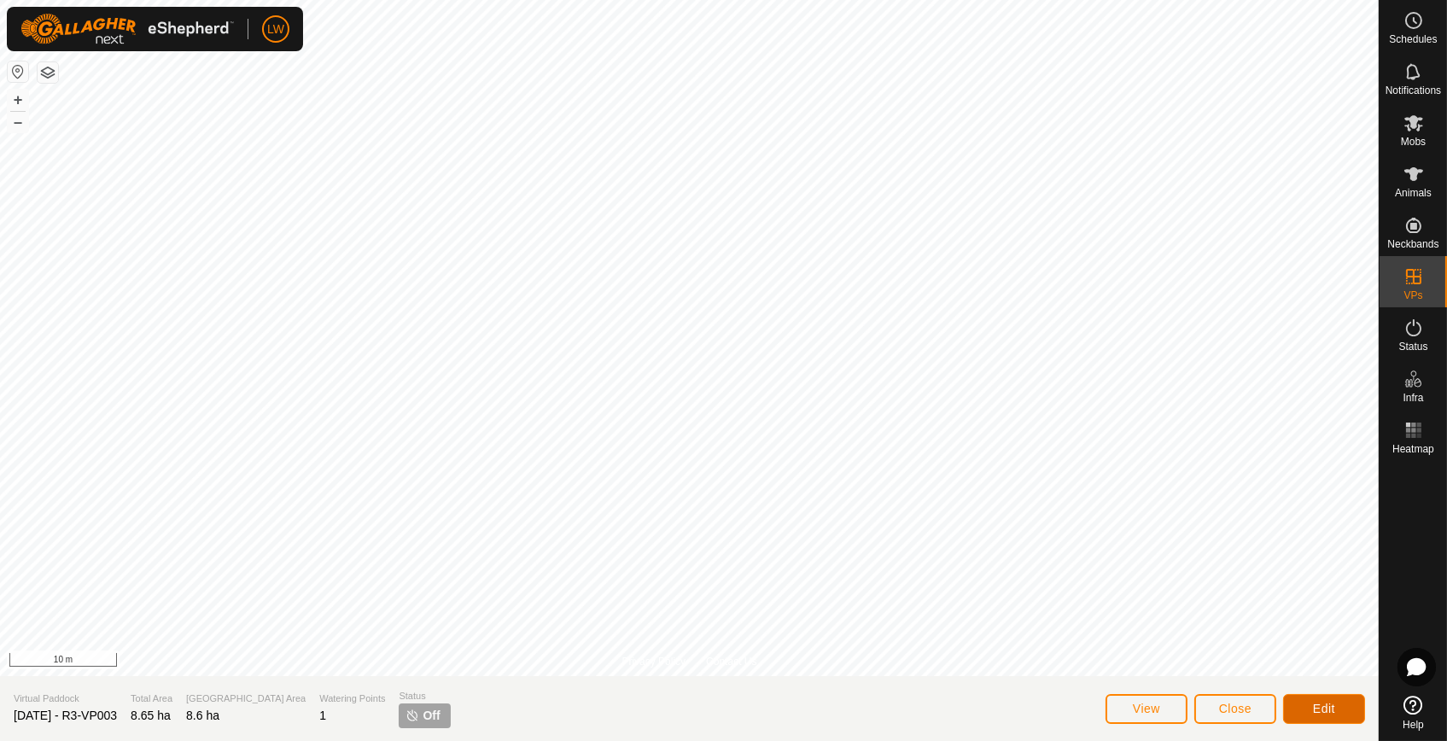
click at [1301, 700] on button "Edit" at bounding box center [1324, 709] width 82 height 30
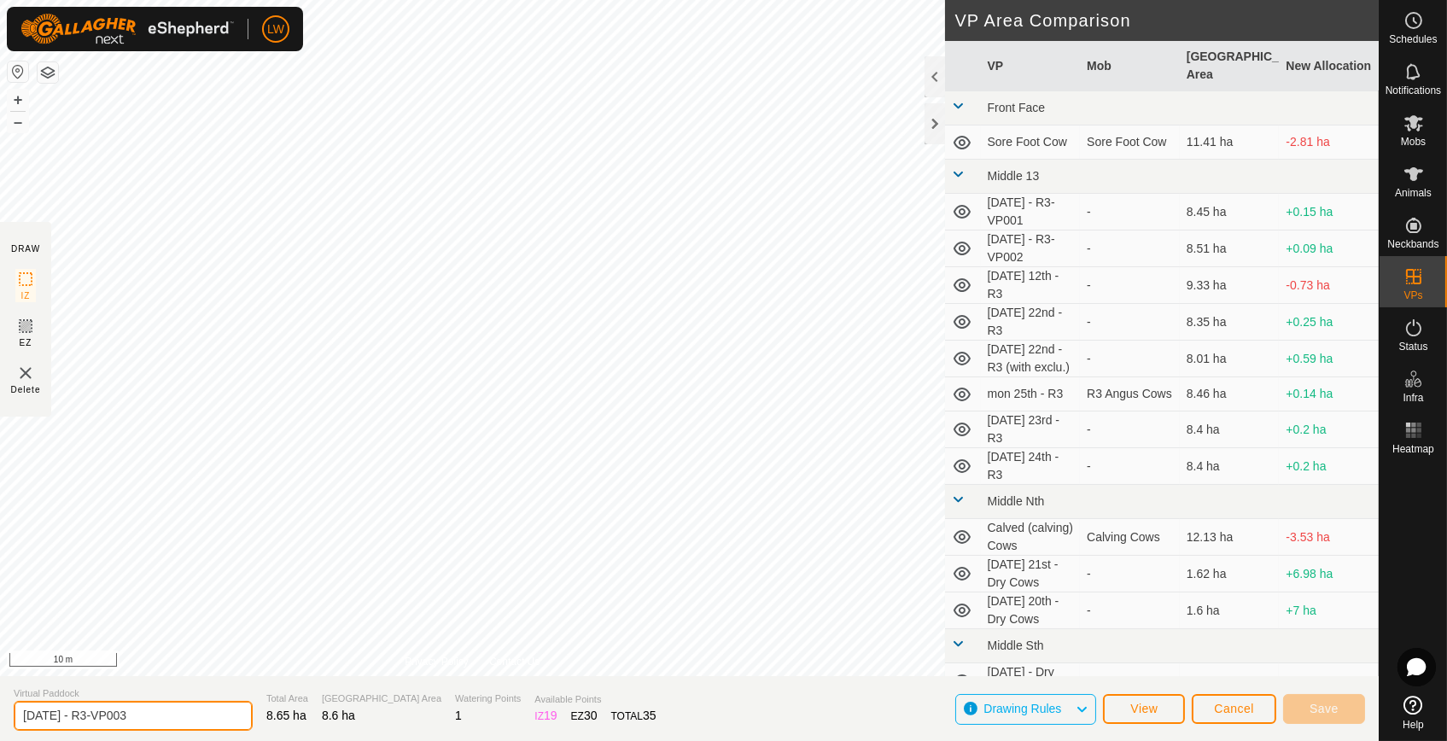
click at [31, 720] on input "[DATE] - R3-VP003" at bounding box center [133, 716] width 239 height 30
click at [35, 716] on input "[DATE] - R3-VP003" at bounding box center [133, 716] width 239 height 30
type input "[DATE] - R3-VP003"
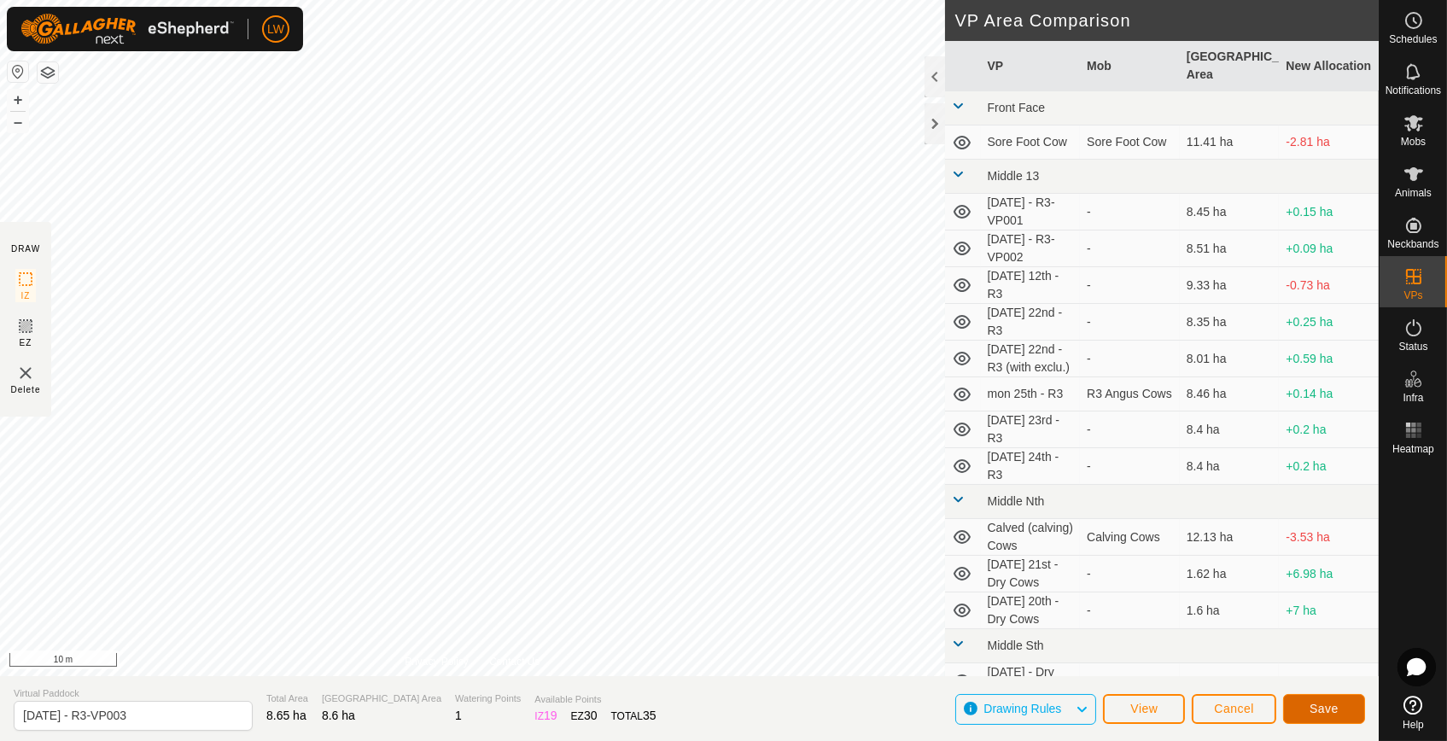
click at [1338, 708] on span "Save" at bounding box center [1324, 709] width 29 height 14
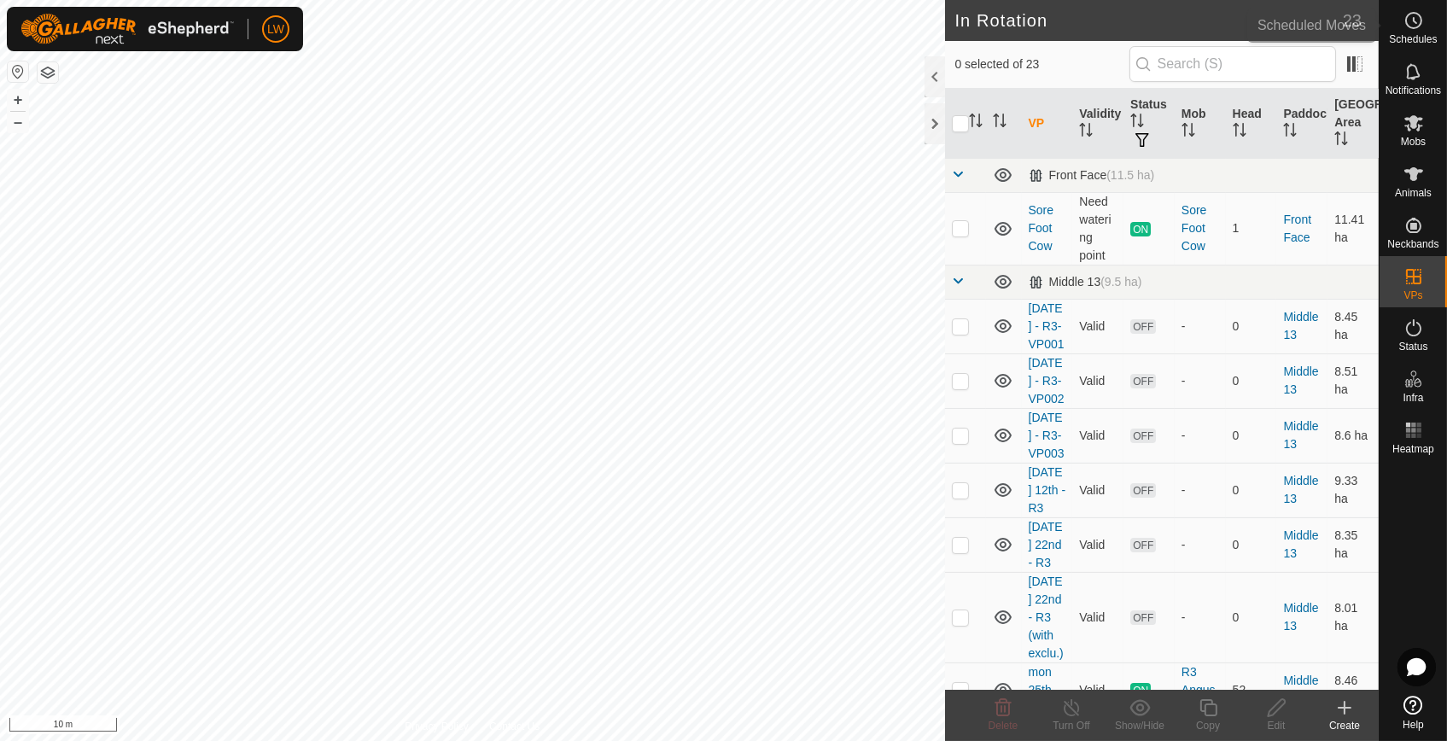
click at [1419, 30] on icon at bounding box center [1414, 20] width 20 height 20
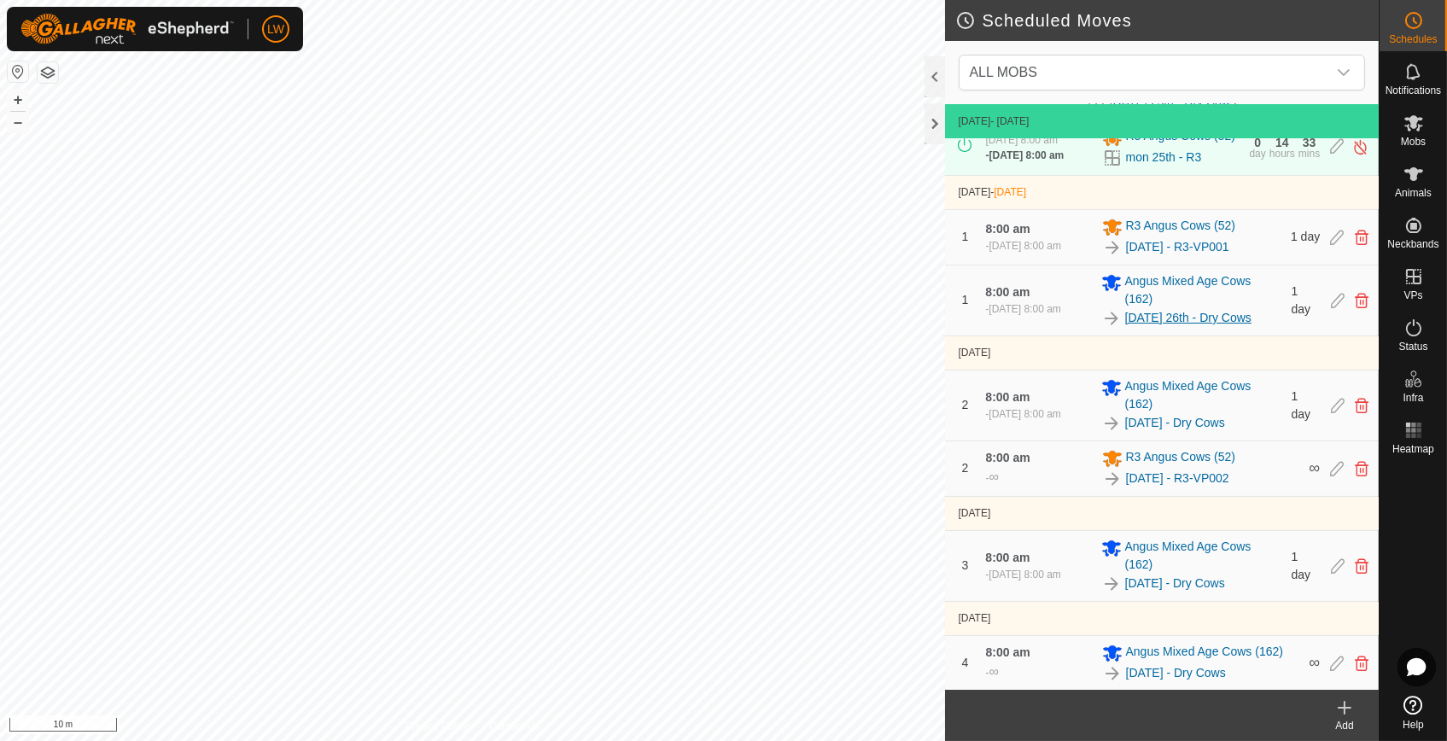
scroll to position [128, 0]
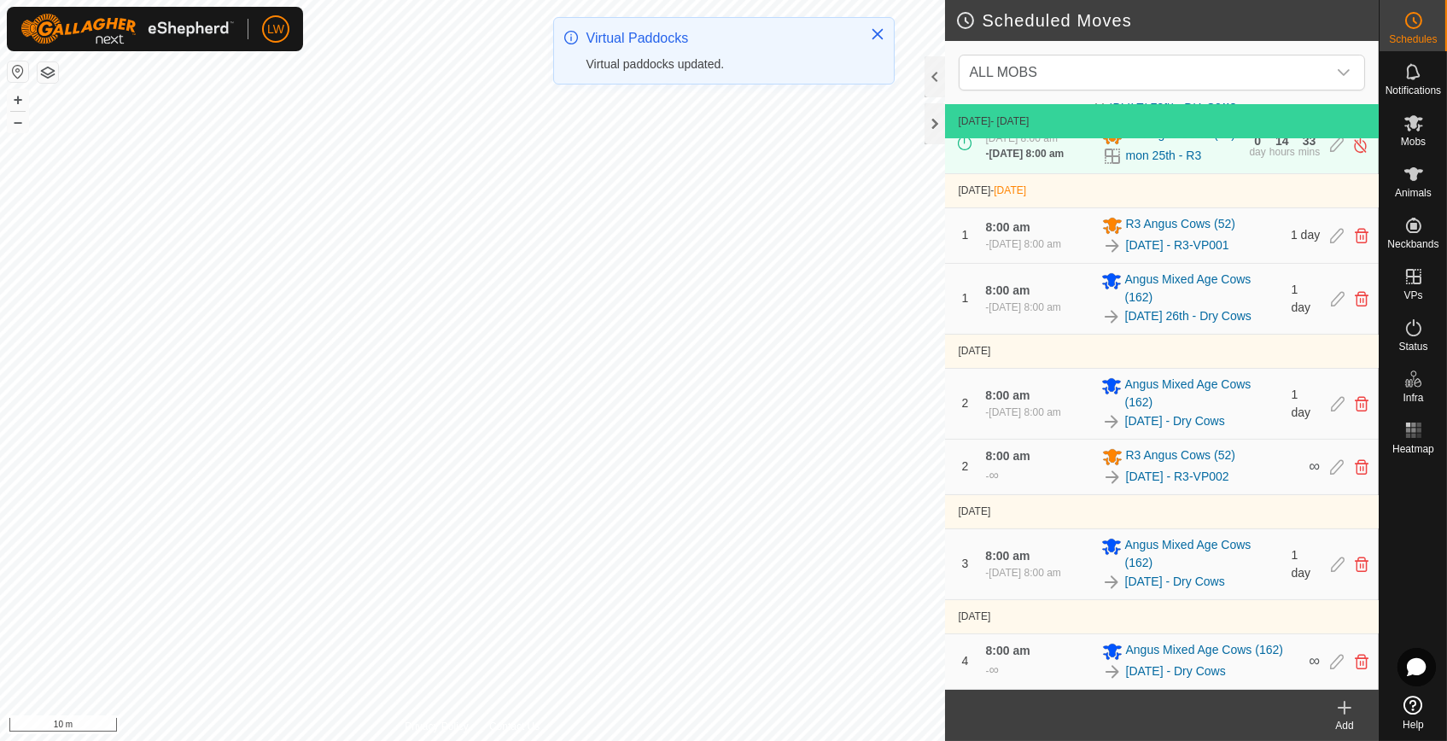
click at [1353, 710] on icon at bounding box center [1345, 708] width 20 height 20
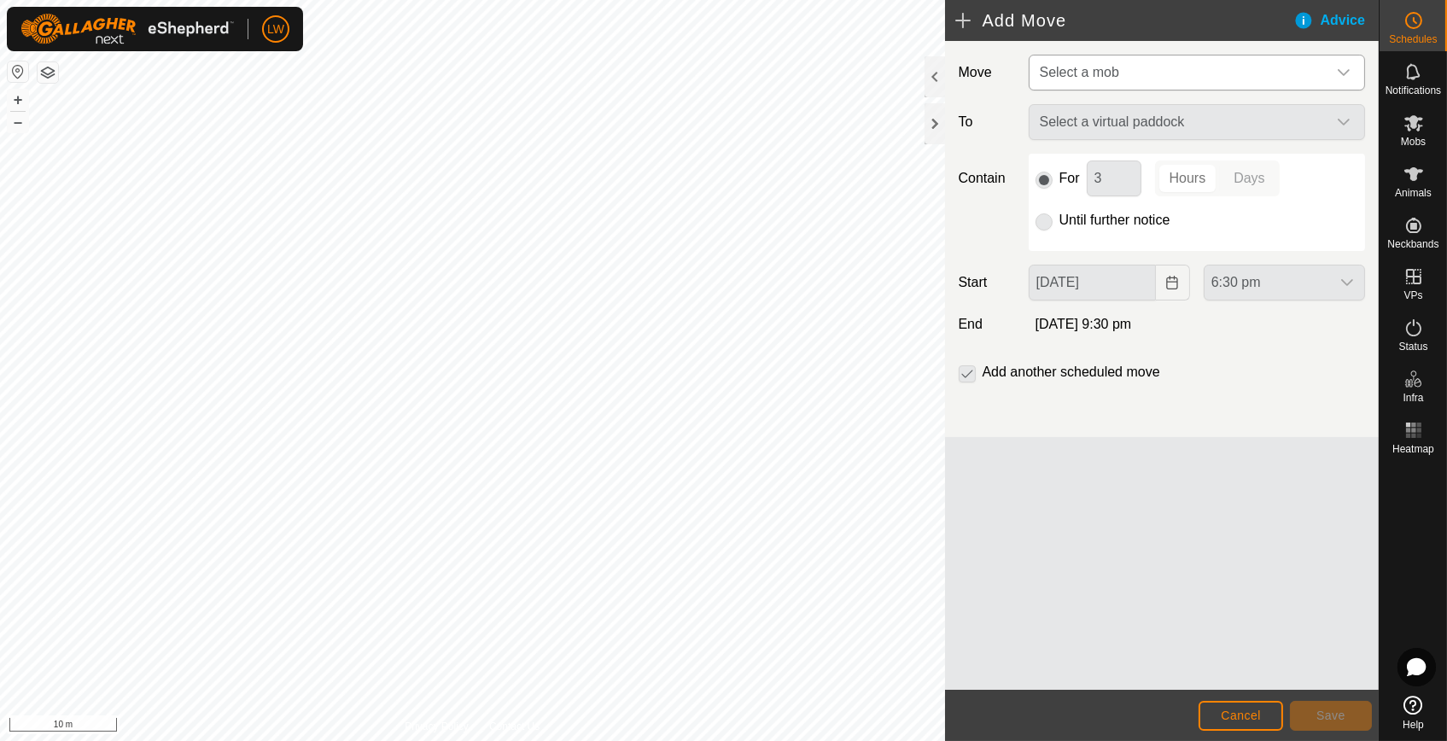
click at [1108, 71] on span "Select a mob" at bounding box center [1079, 72] width 79 height 15
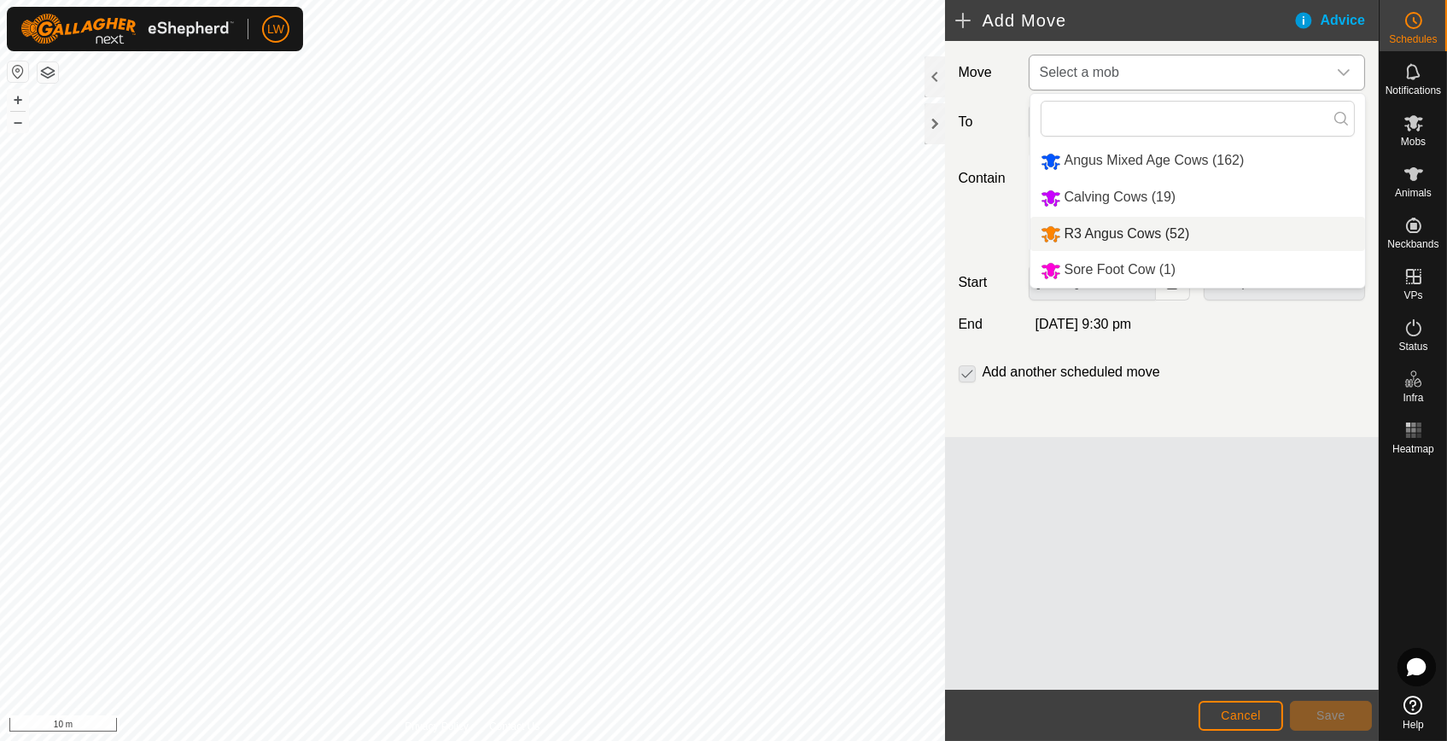
click at [1112, 225] on li "R3 Angus Cows (52)" at bounding box center [1198, 234] width 335 height 35
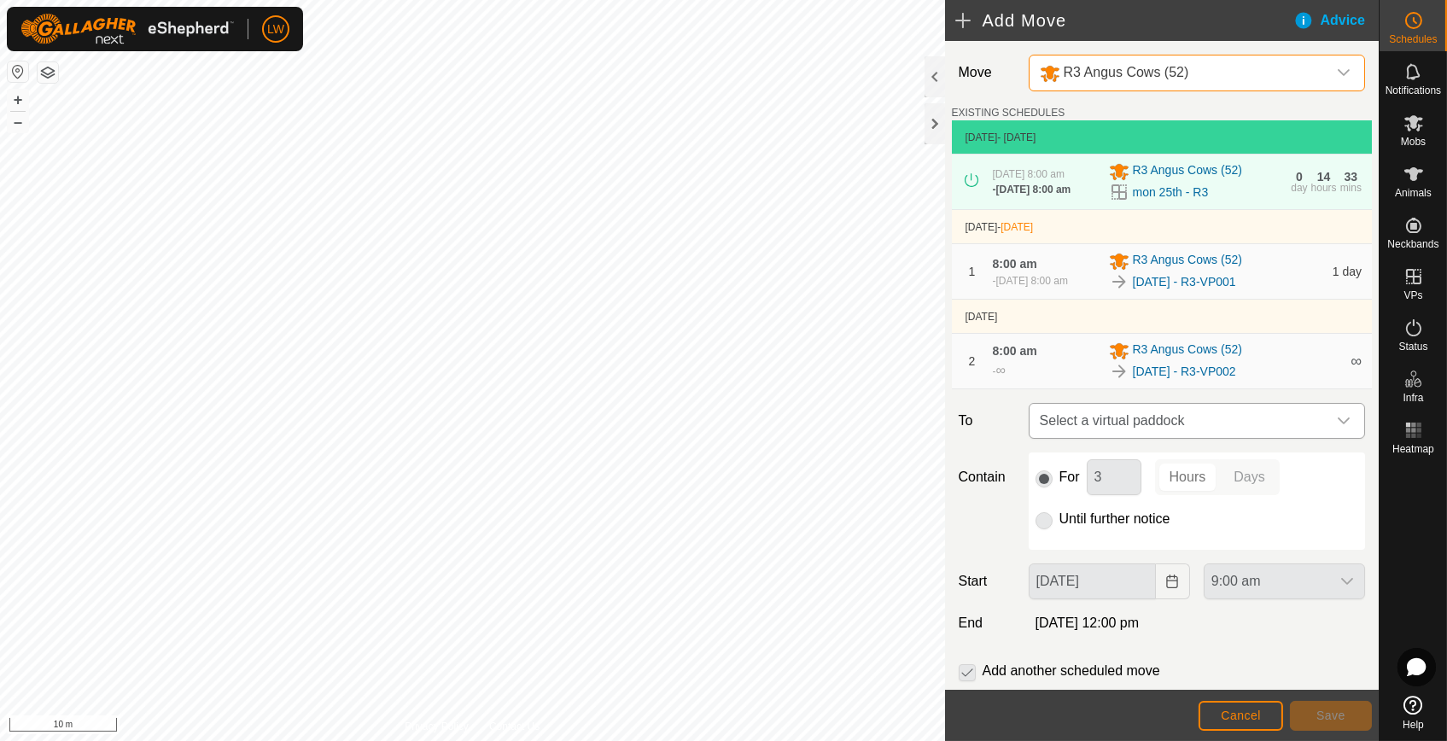
click at [1061, 428] on span "Select a virtual paddock" at bounding box center [1180, 421] width 294 height 34
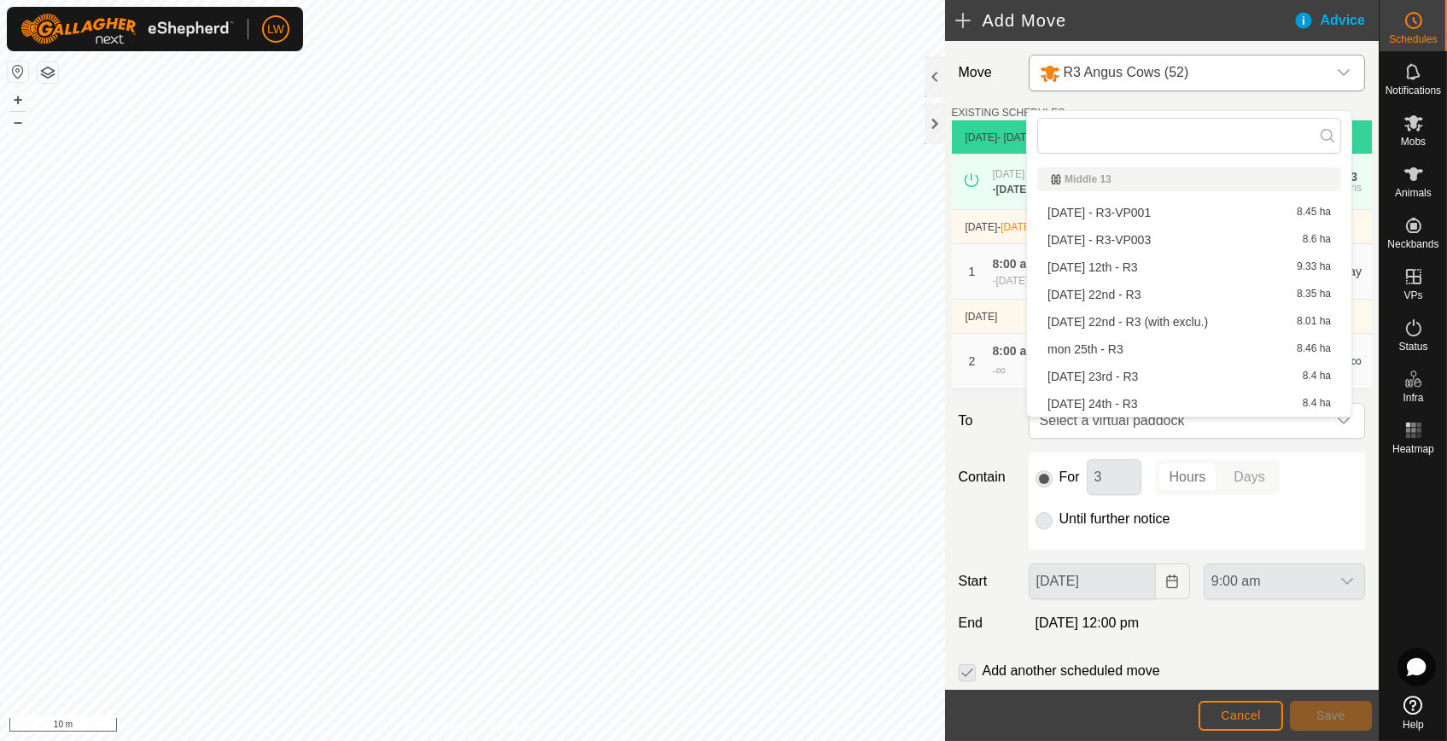
click at [1110, 239] on li "[DATE] - R3-VP003 8.6 ha" at bounding box center [1190, 240] width 304 height 26
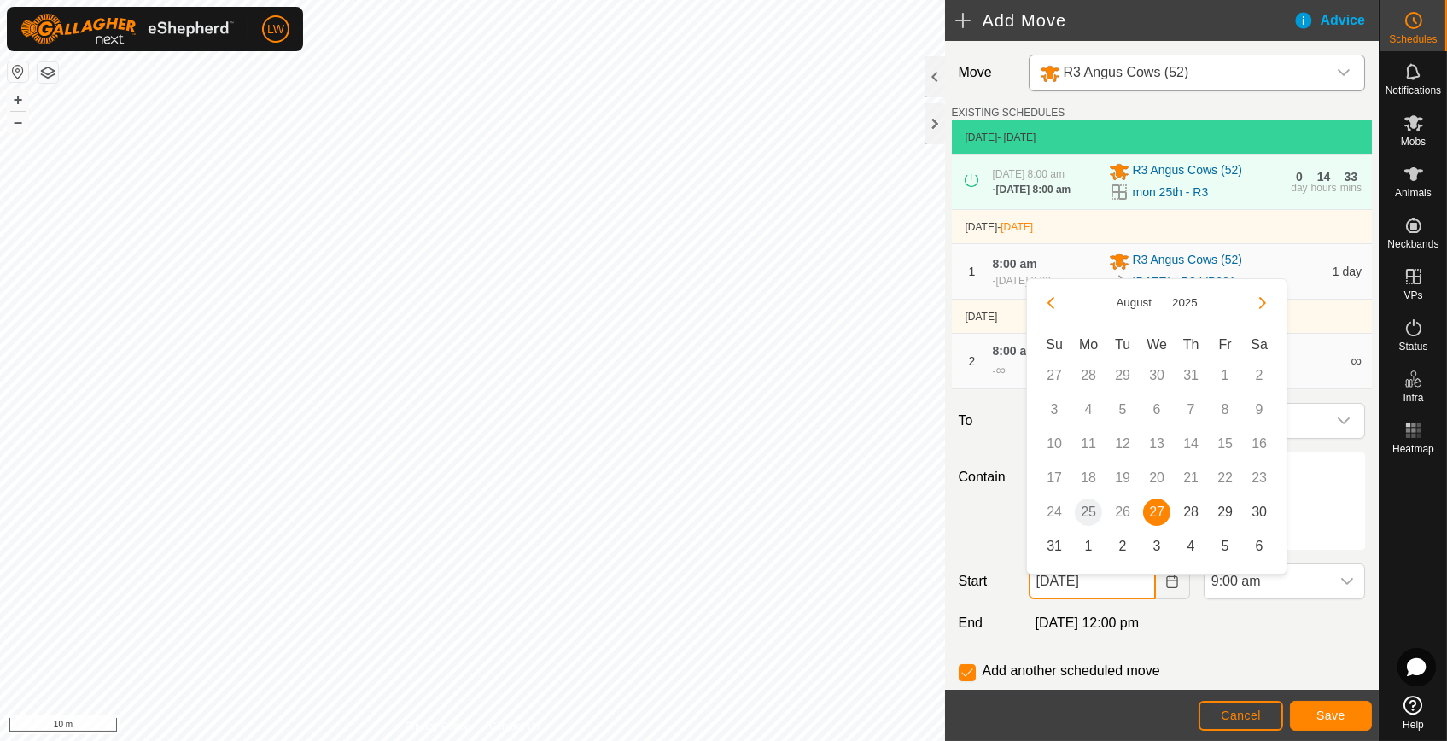
click at [1067, 593] on input "[DATE]" at bounding box center [1092, 582] width 127 height 36
click at [1195, 511] on span "28" at bounding box center [1191, 512] width 27 height 27
type input "[DATE]"
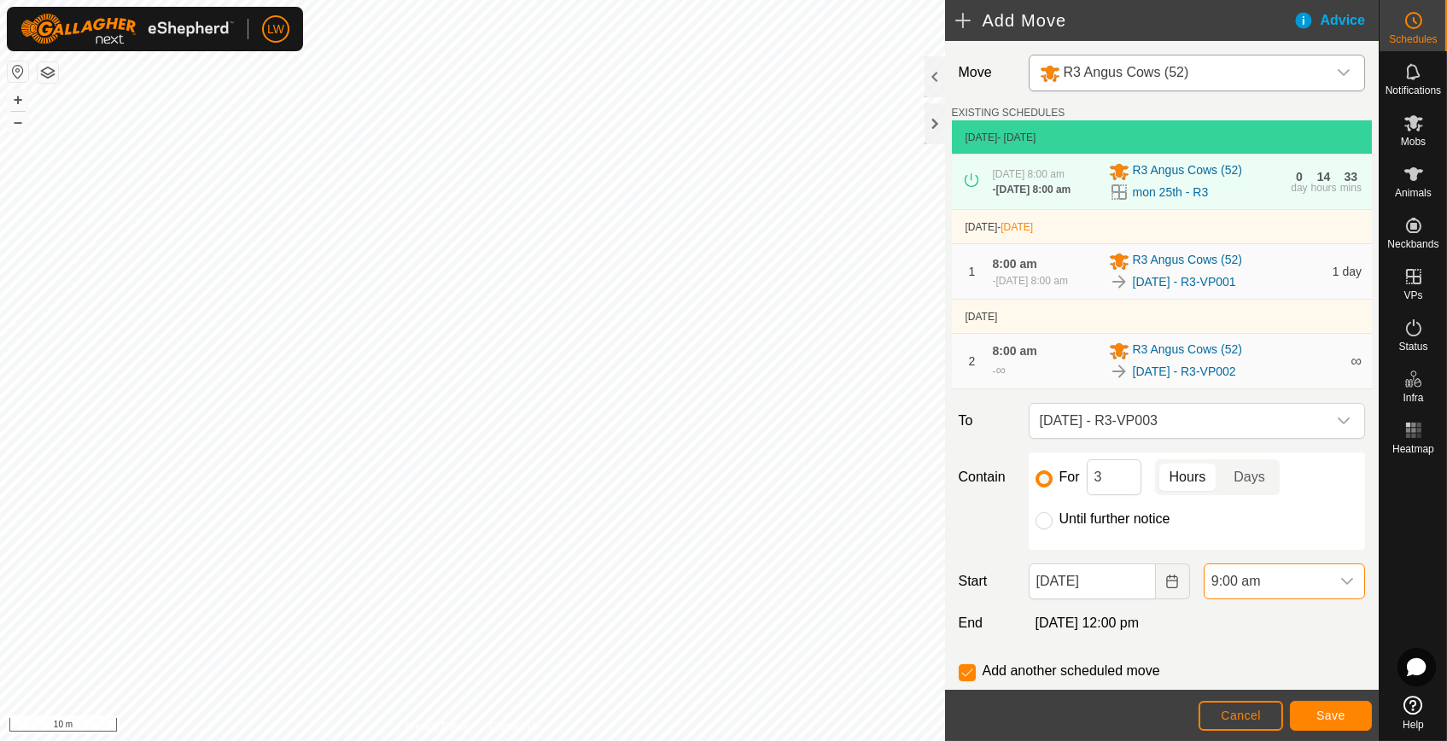
click at [1221, 587] on span "9:00 am" at bounding box center [1268, 581] width 126 height 34
click at [1234, 489] on li "8:00 am" at bounding box center [1274, 488] width 155 height 34
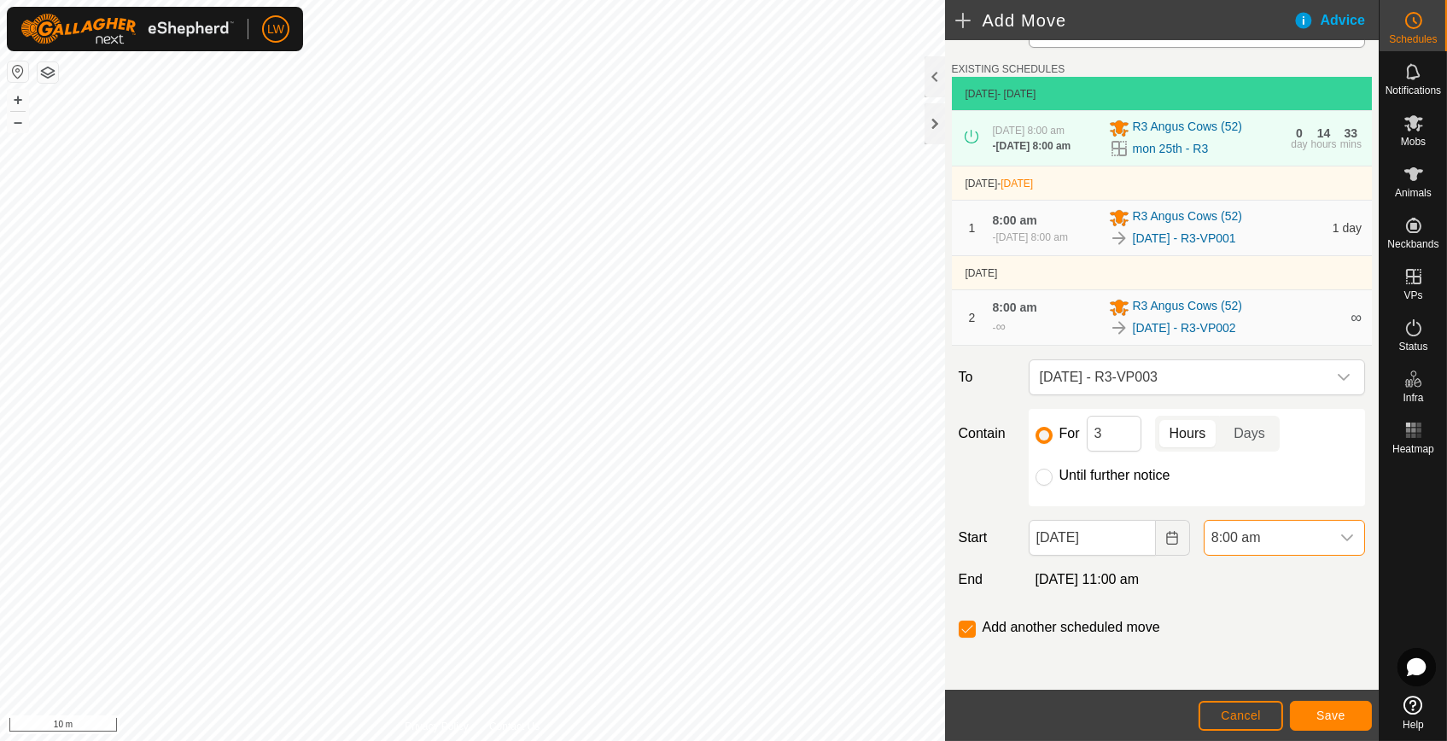
scroll to position [58, 0]
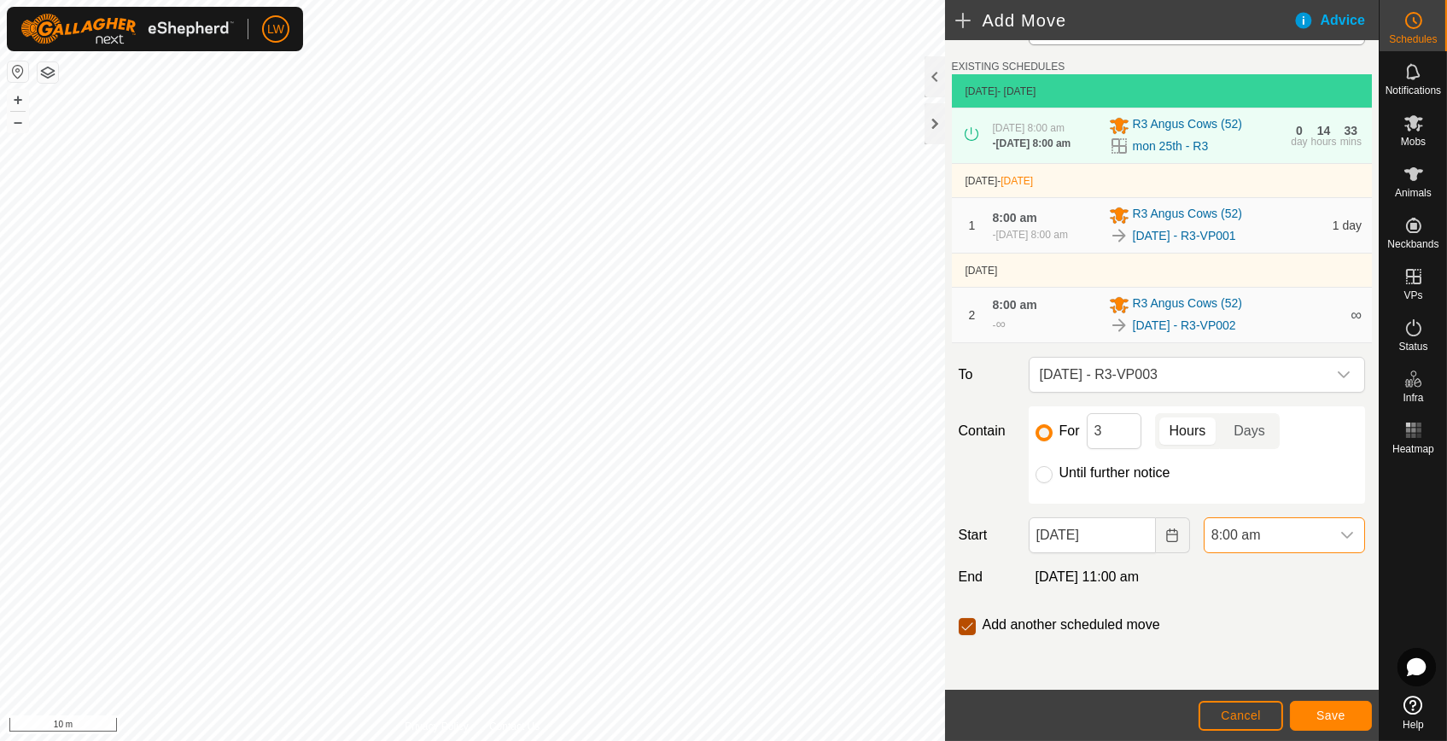
click at [967, 629] on input "checkbox" at bounding box center [967, 626] width 17 height 17
checkbox input "false"
click at [1339, 717] on span "Save" at bounding box center [1331, 716] width 29 height 14
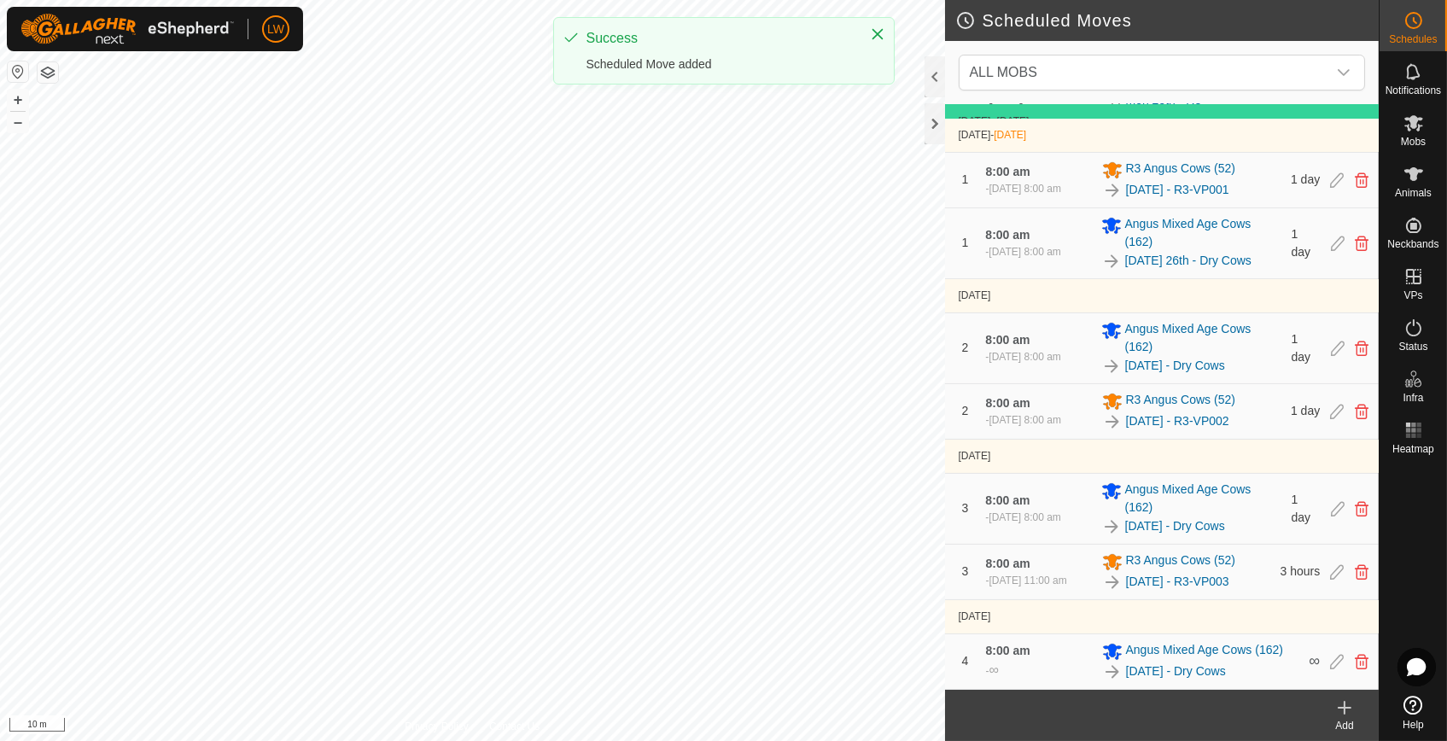
scroll to position [199, 0]
